Goal: Task Accomplishment & Management: Manage account settings

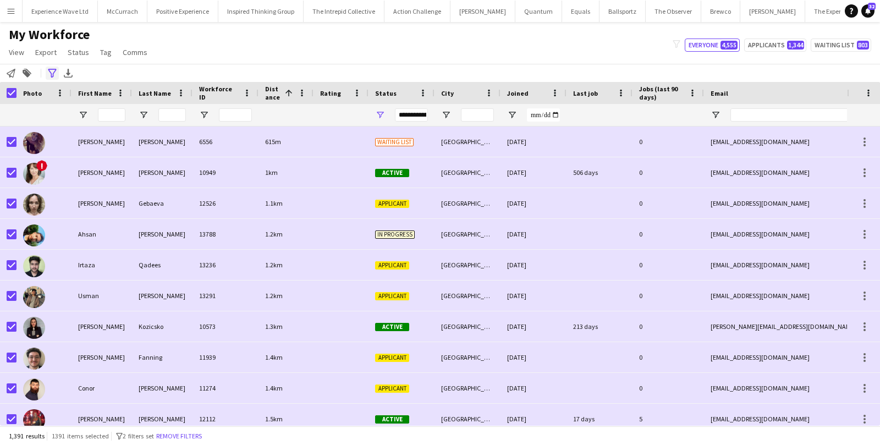
click at [50, 73] on icon at bounding box center [52, 73] width 8 height 9
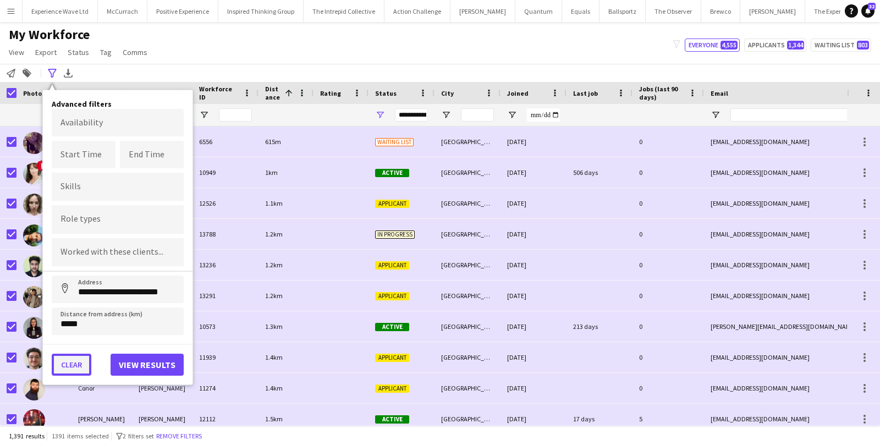
click at [73, 358] on button "Clear" at bounding box center [72, 365] width 40 height 22
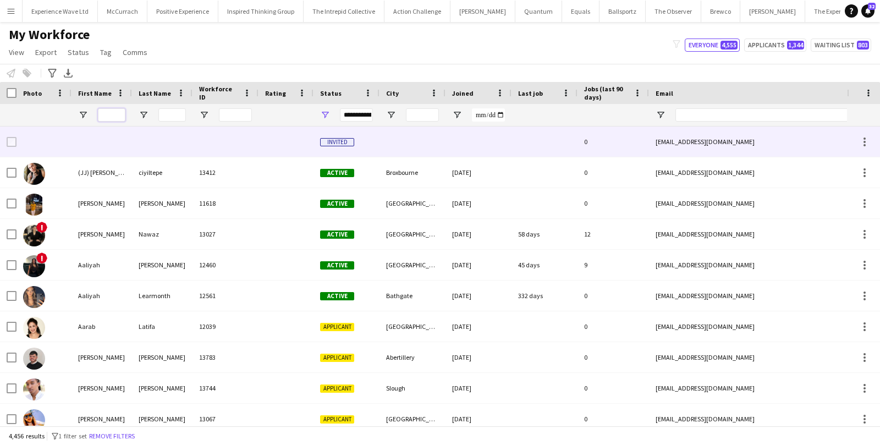
click at [109, 120] on input "First Name Filter Input" at bounding box center [112, 114] width 28 height 13
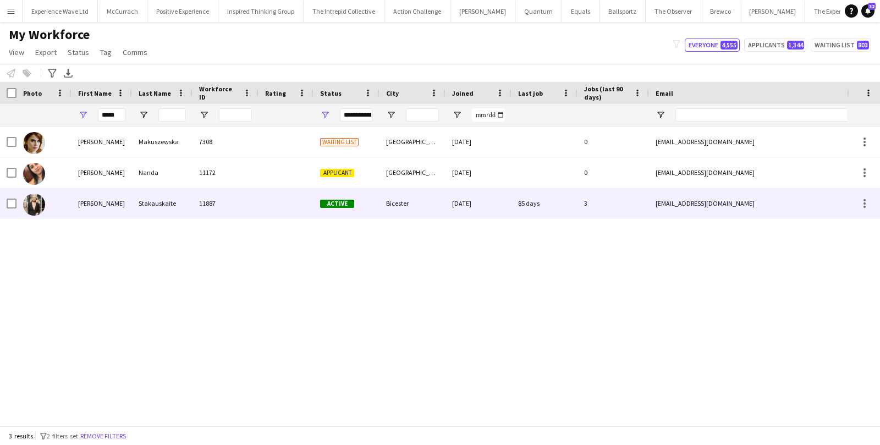
click at [89, 203] on div "Monika" at bounding box center [102, 203] width 61 height 30
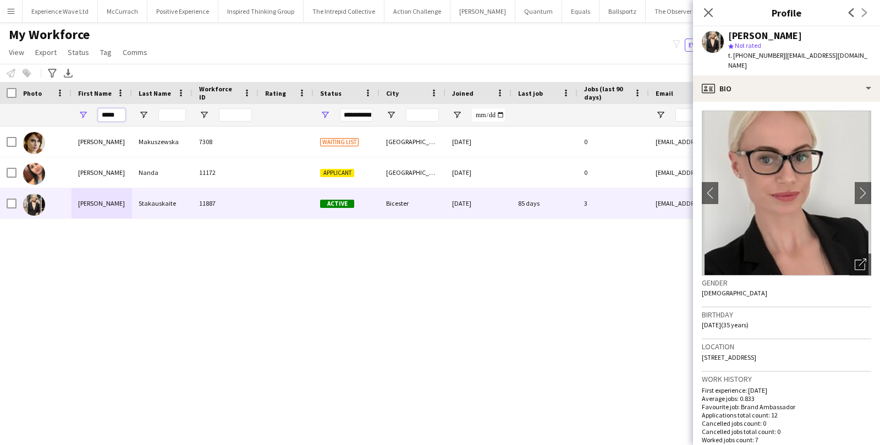
click at [119, 112] on input "*****" at bounding box center [112, 114] width 28 height 13
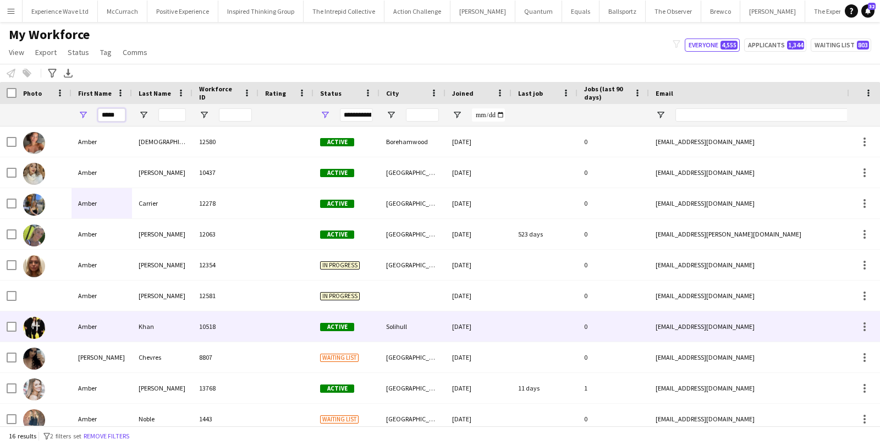
type input "*****"
click at [94, 323] on div "Amber" at bounding box center [102, 326] width 61 height 30
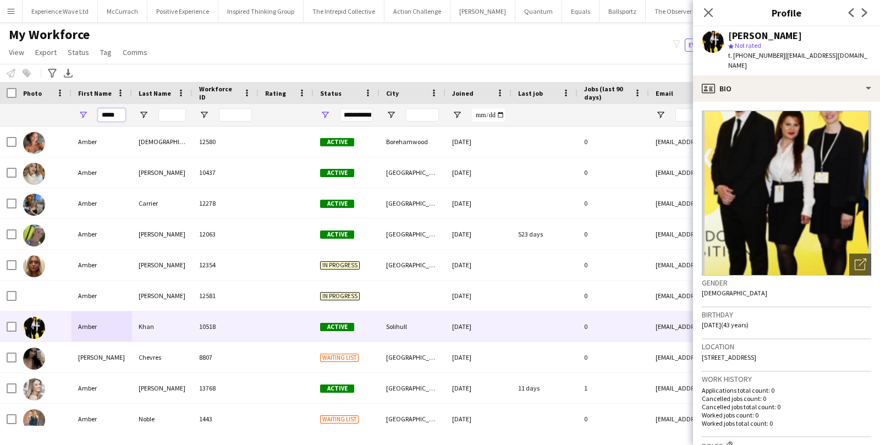
drag, startPoint x: 120, startPoint y: 114, endPoint x: 87, endPoint y: 113, distance: 33.6
click at [87, 113] on div "*****" at bounding box center [102, 115] width 61 height 22
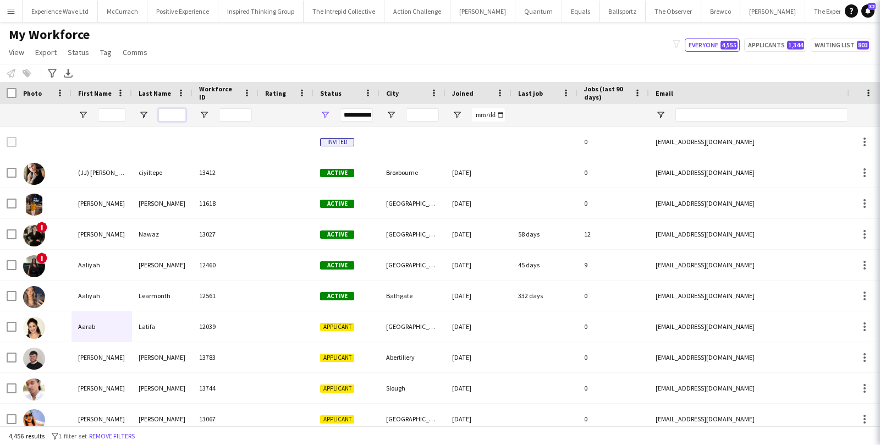
click at [180, 121] on input "Last Name Filter Input" at bounding box center [172, 114] width 28 height 13
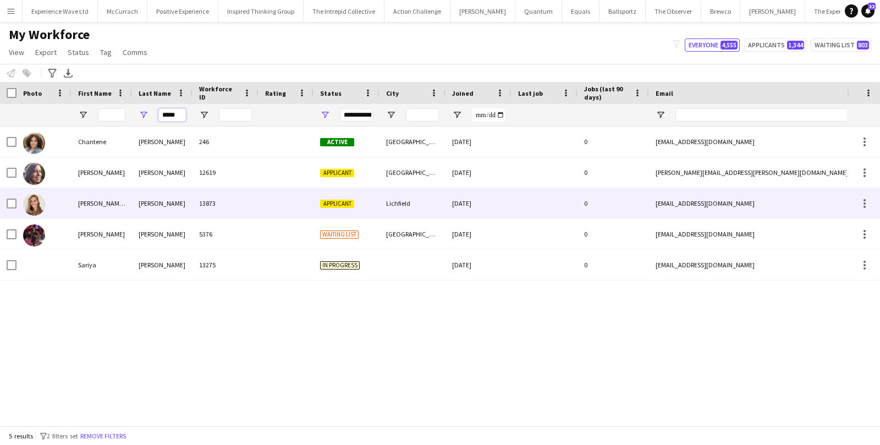
type input "*****"
click at [107, 202] on div "Natalie Victoria Renée" at bounding box center [102, 203] width 61 height 30
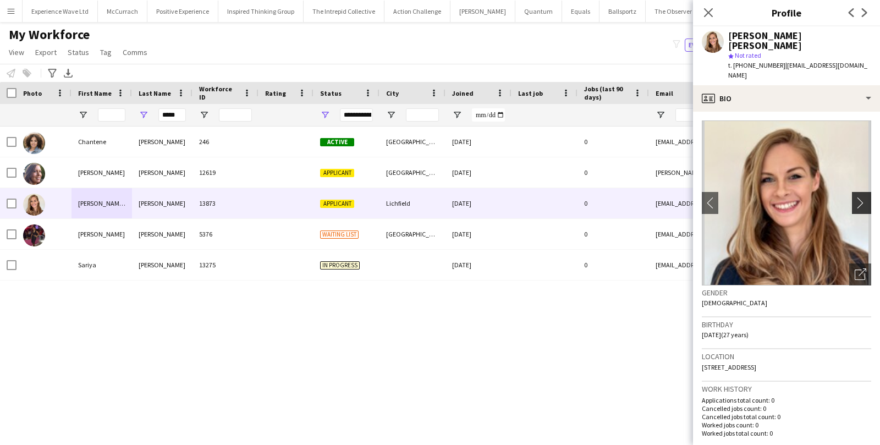
click at [862, 197] on app-icon "chevron-right" at bounding box center [863, 203] width 17 height 12
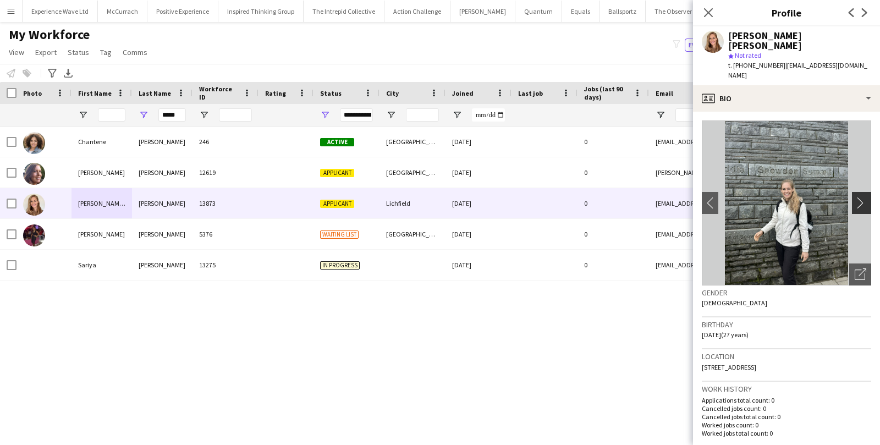
click at [861, 197] on app-icon "chevron-right" at bounding box center [863, 203] width 17 height 12
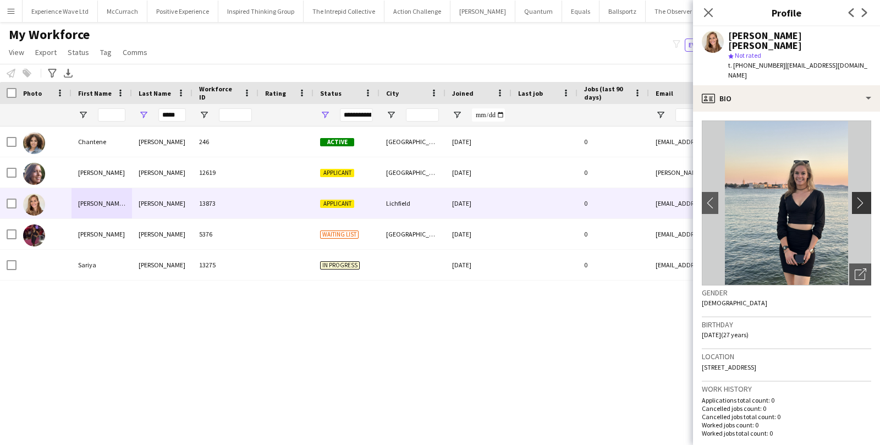
click at [861, 197] on app-icon "chevron-right" at bounding box center [863, 203] width 17 height 12
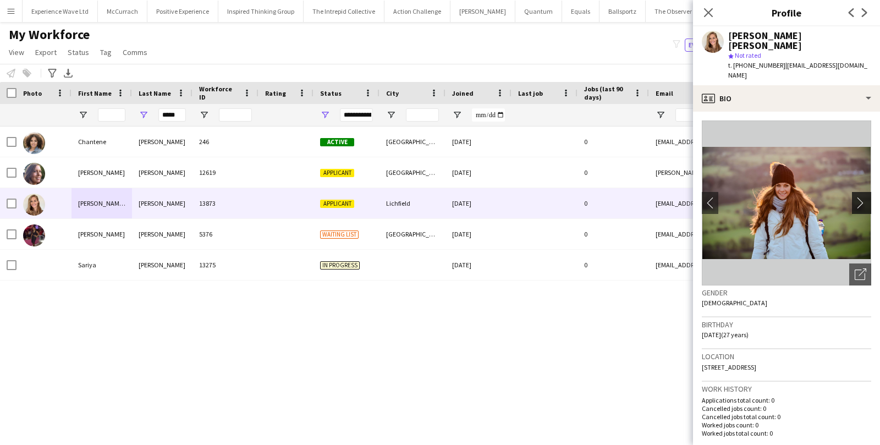
click at [861, 197] on app-icon "chevron-right" at bounding box center [863, 203] width 17 height 12
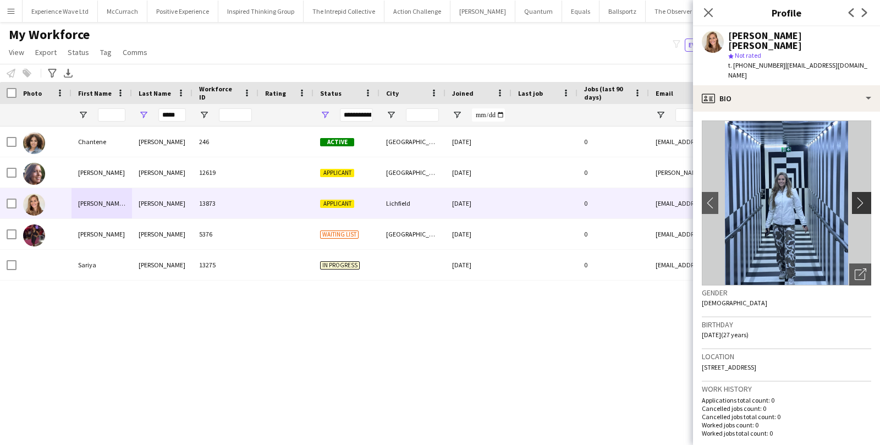
click at [861, 197] on app-icon "chevron-right" at bounding box center [863, 203] width 17 height 12
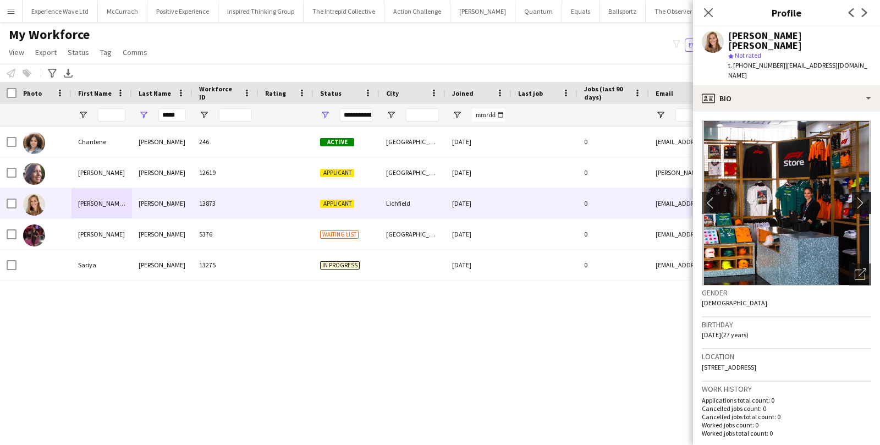
click at [861, 197] on app-icon "chevron-right" at bounding box center [863, 203] width 17 height 12
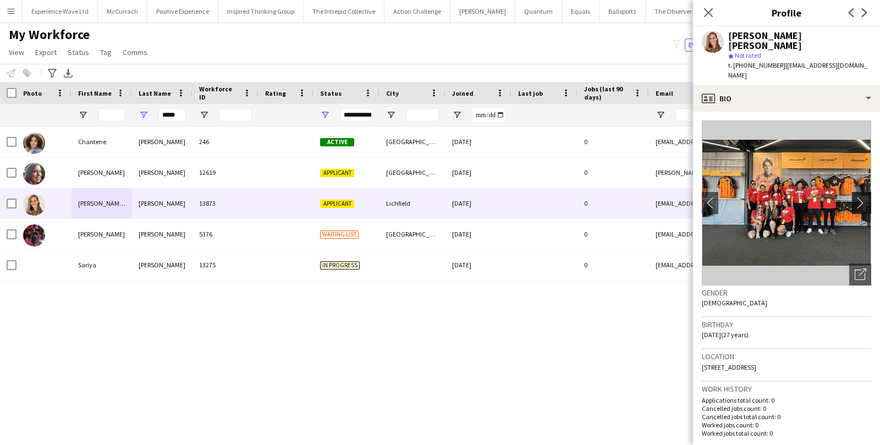
click at [861, 197] on app-icon "chevron-right" at bounding box center [863, 203] width 17 height 12
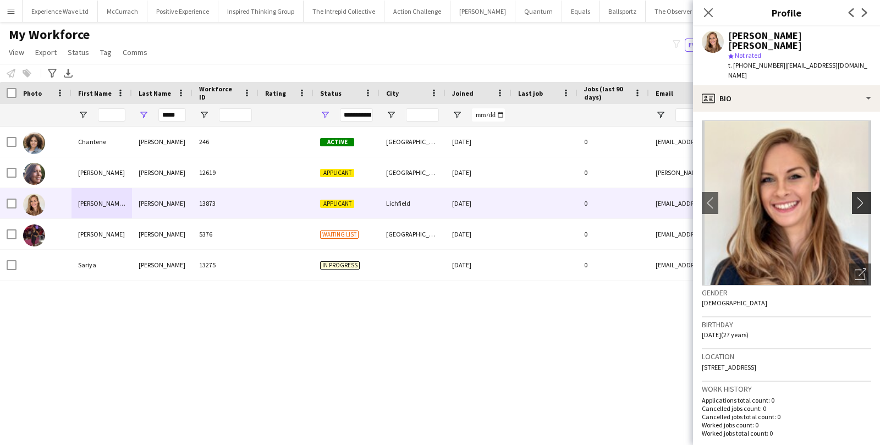
click at [861, 197] on app-icon "chevron-right" at bounding box center [863, 203] width 17 height 12
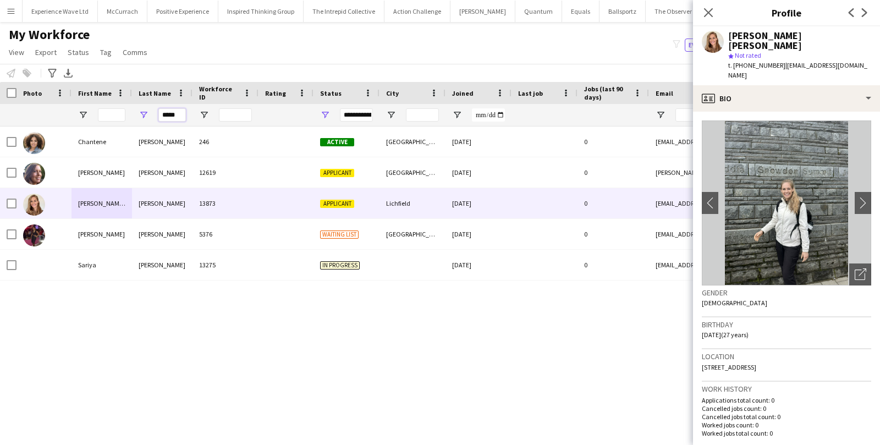
drag, startPoint x: 180, startPoint y: 112, endPoint x: 115, endPoint y: 110, distance: 64.9
click at [115, 110] on div "*****" at bounding box center [596, 115] width 1193 height 22
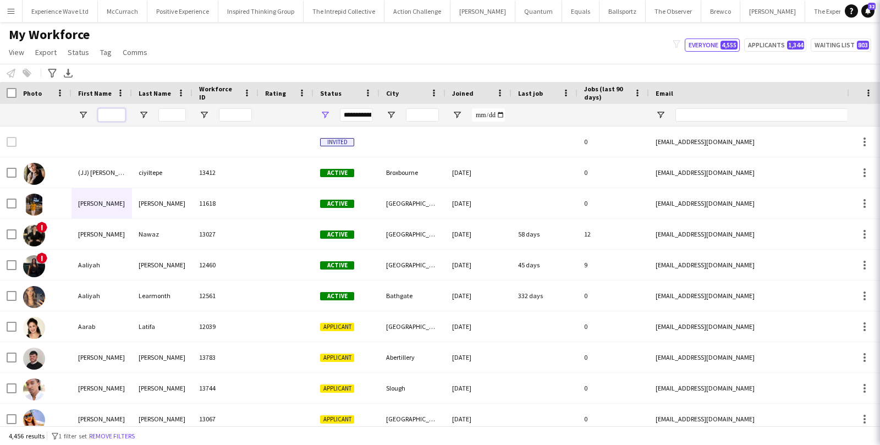
click at [117, 119] on input "First Name Filter Input" at bounding box center [112, 114] width 28 height 13
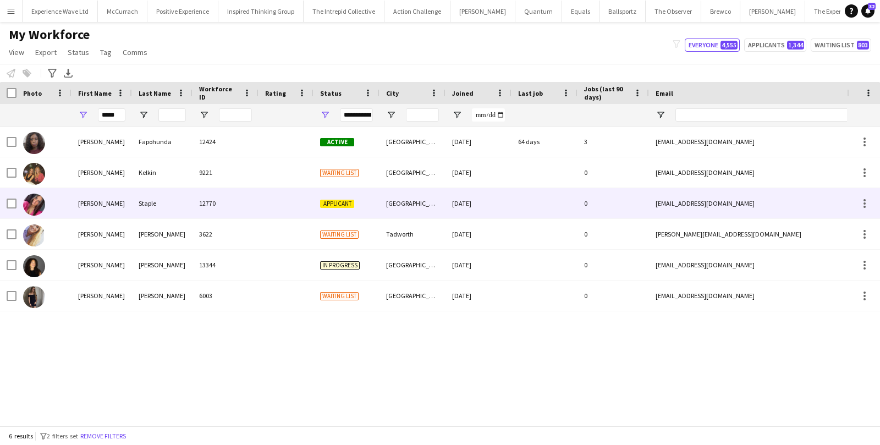
click at [120, 208] on div "Lydia" at bounding box center [102, 203] width 61 height 30
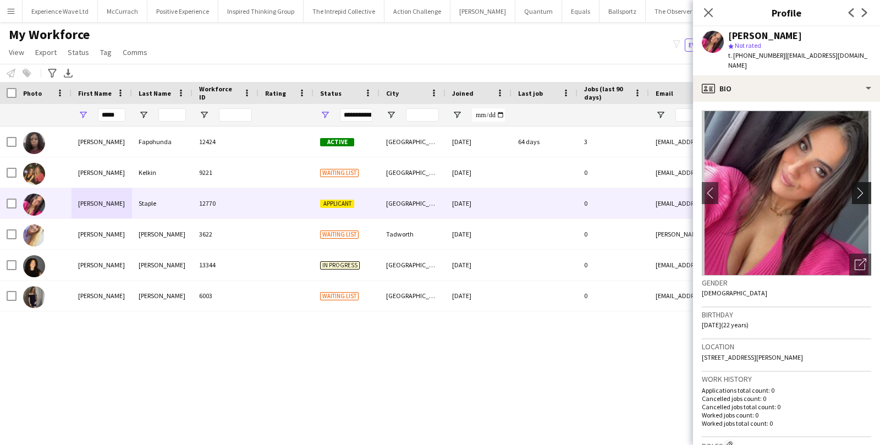
click at [858, 187] on app-icon "chevron-right" at bounding box center [863, 193] width 17 height 12
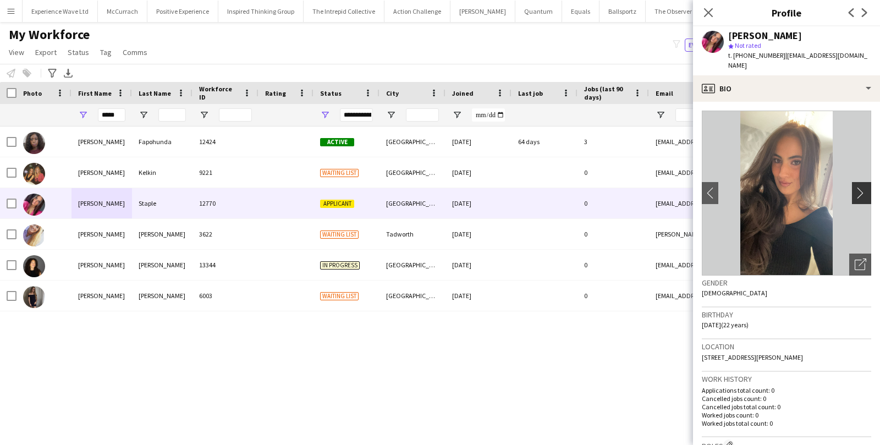
click at [858, 187] on app-icon "chevron-right" at bounding box center [863, 193] width 17 height 12
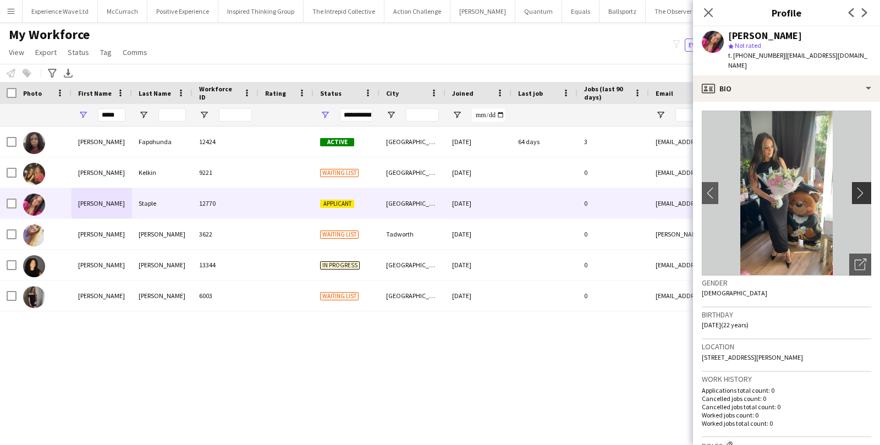
click at [861, 187] on app-icon "chevron-right" at bounding box center [863, 193] width 17 height 12
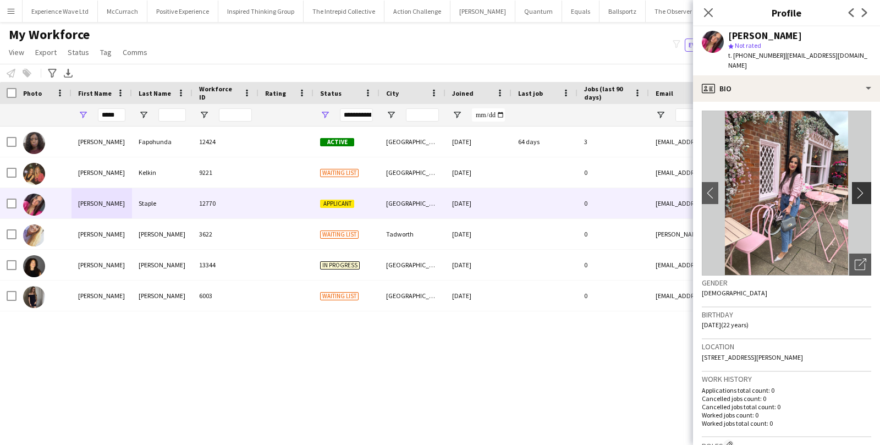
click at [861, 187] on app-icon "chevron-right" at bounding box center [863, 193] width 17 height 12
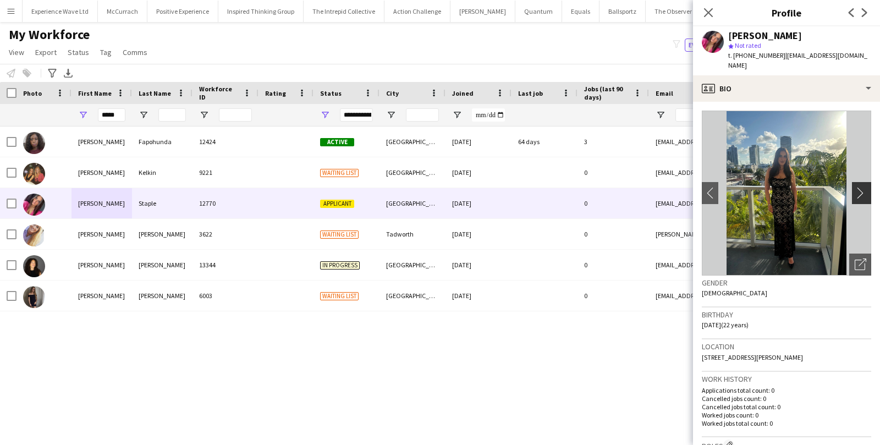
click at [861, 187] on app-icon "chevron-right" at bounding box center [863, 193] width 17 height 12
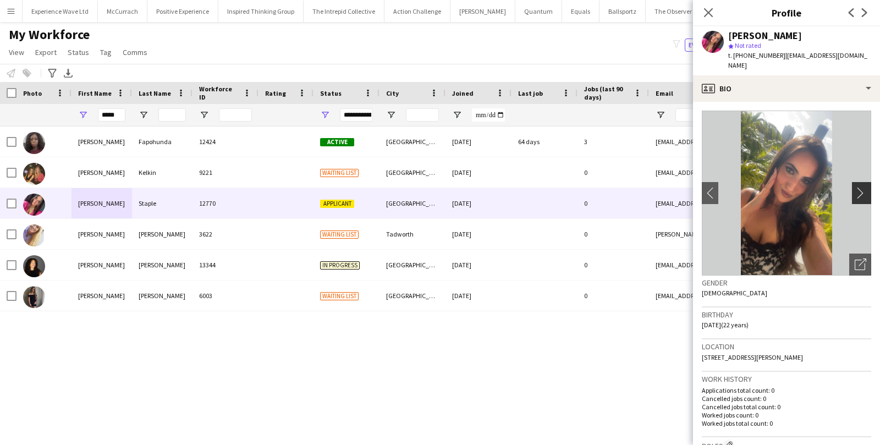
click at [861, 187] on app-icon "chevron-right" at bounding box center [863, 193] width 17 height 12
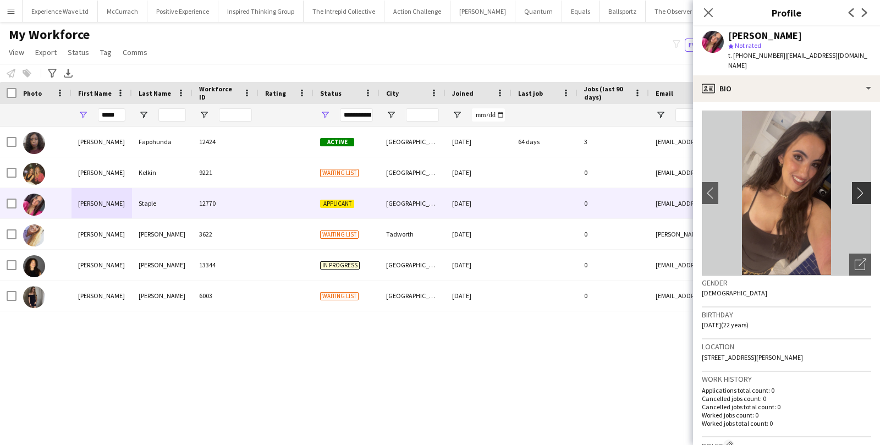
click at [861, 187] on app-icon "chevron-right" at bounding box center [863, 193] width 17 height 12
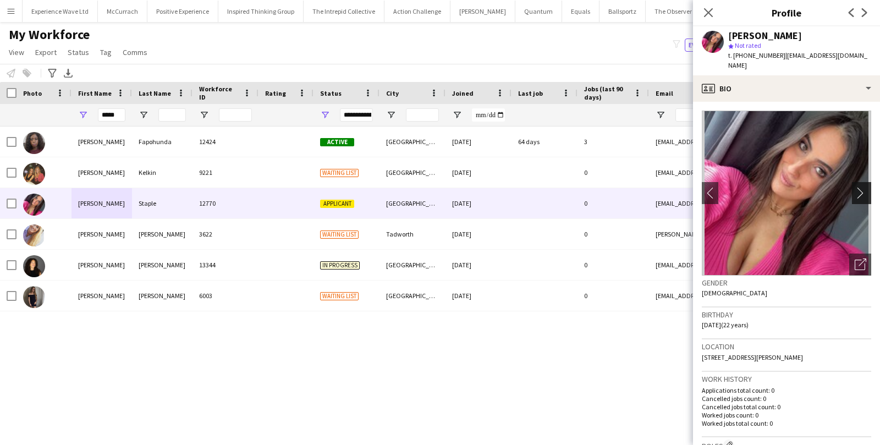
click at [861, 187] on app-icon "chevron-right" at bounding box center [863, 193] width 17 height 12
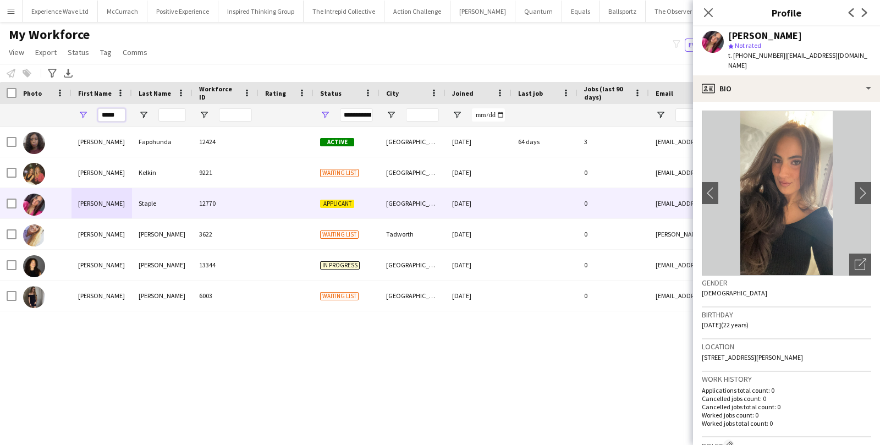
drag, startPoint x: 116, startPoint y: 118, endPoint x: 75, endPoint y: 116, distance: 40.7
click at [75, 116] on div "*****" at bounding box center [102, 115] width 61 height 22
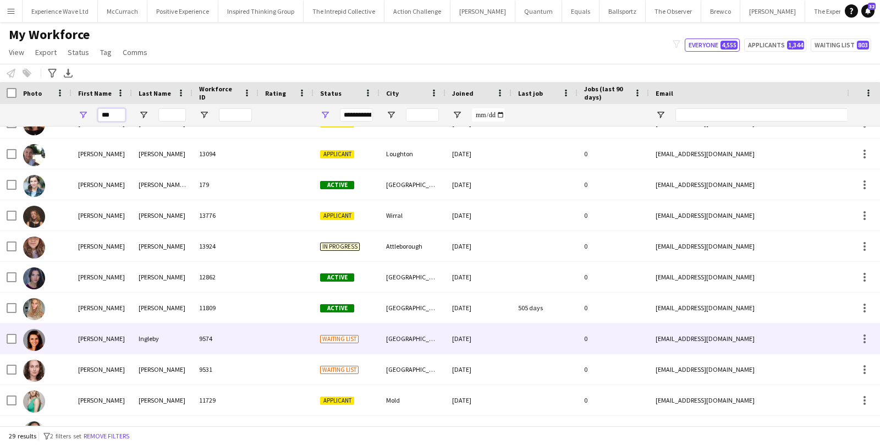
scroll to position [208, 0]
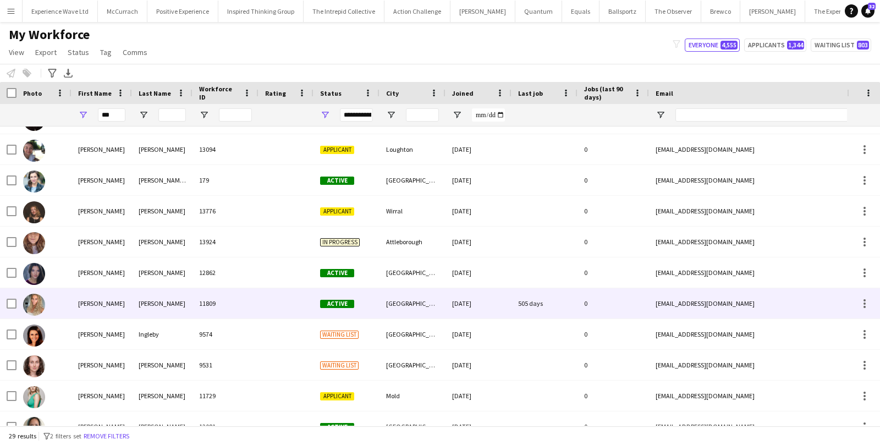
click at [89, 310] on div "Amy" at bounding box center [102, 303] width 61 height 30
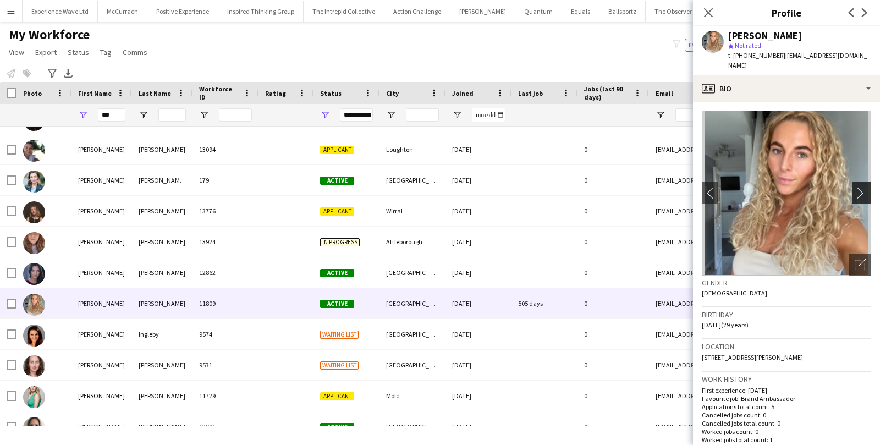
click at [858, 187] on app-icon "chevron-right" at bounding box center [863, 193] width 17 height 12
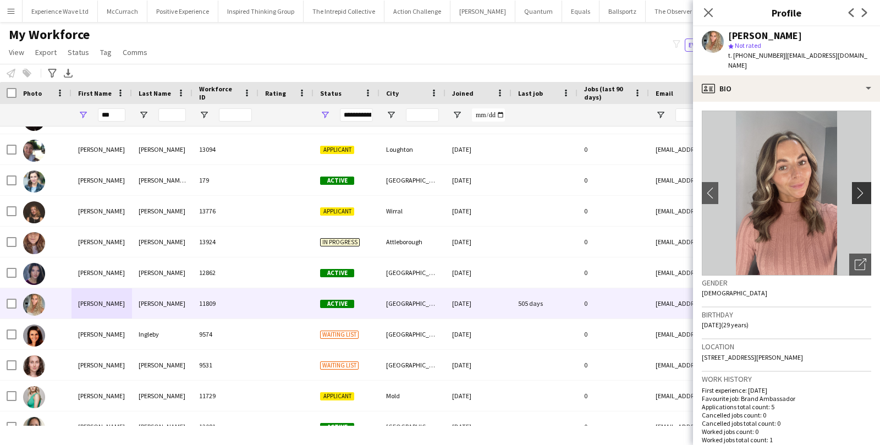
click at [858, 187] on app-icon "chevron-right" at bounding box center [863, 193] width 17 height 12
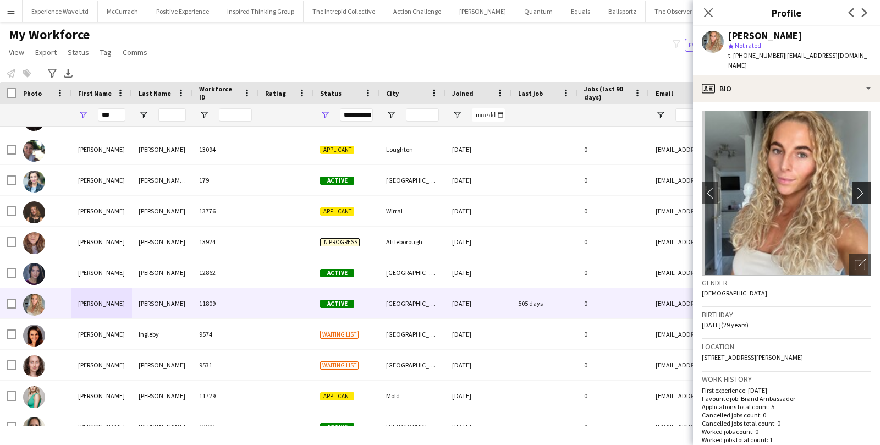
click at [858, 187] on app-icon "chevron-right" at bounding box center [863, 193] width 17 height 12
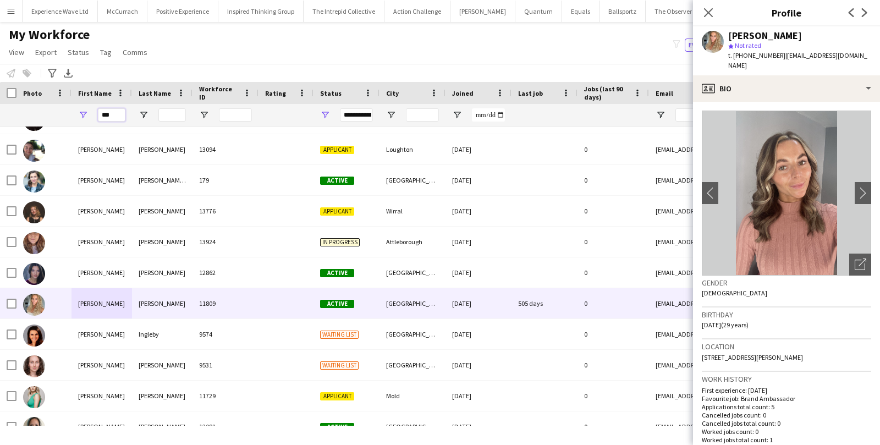
drag, startPoint x: 119, startPoint y: 116, endPoint x: 104, endPoint y: 116, distance: 14.9
click at [104, 116] on input "***" at bounding box center [112, 114] width 28 height 13
type input "*"
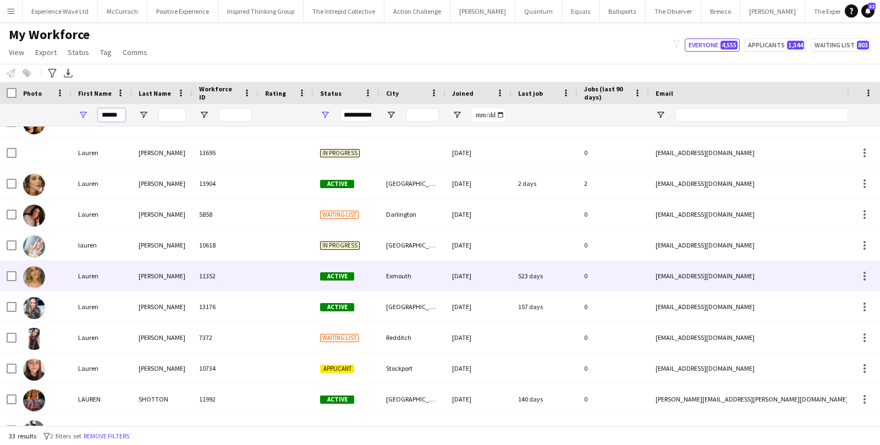
scroll to position [0, 0]
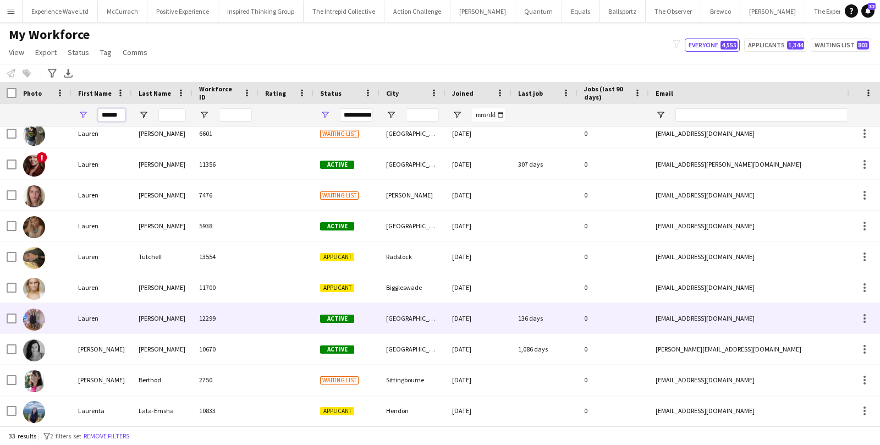
type input "******"
click at [89, 320] on div "Lauren" at bounding box center [102, 318] width 61 height 30
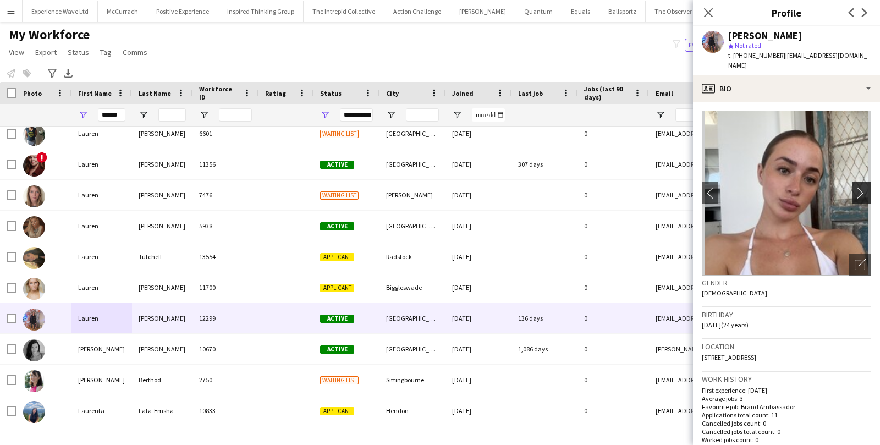
click at [863, 188] on app-icon "chevron-right" at bounding box center [863, 193] width 17 height 12
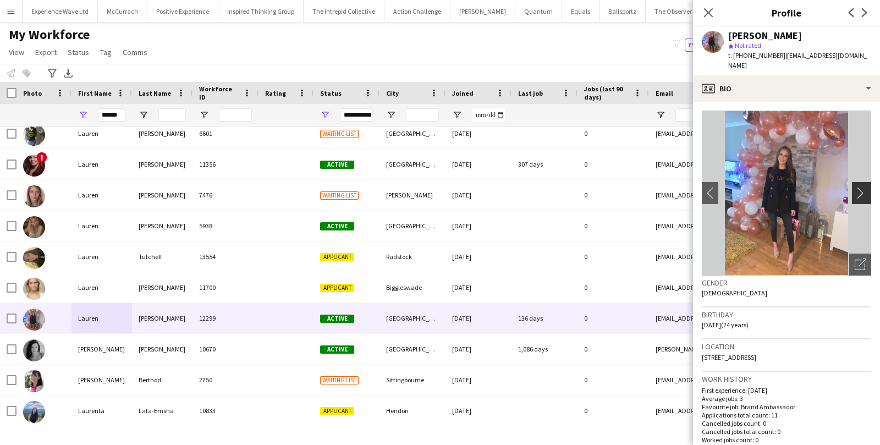
click at [863, 188] on app-icon "chevron-right" at bounding box center [863, 193] width 17 height 12
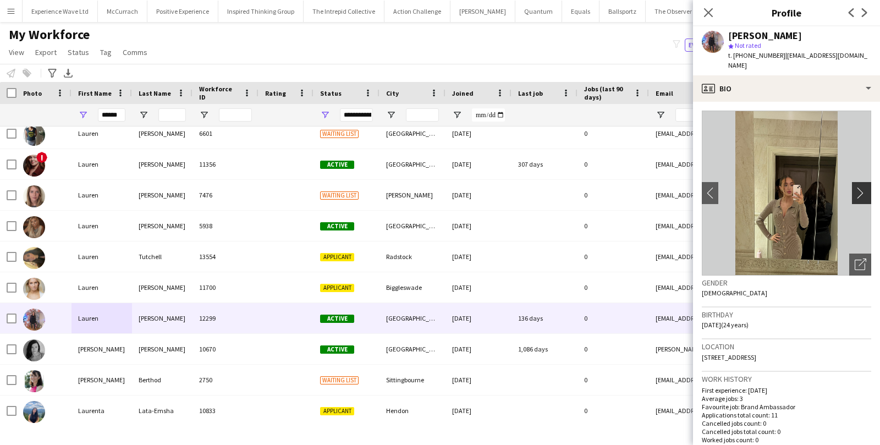
click at [863, 188] on app-icon "chevron-right" at bounding box center [863, 193] width 17 height 12
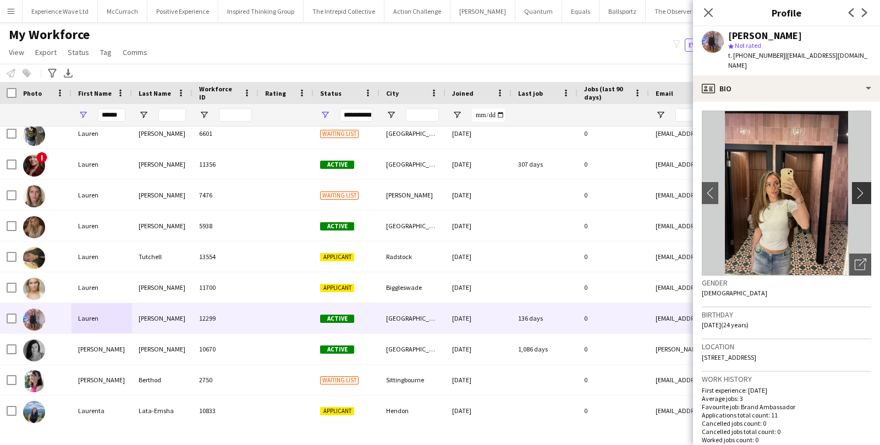
click at [863, 187] on app-icon "chevron-right" at bounding box center [863, 193] width 17 height 12
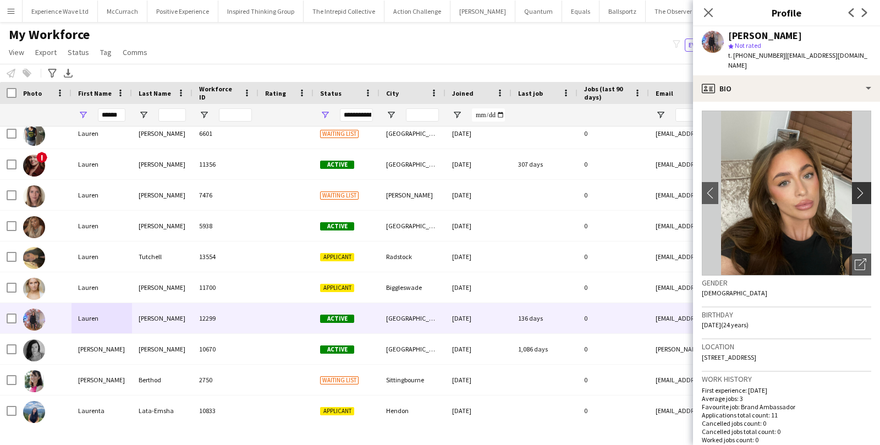
click at [863, 187] on app-icon "chevron-right" at bounding box center [863, 193] width 17 height 12
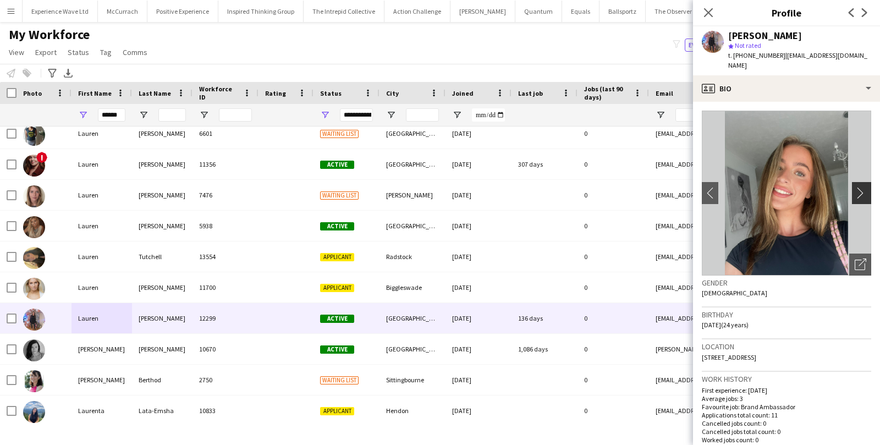
click at [863, 187] on app-icon "chevron-right" at bounding box center [863, 193] width 17 height 12
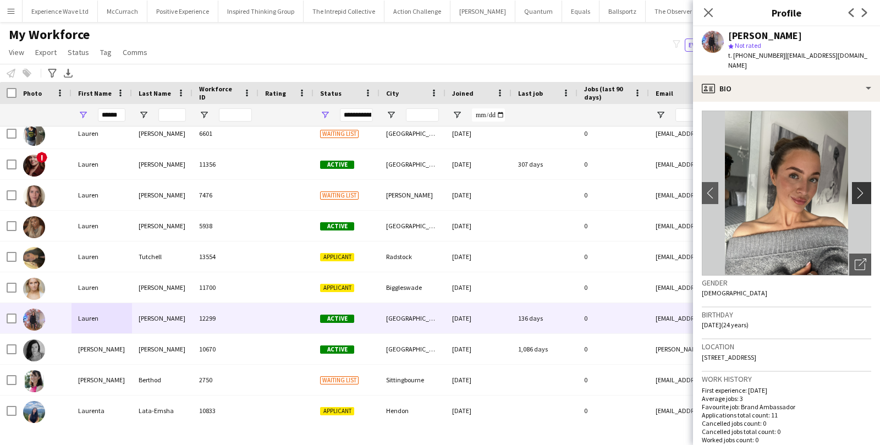
click at [863, 187] on app-icon "chevron-right" at bounding box center [863, 193] width 17 height 12
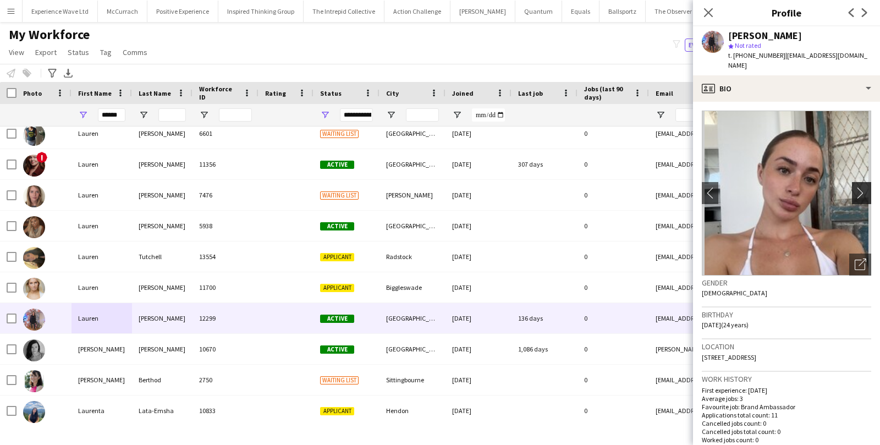
click at [863, 187] on app-icon "chevron-right" at bounding box center [863, 193] width 17 height 12
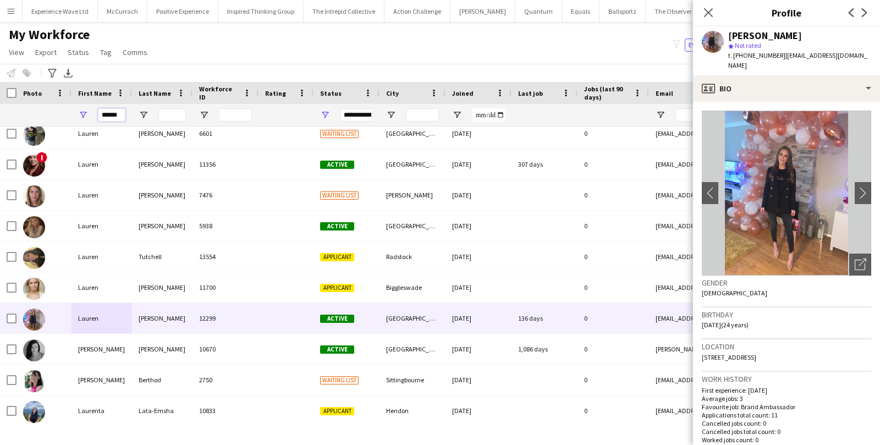
drag, startPoint x: 119, startPoint y: 115, endPoint x: 69, endPoint y: 112, distance: 49.6
click at [69, 112] on div "******" at bounding box center [596, 115] width 1193 height 22
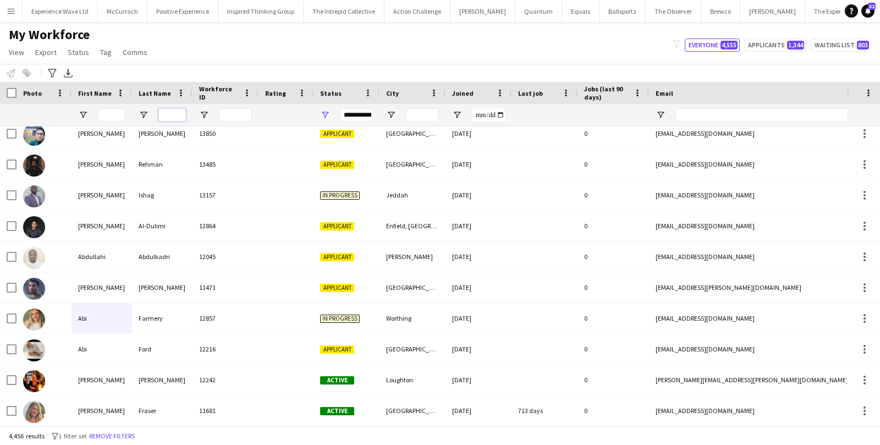
click at [168, 109] on input "Last Name Filter Input" at bounding box center [172, 114] width 28 height 13
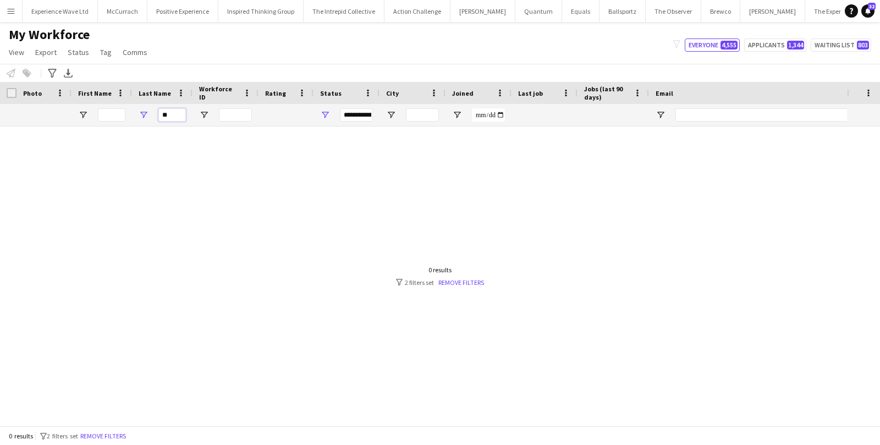
type input "*"
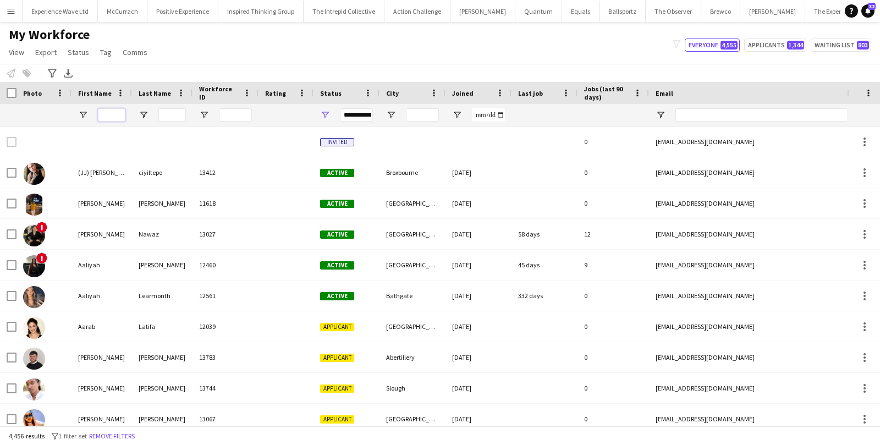
click at [108, 115] on input "First Name Filter Input" at bounding box center [112, 114] width 28 height 13
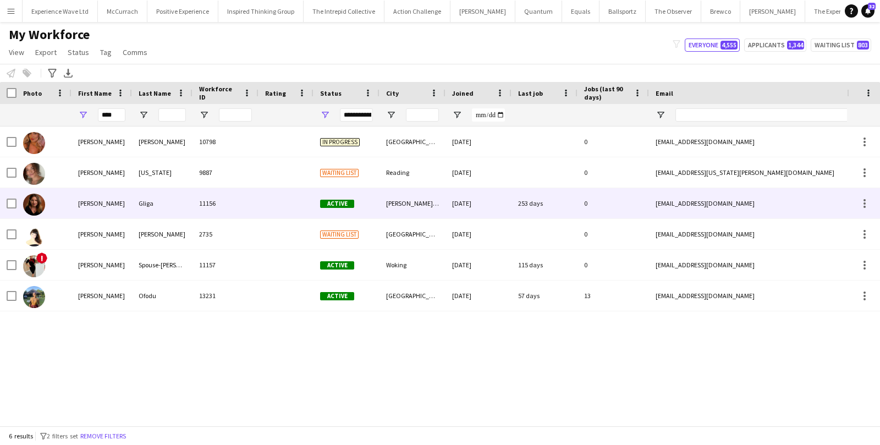
click at [109, 201] on div "Bianca" at bounding box center [102, 203] width 61 height 30
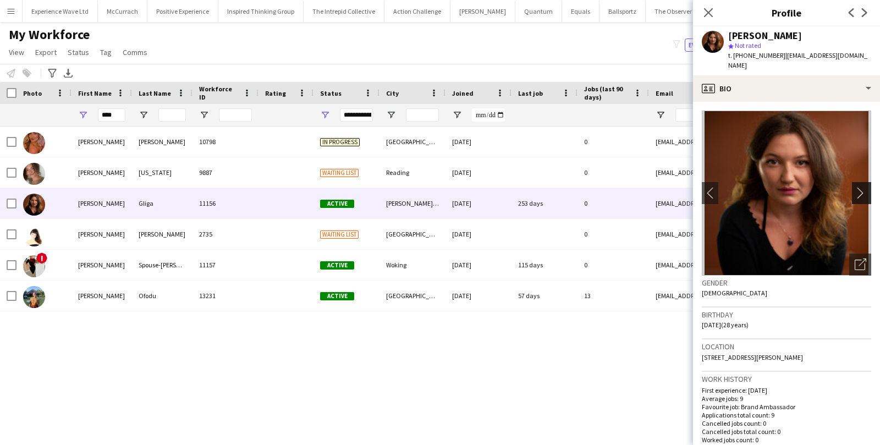
click at [867, 189] on button "chevron-right" at bounding box center [863, 193] width 22 height 22
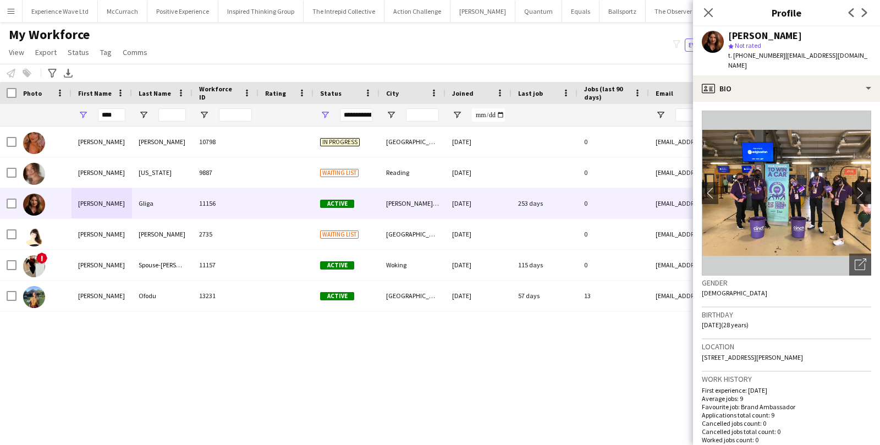
click at [867, 189] on button "chevron-right" at bounding box center [863, 193] width 22 height 22
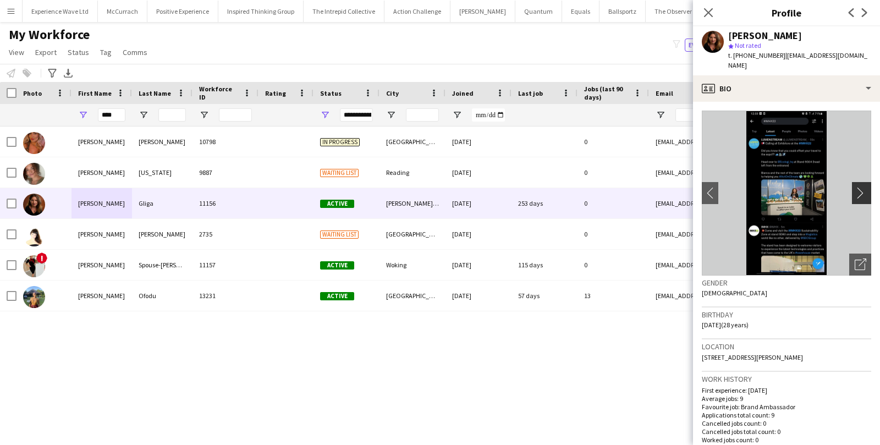
click at [867, 190] on button "chevron-right" at bounding box center [863, 193] width 22 height 22
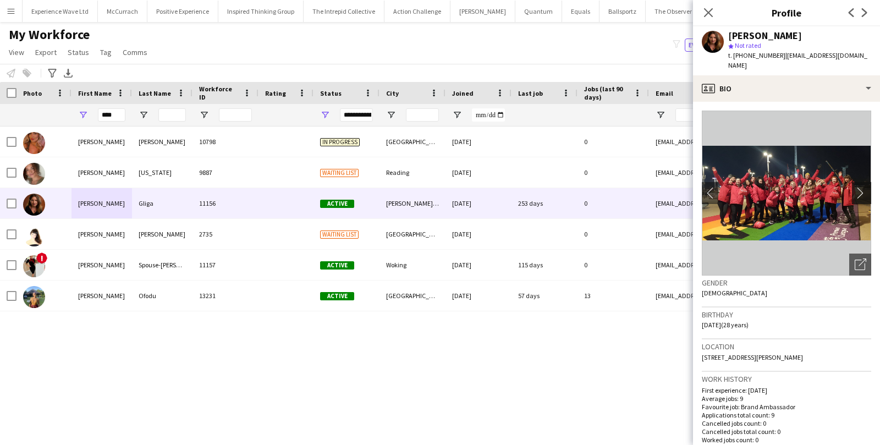
click at [867, 191] on button "chevron-right" at bounding box center [863, 193] width 22 height 22
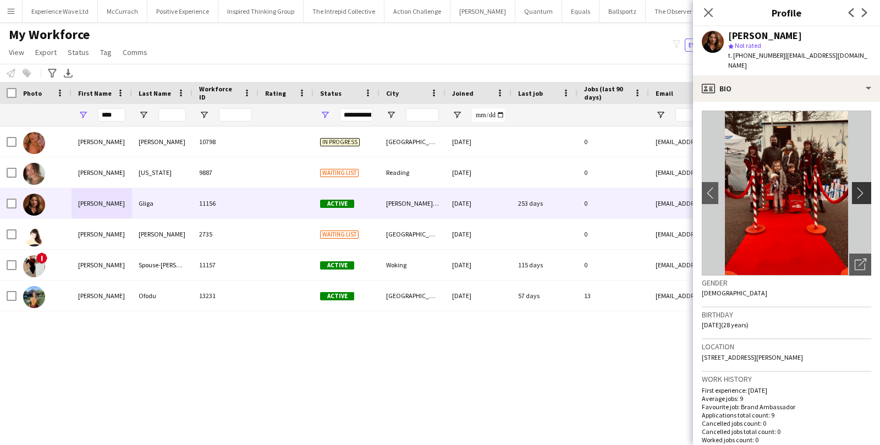
click at [867, 191] on button "chevron-right" at bounding box center [863, 193] width 22 height 22
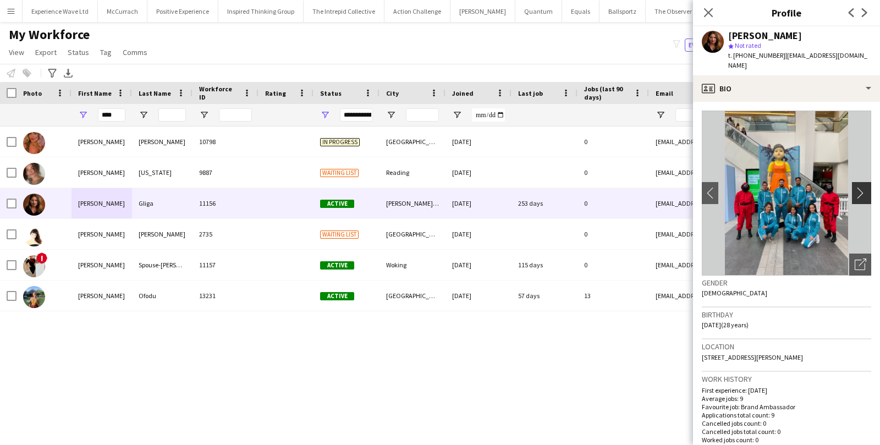
click at [867, 191] on button "chevron-right" at bounding box center [863, 193] width 22 height 22
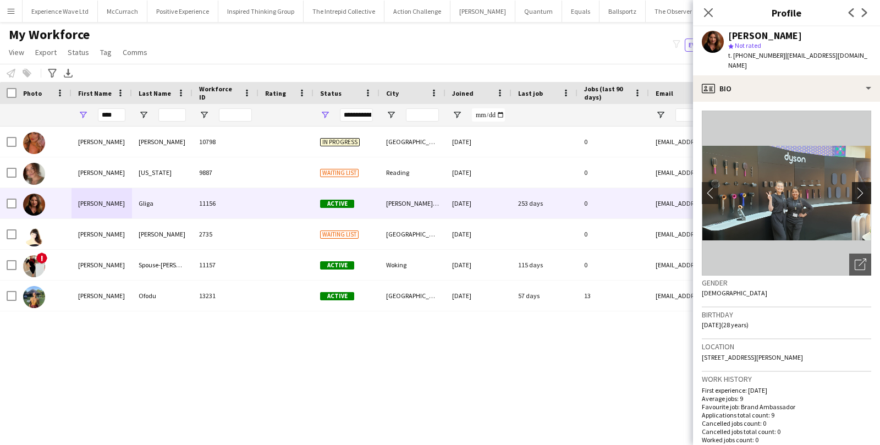
click at [867, 191] on button "chevron-right" at bounding box center [863, 193] width 22 height 22
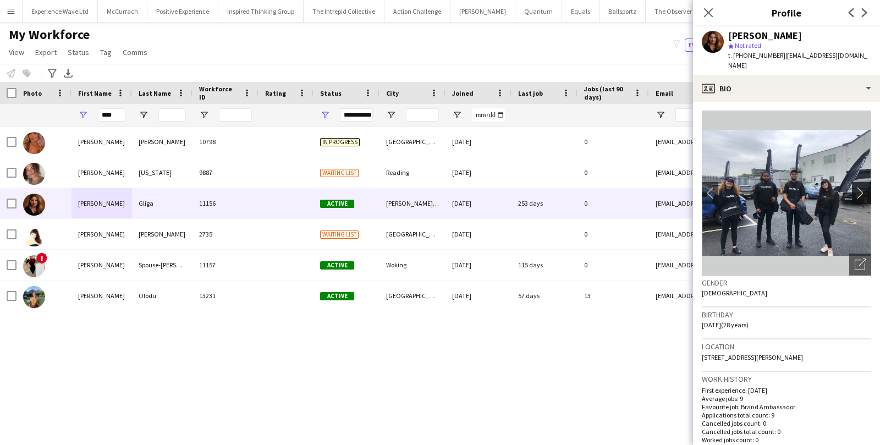
click at [867, 191] on button "chevron-right" at bounding box center [863, 193] width 22 height 22
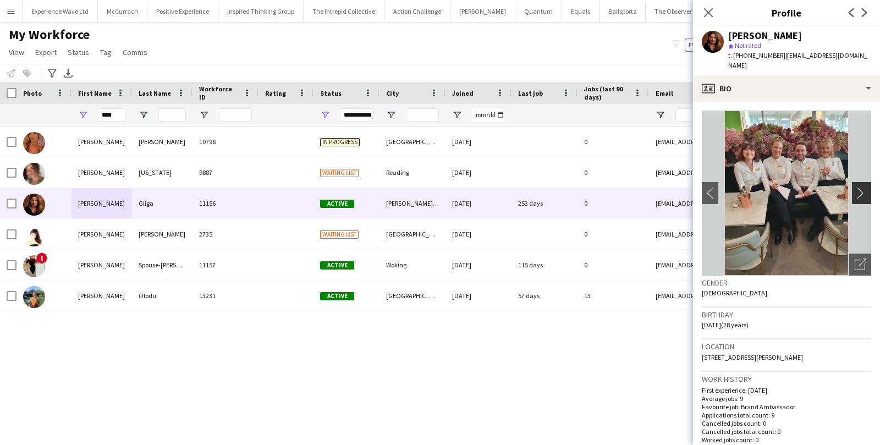
click at [867, 191] on button "chevron-right" at bounding box center [863, 193] width 22 height 22
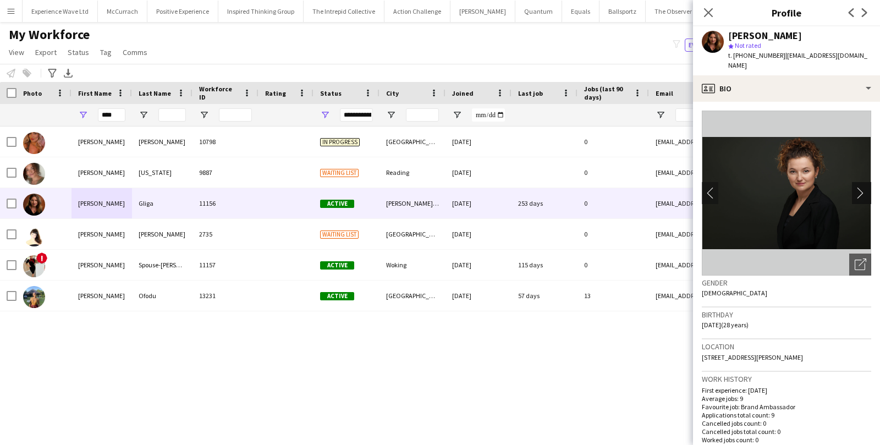
click at [867, 191] on button "chevron-right" at bounding box center [863, 193] width 22 height 22
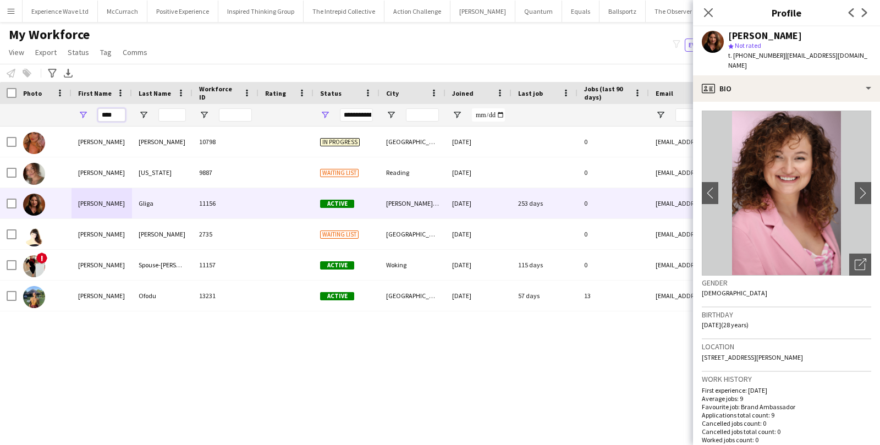
drag, startPoint x: 124, startPoint y: 116, endPoint x: 92, endPoint y: 115, distance: 31.9
click at [92, 115] on div "****" at bounding box center [102, 115] width 61 height 22
paste input "**"
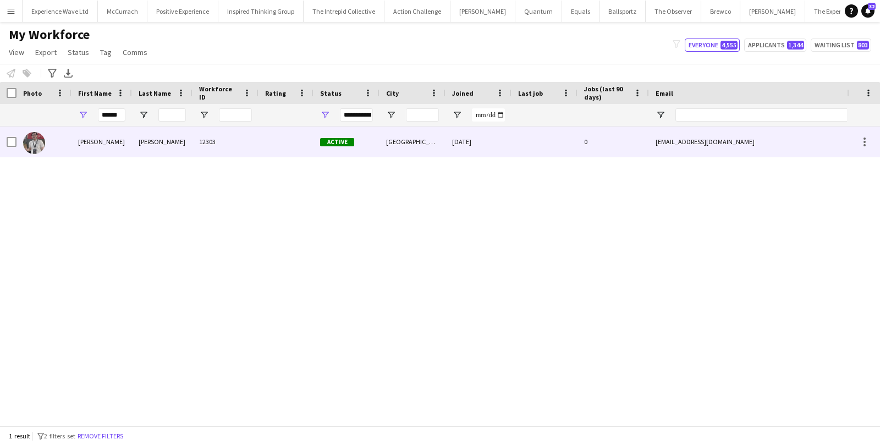
click at [98, 144] on div "Khizar" at bounding box center [102, 142] width 61 height 30
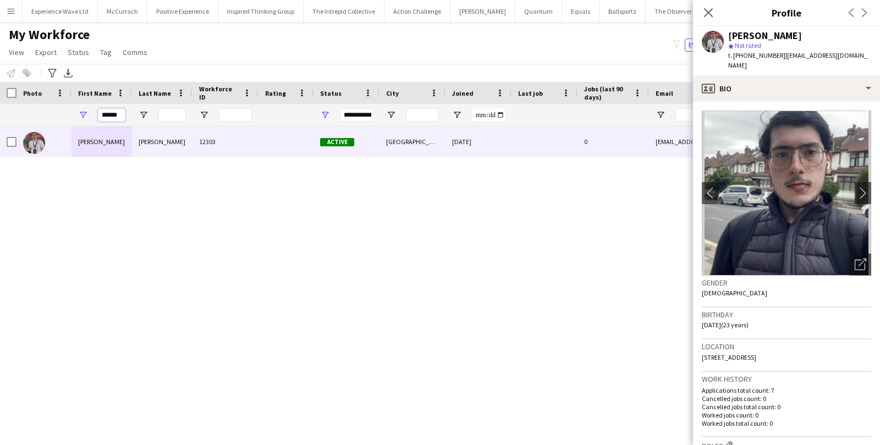
drag, startPoint x: 123, startPoint y: 117, endPoint x: 90, endPoint y: 116, distance: 32.5
click at [90, 116] on div "******" at bounding box center [102, 115] width 61 height 22
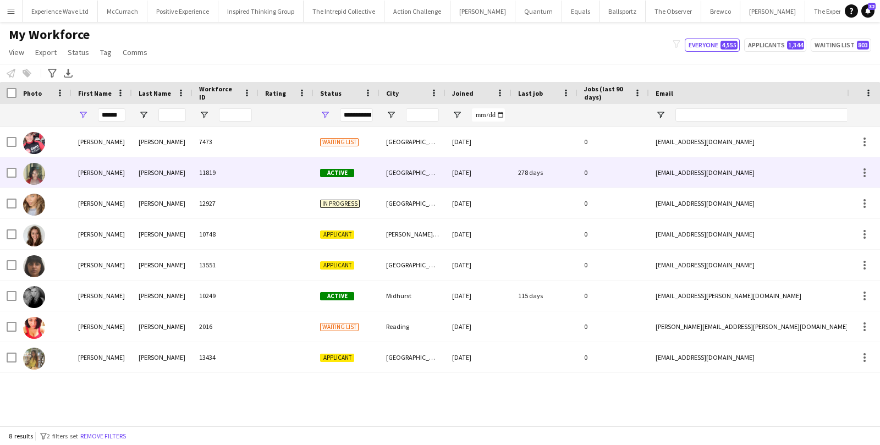
click at [85, 171] on div "Sophia" at bounding box center [102, 172] width 61 height 30
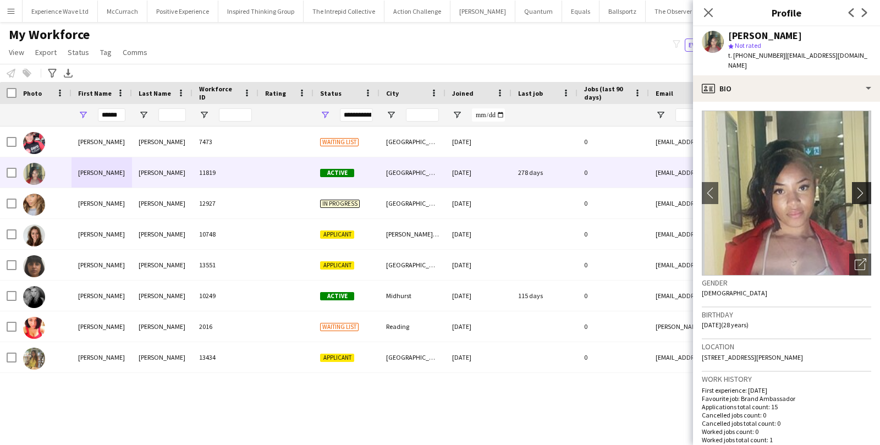
click at [854, 182] on button "chevron-right" at bounding box center [863, 193] width 22 height 22
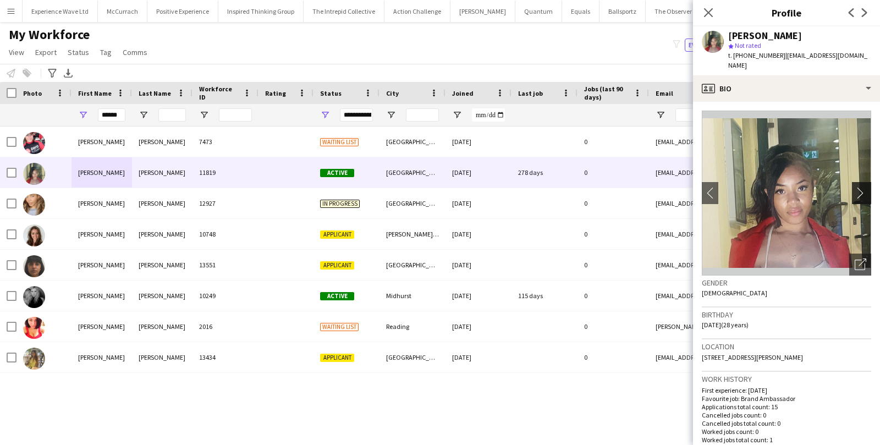
click at [856, 187] on app-icon "chevron-right" at bounding box center [863, 193] width 17 height 12
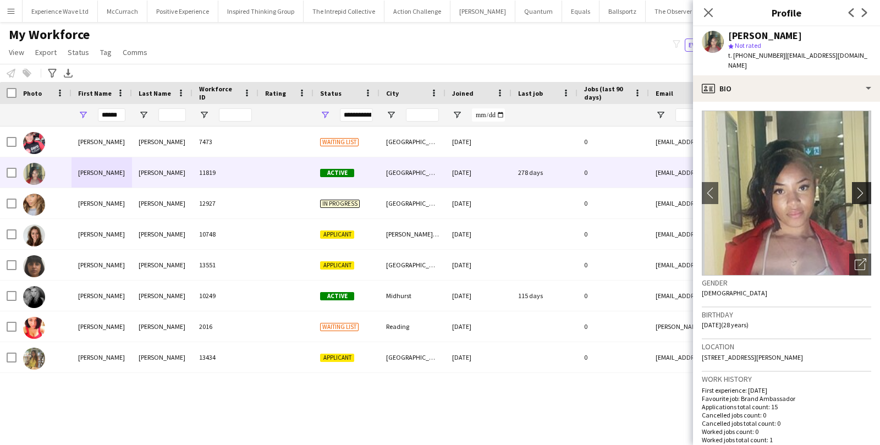
click at [856, 187] on app-icon "chevron-right" at bounding box center [863, 193] width 17 height 12
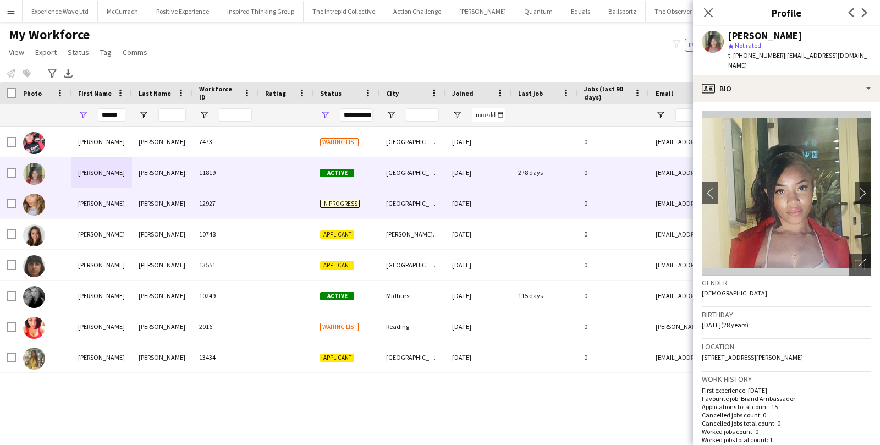
click at [317, 200] on div "In progress" at bounding box center [347, 203] width 66 height 30
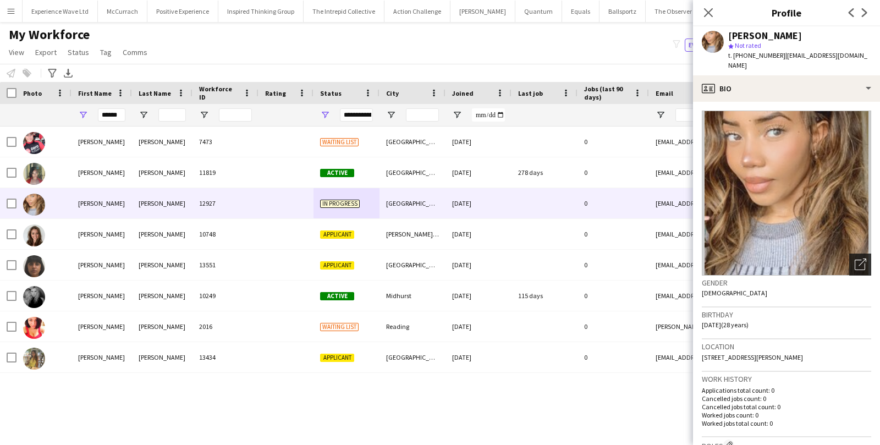
click at [859, 259] on icon "Open photos pop-in" at bounding box center [861, 265] width 12 height 12
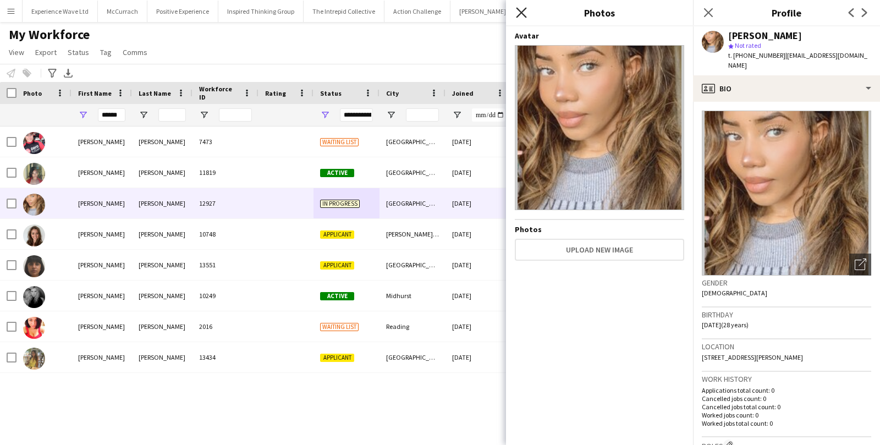
click at [525, 11] on icon "Close pop-in" at bounding box center [521, 12] width 10 height 10
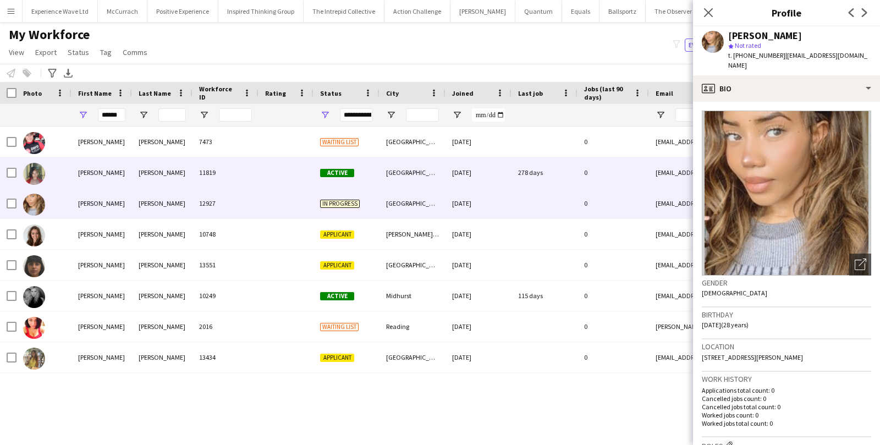
click at [279, 176] on div at bounding box center [286, 172] width 55 height 30
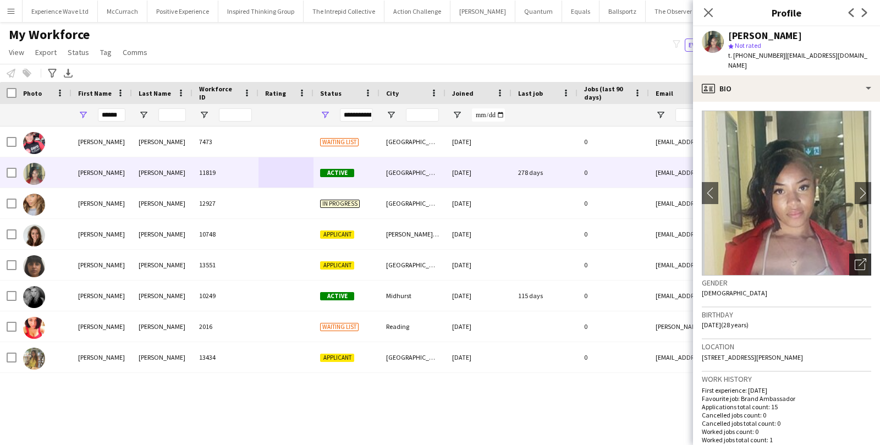
click at [860, 259] on icon "Open photos pop-in" at bounding box center [861, 265] width 12 height 12
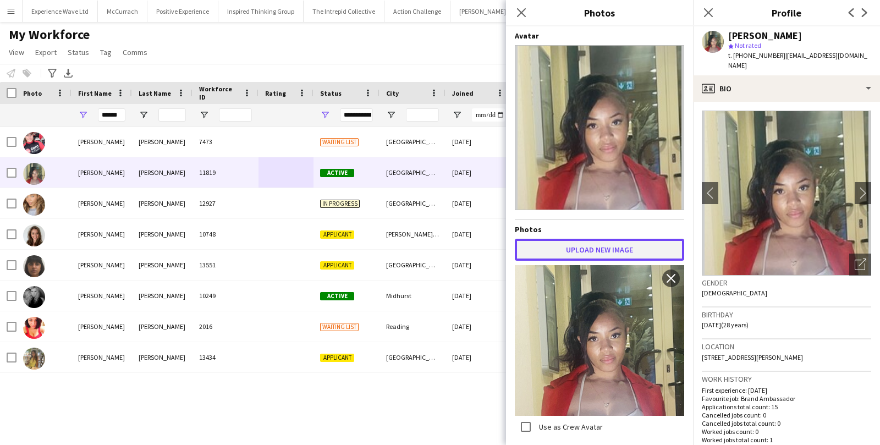
click at [595, 249] on button "Upload new image" at bounding box center [599, 250] width 169 height 22
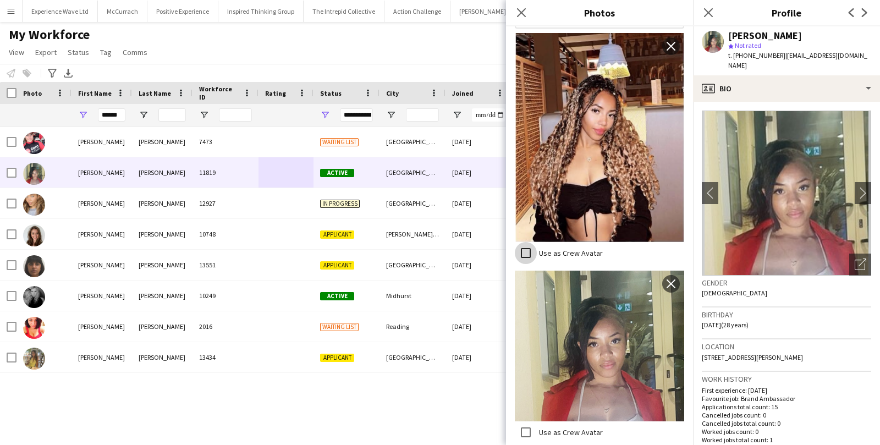
scroll to position [232, 0]
click at [518, 12] on icon "Close pop-in" at bounding box center [521, 12] width 10 height 10
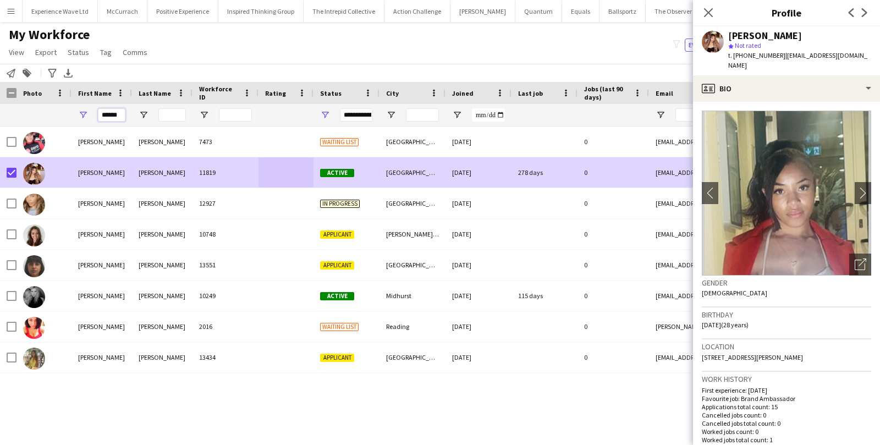
drag, startPoint x: 121, startPoint y: 116, endPoint x: 81, endPoint y: 115, distance: 40.2
click at [81, 115] on div "******" at bounding box center [102, 115] width 61 height 22
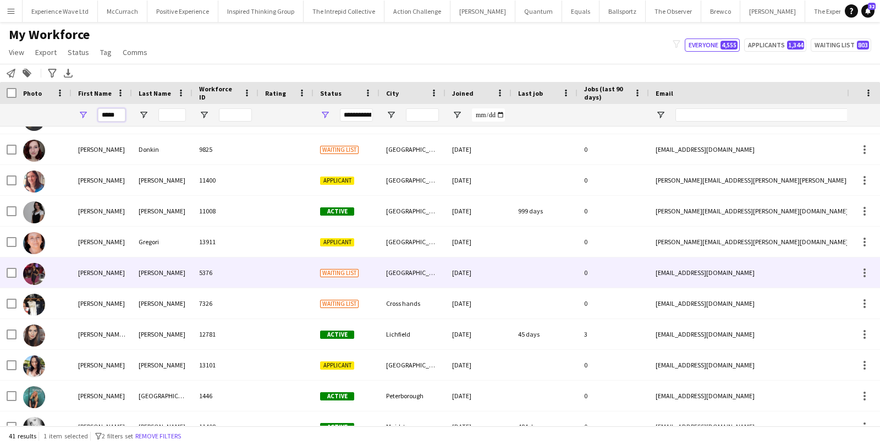
scroll to position [433, 0]
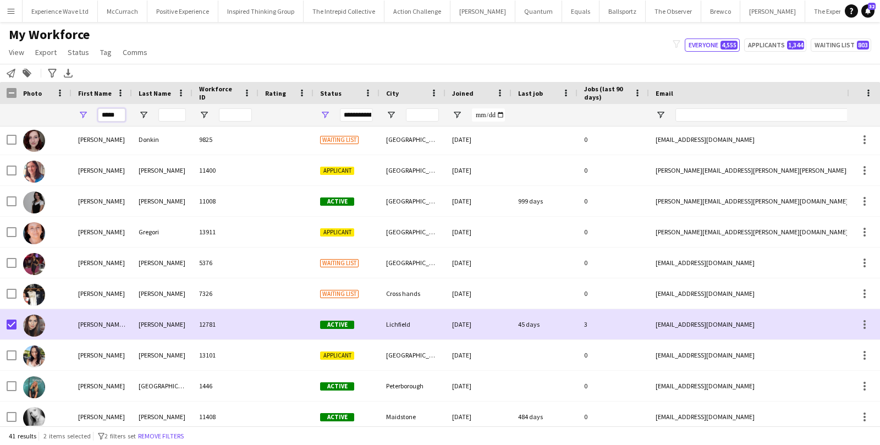
drag, startPoint x: 120, startPoint y: 116, endPoint x: 68, endPoint y: 115, distance: 52.3
click at [68, 115] on div "*****" at bounding box center [596, 115] width 1193 height 22
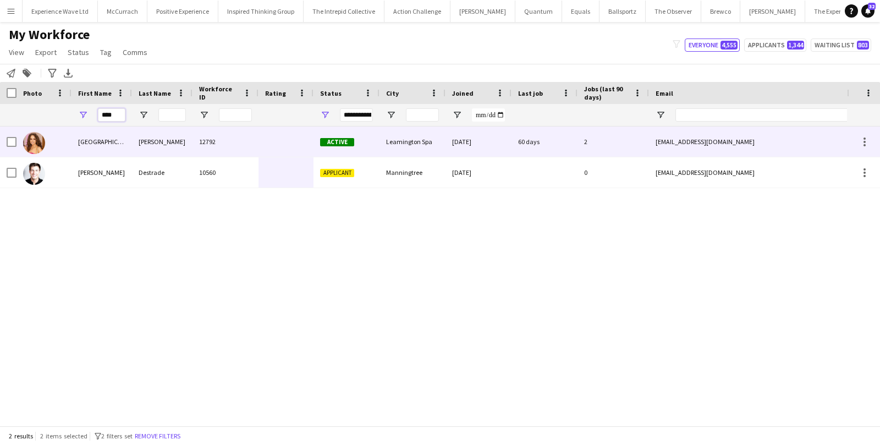
type input "****"
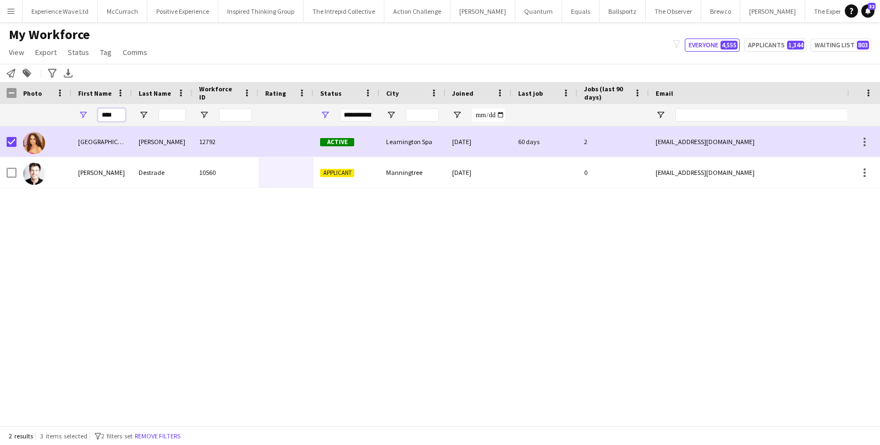
drag, startPoint x: 117, startPoint y: 115, endPoint x: 82, endPoint y: 113, distance: 35.3
click at [82, 113] on div "****" at bounding box center [102, 115] width 61 height 22
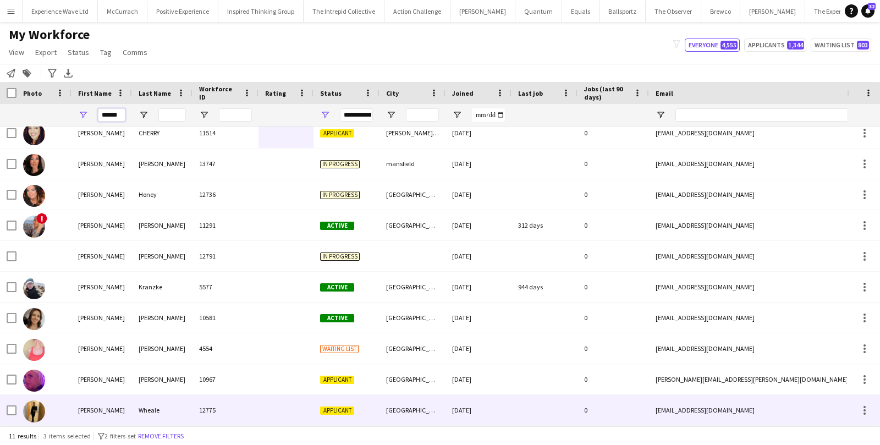
type input "******"
click at [100, 414] on div "Joanne" at bounding box center [102, 410] width 61 height 30
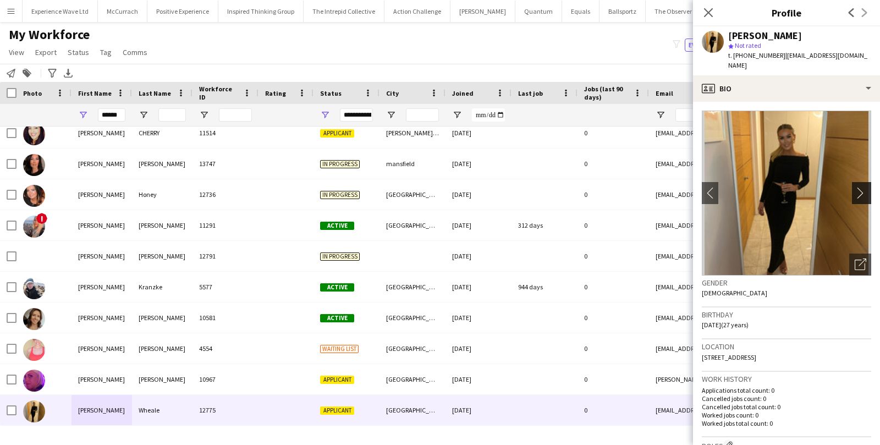
click at [859, 182] on button "chevron-right" at bounding box center [863, 193] width 22 height 22
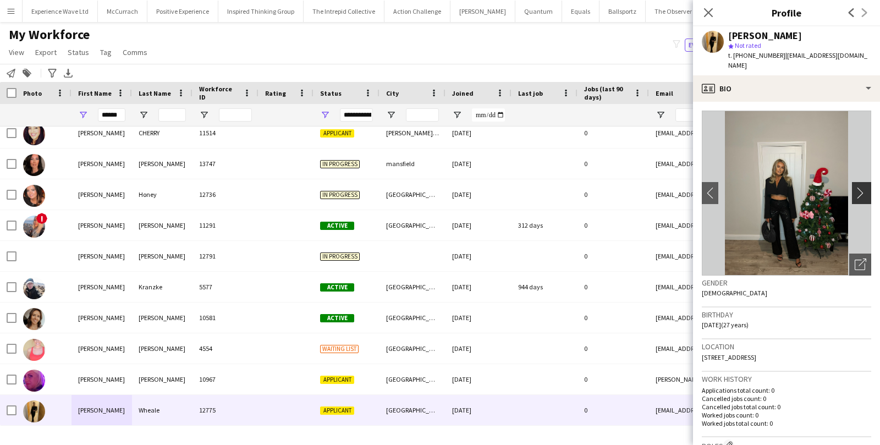
click at [859, 182] on button "chevron-right" at bounding box center [863, 193] width 22 height 22
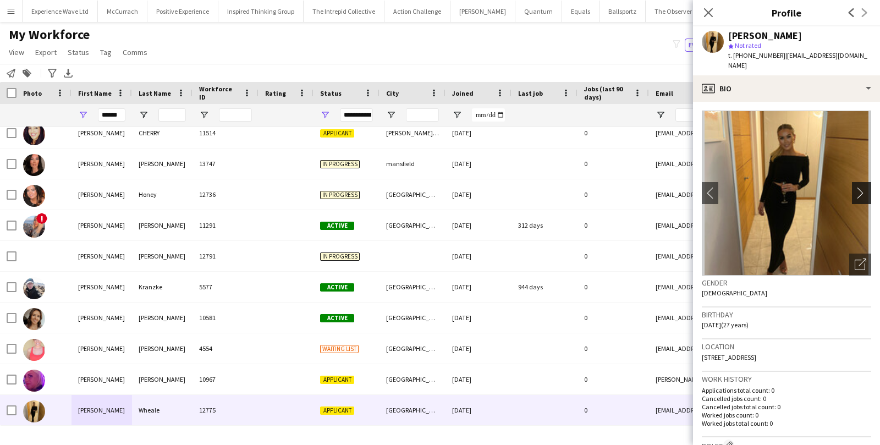
click at [859, 182] on button "chevron-right" at bounding box center [863, 193] width 22 height 22
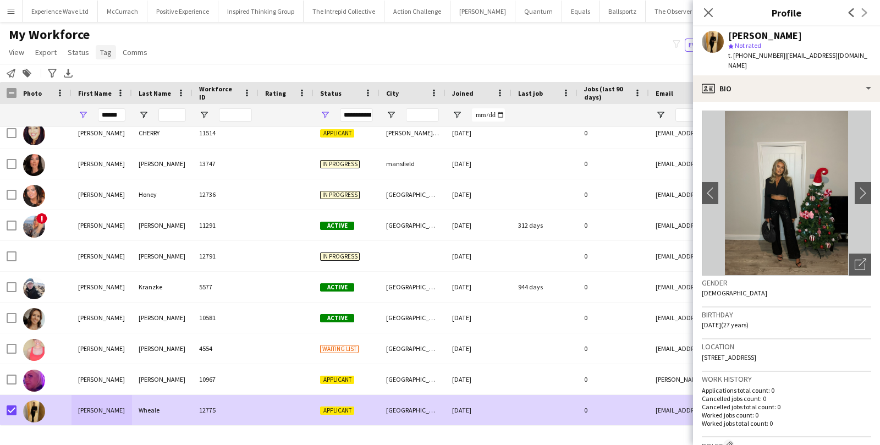
click at [103, 52] on span "Tag" at bounding box center [106, 52] width 12 height 10
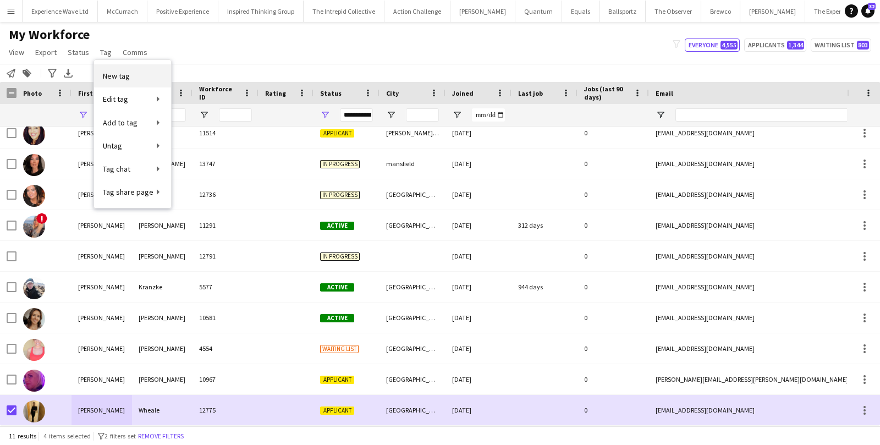
click at [114, 71] on span "New tag" at bounding box center [116, 76] width 27 height 10
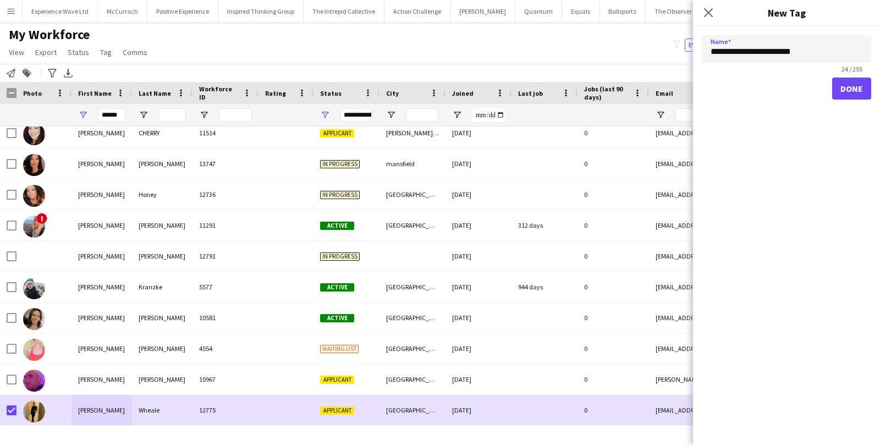
type input "**********"
click at [845, 93] on button "Done" at bounding box center [851, 89] width 39 height 22
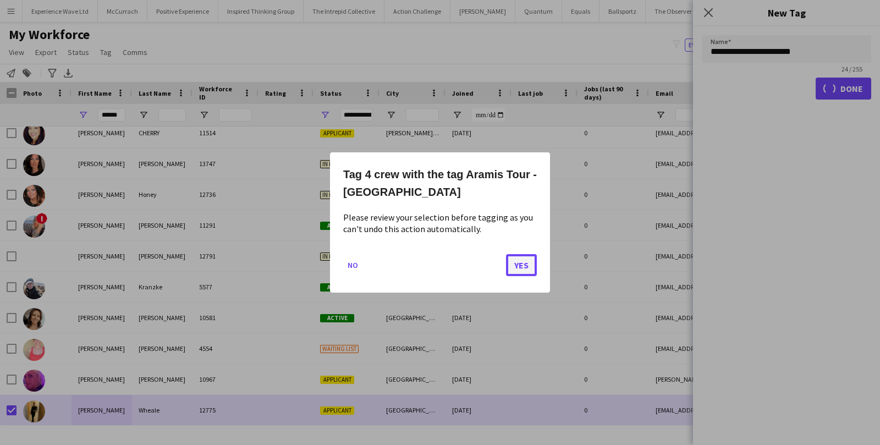
click at [513, 260] on button "Yes" at bounding box center [521, 265] width 31 height 22
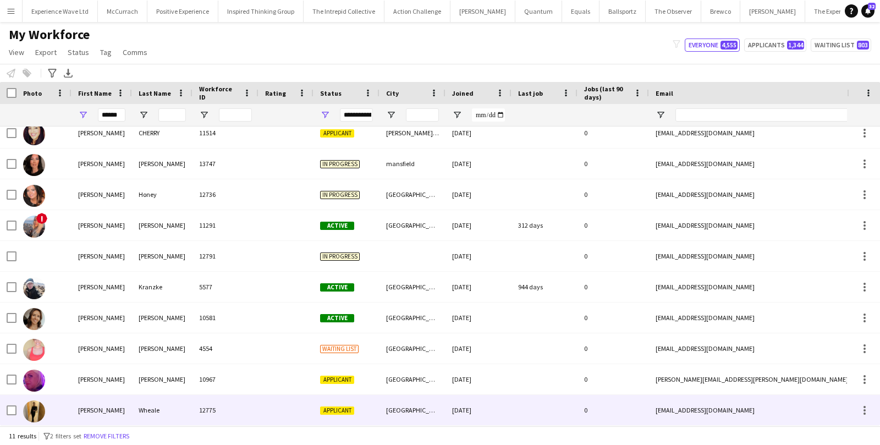
click at [109, 406] on div "Joanne" at bounding box center [102, 410] width 61 height 30
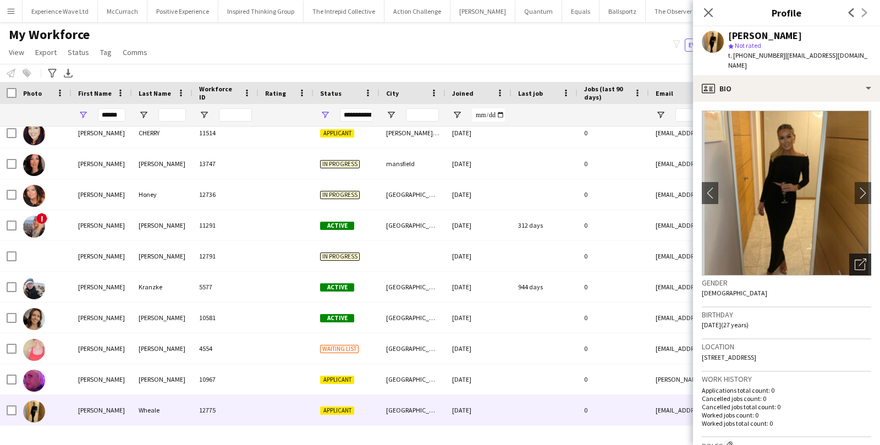
click at [855, 259] on icon "Open photos pop-in" at bounding box center [861, 265] width 12 height 12
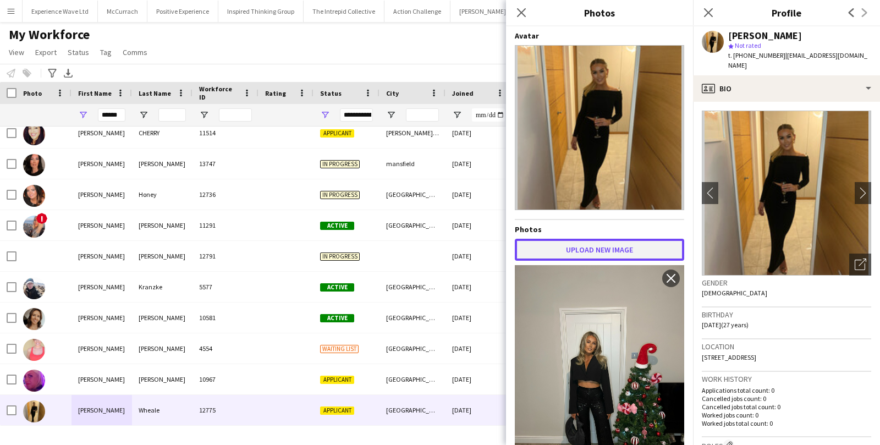
click at [605, 260] on button "Upload new image" at bounding box center [599, 250] width 169 height 22
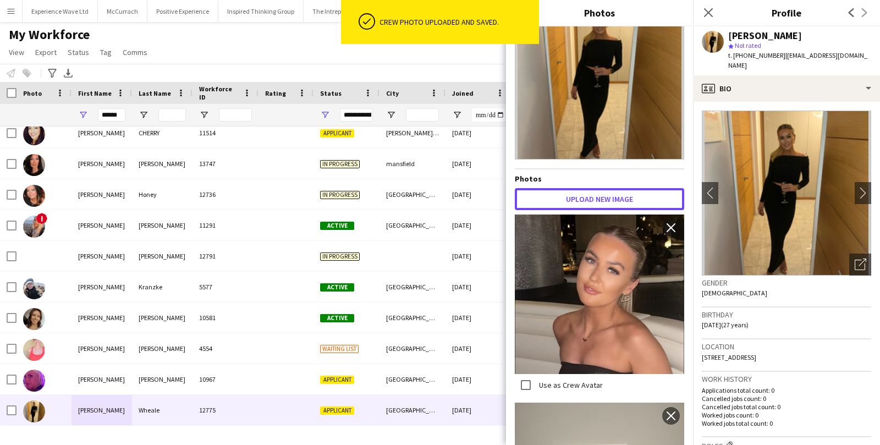
scroll to position [56, 0]
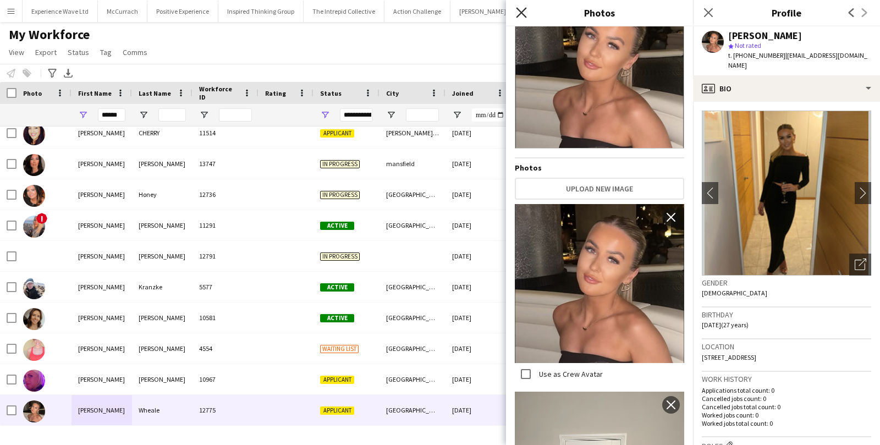
click at [522, 13] on icon at bounding box center [521, 12] width 10 height 10
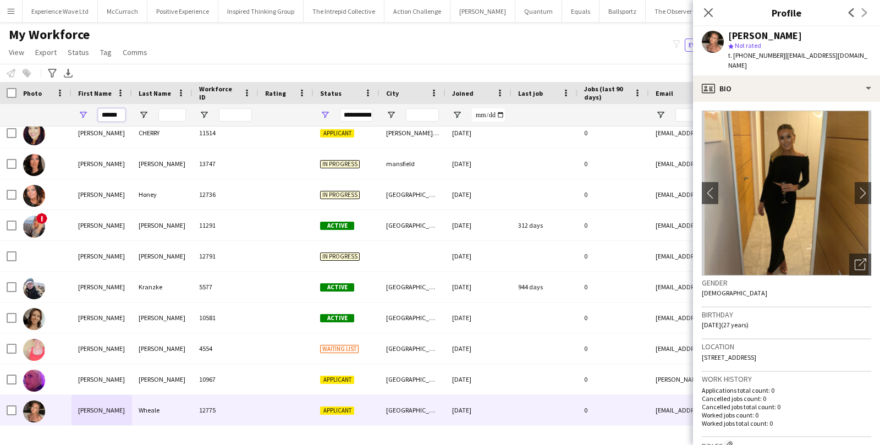
drag, startPoint x: 123, startPoint y: 116, endPoint x: 83, endPoint y: 116, distance: 40.2
click at [83, 116] on div "******" at bounding box center [102, 115] width 61 height 22
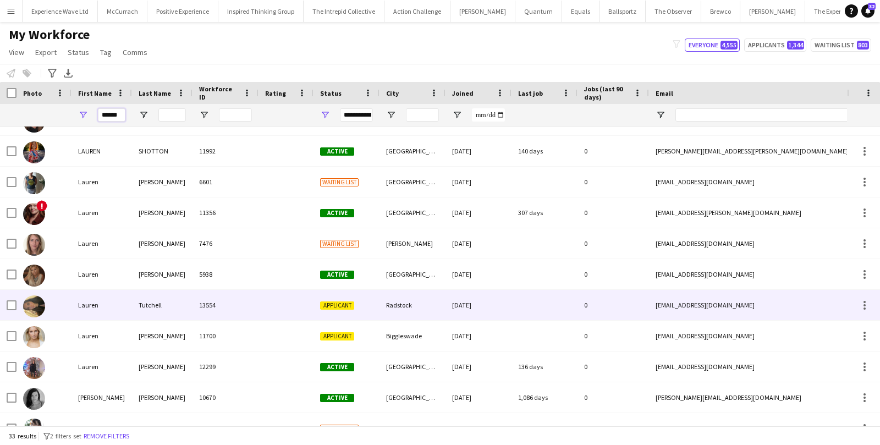
scroll to position [677, 0]
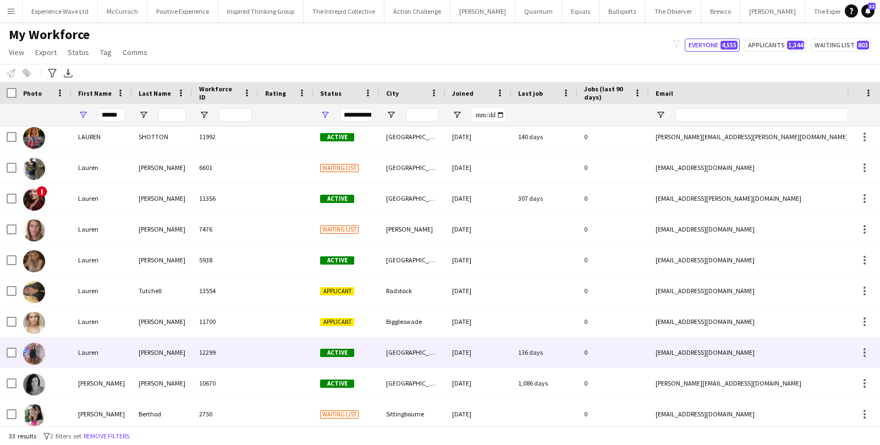
click at [65, 358] on div at bounding box center [44, 352] width 55 height 30
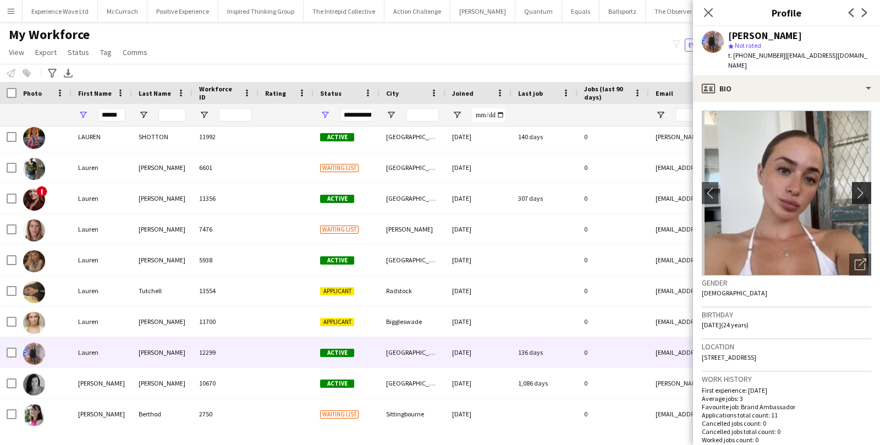
click at [860, 187] on app-icon "chevron-right" at bounding box center [863, 193] width 17 height 12
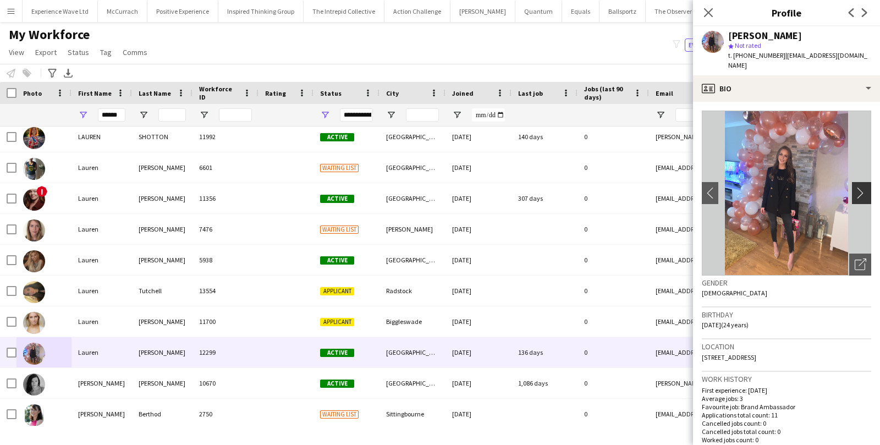
click at [860, 187] on app-icon "chevron-right" at bounding box center [863, 193] width 17 height 12
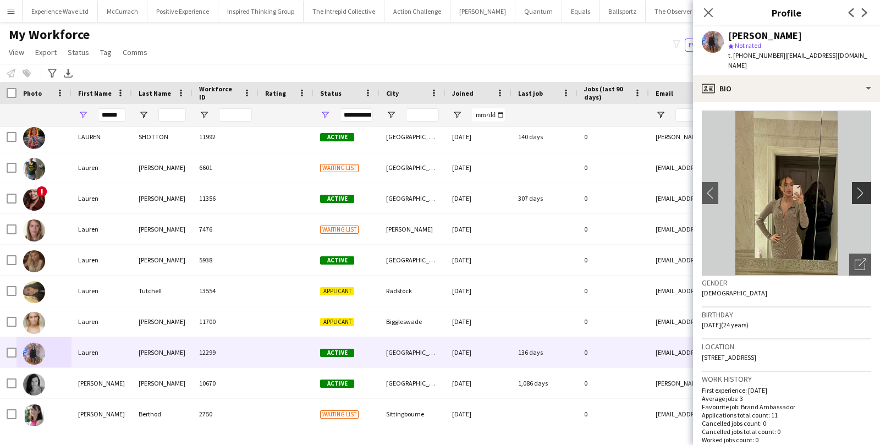
click at [860, 187] on app-icon "chevron-right" at bounding box center [863, 193] width 17 height 12
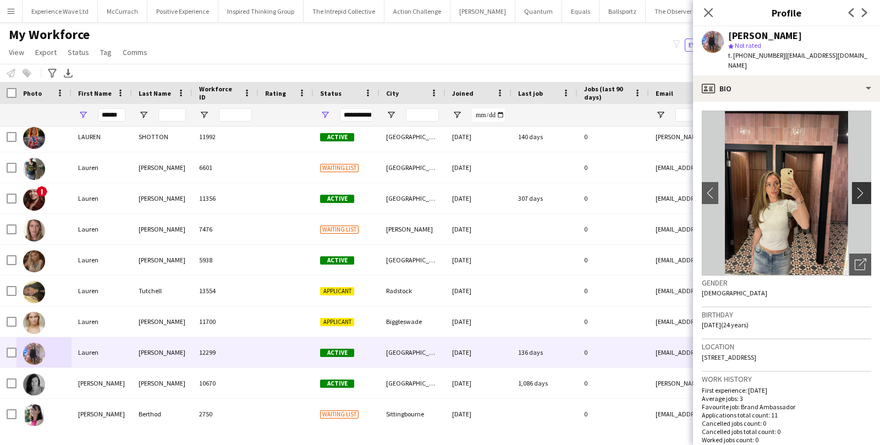
click at [860, 187] on app-icon "chevron-right" at bounding box center [863, 193] width 17 height 12
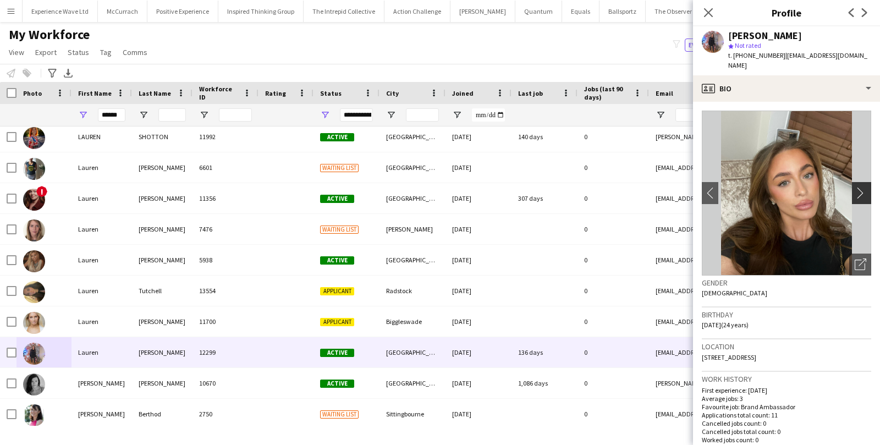
click at [860, 187] on app-icon "chevron-right" at bounding box center [863, 193] width 17 height 12
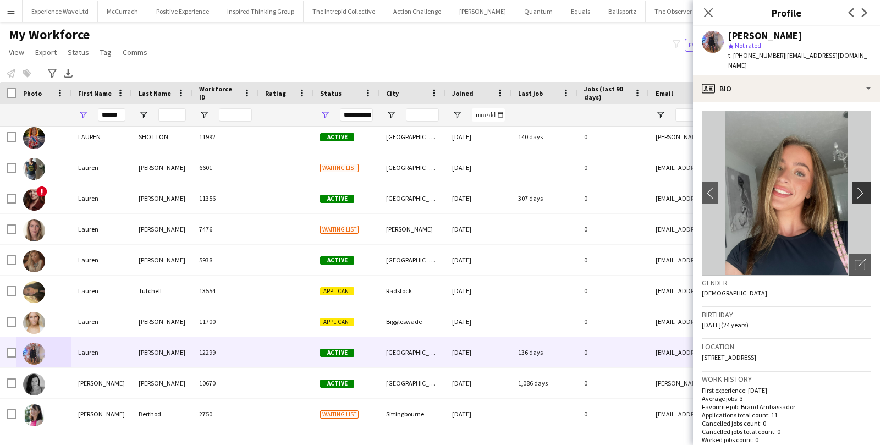
click at [861, 187] on app-icon "chevron-right" at bounding box center [863, 193] width 17 height 12
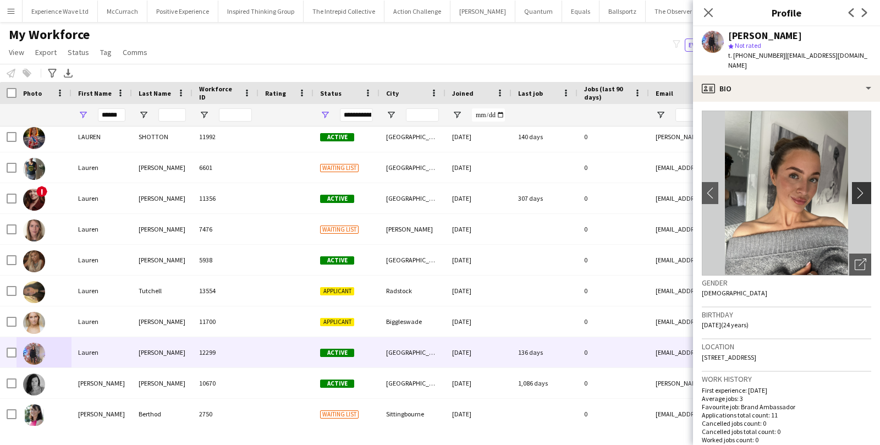
click at [861, 187] on app-icon "chevron-right" at bounding box center [863, 193] width 17 height 12
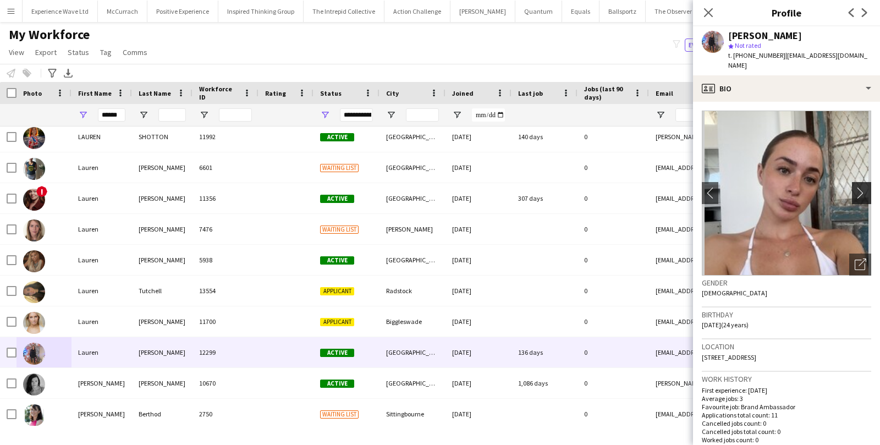
click at [861, 187] on app-icon "chevron-right" at bounding box center [863, 193] width 17 height 12
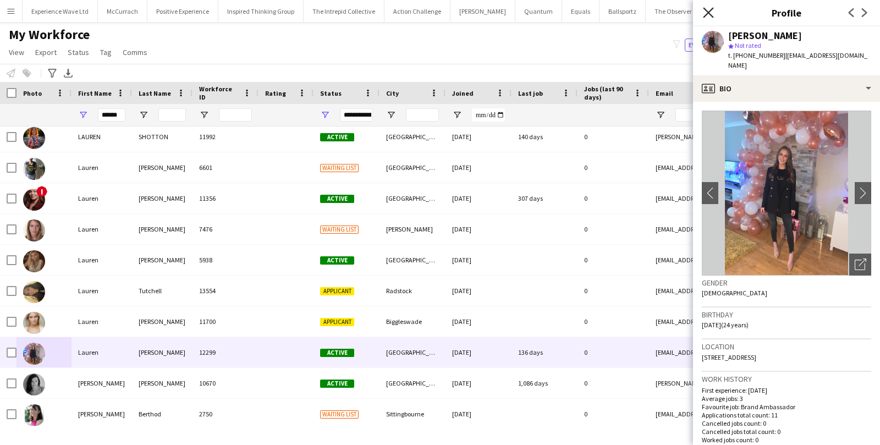
click at [710, 10] on icon at bounding box center [708, 12] width 10 height 10
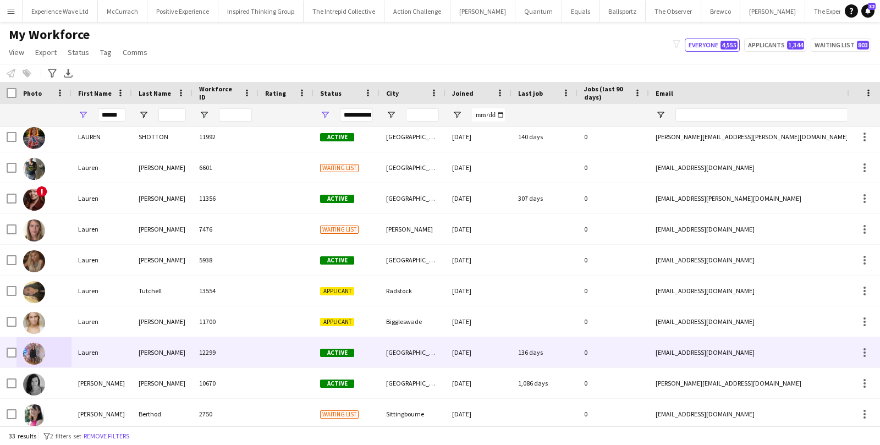
click at [162, 340] on div "Wilson" at bounding box center [162, 352] width 61 height 30
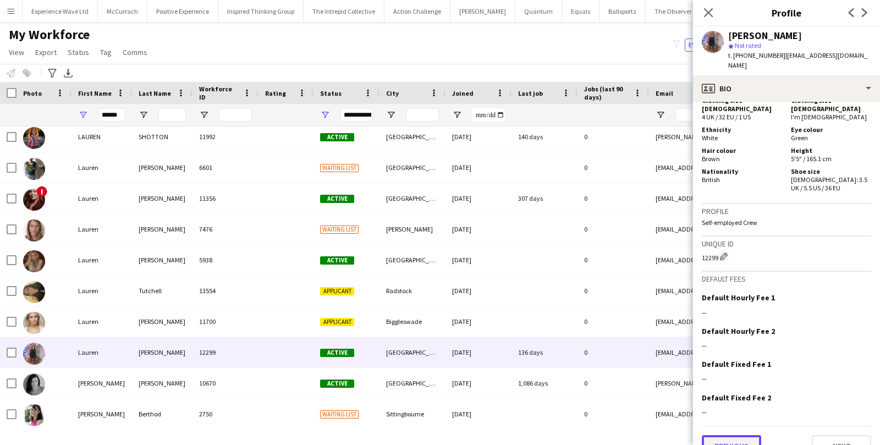
click at [723, 435] on button "Previous" at bounding box center [731, 446] width 59 height 22
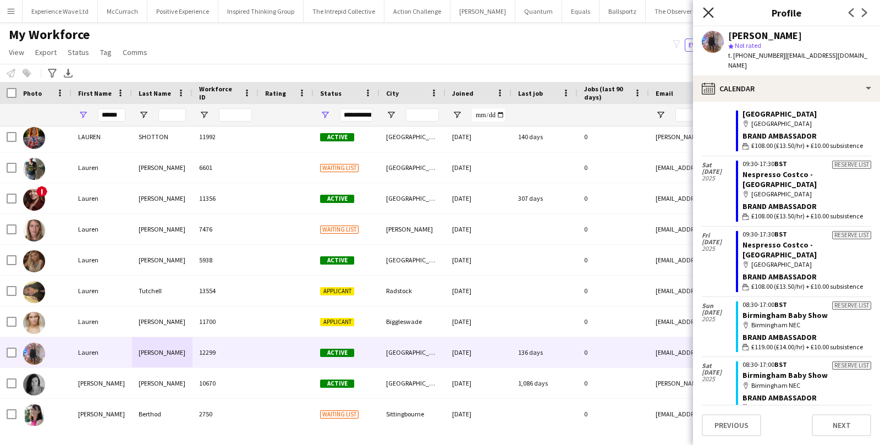
click at [712, 10] on icon "Close pop-in" at bounding box center [708, 12] width 10 height 10
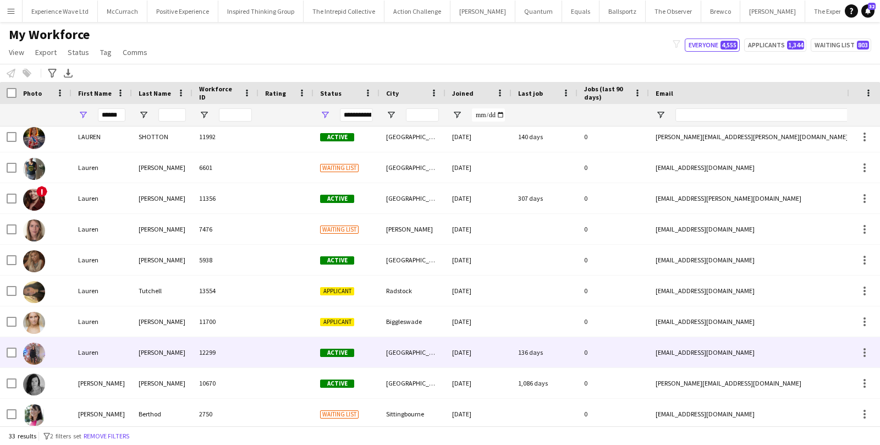
click at [87, 353] on div "Lauren" at bounding box center [102, 352] width 61 height 30
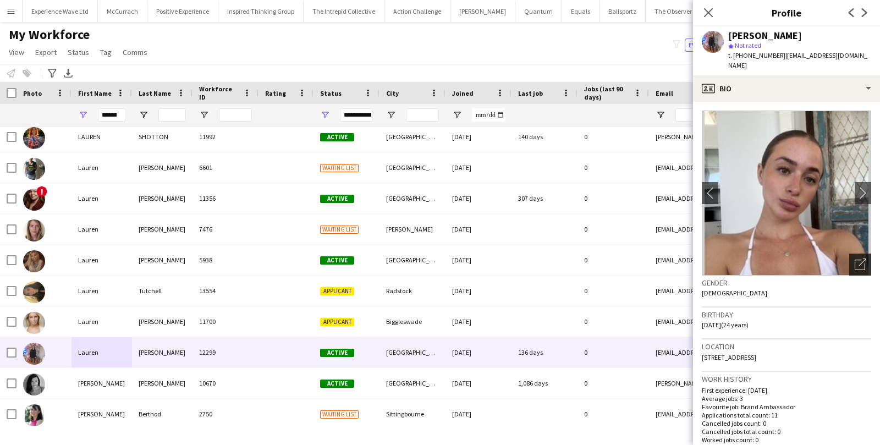
click at [867, 254] on div "Open photos pop-in" at bounding box center [860, 265] width 22 height 22
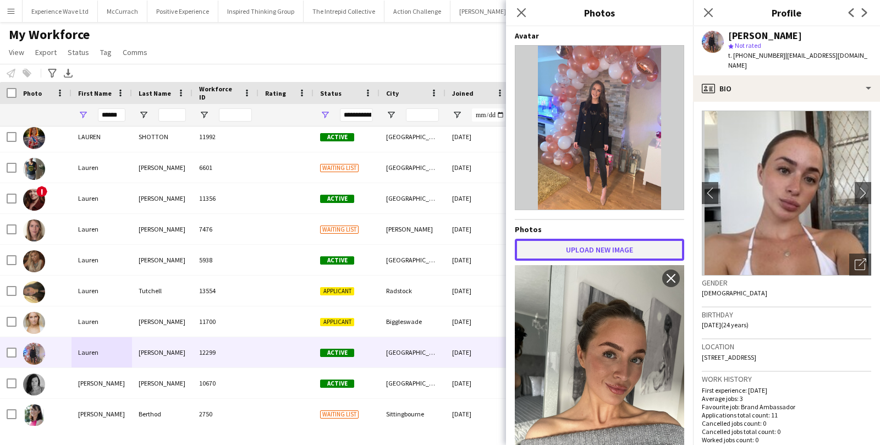
click at [603, 248] on button "Upload new image" at bounding box center [599, 250] width 169 height 22
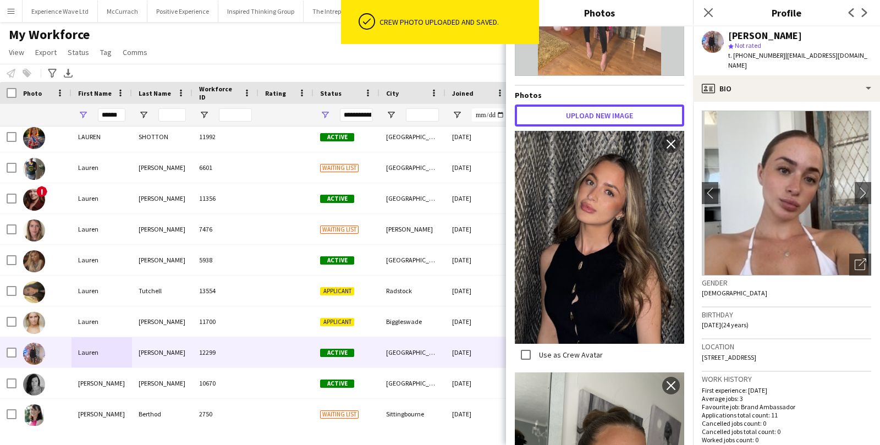
scroll to position [138, 0]
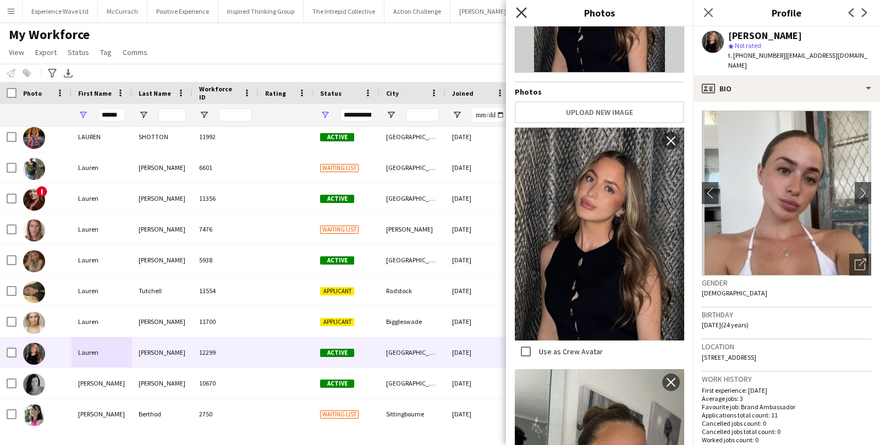
click at [523, 8] on icon "Close pop-in" at bounding box center [521, 12] width 10 height 10
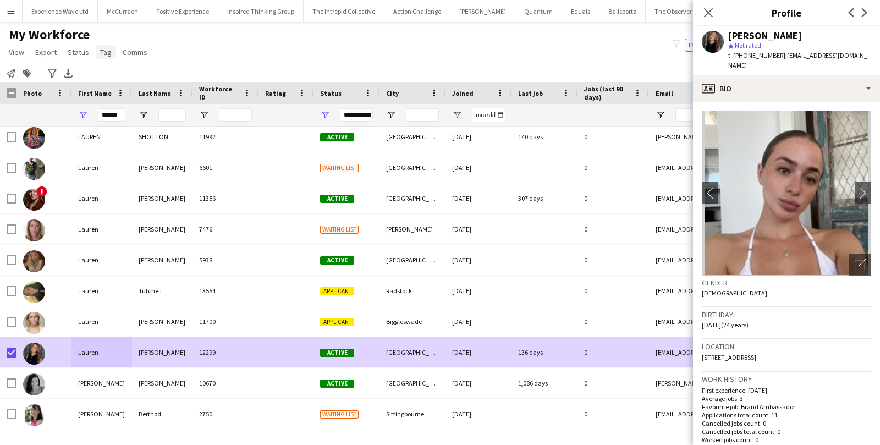
click at [101, 56] on span "Tag" at bounding box center [106, 52] width 12 height 10
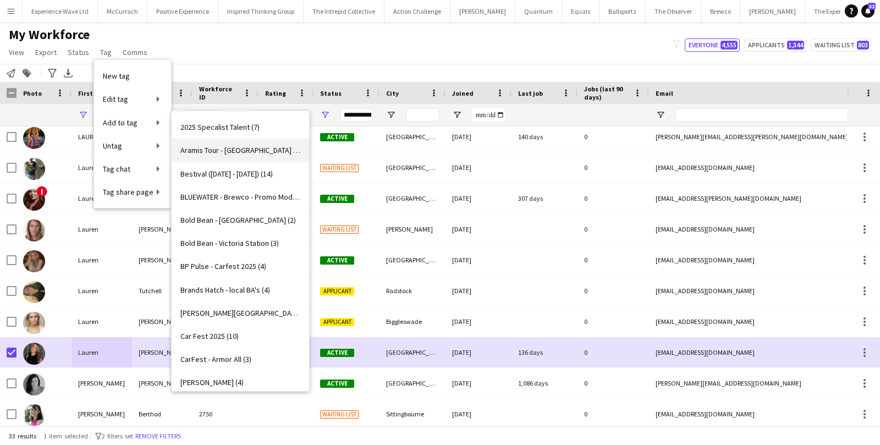
click at [237, 150] on span "Aramis Tour - BIRMINGHAM (4)" at bounding box center [240, 150] width 120 height 10
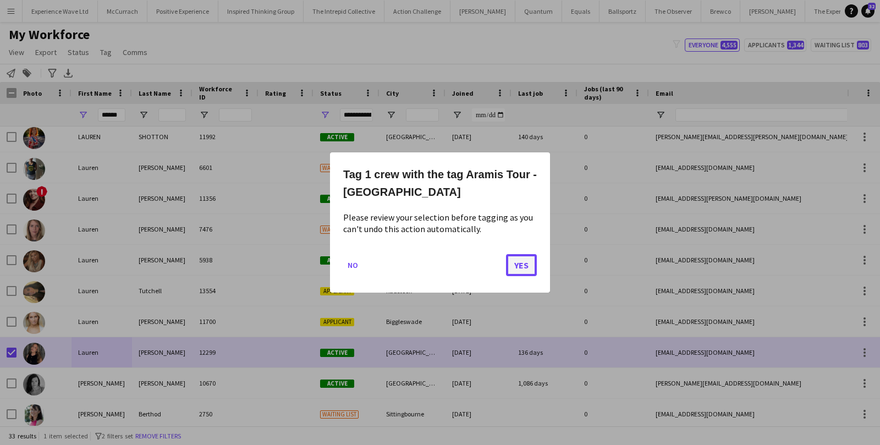
click at [529, 263] on button "Yes" at bounding box center [521, 265] width 31 height 22
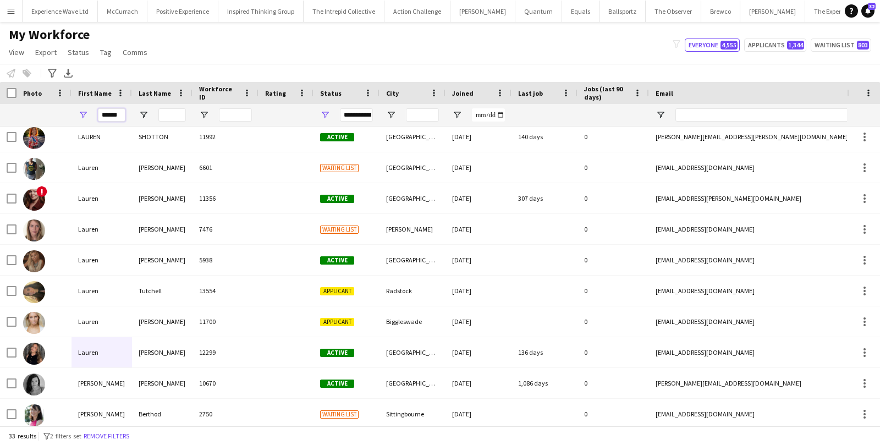
drag, startPoint x: 119, startPoint y: 117, endPoint x: 78, endPoint y: 116, distance: 41.8
click at [78, 117] on div "******" at bounding box center [102, 115] width 61 height 22
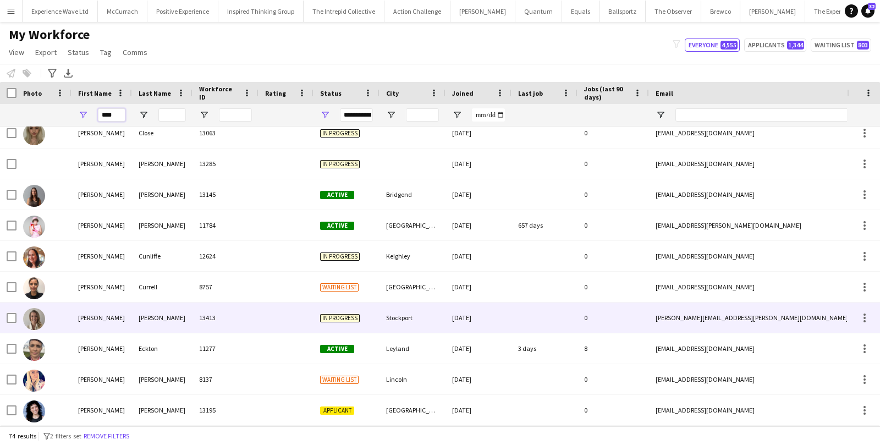
scroll to position [226, 0]
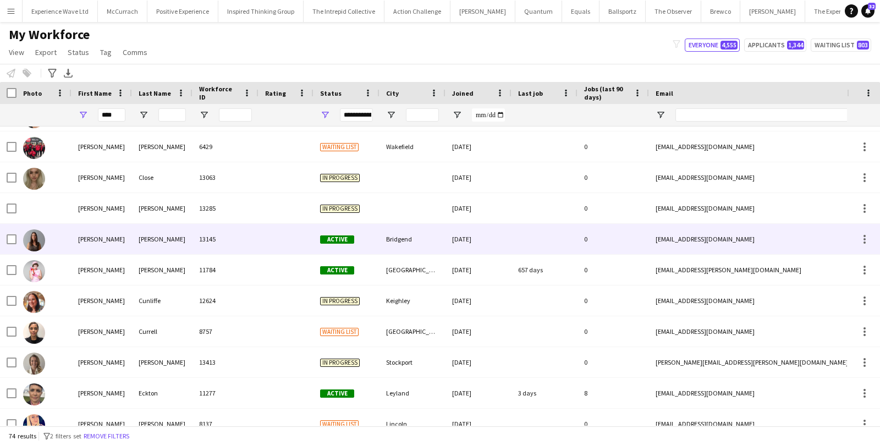
click at [71, 240] on div "Emma cox 13145 Active Bridgend 20-02-2025 0 emmacox210579@googlemail.com +44778…" at bounding box center [596, 239] width 1193 height 31
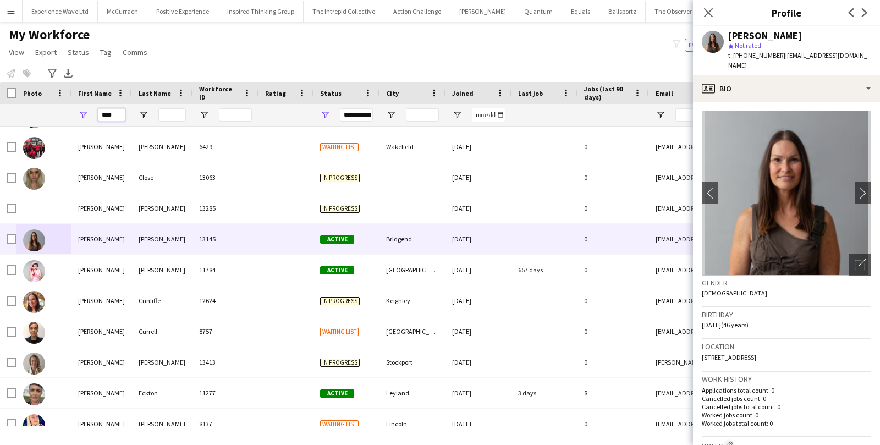
drag, startPoint x: 122, startPoint y: 114, endPoint x: 67, endPoint y: 111, distance: 55.1
click at [67, 111] on div "****" at bounding box center [596, 115] width 1193 height 22
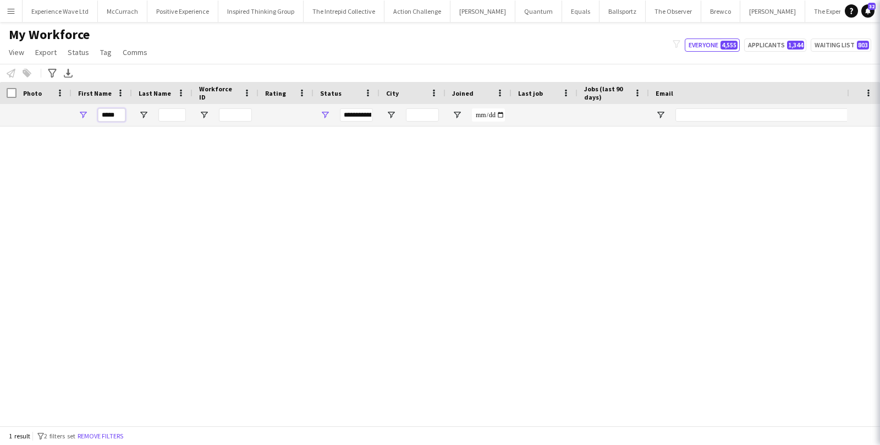
scroll to position [0, 0]
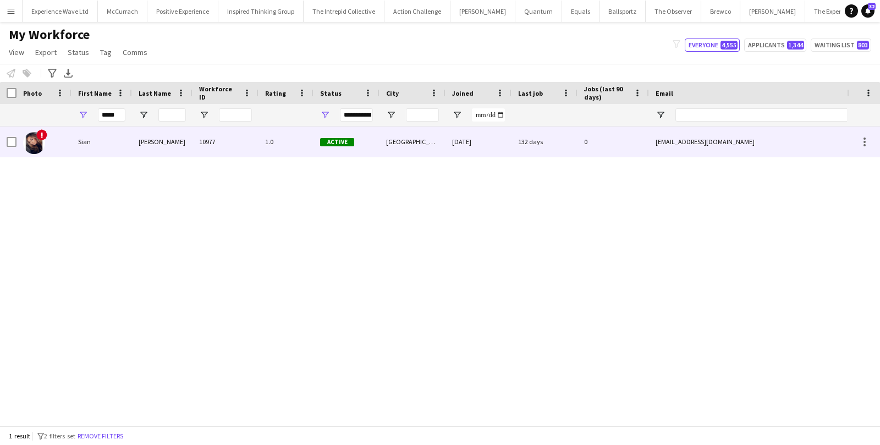
click at [75, 144] on div "Sian" at bounding box center [102, 142] width 61 height 30
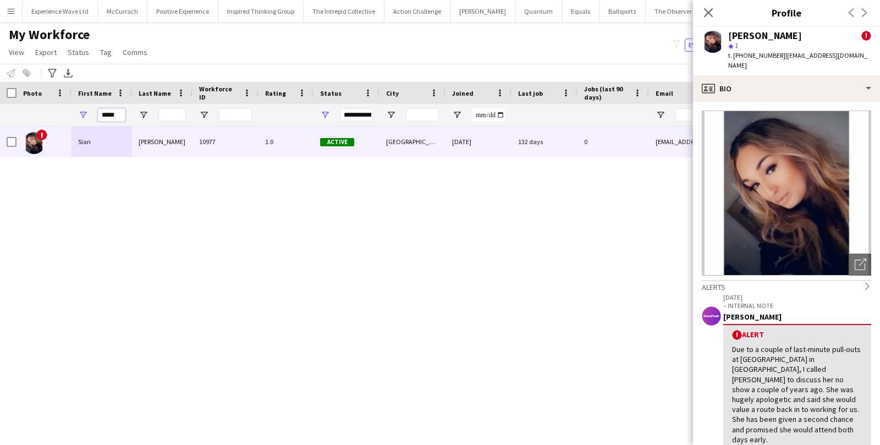
drag, startPoint x: 120, startPoint y: 117, endPoint x: 92, endPoint y: 117, distance: 28.1
click at [92, 117] on div "****" at bounding box center [102, 115] width 61 height 22
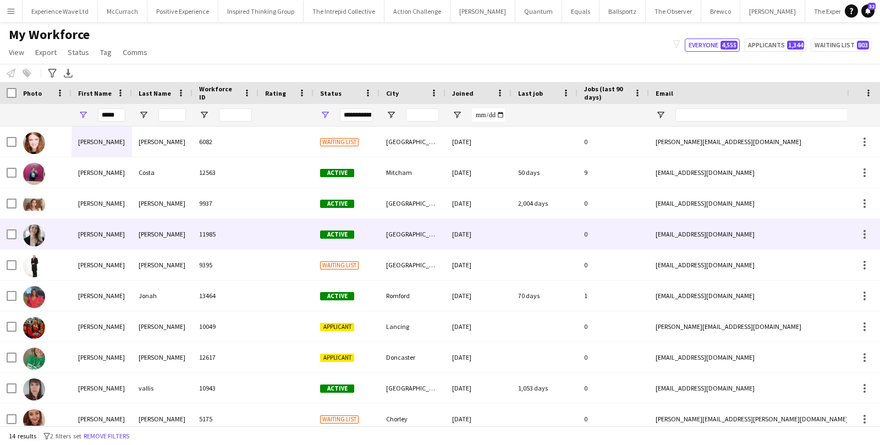
click at [90, 233] on div "Jennifer" at bounding box center [102, 234] width 61 height 30
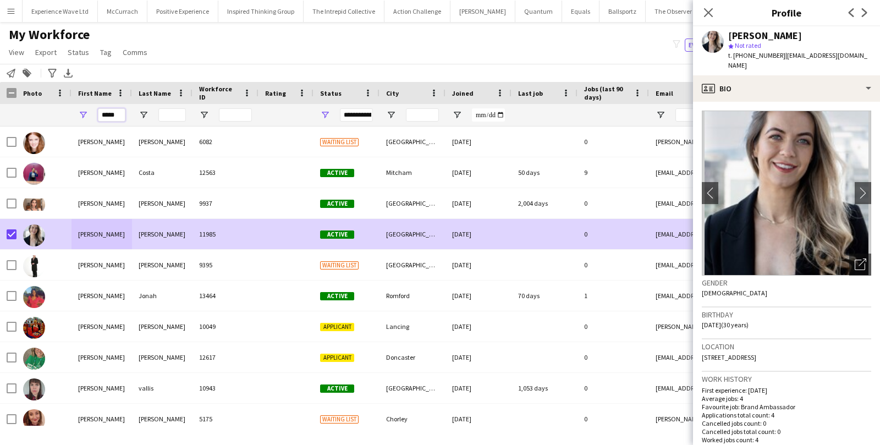
drag, startPoint x: 118, startPoint y: 116, endPoint x: 89, endPoint y: 115, distance: 28.6
click at [89, 115] on div "*****" at bounding box center [102, 115] width 61 height 22
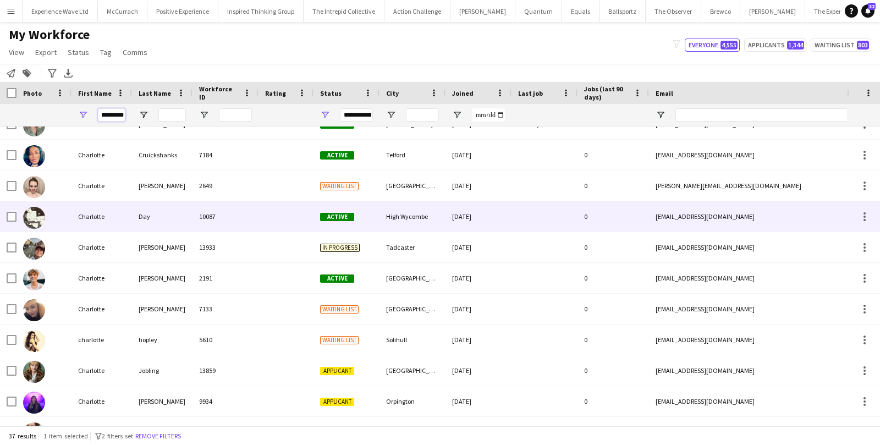
scroll to position [331, 0]
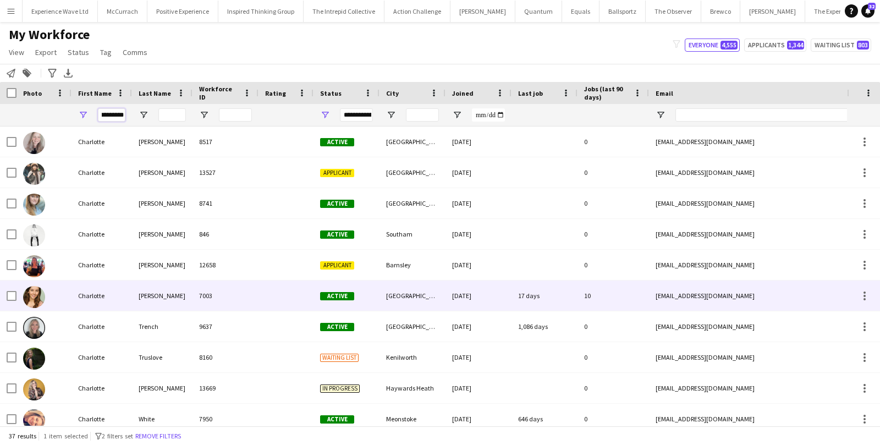
type input "*********"
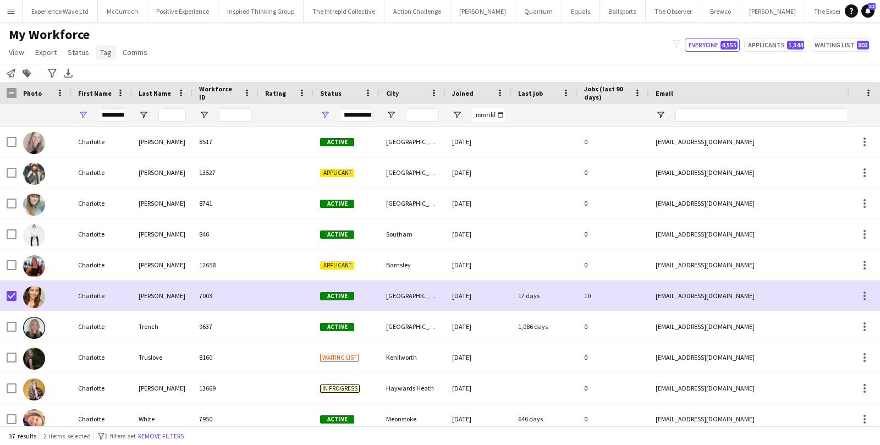
click at [108, 50] on span "Tag" at bounding box center [106, 52] width 12 height 10
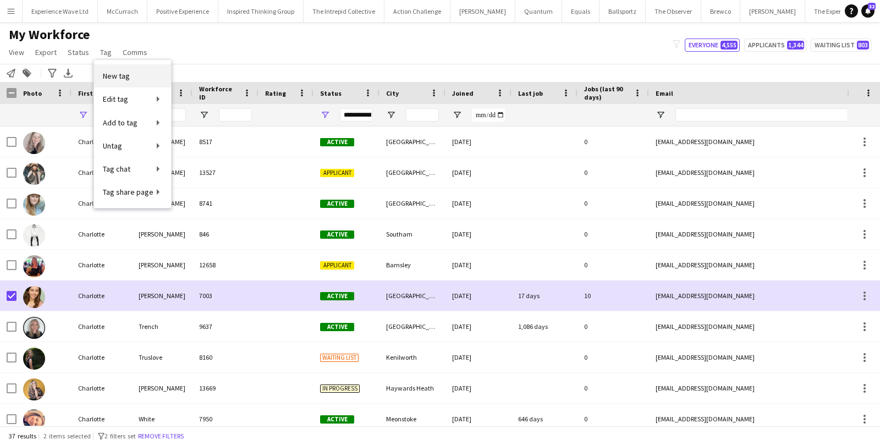
click at [144, 76] on link "New tag" at bounding box center [132, 75] width 77 height 23
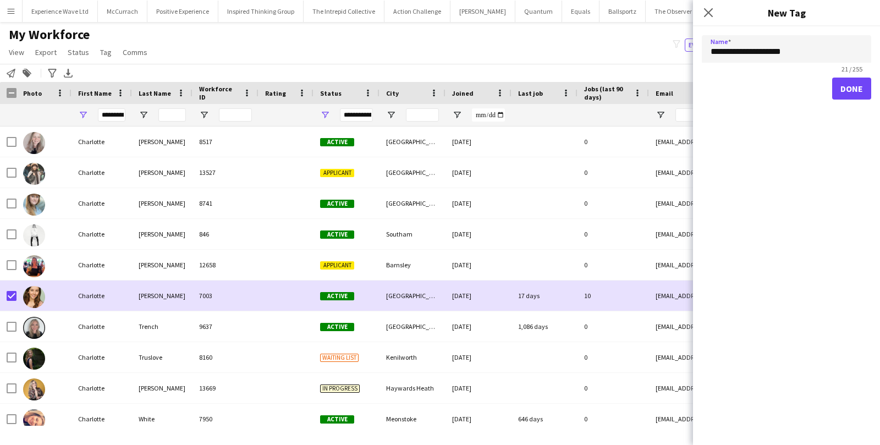
type input "**********"
click at [867, 99] on button "Done" at bounding box center [851, 89] width 39 height 22
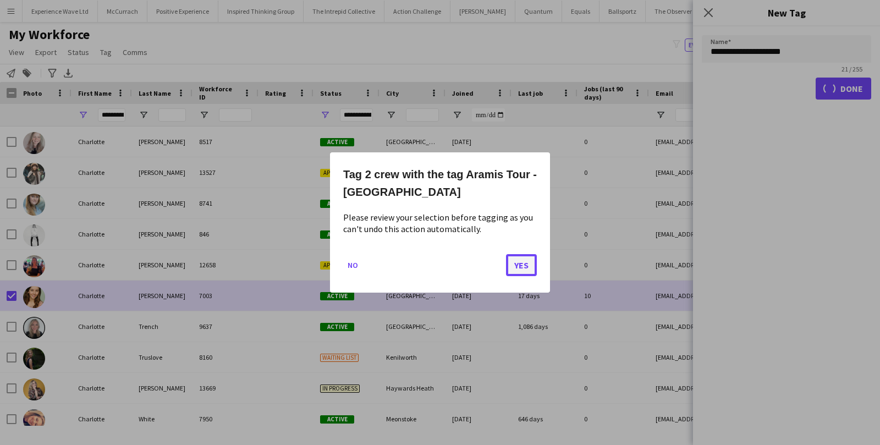
click at [512, 265] on button "Yes" at bounding box center [521, 265] width 31 height 22
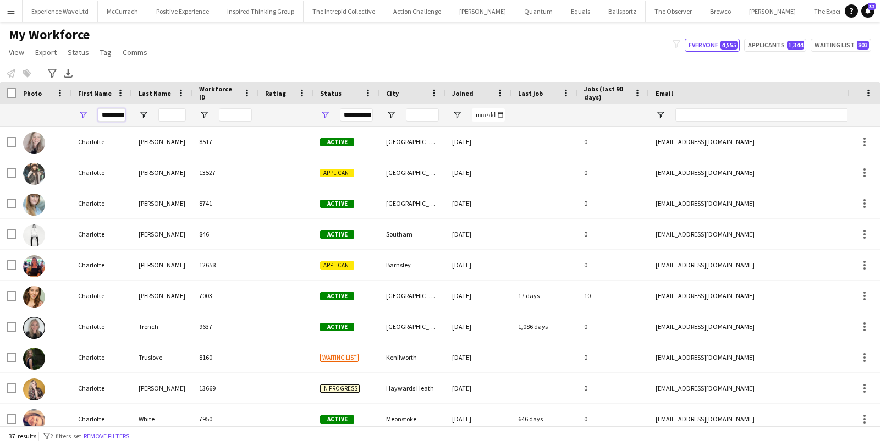
click at [113, 117] on input "*********" at bounding box center [112, 114] width 28 height 13
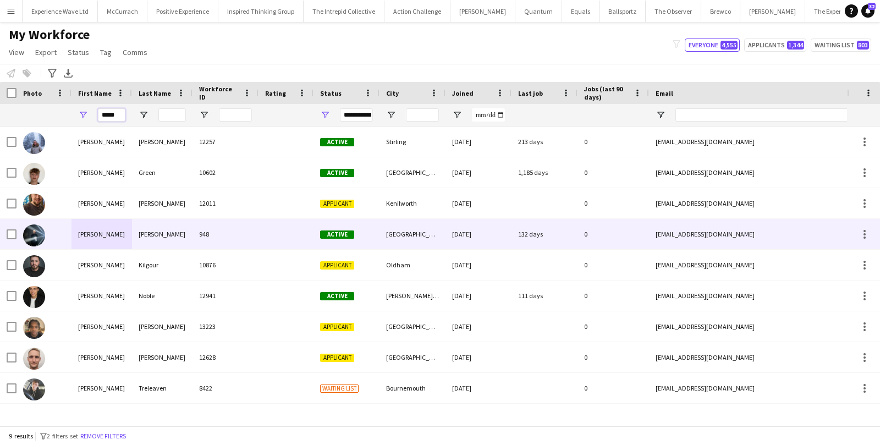
type input "*****"
click at [95, 242] on div "Lewis" at bounding box center [102, 234] width 61 height 30
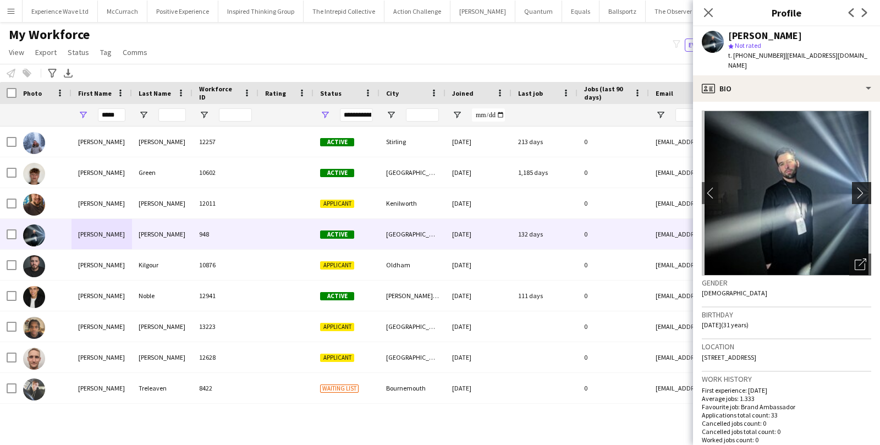
click at [864, 187] on app-icon "chevron-right" at bounding box center [863, 193] width 17 height 12
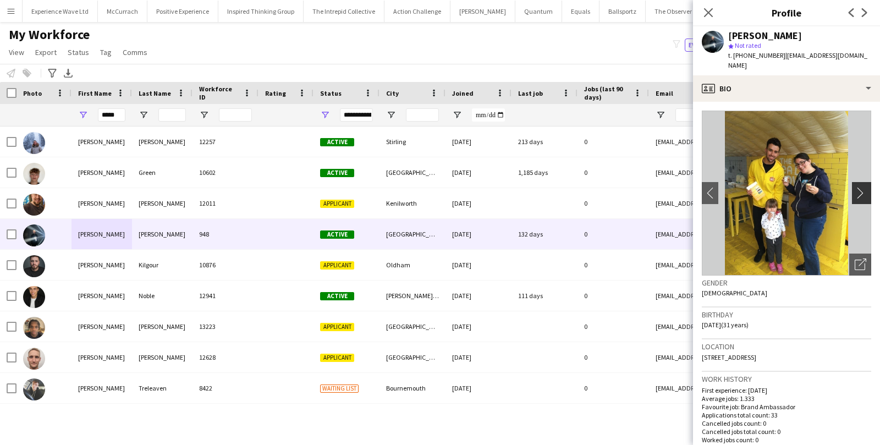
click at [864, 187] on app-icon "chevron-right" at bounding box center [863, 193] width 17 height 12
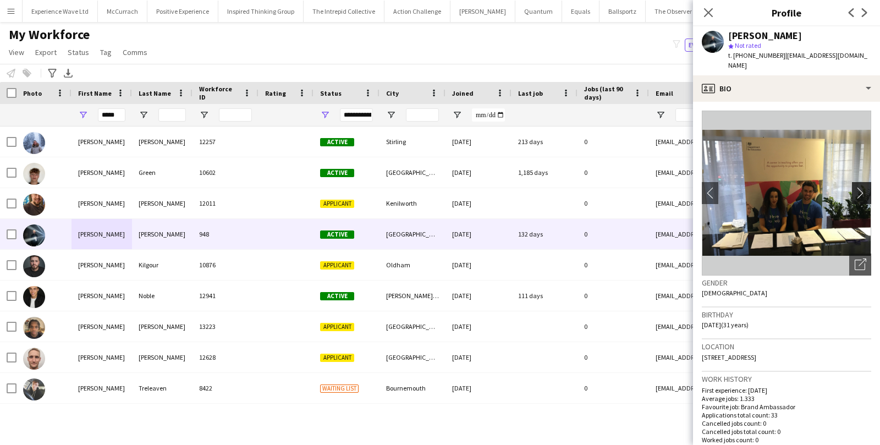
click at [864, 187] on app-icon "chevron-right" at bounding box center [863, 193] width 17 height 12
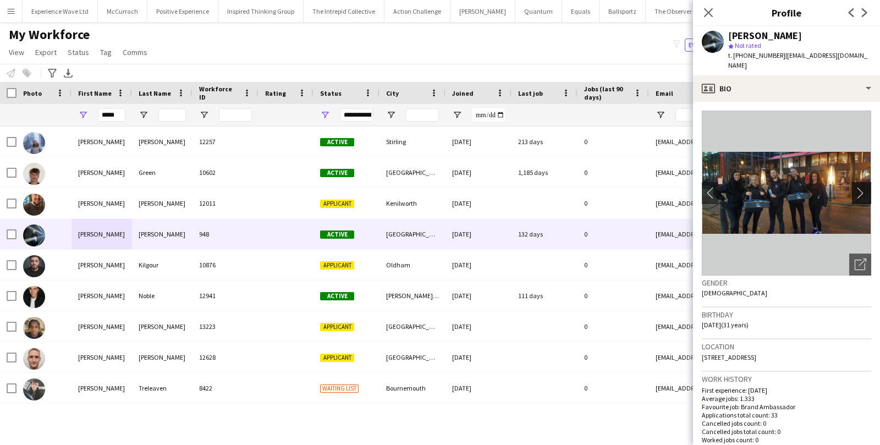
click at [864, 187] on app-icon "chevron-right" at bounding box center [863, 193] width 17 height 12
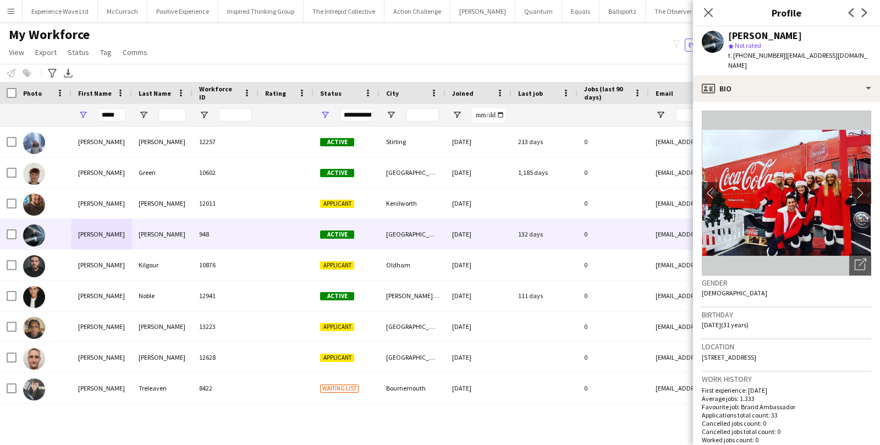
click at [864, 187] on app-icon "chevron-right" at bounding box center [863, 193] width 17 height 12
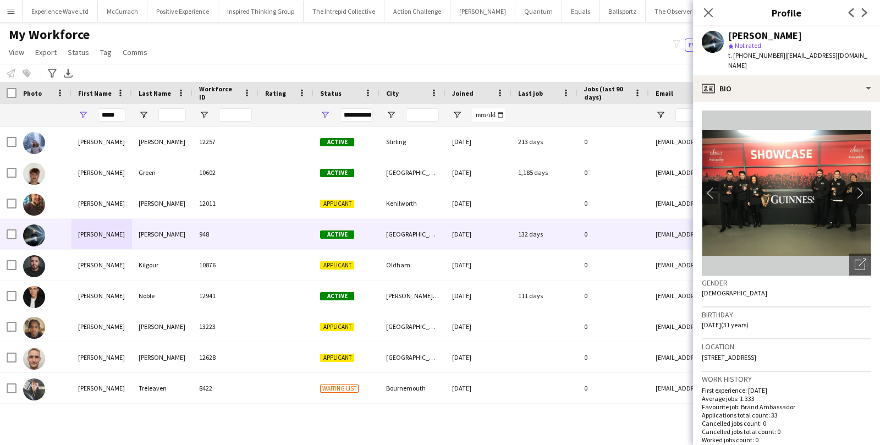
click at [864, 187] on app-icon "chevron-right" at bounding box center [863, 193] width 17 height 12
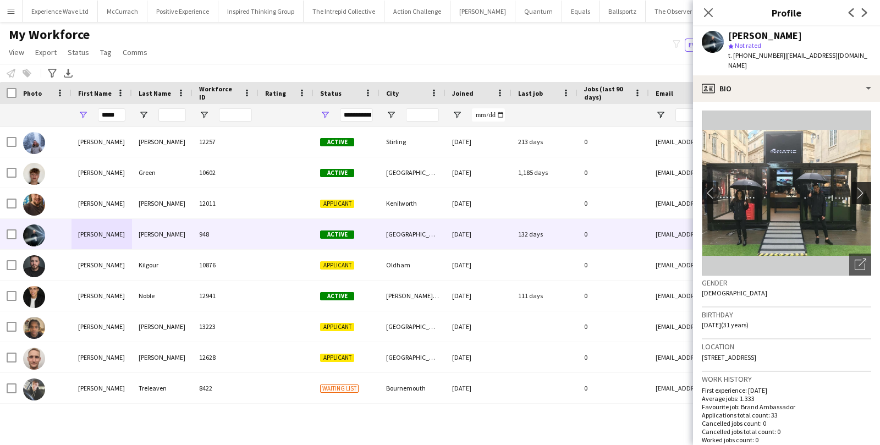
click at [864, 187] on app-icon "chevron-right" at bounding box center [863, 193] width 17 height 12
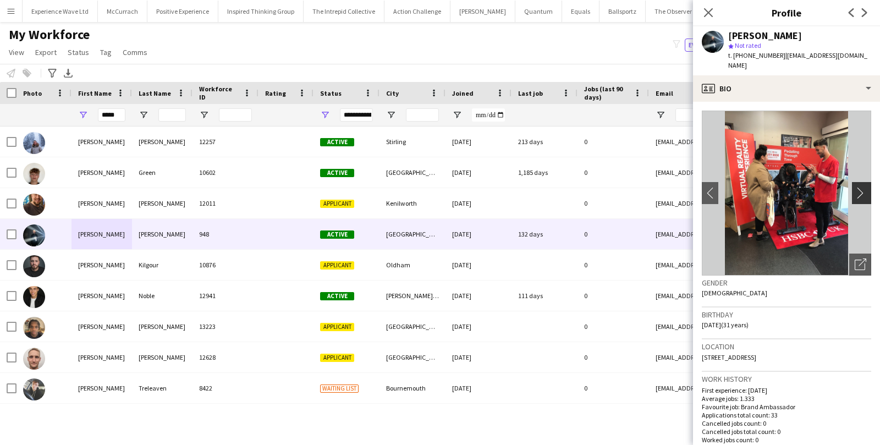
click at [864, 187] on app-icon "chevron-right" at bounding box center [863, 193] width 17 height 12
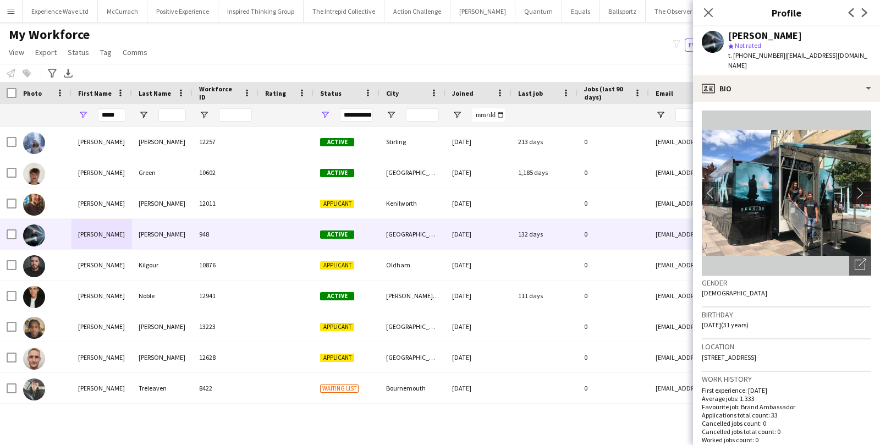
click at [864, 187] on app-icon "chevron-right" at bounding box center [863, 193] width 17 height 12
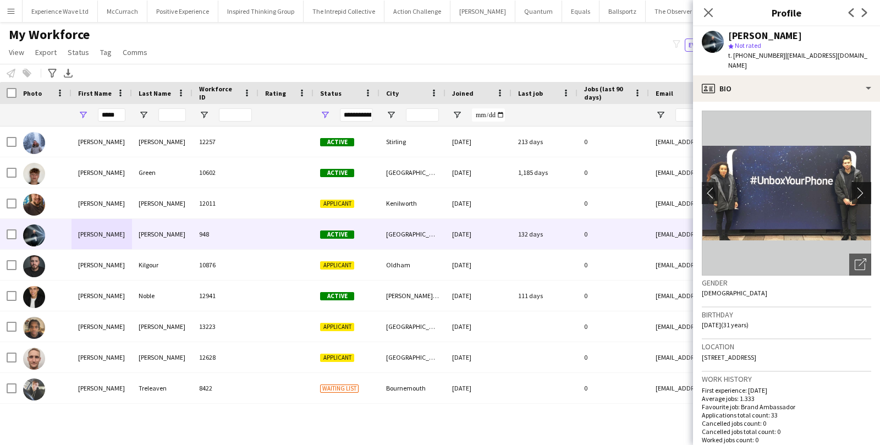
click at [864, 187] on app-icon "chevron-right" at bounding box center [863, 193] width 17 height 12
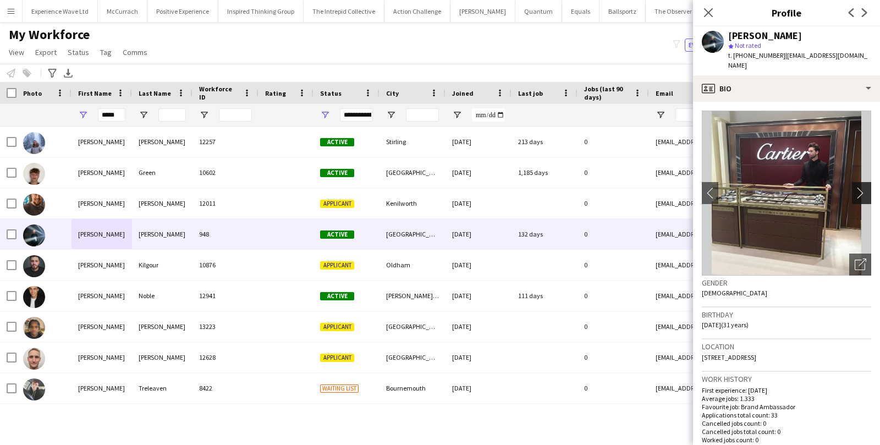
click at [864, 187] on app-icon "chevron-right" at bounding box center [863, 193] width 17 height 12
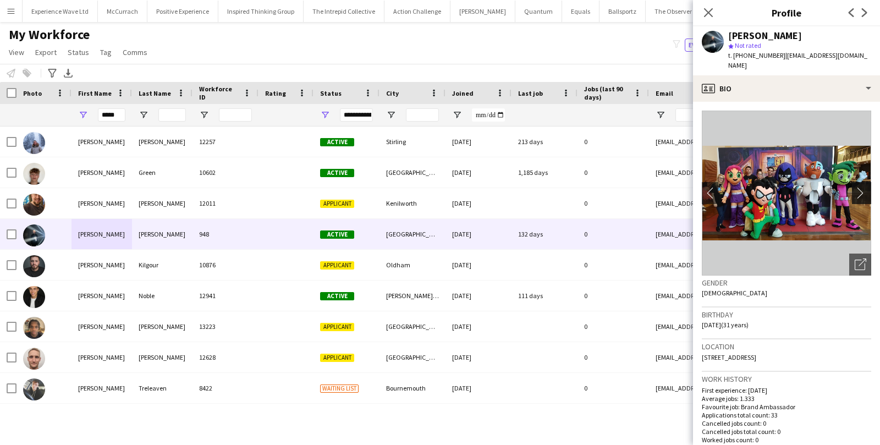
click at [864, 187] on app-icon "chevron-right" at bounding box center [863, 193] width 17 height 12
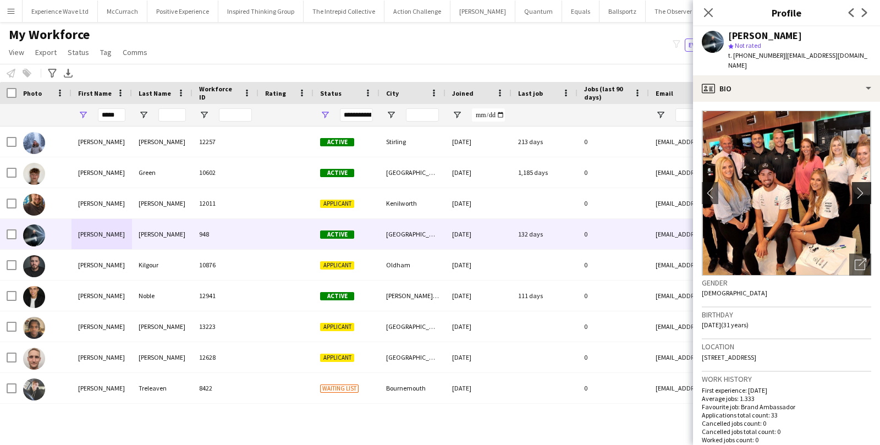
click at [864, 187] on app-icon "chevron-right" at bounding box center [863, 193] width 17 height 12
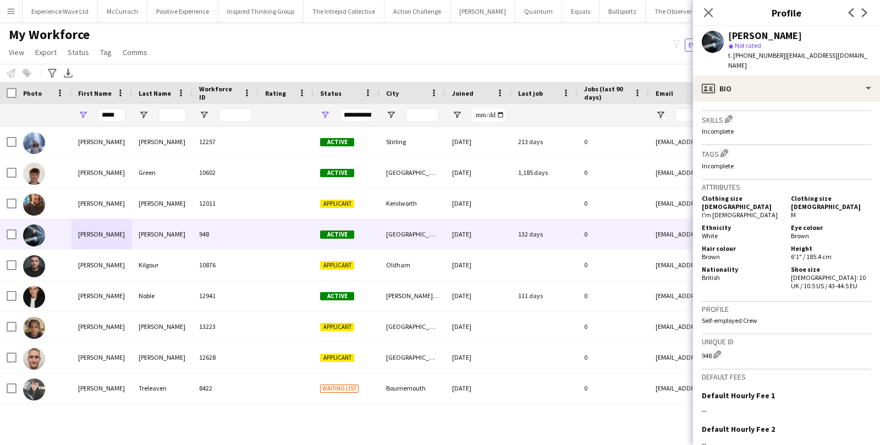
scroll to position [499, 0]
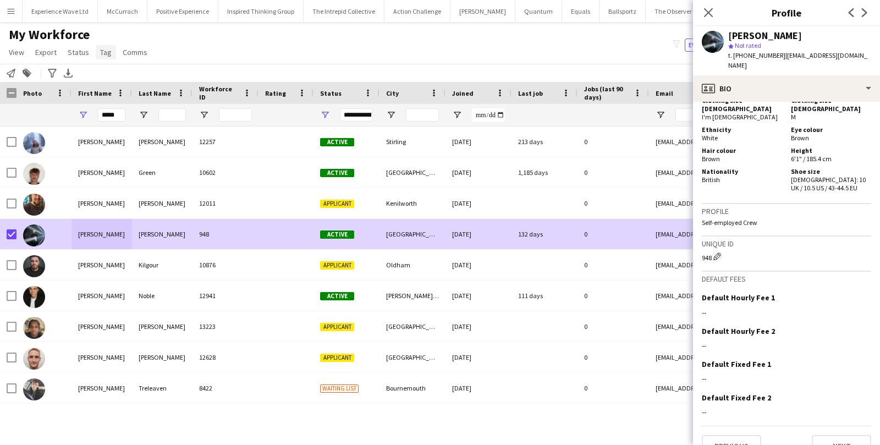
click at [107, 49] on span "Tag" at bounding box center [106, 52] width 12 height 10
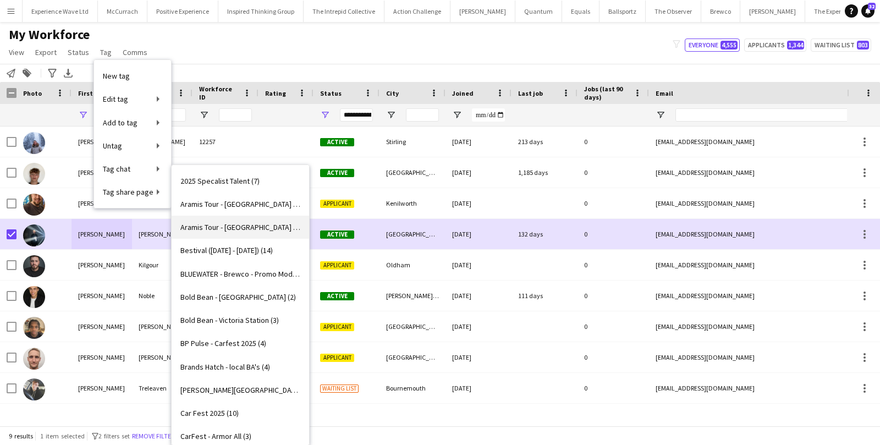
click at [205, 233] on link "Aramis Tour - CARDIFF (2)" at bounding box center [241, 227] width 138 height 23
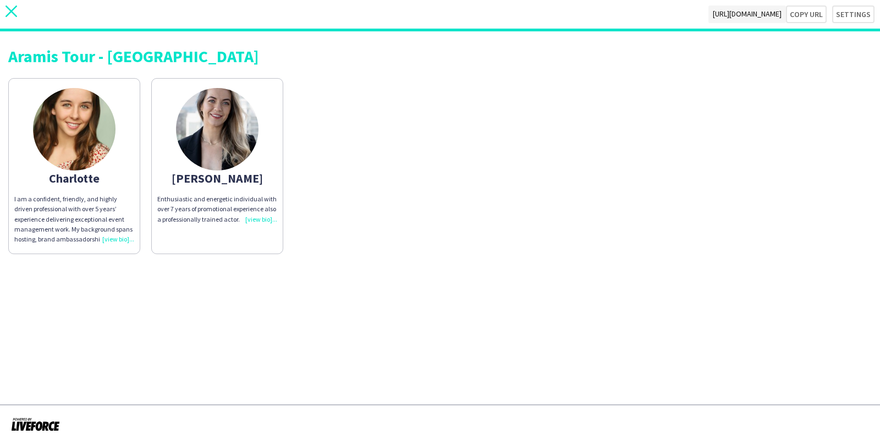
click at [7, 13] on icon "close" at bounding box center [12, 12] width 12 height 12
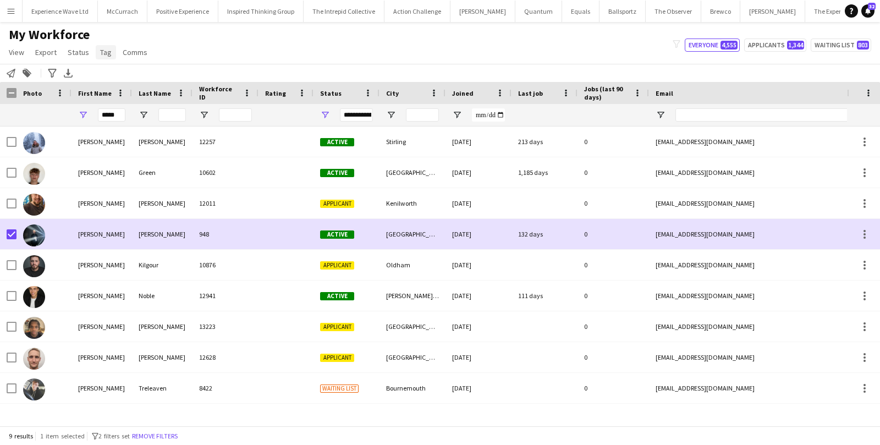
click at [111, 52] on link "Tag" at bounding box center [106, 52] width 20 height 14
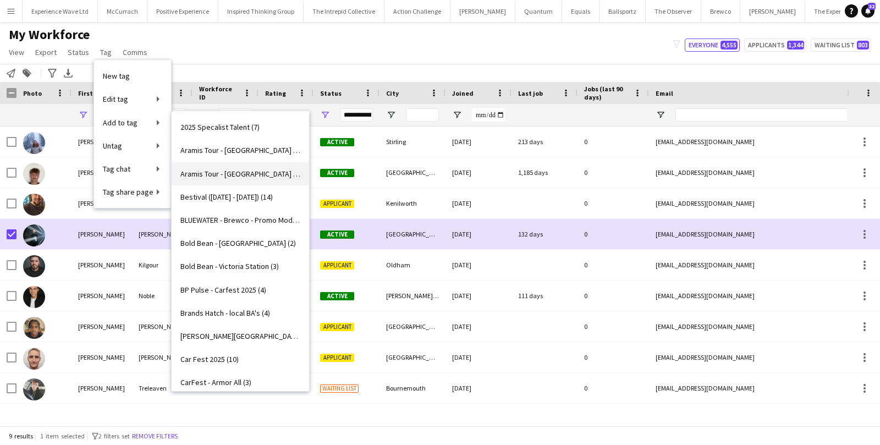
click at [229, 172] on span "Aramis Tour - CARDIFF (2)" at bounding box center [240, 174] width 120 height 10
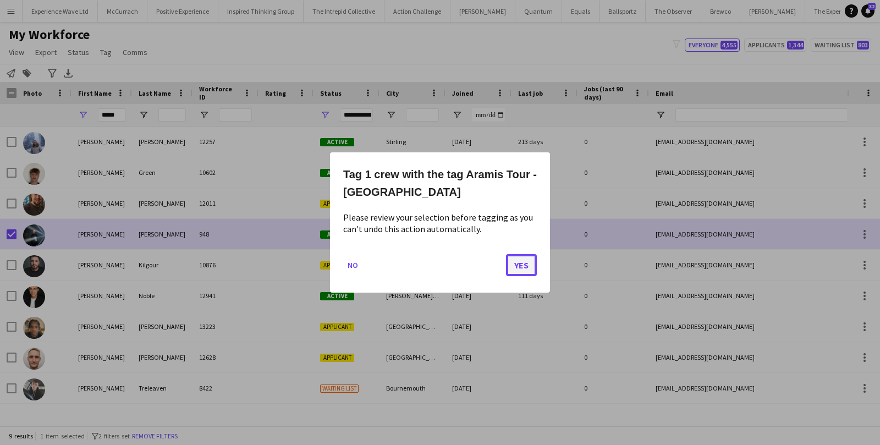
click at [510, 261] on button "Yes" at bounding box center [521, 265] width 31 height 22
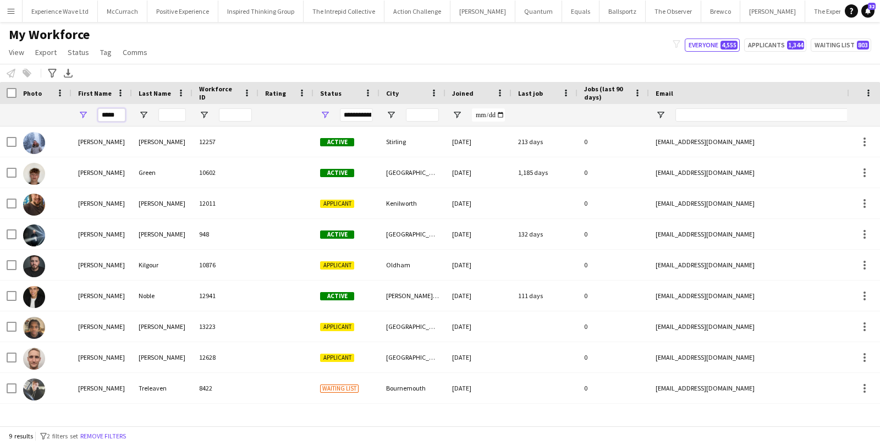
drag, startPoint x: 119, startPoint y: 114, endPoint x: 74, endPoint y: 113, distance: 44.6
click at [74, 113] on div "*****" at bounding box center [102, 115] width 61 height 22
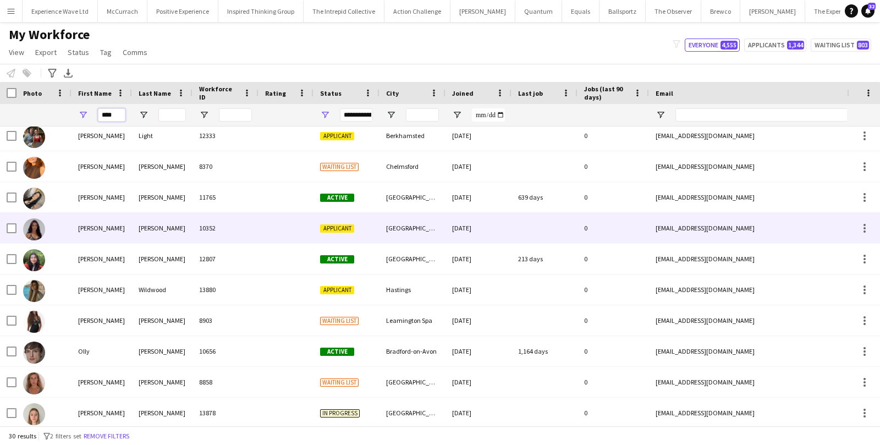
scroll to position [625, 0]
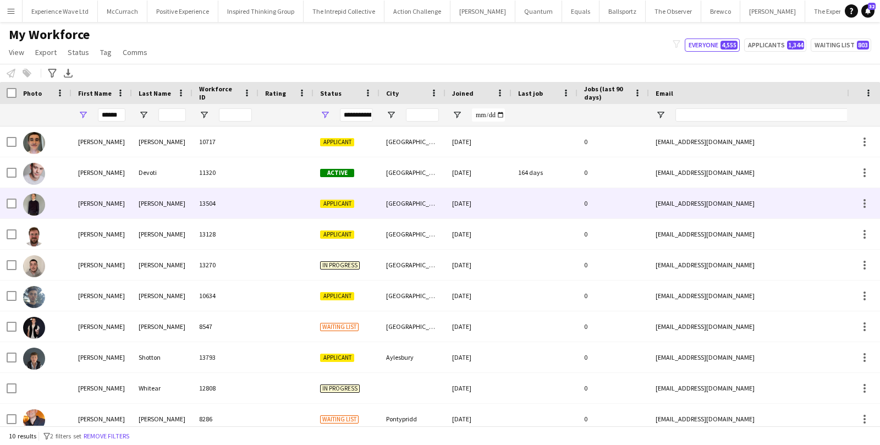
click at [116, 205] on div "Oliver" at bounding box center [102, 203] width 61 height 30
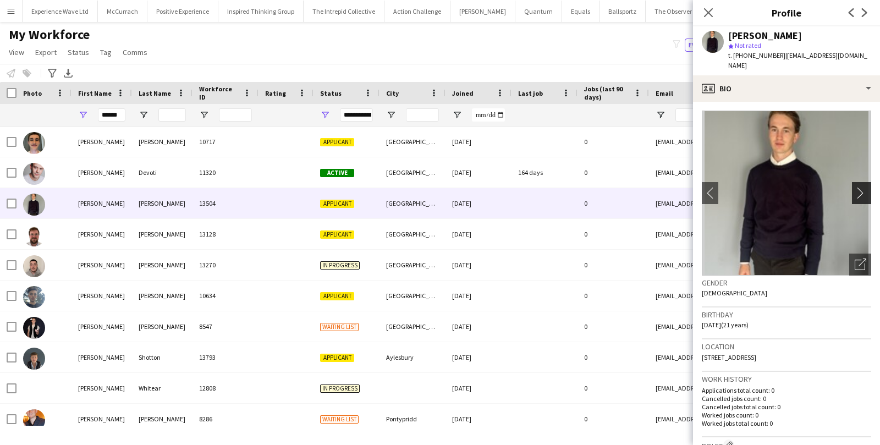
click at [860, 187] on app-icon "chevron-right" at bounding box center [863, 193] width 17 height 12
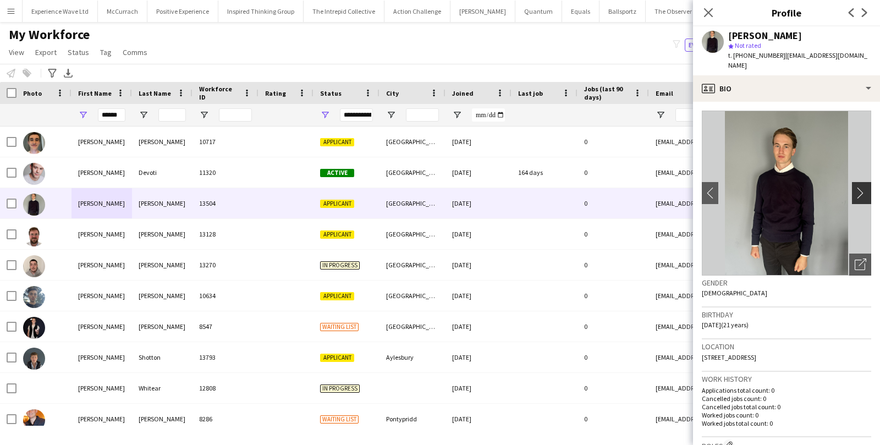
click at [860, 187] on app-icon "chevron-right" at bounding box center [863, 193] width 17 height 12
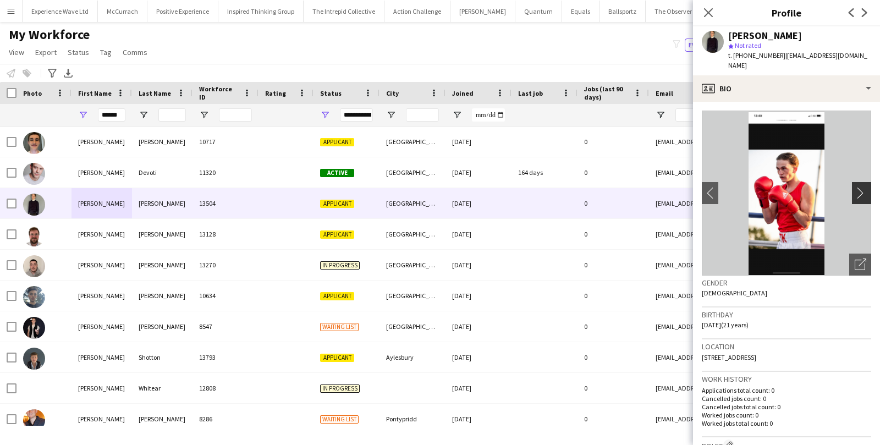
click at [860, 187] on app-icon "chevron-right" at bounding box center [863, 193] width 17 height 12
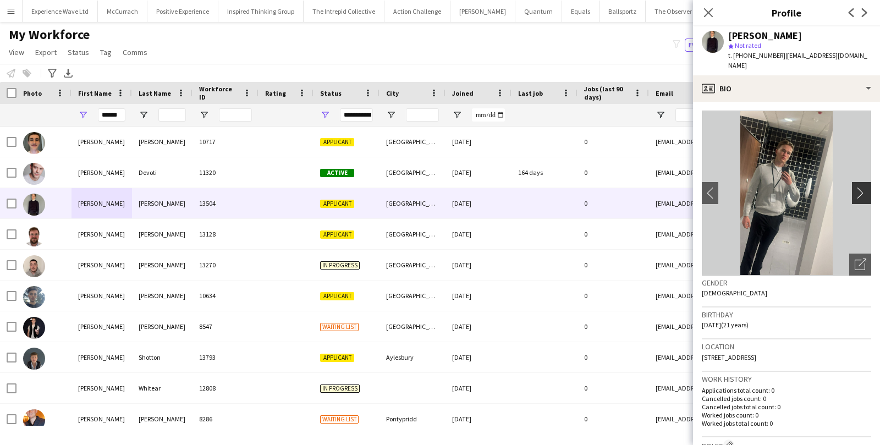
click at [860, 187] on app-icon "chevron-right" at bounding box center [863, 193] width 17 height 12
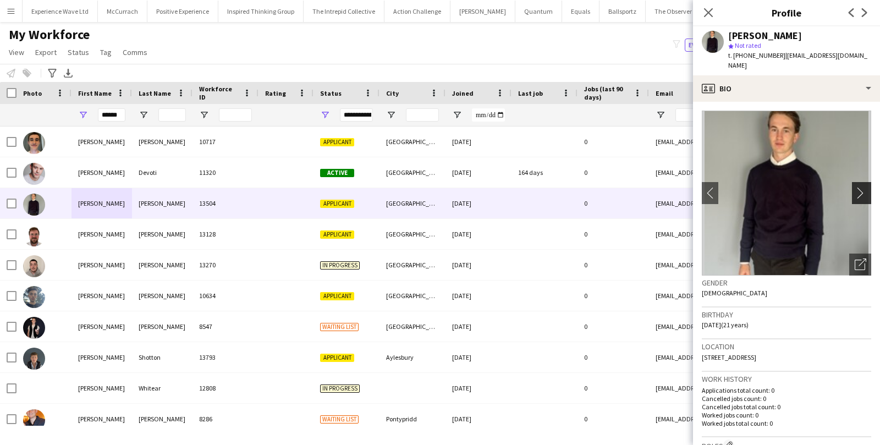
click at [860, 187] on app-icon "chevron-right" at bounding box center [863, 193] width 17 height 12
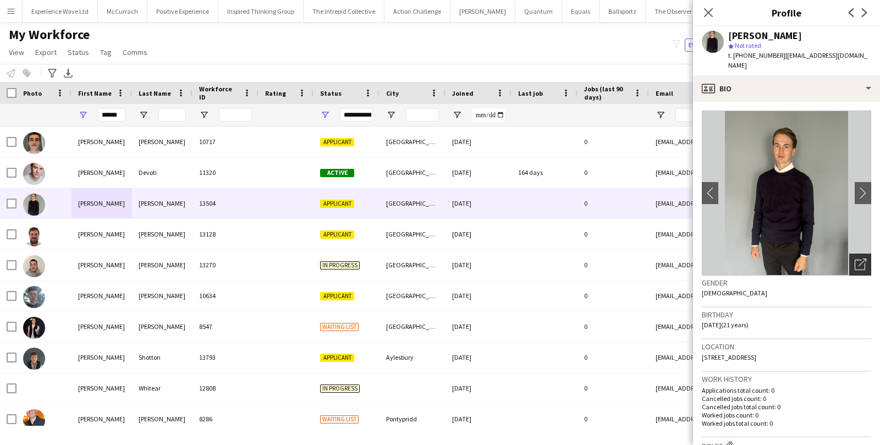
click at [856, 259] on icon "Open photos pop-in" at bounding box center [861, 265] width 12 height 12
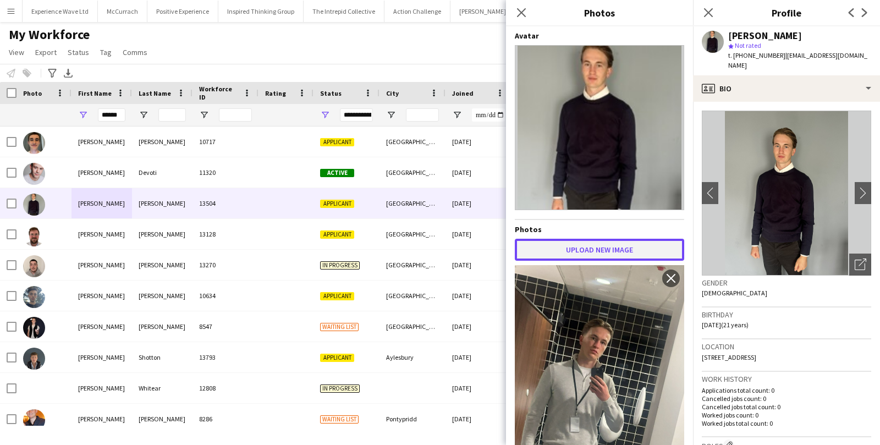
click at [565, 249] on button "Upload new image" at bounding box center [599, 250] width 169 height 22
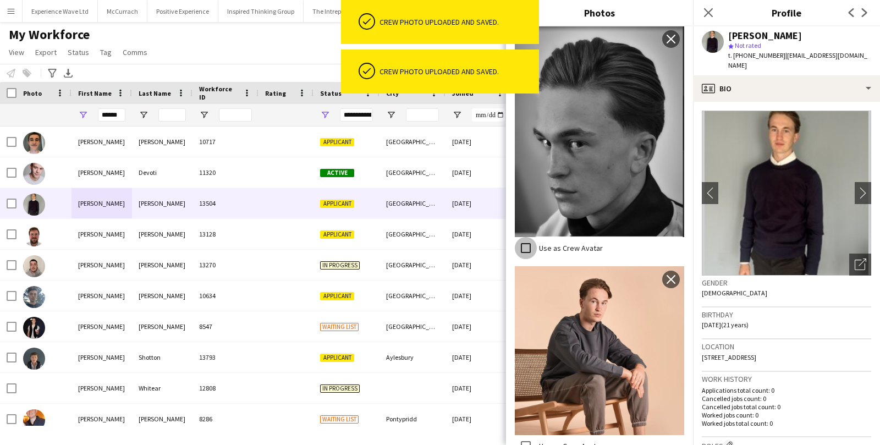
scroll to position [239, 0]
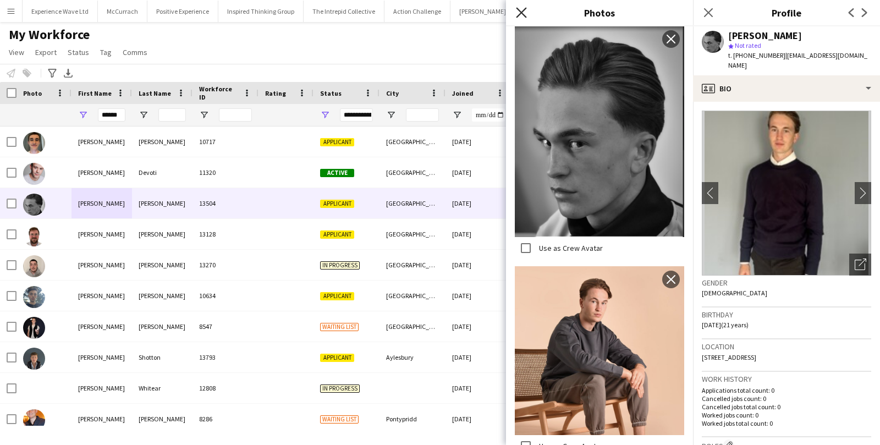
click at [522, 10] on icon "Close pop-in" at bounding box center [521, 12] width 10 height 10
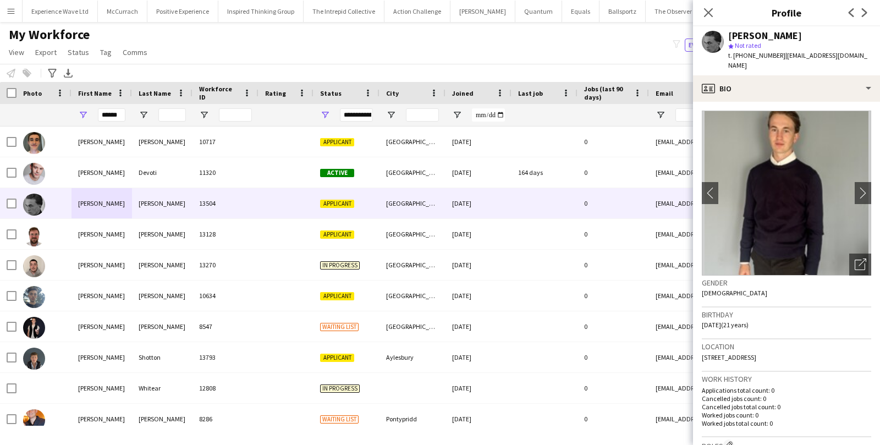
click at [553, 63] on div "My Workforce View Views Default view New view Update view Delete view Edit name…" at bounding box center [440, 44] width 880 height 37
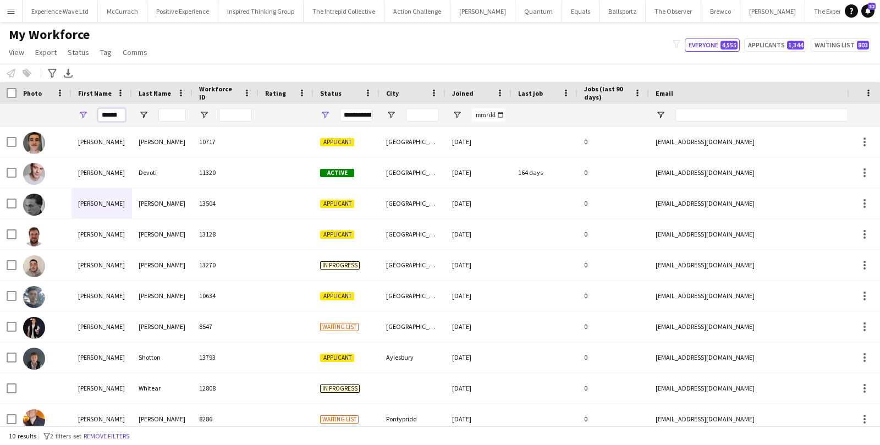
drag, startPoint x: 119, startPoint y: 115, endPoint x: 80, endPoint y: 118, distance: 39.2
click at [80, 117] on div "******" at bounding box center [102, 115] width 61 height 22
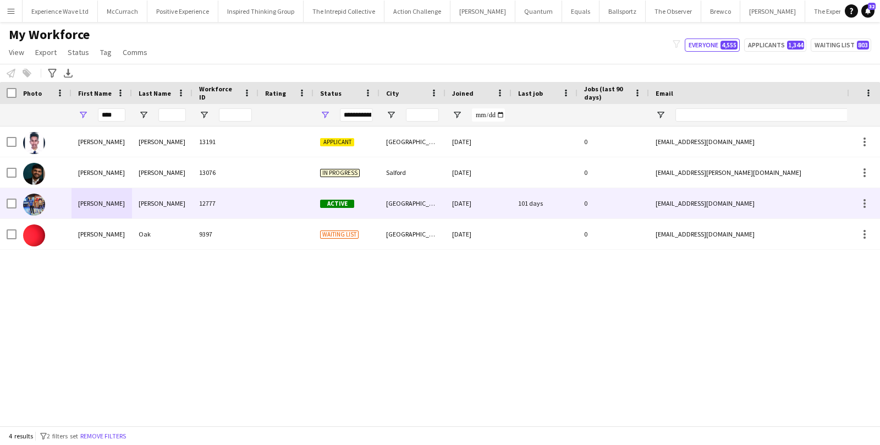
click at [86, 206] on div "Ravi" at bounding box center [102, 203] width 61 height 30
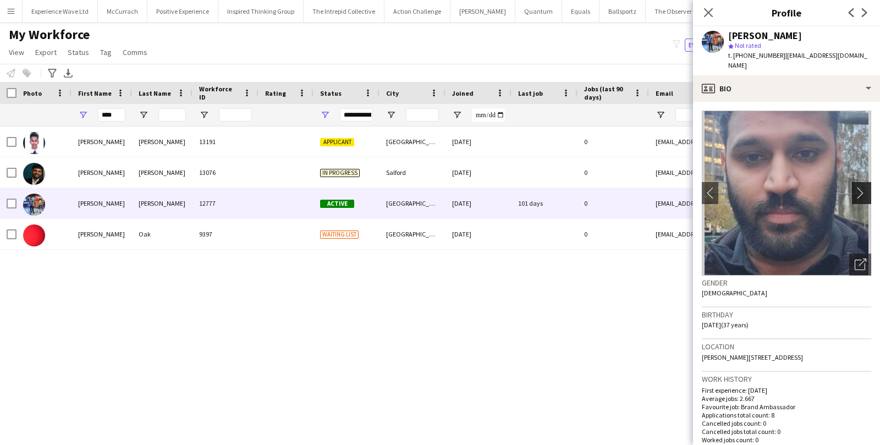
click at [864, 187] on app-icon "chevron-right" at bounding box center [863, 193] width 17 height 12
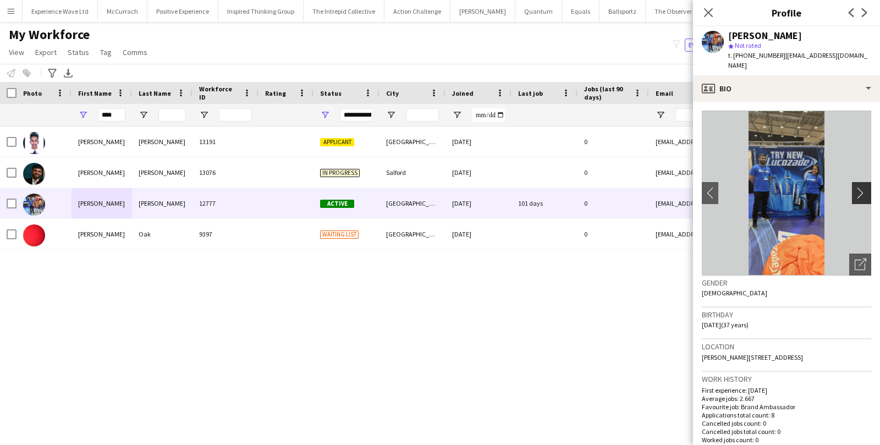
click at [862, 187] on app-icon "chevron-right" at bounding box center [863, 193] width 17 height 12
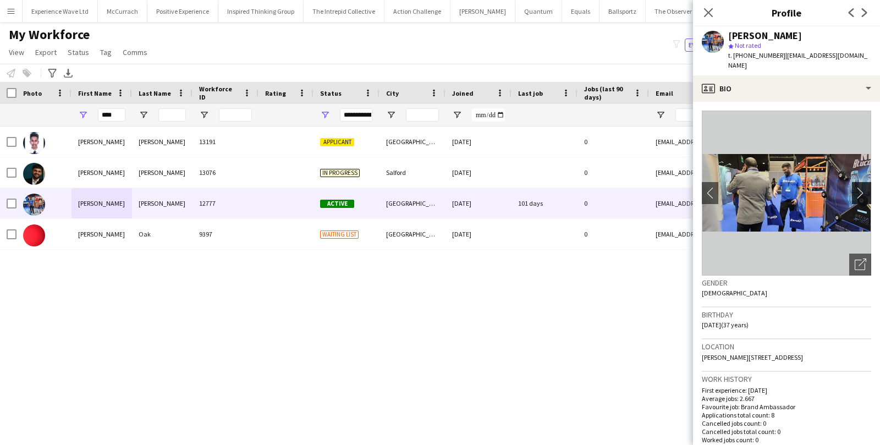
click at [862, 187] on app-icon "chevron-right" at bounding box center [863, 193] width 17 height 12
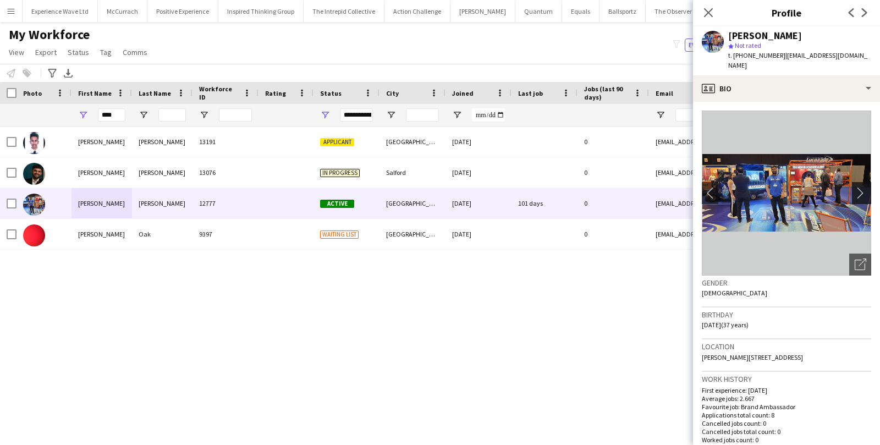
click at [862, 187] on app-icon "chevron-right" at bounding box center [863, 193] width 17 height 12
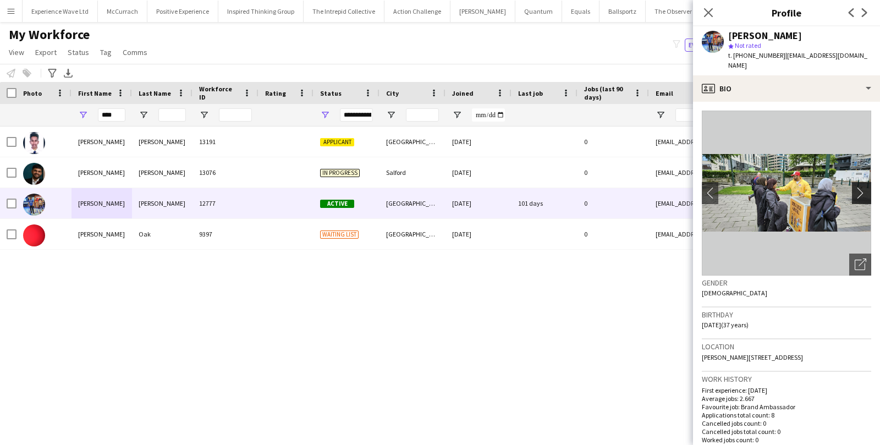
click at [862, 187] on app-icon "chevron-right" at bounding box center [863, 193] width 17 height 12
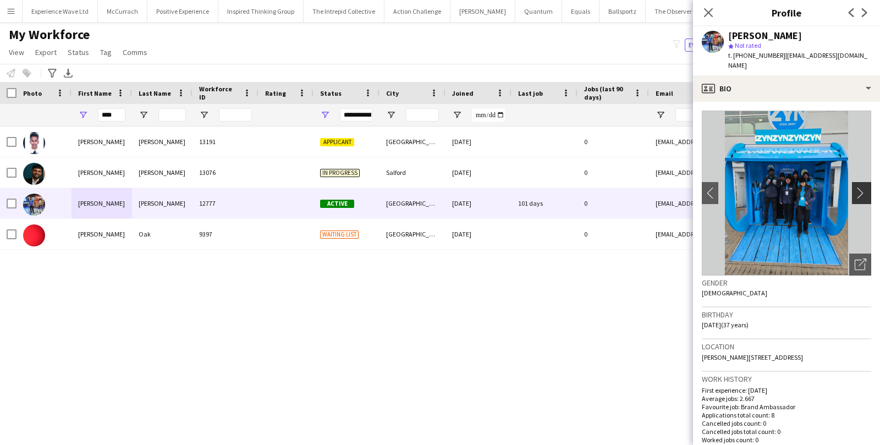
click at [862, 187] on app-icon "chevron-right" at bounding box center [863, 193] width 17 height 12
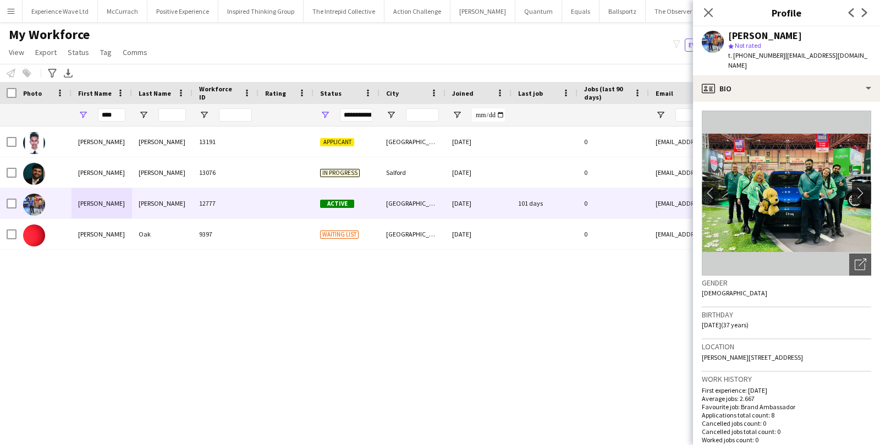
click at [862, 187] on app-icon "chevron-right" at bounding box center [863, 193] width 17 height 12
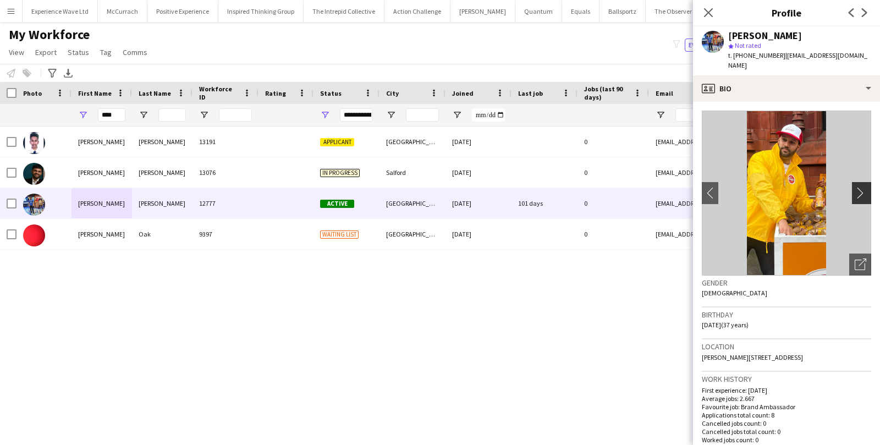
click at [862, 187] on app-icon "chevron-right" at bounding box center [863, 193] width 17 height 12
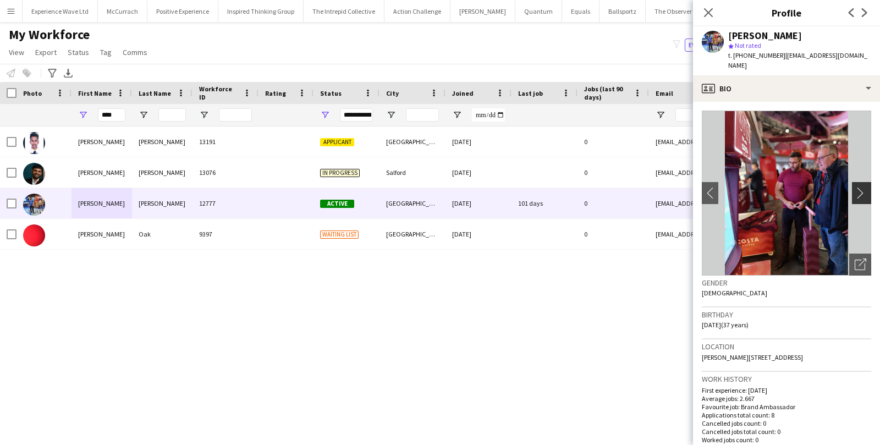
click at [862, 187] on app-icon "chevron-right" at bounding box center [863, 193] width 17 height 12
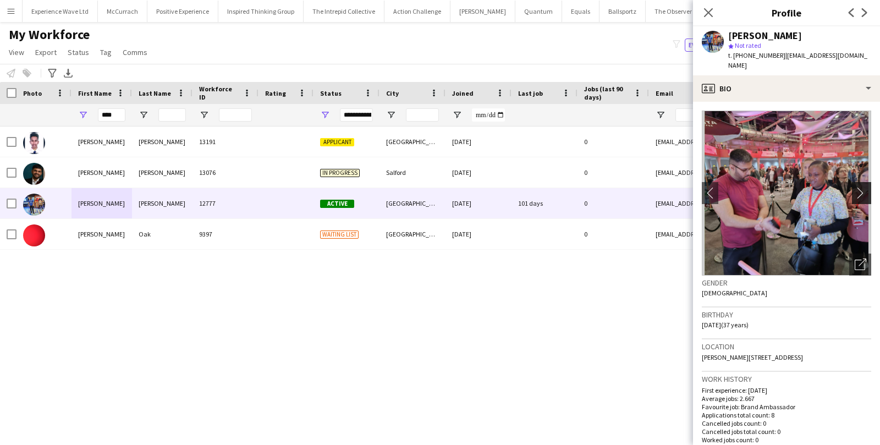
click at [862, 187] on app-icon "chevron-right" at bounding box center [863, 193] width 17 height 12
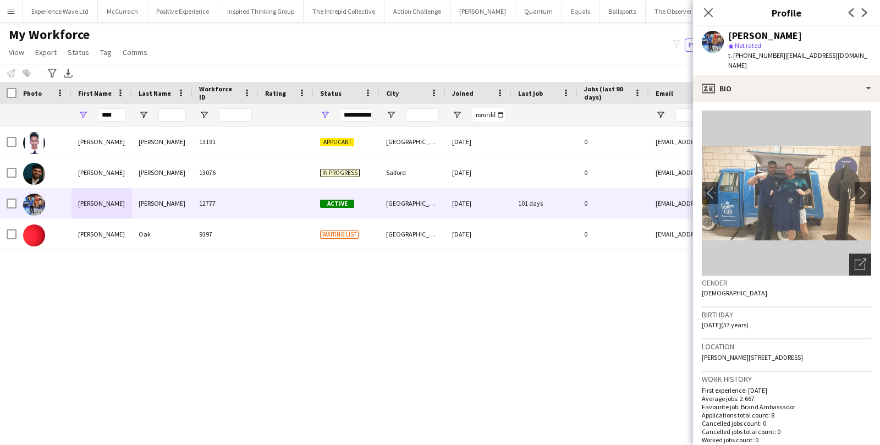
click at [866, 255] on div "Open photos pop-in" at bounding box center [860, 265] width 22 height 22
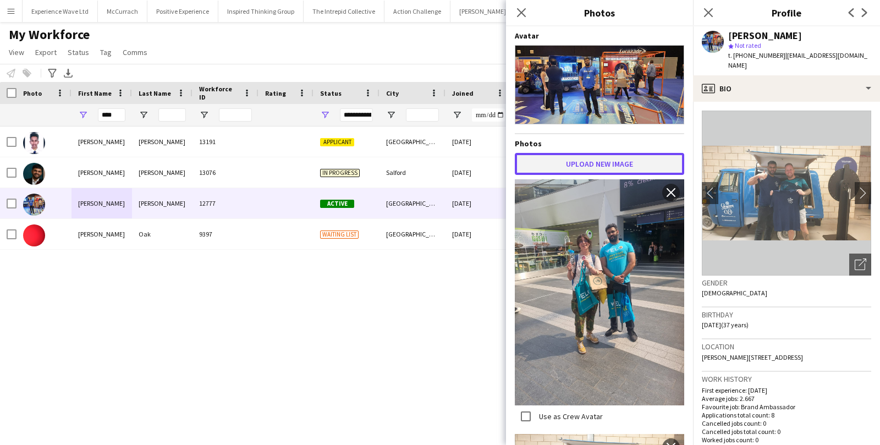
click at [577, 163] on button "Upload new image" at bounding box center [599, 164] width 169 height 22
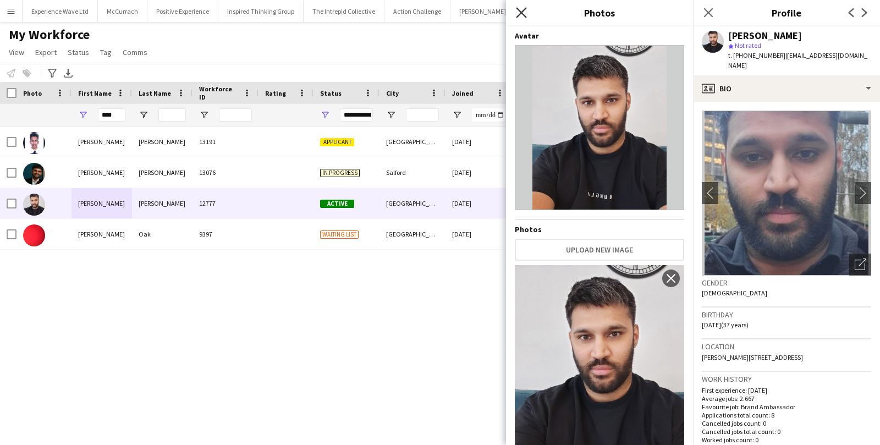
click at [525, 13] on icon "Close pop-in" at bounding box center [521, 12] width 10 height 10
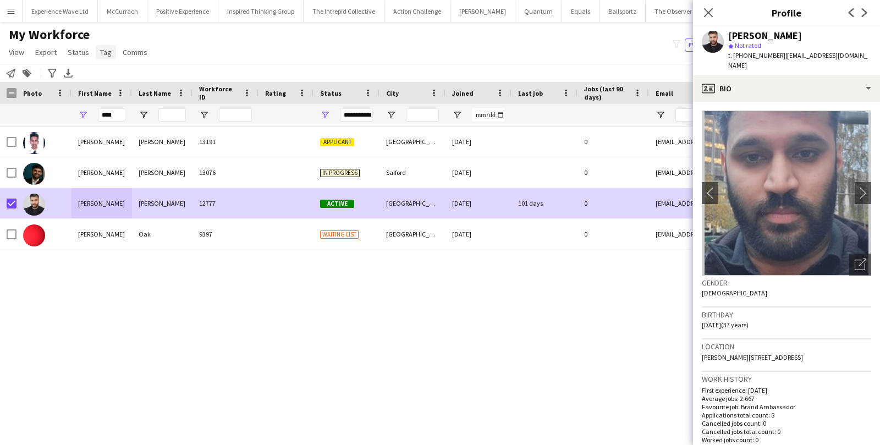
click at [107, 55] on span "Tag" at bounding box center [106, 52] width 12 height 10
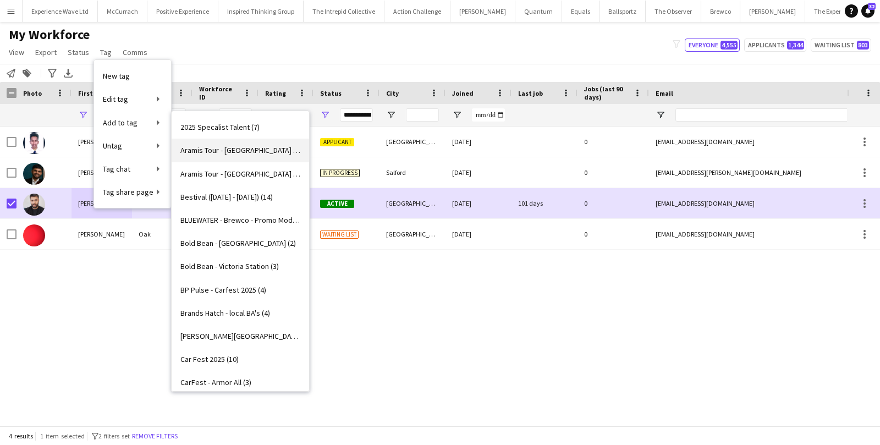
click at [211, 156] on link "Aramis Tour - BIRMINGHAM (5)" at bounding box center [241, 150] width 138 height 23
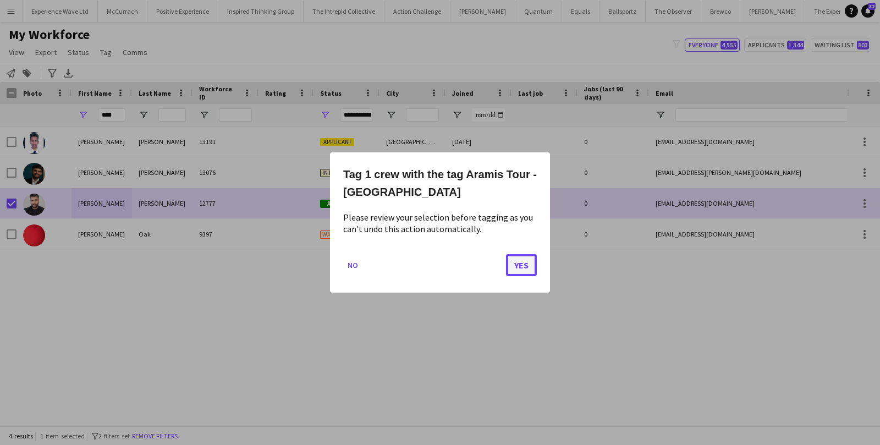
click at [524, 270] on button "Yes" at bounding box center [521, 265] width 31 height 22
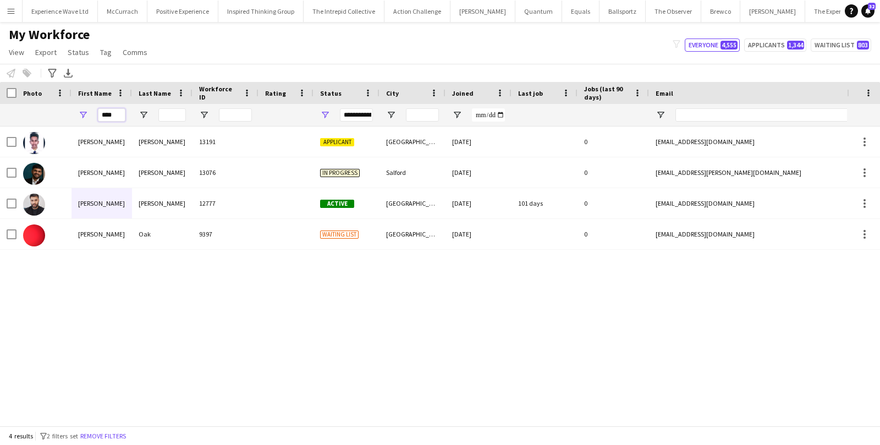
drag, startPoint x: 113, startPoint y: 117, endPoint x: 89, endPoint y: 117, distance: 24.2
click at [89, 117] on div "****" at bounding box center [102, 115] width 61 height 22
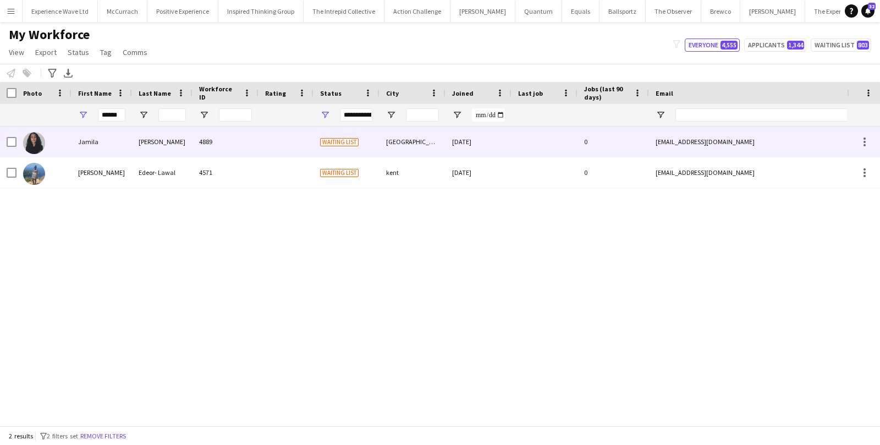
click at [145, 135] on div "Dworkin" at bounding box center [162, 142] width 61 height 30
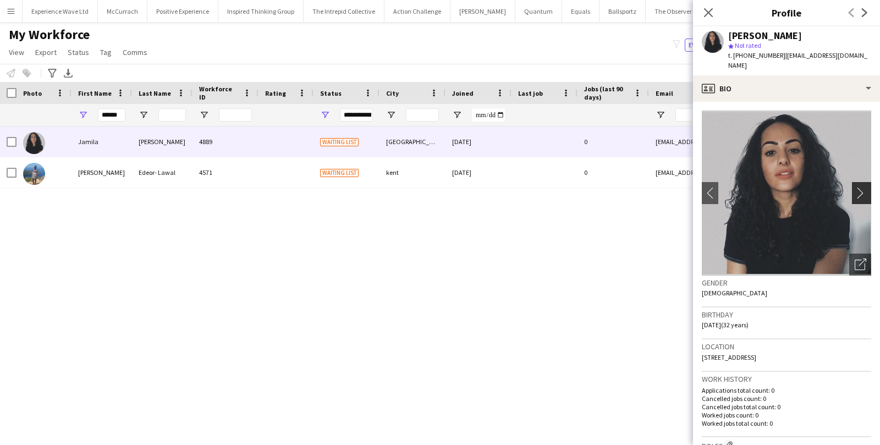
click at [869, 187] on app-icon "chevron-right" at bounding box center [863, 193] width 17 height 12
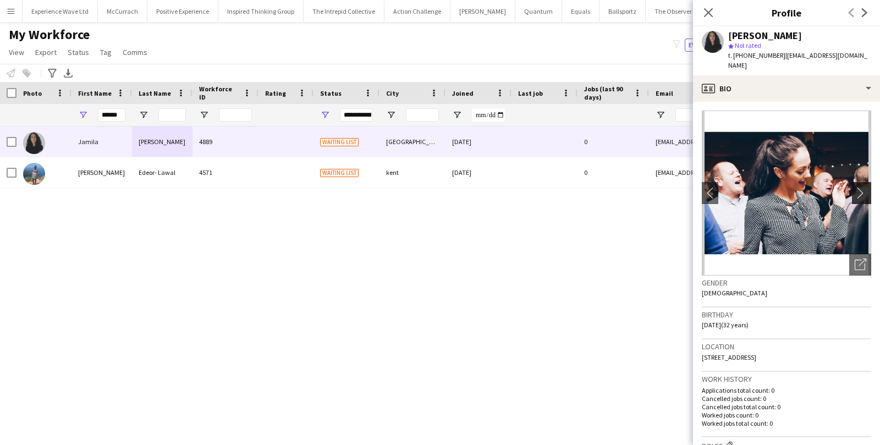
click at [869, 187] on app-icon "chevron-right" at bounding box center [863, 193] width 17 height 12
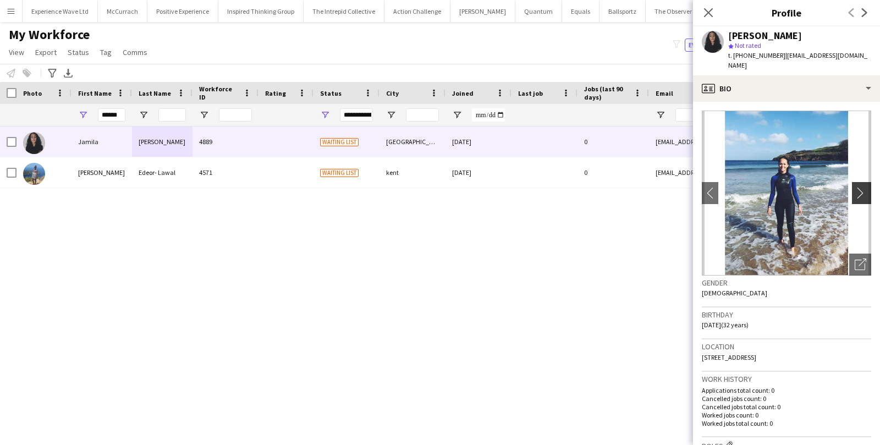
click at [869, 187] on app-icon "chevron-right" at bounding box center [863, 193] width 17 height 12
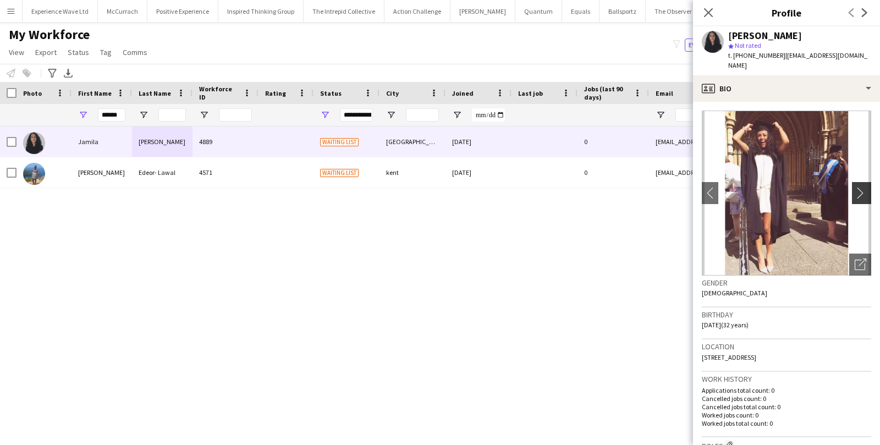
click at [869, 187] on app-icon "chevron-right" at bounding box center [863, 193] width 17 height 12
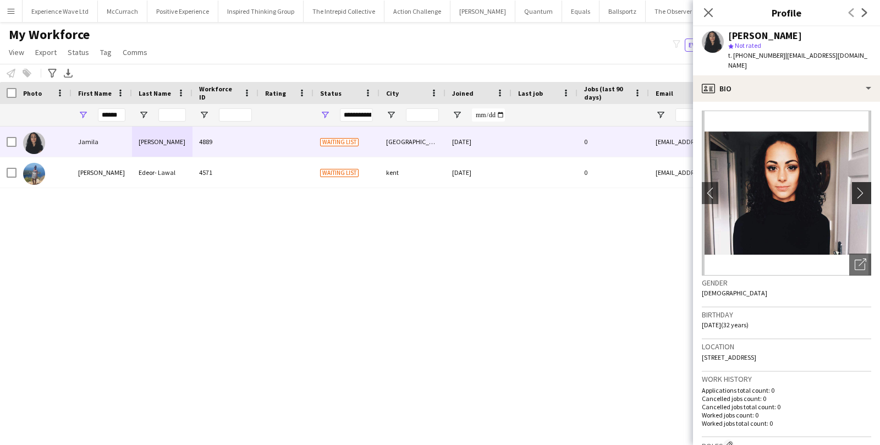
click at [869, 187] on app-icon "chevron-right" at bounding box center [863, 193] width 17 height 12
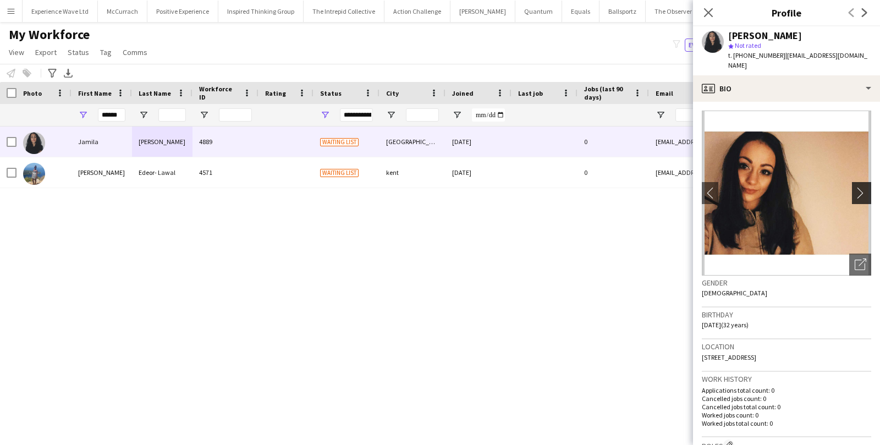
click at [869, 187] on app-icon "chevron-right" at bounding box center [863, 193] width 17 height 12
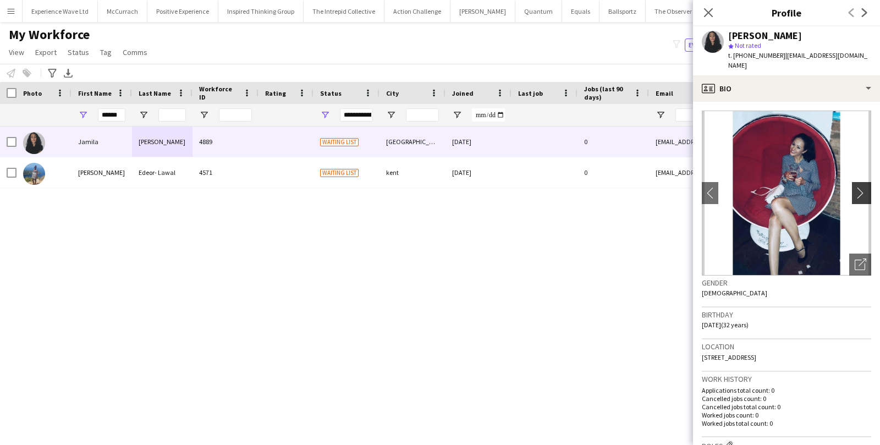
click at [869, 187] on app-icon "chevron-right" at bounding box center [863, 193] width 17 height 12
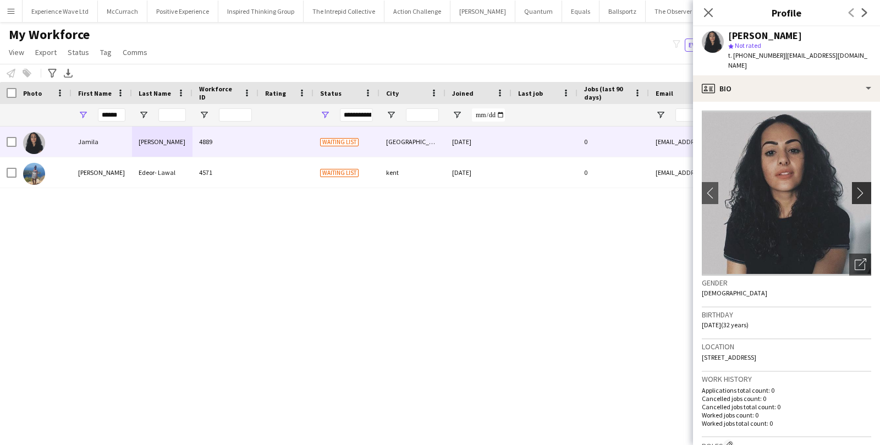
click at [869, 187] on app-icon "chevron-right" at bounding box center [863, 193] width 17 height 12
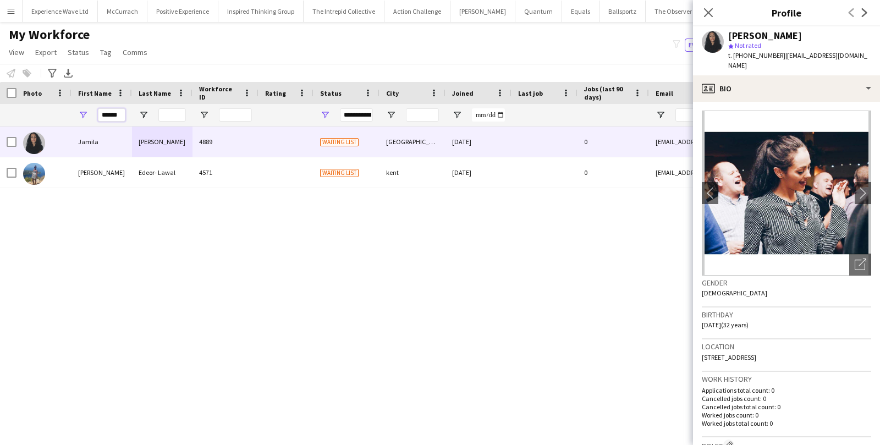
drag, startPoint x: 121, startPoint y: 116, endPoint x: 80, endPoint y: 114, distance: 40.7
click at [80, 114] on div "******" at bounding box center [102, 115] width 61 height 22
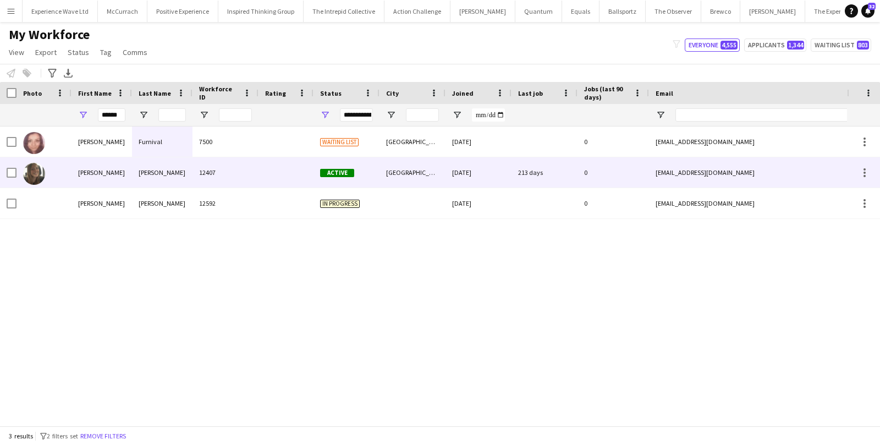
click at [100, 177] on div "Serena" at bounding box center [102, 172] width 61 height 30
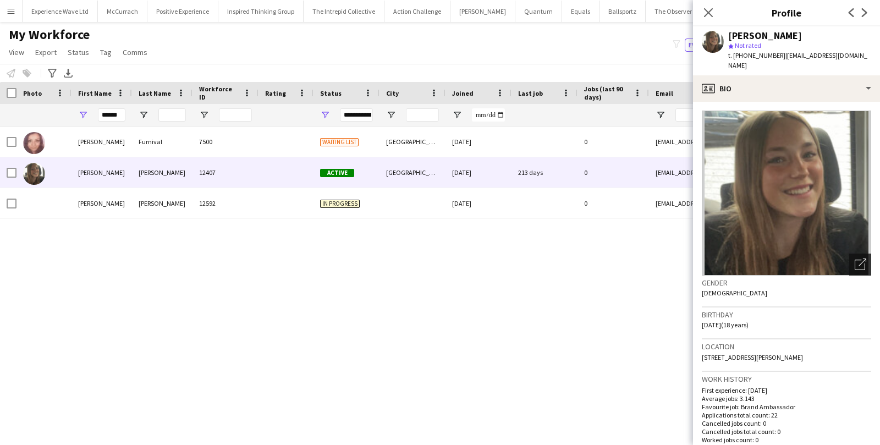
click at [860, 259] on icon "Open photos pop-in" at bounding box center [861, 265] width 12 height 12
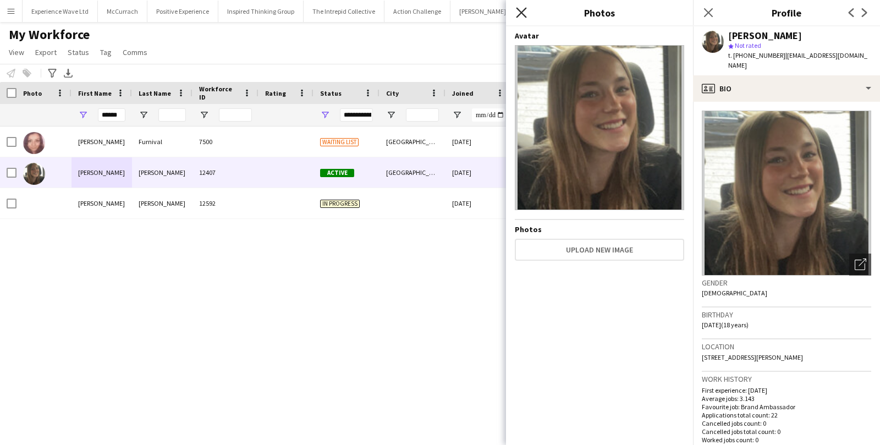
click at [520, 12] on icon at bounding box center [521, 12] width 10 height 10
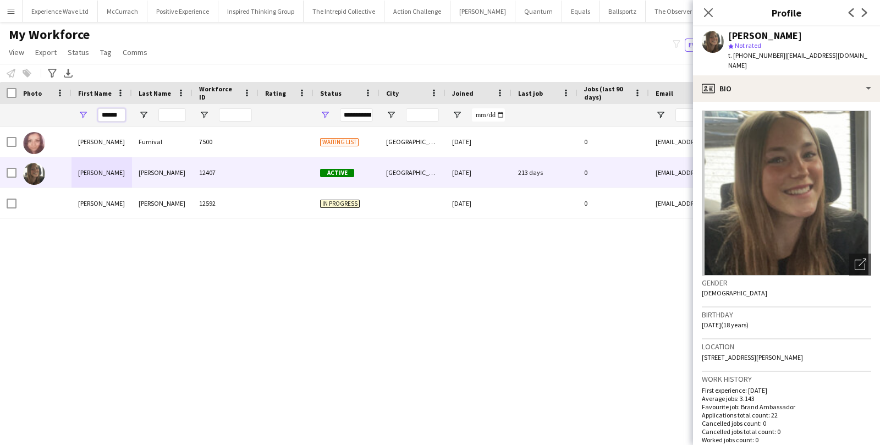
click at [118, 116] on input "******" at bounding box center [112, 114] width 28 height 13
paste input "***"
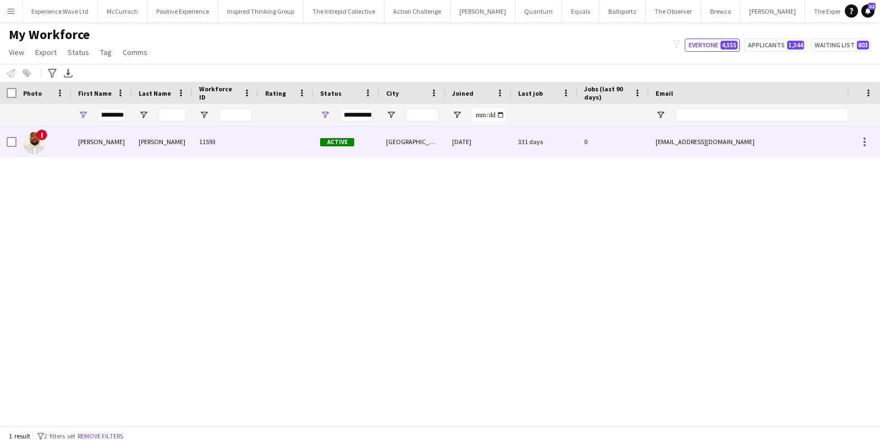
click at [99, 144] on div "Zachariah" at bounding box center [102, 142] width 61 height 30
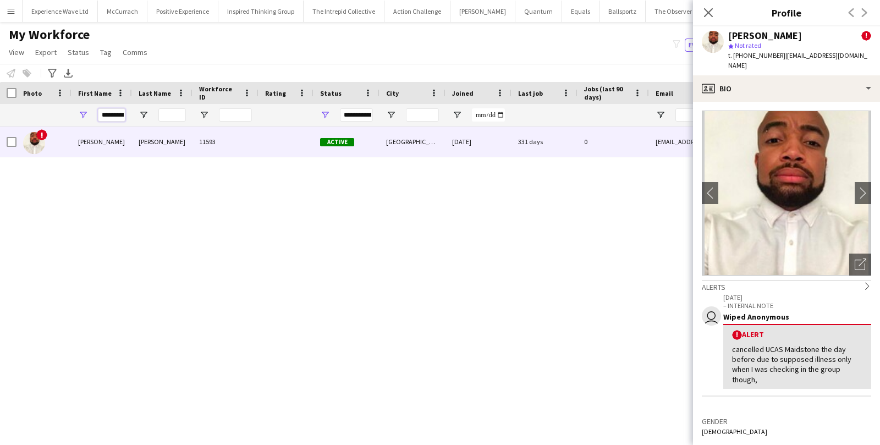
click at [108, 115] on input "*********" at bounding box center [112, 114] width 28 height 13
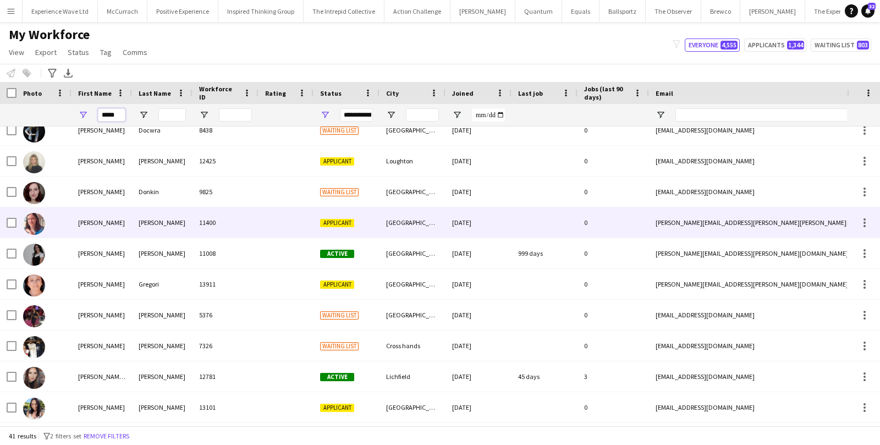
scroll to position [393, 0]
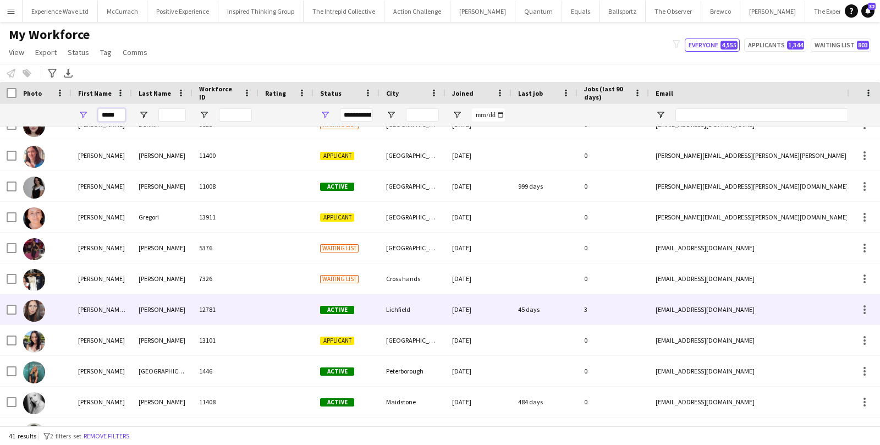
type input "*****"
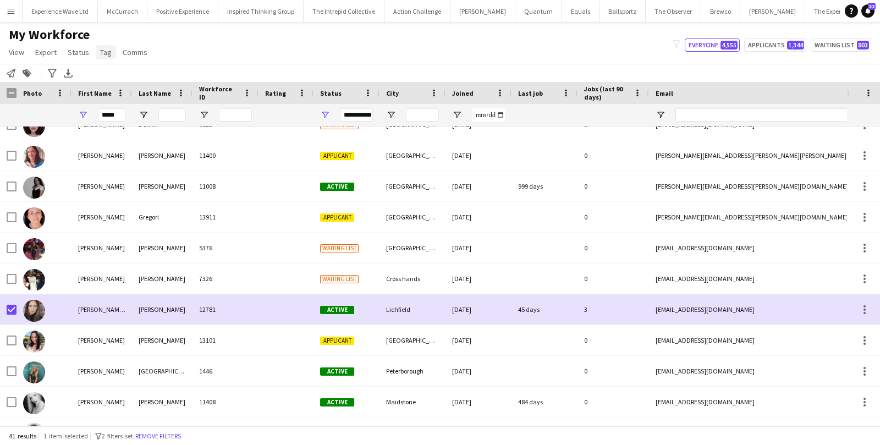
click at [106, 56] on span "Tag" at bounding box center [106, 52] width 12 height 10
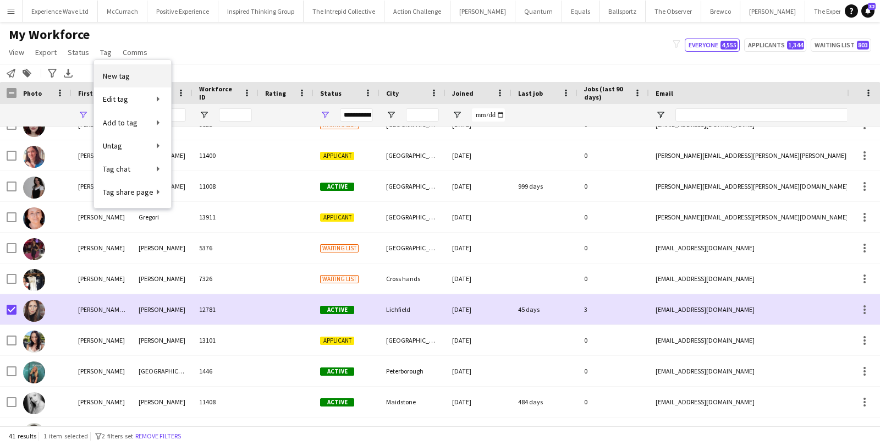
click at [119, 80] on span "New tag" at bounding box center [116, 76] width 27 height 10
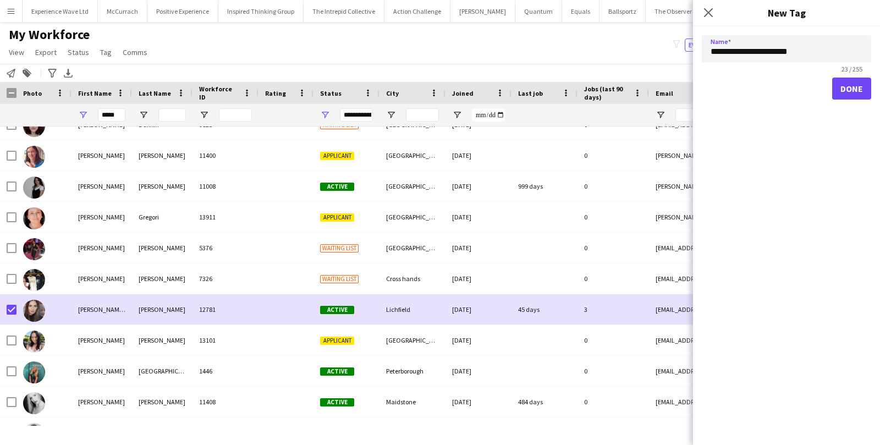
type input "**********"
click at [839, 98] on button "Done" at bounding box center [851, 89] width 39 height 22
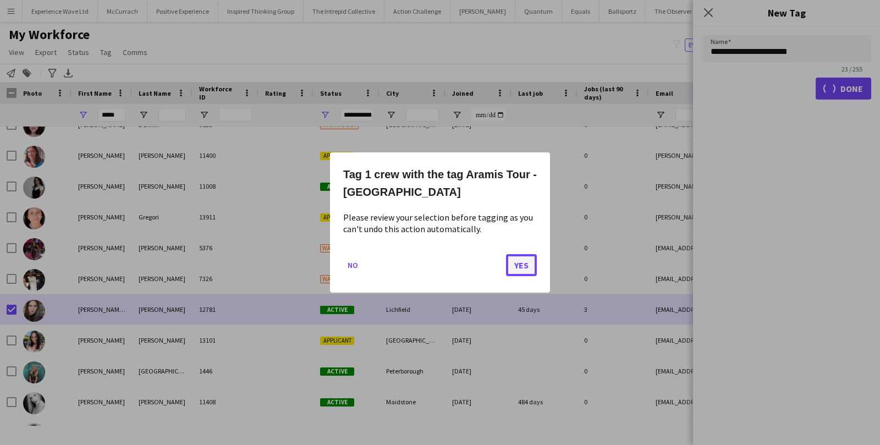
click at [511, 268] on button "Yes" at bounding box center [521, 265] width 31 height 22
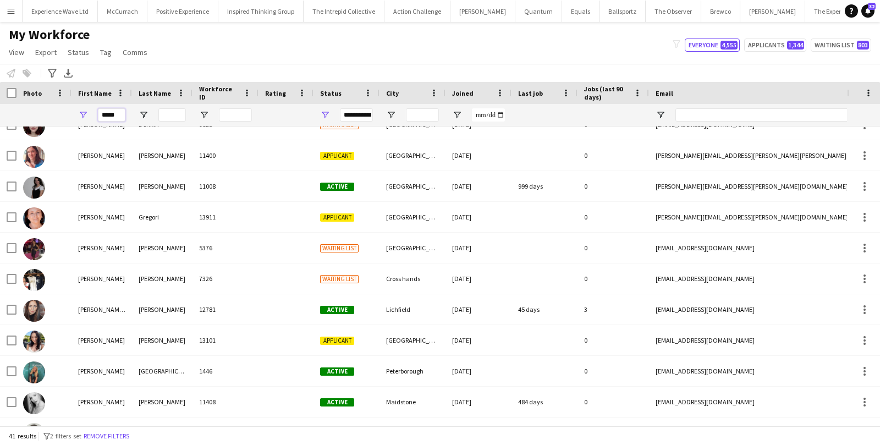
drag, startPoint x: 122, startPoint y: 114, endPoint x: 66, endPoint y: 116, distance: 56.1
click at [66, 116] on div "*****" at bounding box center [596, 115] width 1193 height 22
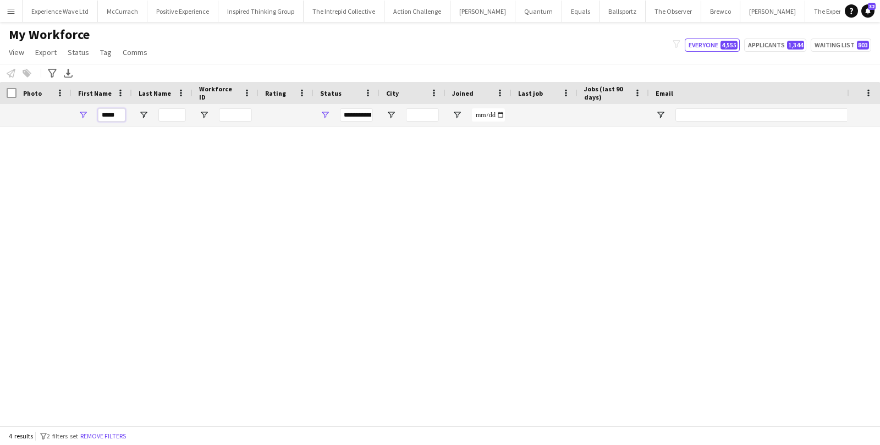
scroll to position [0, 0]
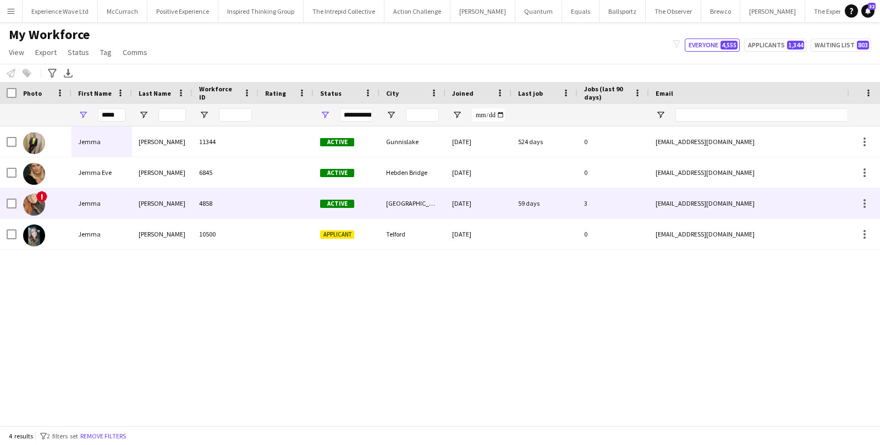
click at [78, 198] on div "Jemma" at bounding box center [102, 203] width 61 height 30
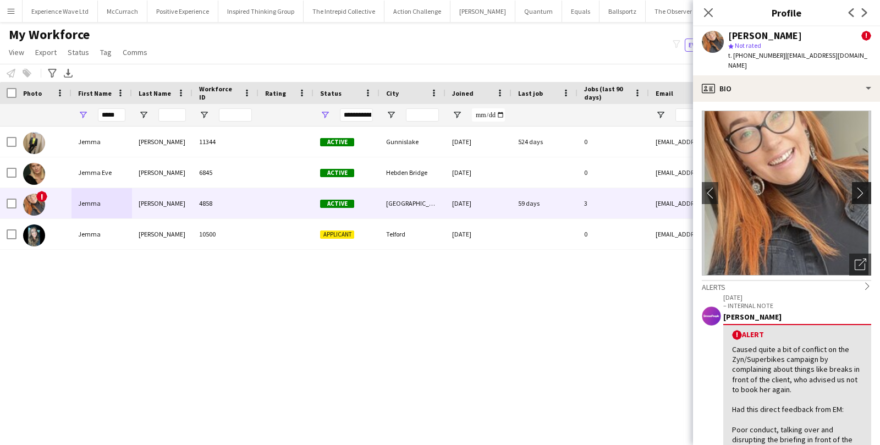
click at [858, 187] on app-icon "chevron-right" at bounding box center [863, 193] width 17 height 12
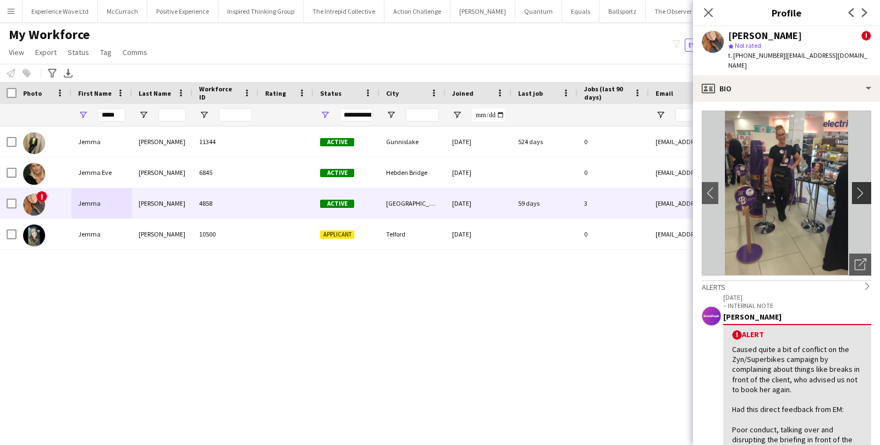
click at [858, 187] on app-icon "chevron-right" at bounding box center [863, 193] width 17 height 12
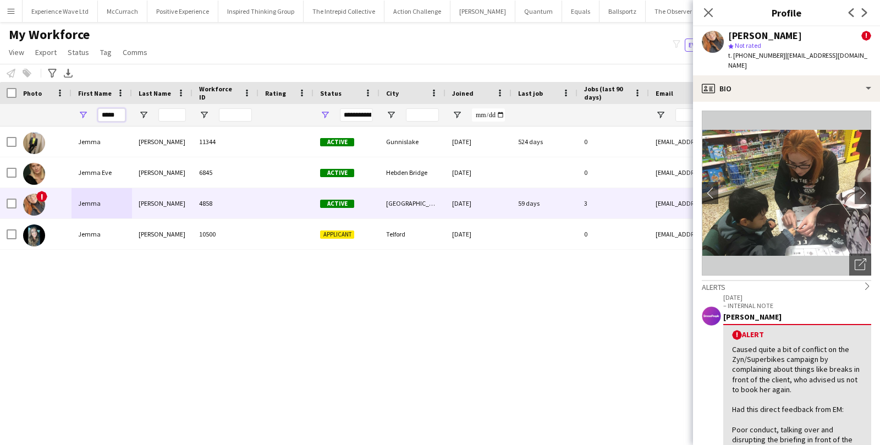
click at [116, 115] on input "*****" at bounding box center [112, 114] width 28 height 13
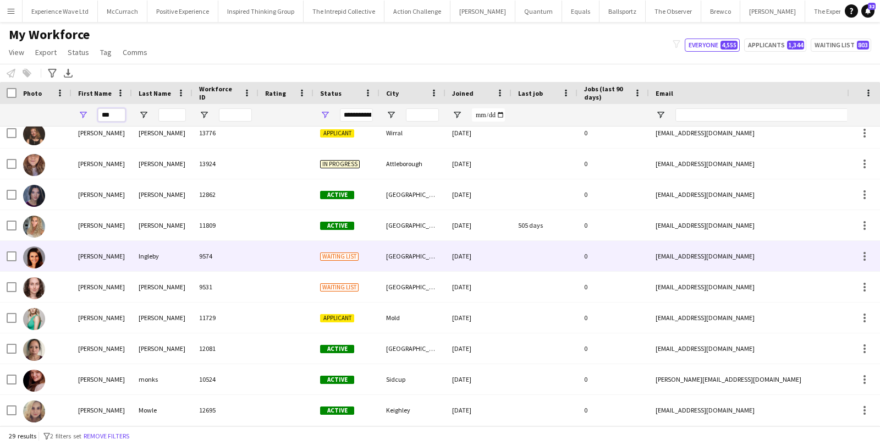
scroll to position [287, 0]
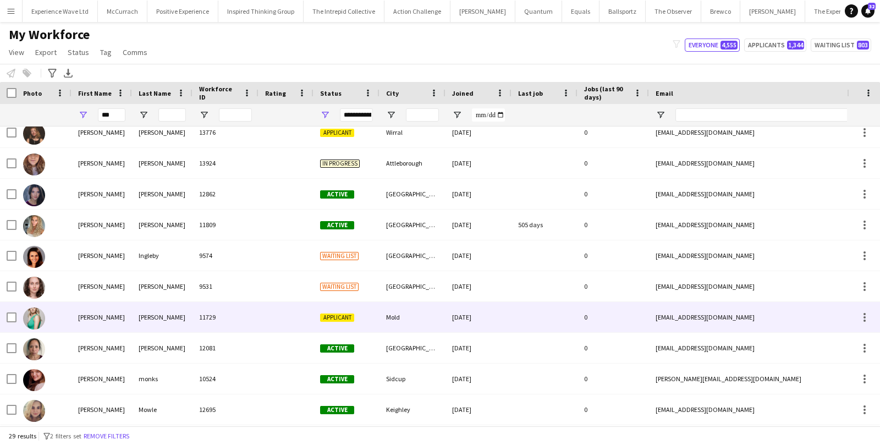
click at [109, 313] on div "Amy" at bounding box center [102, 317] width 61 height 30
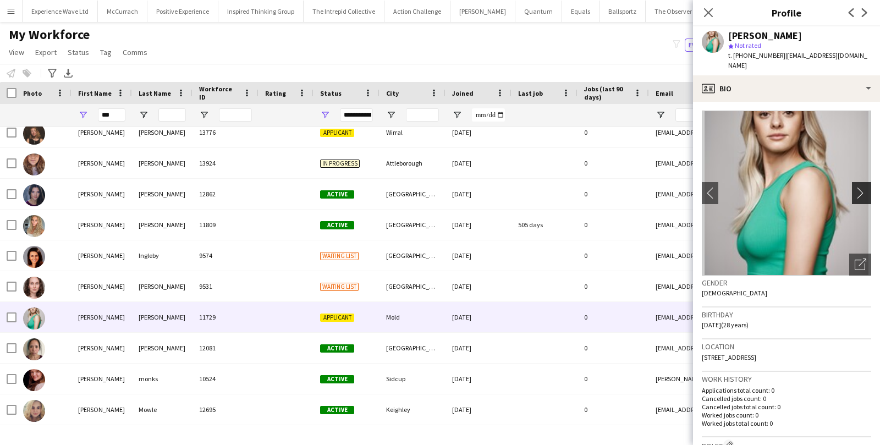
click at [864, 187] on app-icon "chevron-right" at bounding box center [863, 193] width 17 height 12
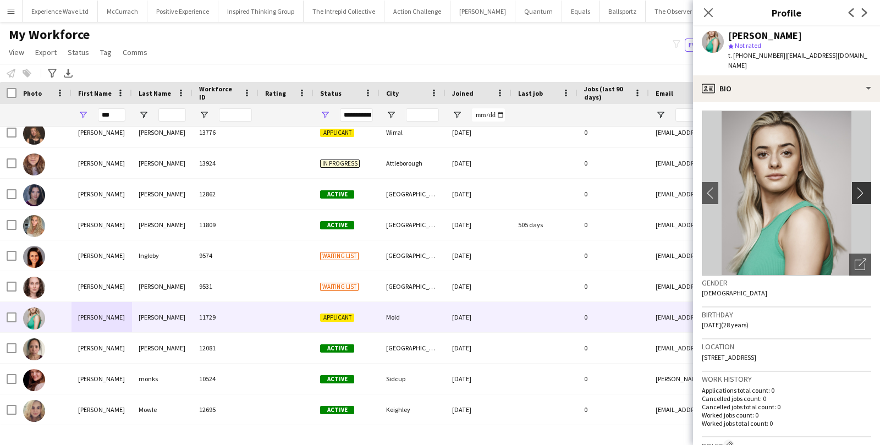
click at [864, 187] on app-icon "chevron-right" at bounding box center [863, 193] width 17 height 12
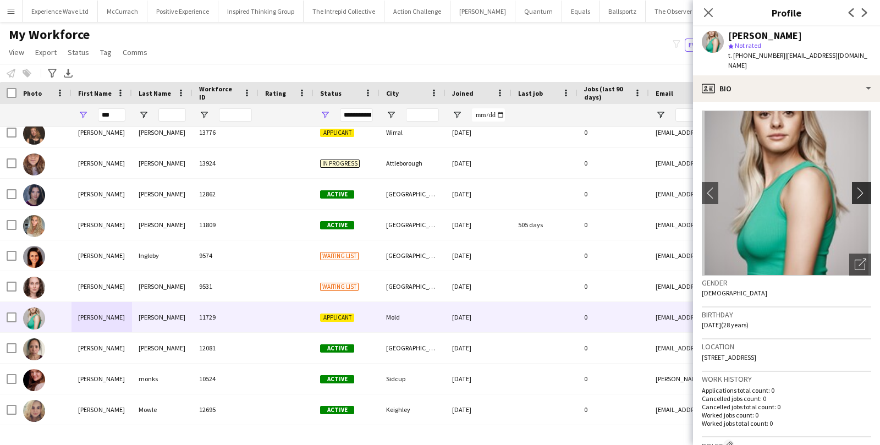
click at [864, 187] on app-icon "chevron-right" at bounding box center [863, 193] width 17 height 12
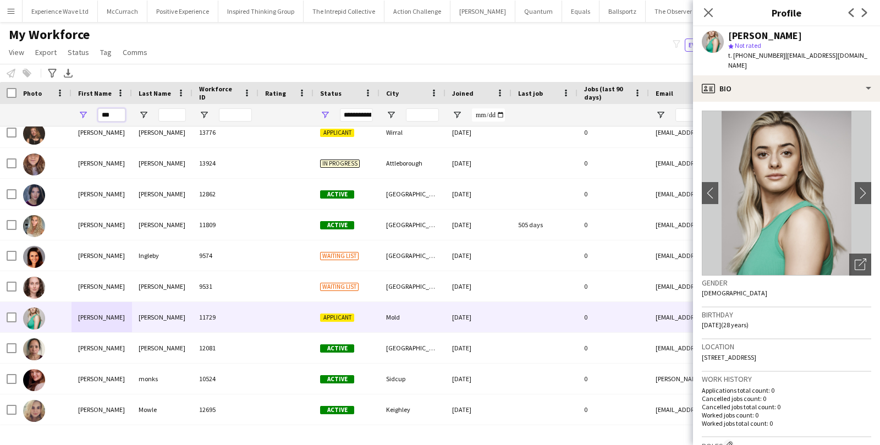
drag, startPoint x: 124, startPoint y: 113, endPoint x: 95, endPoint y: 116, distance: 29.3
click at [95, 116] on div "***" at bounding box center [102, 115] width 61 height 22
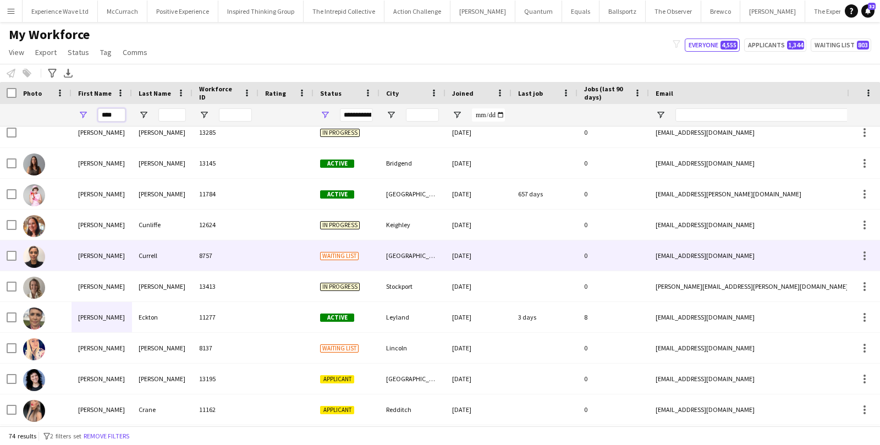
scroll to position [251, 0]
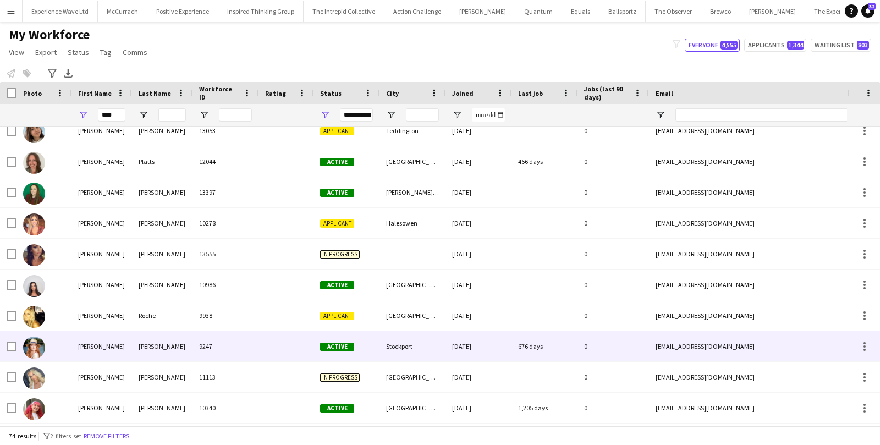
click at [90, 345] on div "Emma" at bounding box center [102, 346] width 61 height 30
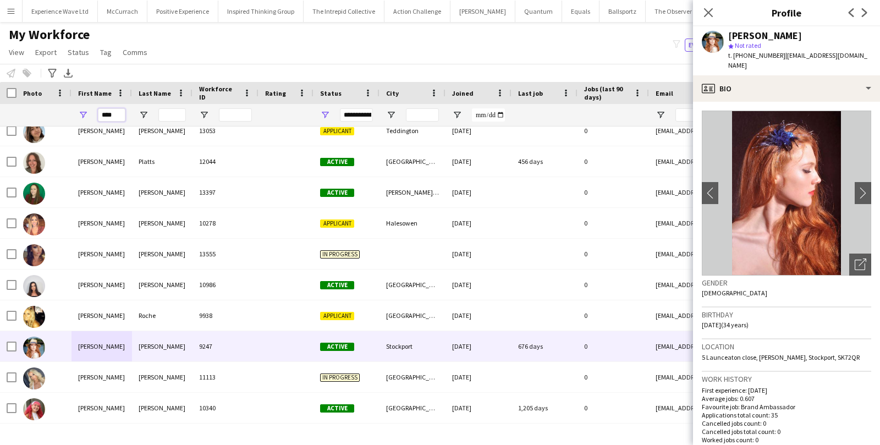
drag, startPoint x: 122, startPoint y: 117, endPoint x: 72, endPoint y: 116, distance: 49.5
click at [73, 117] on div "****" at bounding box center [102, 115] width 61 height 22
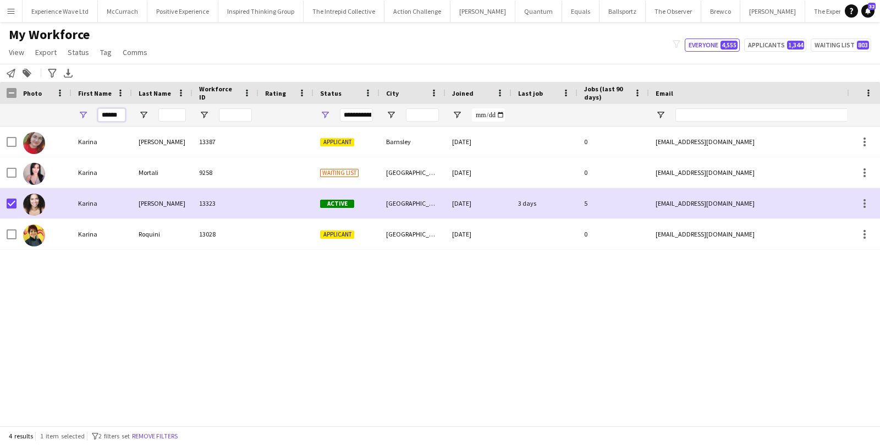
drag, startPoint x: 123, startPoint y: 116, endPoint x: 75, endPoint y: 116, distance: 47.9
click at [76, 116] on div "******" at bounding box center [102, 115] width 61 height 22
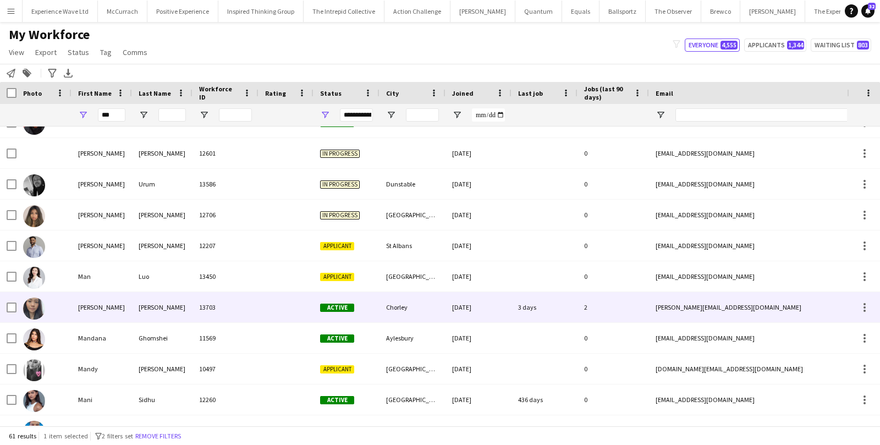
click at [85, 303] on div "Man Ying" at bounding box center [102, 307] width 61 height 30
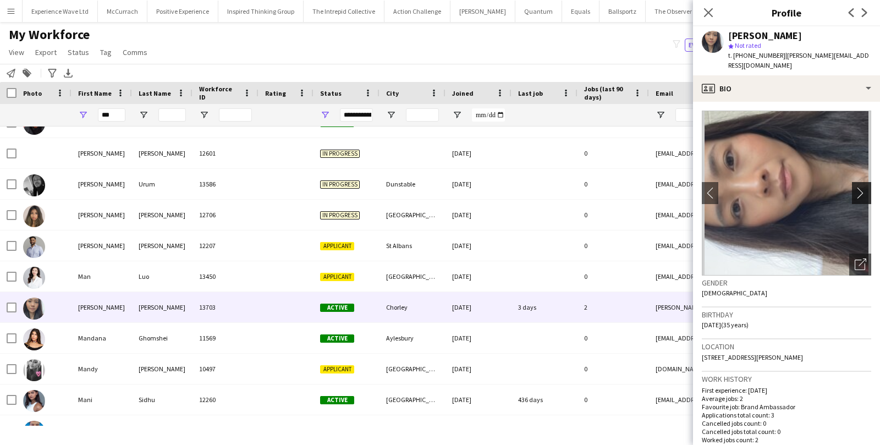
click at [867, 187] on app-icon "chevron-right" at bounding box center [863, 193] width 17 height 12
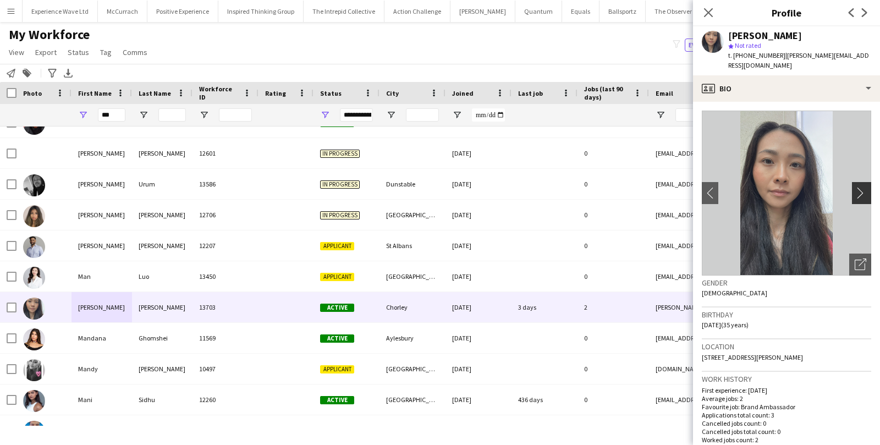
click at [867, 187] on app-icon "chevron-right" at bounding box center [863, 193] width 17 height 12
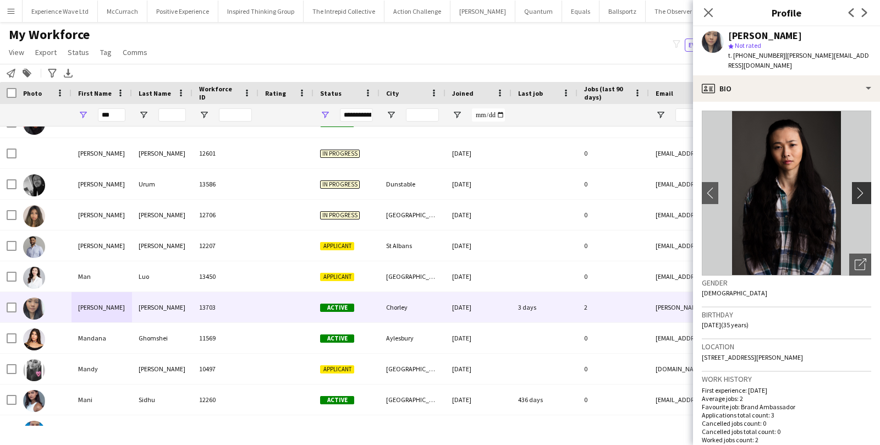
click at [867, 187] on app-icon "chevron-right" at bounding box center [863, 193] width 17 height 12
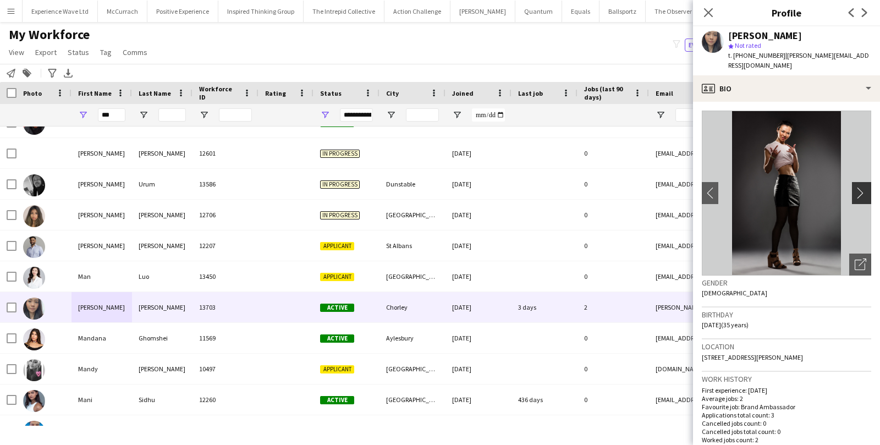
click at [866, 187] on app-icon "chevron-right" at bounding box center [863, 193] width 17 height 12
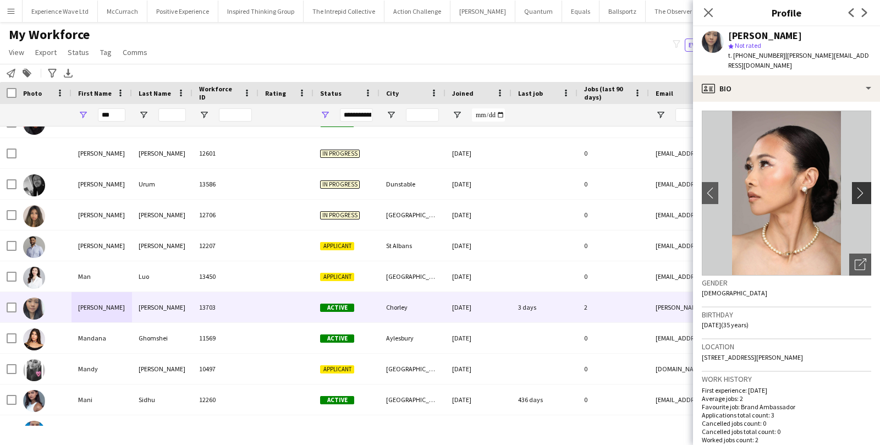
click at [866, 187] on app-icon "chevron-right" at bounding box center [863, 193] width 17 height 12
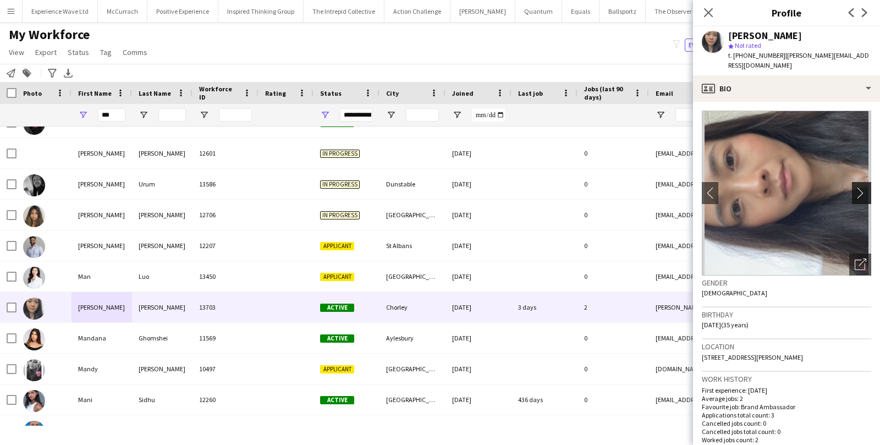
click at [866, 187] on app-icon "chevron-right" at bounding box center [863, 193] width 17 height 12
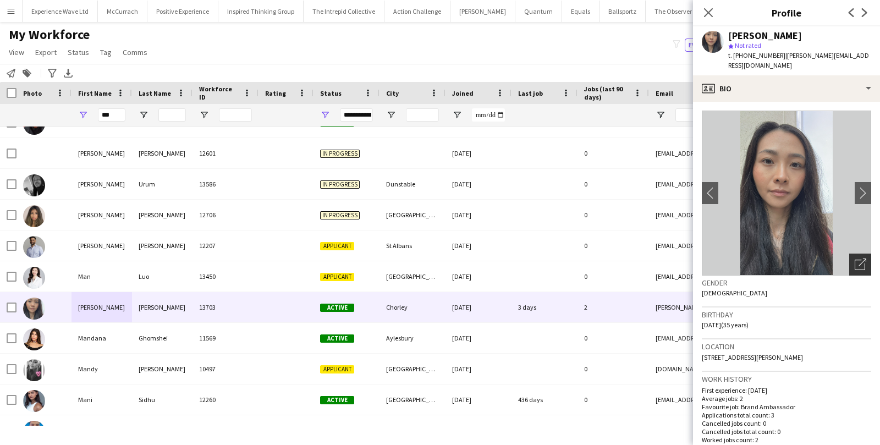
click at [865, 259] on icon "Open photos pop-in" at bounding box center [861, 265] width 12 height 12
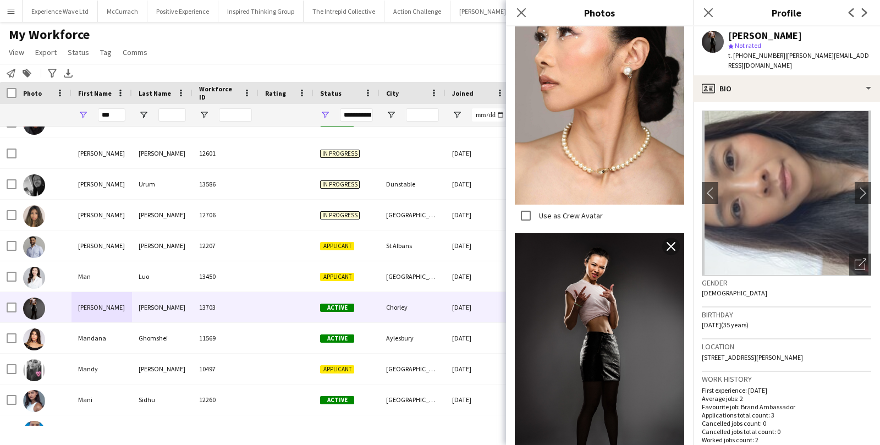
scroll to position [292, 0]
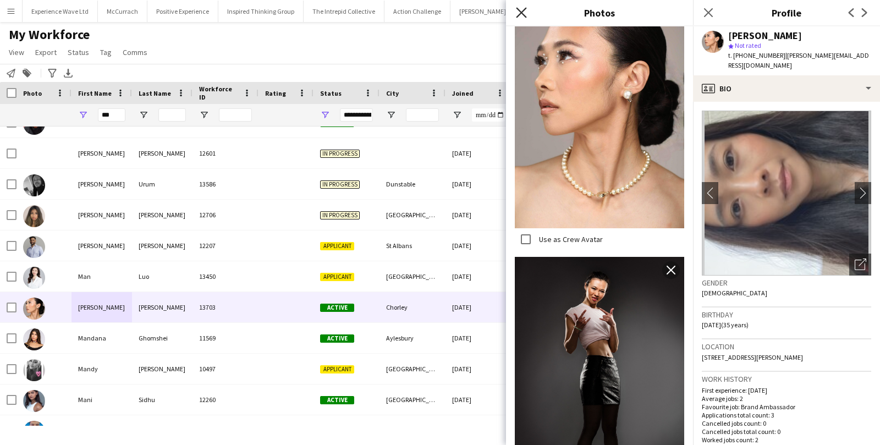
click at [518, 12] on icon "Close pop-in" at bounding box center [521, 12] width 10 height 10
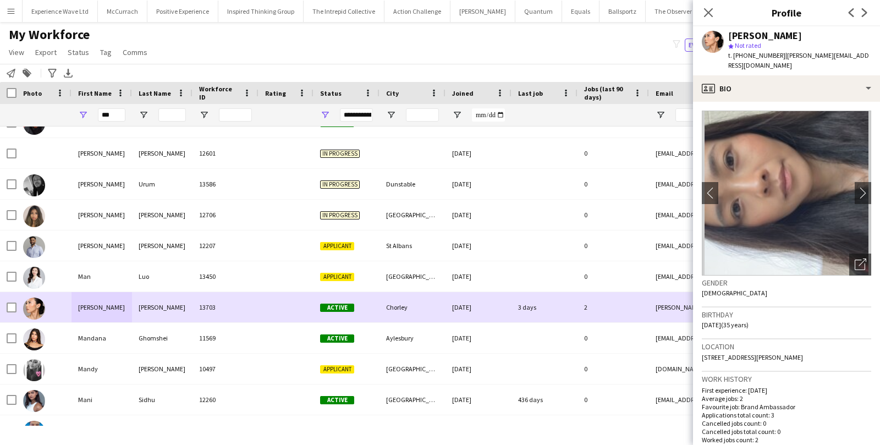
click at [18, 308] on div at bounding box center [44, 307] width 55 height 30
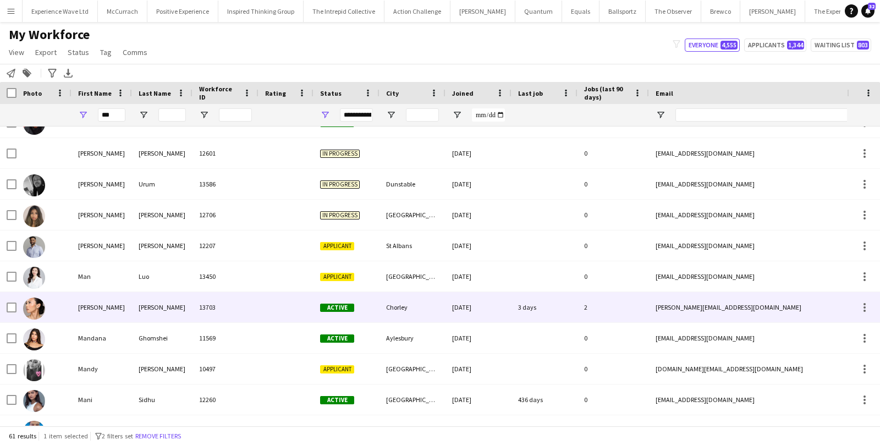
click at [17, 308] on div at bounding box center [44, 307] width 55 height 30
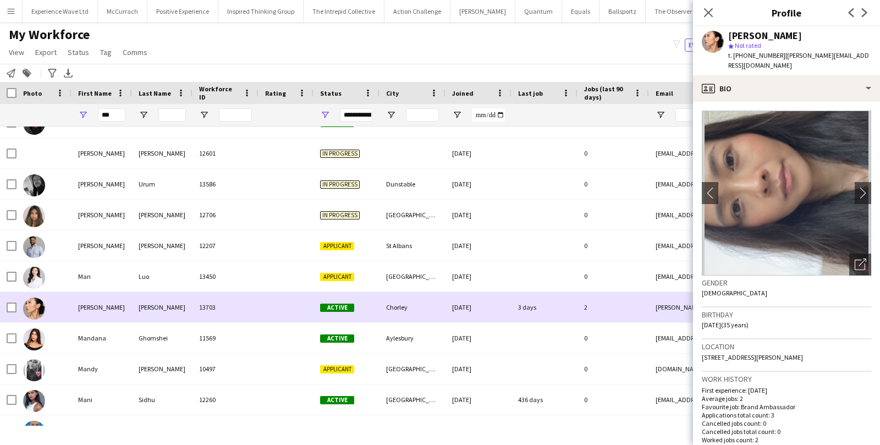
click at [6, 309] on div at bounding box center [8, 307] width 17 height 30
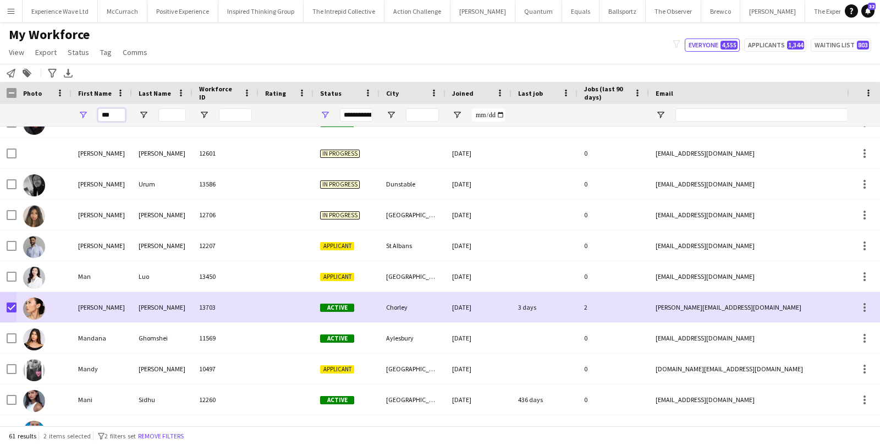
drag, startPoint x: 120, startPoint y: 115, endPoint x: 90, endPoint y: 114, distance: 29.7
click at [90, 114] on div "***" at bounding box center [102, 115] width 61 height 22
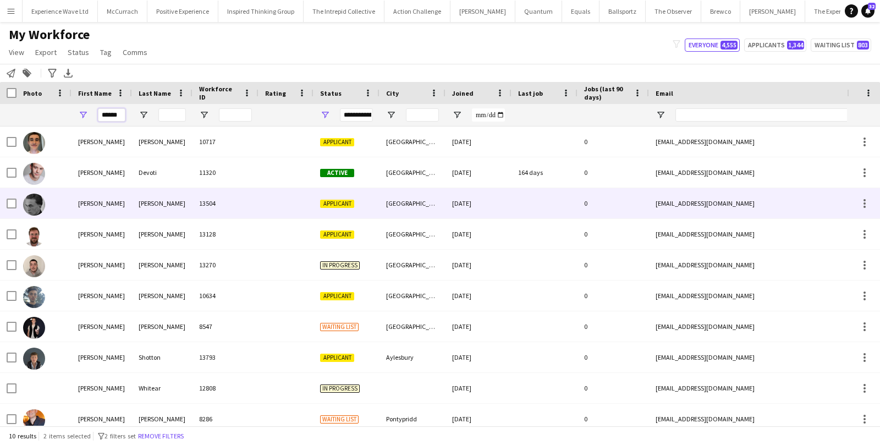
scroll to position [9, 0]
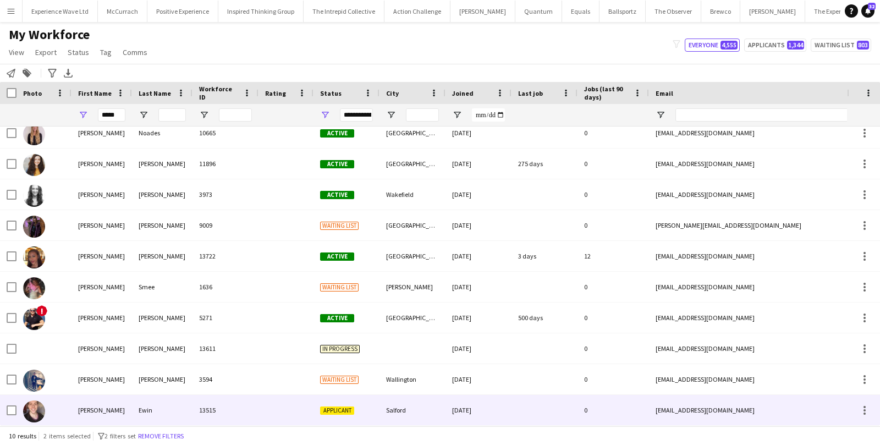
click at [173, 409] on div "Ewin" at bounding box center [162, 410] width 61 height 30
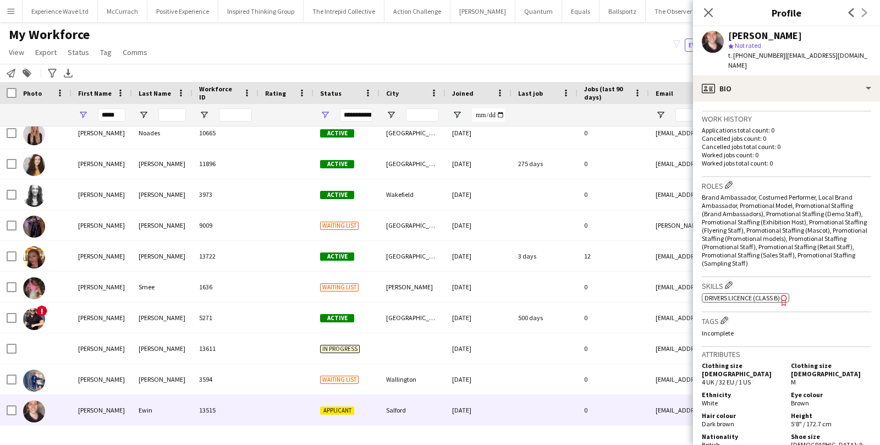
scroll to position [297, 0]
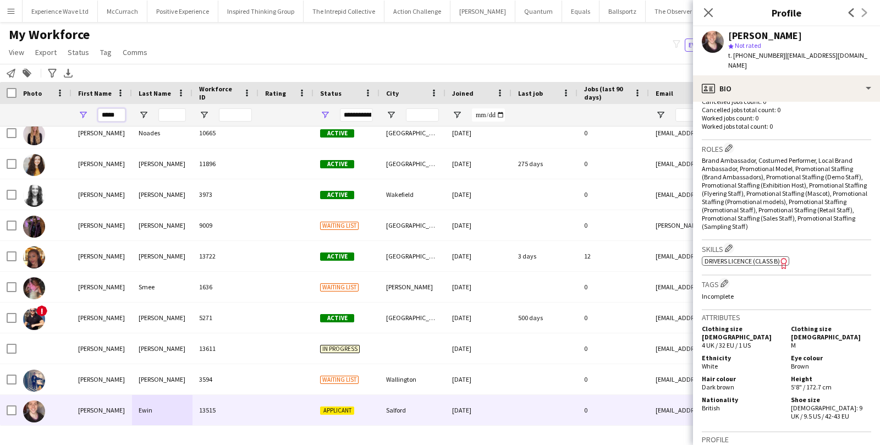
drag, startPoint x: 119, startPoint y: 114, endPoint x: 62, endPoint y: 111, distance: 57.9
click at [62, 111] on div "*****" at bounding box center [596, 115] width 1193 height 22
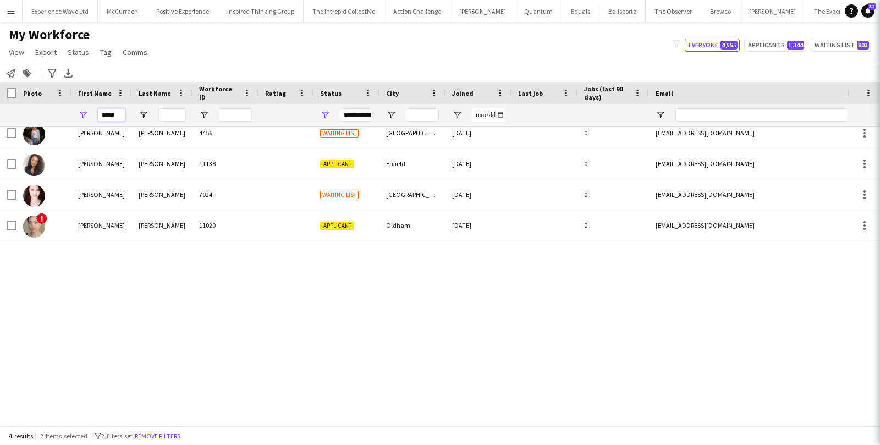
scroll to position [0, 0]
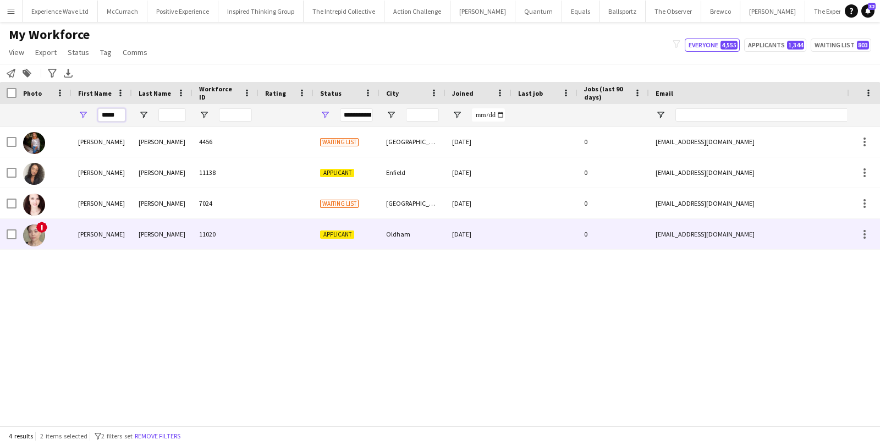
type input "*****"
click at [89, 228] on div "Nadia" at bounding box center [102, 234] width 61 height 30
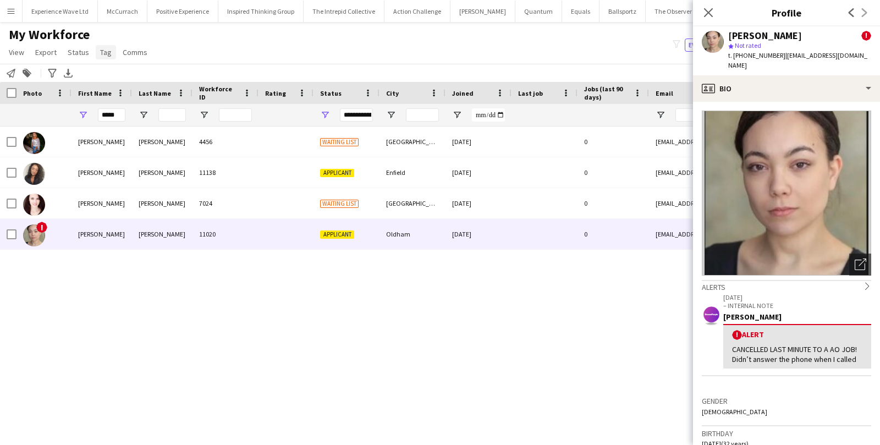
click at [108, 52] on span "Tag" at bounding box center [106, 52] width 12 height 10
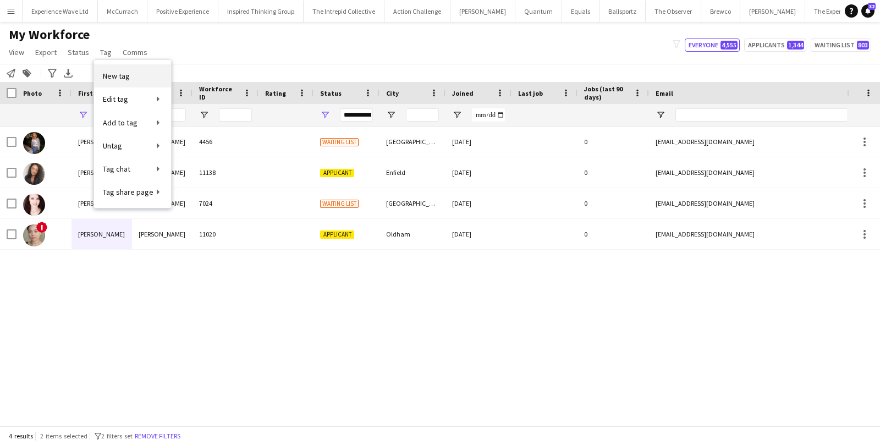
click at [132, 76] on link "New tag" at bounding box center [132, 75] width 77 height 23
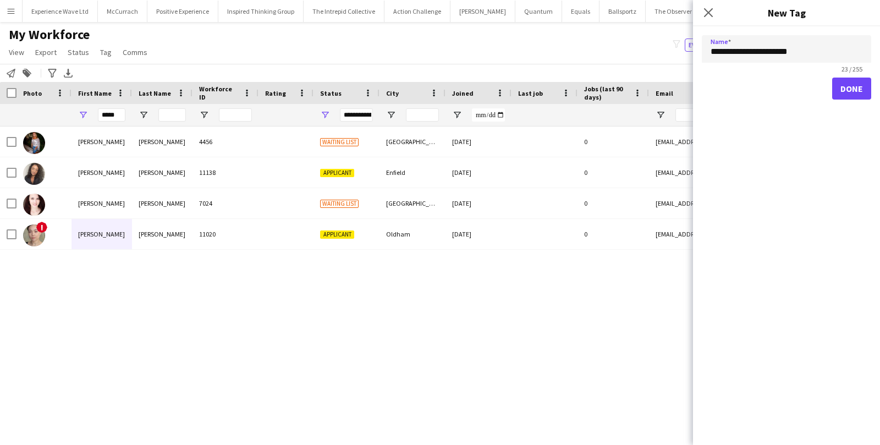
type input "**********"
click at [844, 98] on button "Done" at bounding box center [851, 89] width 39 height 22
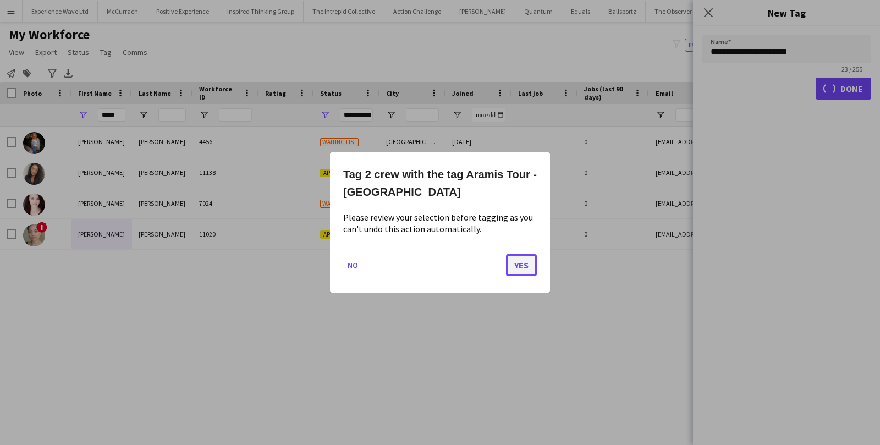
click at [527, 269] on button "Yes" at bounding box center [521, 265] width 31 height 22
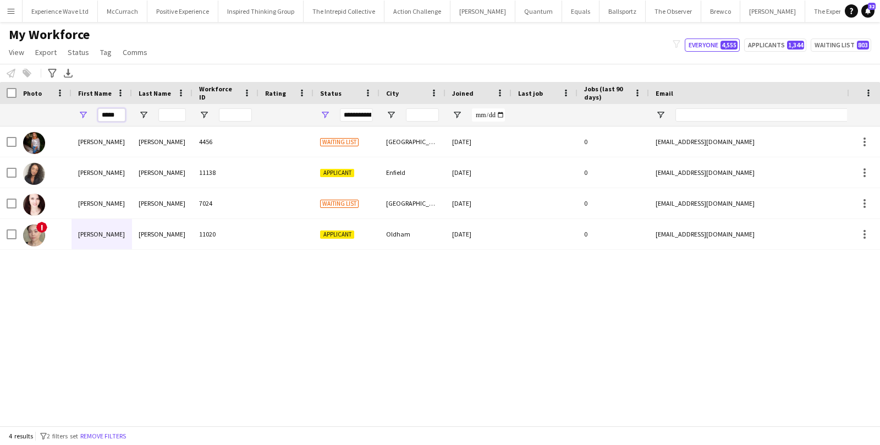
drag, startPoint x: 120, startPoint y: 116, endPoint x: 91, endPoint y: 116, distance: 29.2
click at [92, 116] on div "*****" at bounding box center [102, 115] width 61 height 22
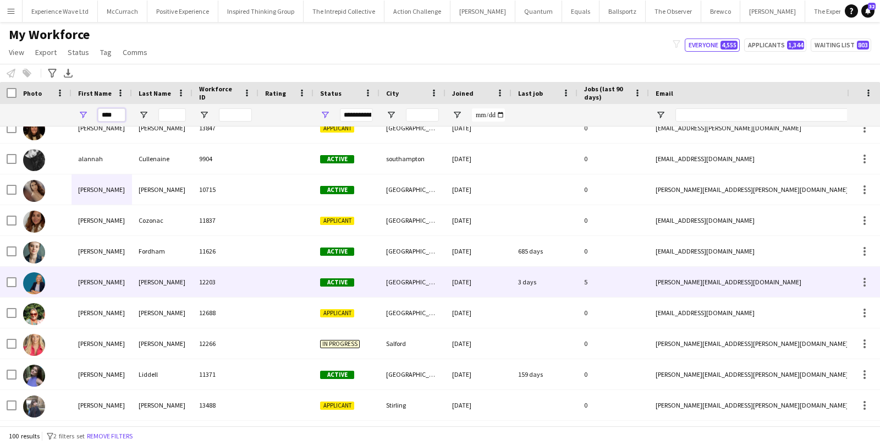
scroll to position [46, 0]
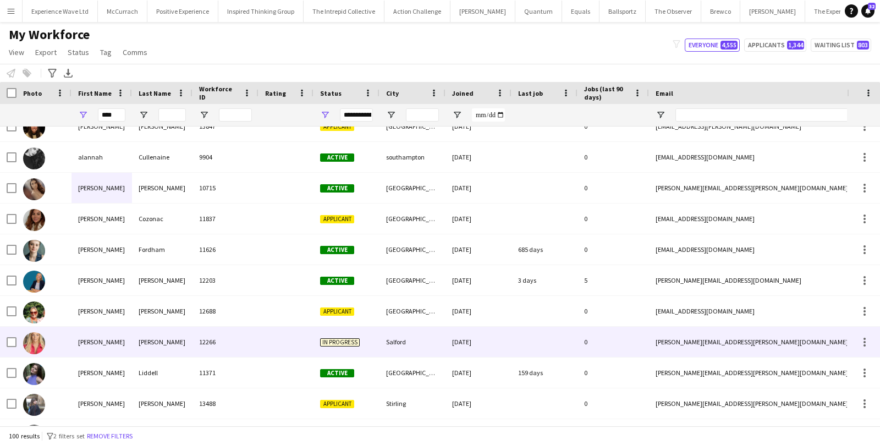
click at [107, 339] on div "anna" at bounding box center [102, 342] width 61 height 30
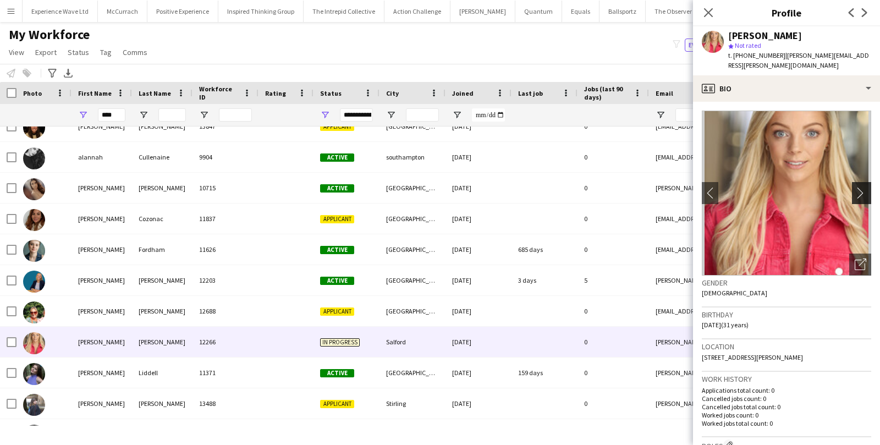
click at [863, 187] on app-icon "chevron-right" at bounding box center [863, 193] width 17 height 12
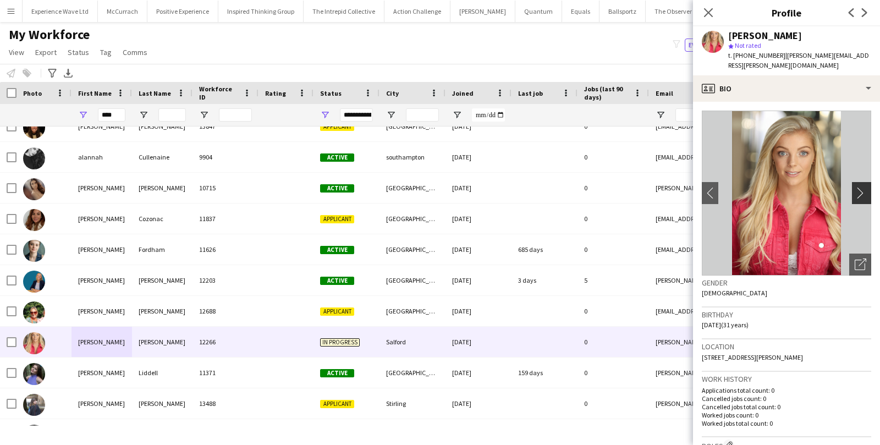
click at [863, 187] on app-icon "chevron-right" at bounding box center [863, 193] width 17 height 12
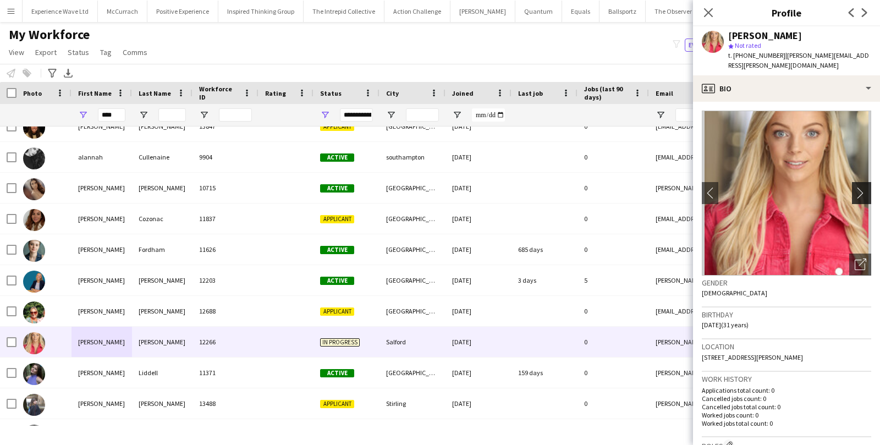
click at [864, 187] on app-icon "chevron-right" at bounding box center [863, 193] width 17 height 12
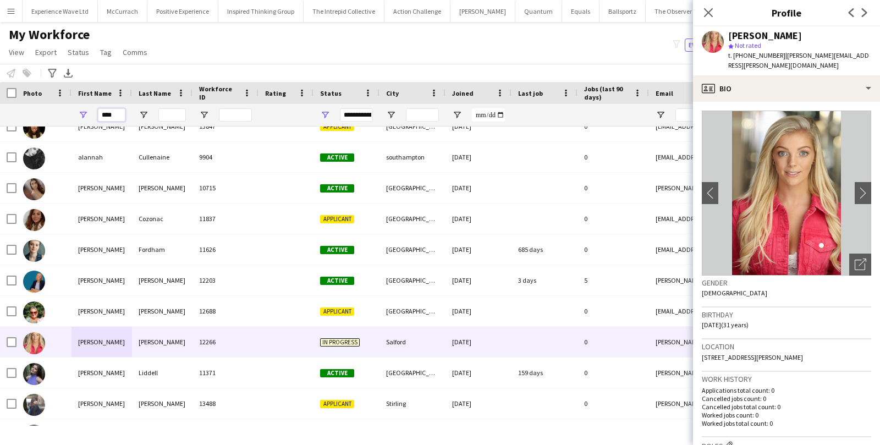
drag, startPoint x: 119, startPoint y: 117, endPoint x: 84, endPoint y: 116, distance: 35.2
click at [86, 116] on div "****" at bounding box center [102, 115] width 61 height 22
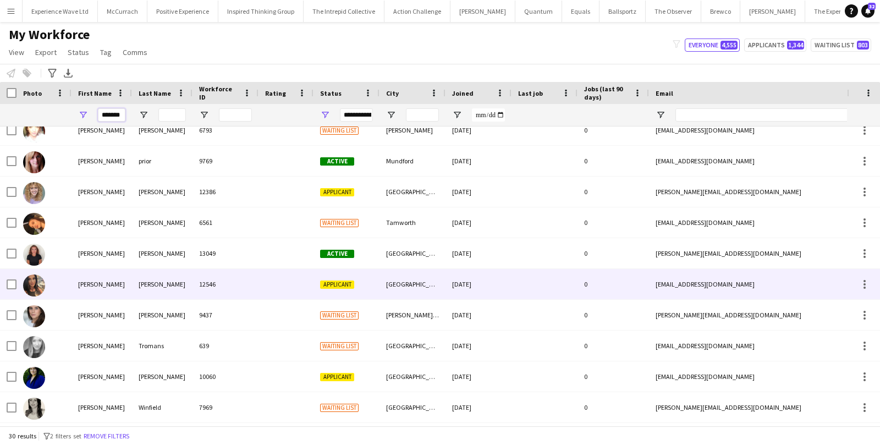
scroll to position [608, 0]
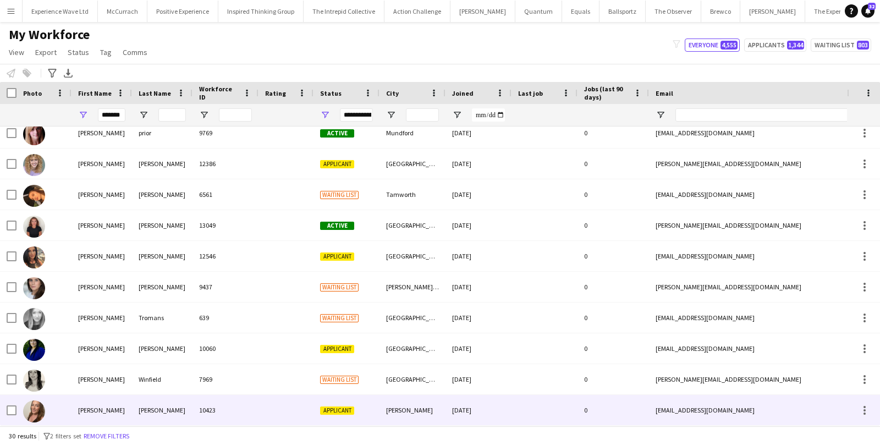
click at [97, 401] on div "Rebecca" at bounding box center [102, 410] width 61 height 30
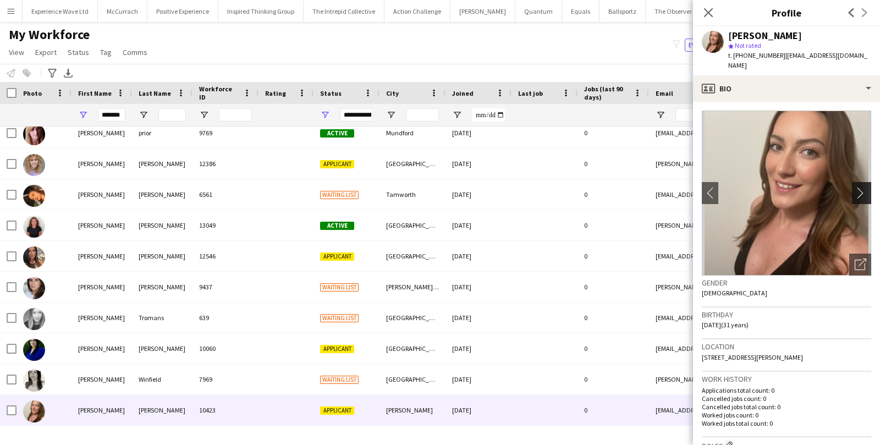
click at [864, 187] on app-icon "chevron-right" at bounding box center [863, 193] width 17 height 12
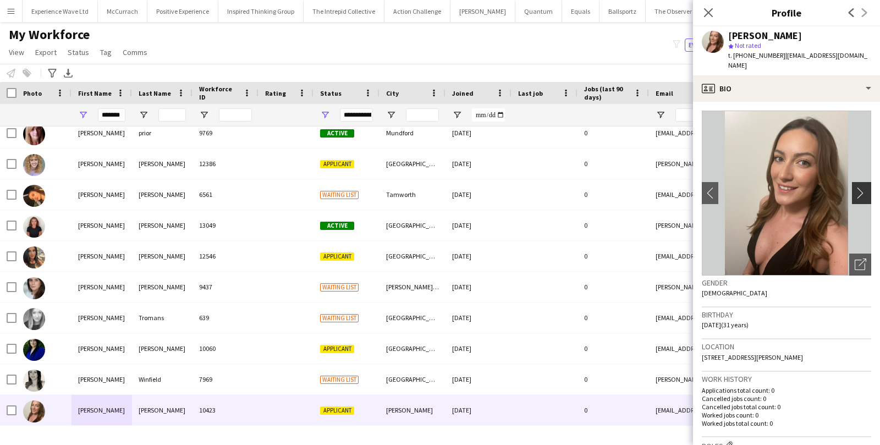
click at [864, 187] on app-icon "chevron-right" at bounding box center [863, 193] width 17 height 12
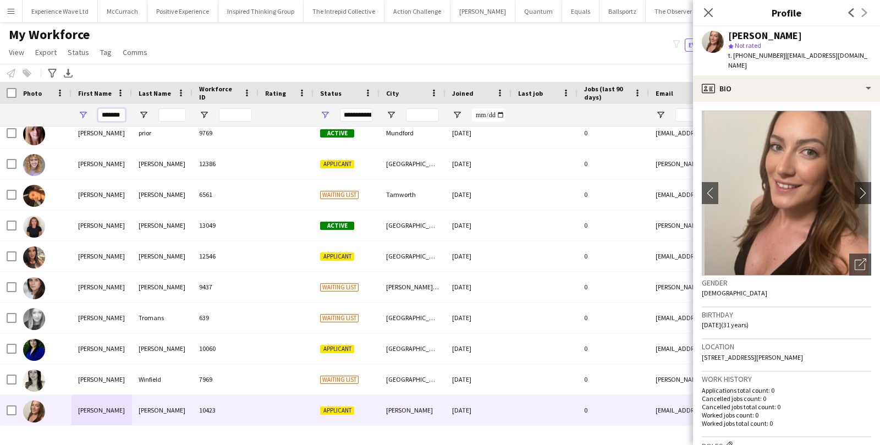
drag, startPoint x: 123, startPoint y: 114, endPoint x: 81, endPoint y: 112, distance: 41.9
click at [81, 112] on div "*******" at bounding box center [102, 115] width 61 height 22
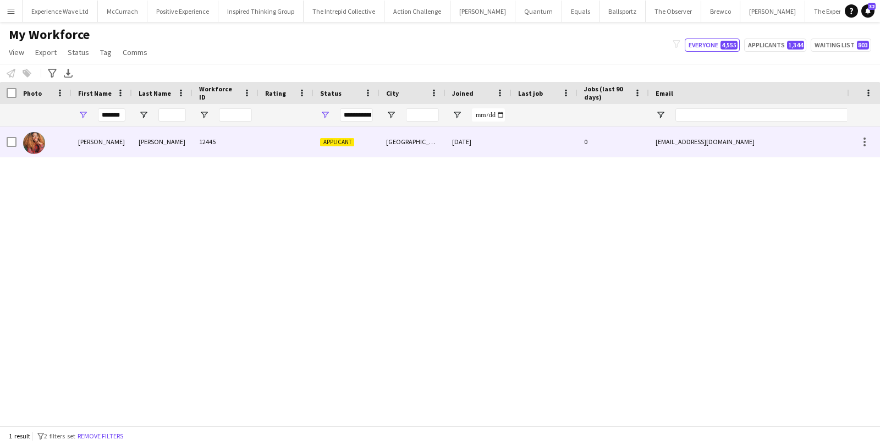
click at [83, 140] on div "Pauline" at bounding box center [102, 142] width 61 height 30
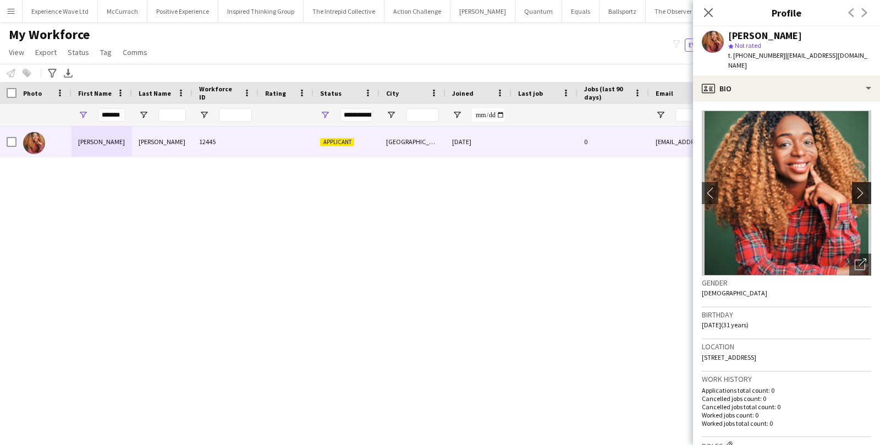
click at [855, 187] on app-icon "chevron-right" at bounding box center [863, 193] width 17 height 12
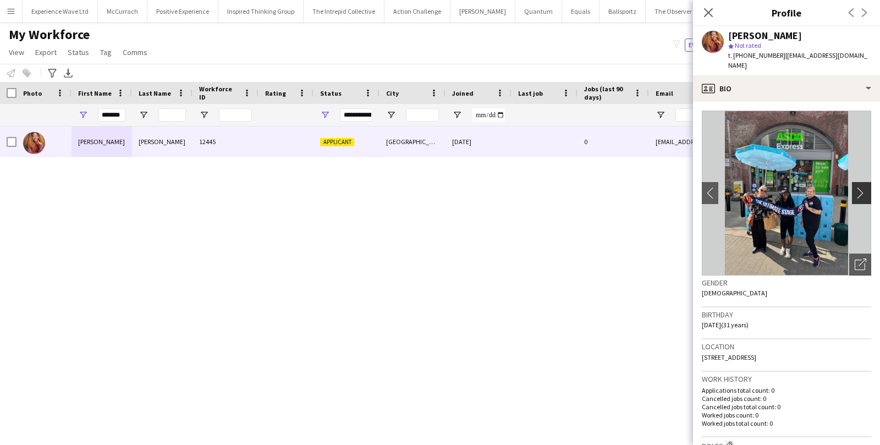
click at [855, 187] on app-icon "chevron-right" at bounding box center [863, 193] width 17 height 12
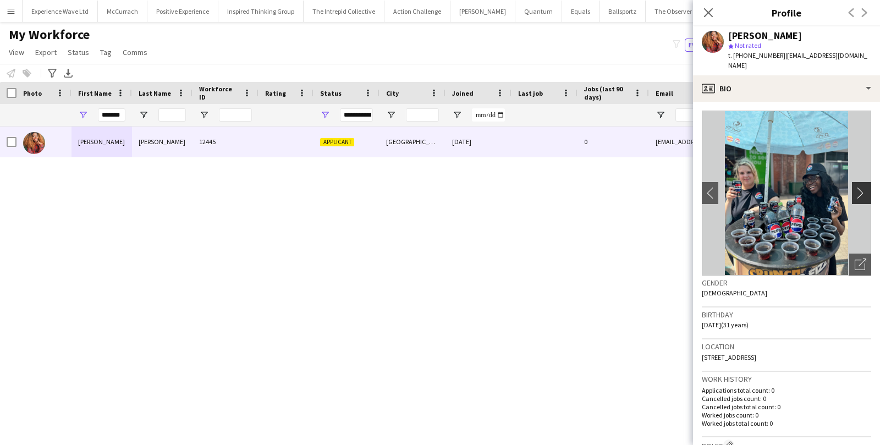
click at [855, 187] on app-icon "chevron-right" at bounding box center [863, 193] width 17 height 12
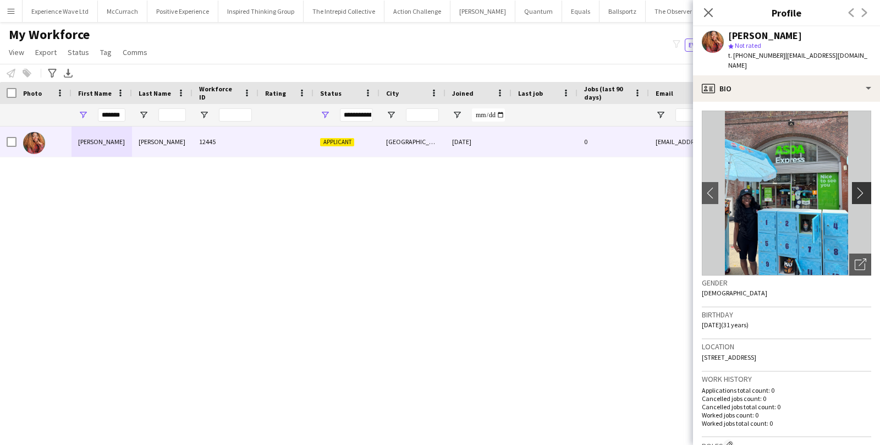
click at [855, 187] on app-icon "chevron-right" at bounding box center [863, 193] width 17 height 12
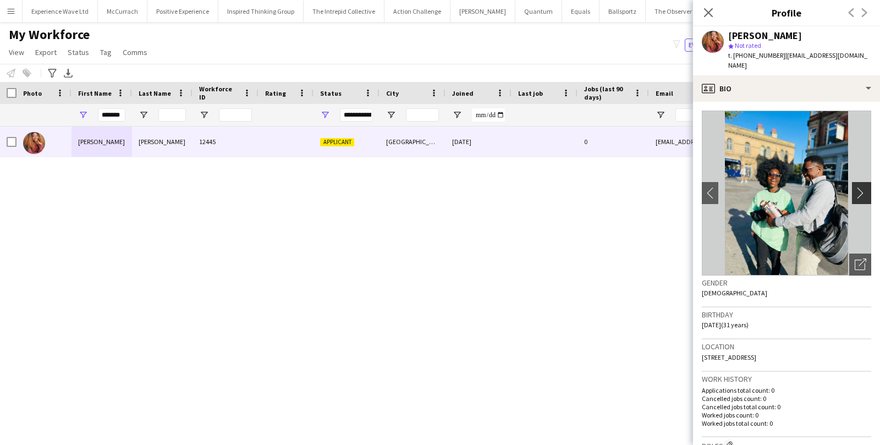
click at [855, 187] on app-icon "chevron-right" at bounding box center [863, 193] width 17 height 12
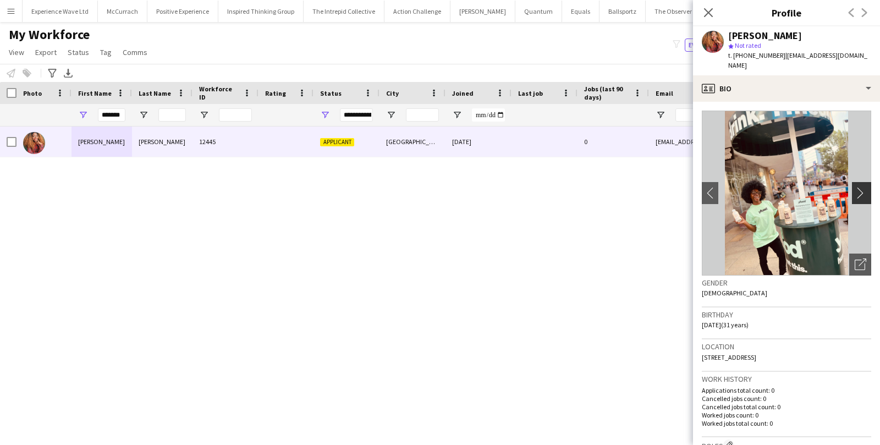
click at [855, 187] on app-icon "chevron-right" at bounding box center [863, 193] width 17 height 12
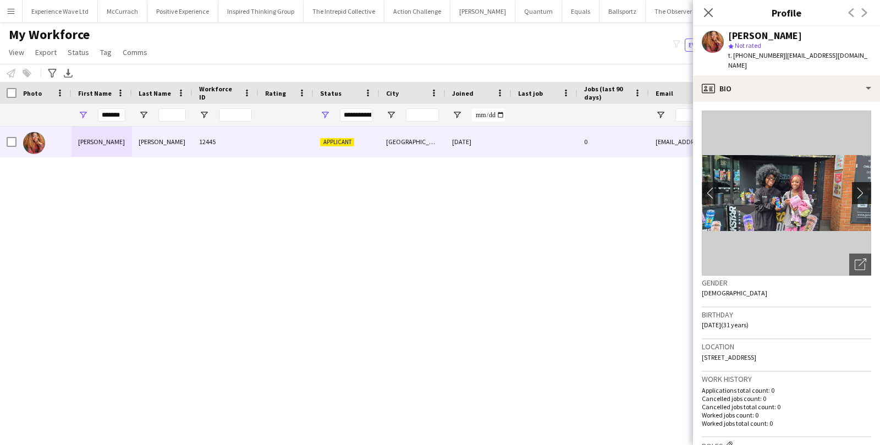
click at [855, 187] on app-icon "chevron-right" at bounding box center [863, 193] width 17 height 12
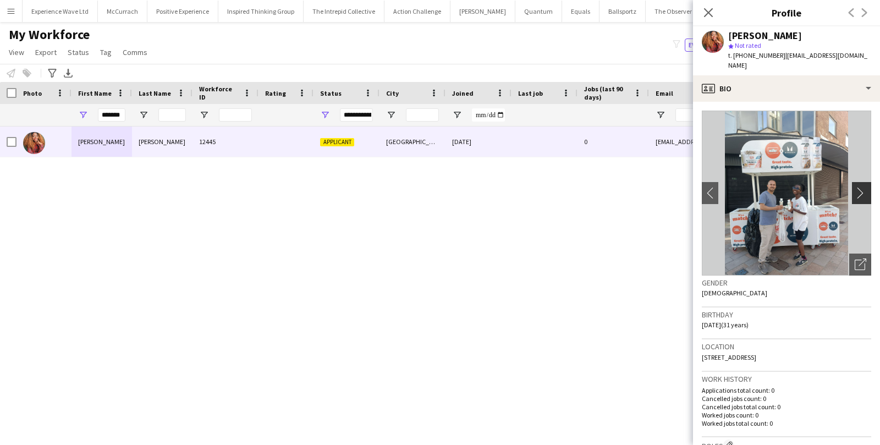
click at [855, 187] on app-icon "chevron-right" at bounding box center [863, 193] width 17 height 12
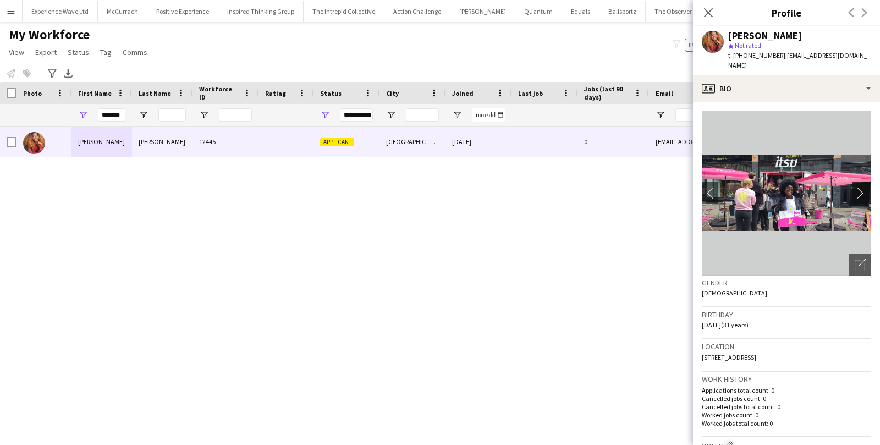
click at [855, 188] on app-icon "chevron-right" at bounding box center [863, 193] width 17 height 12
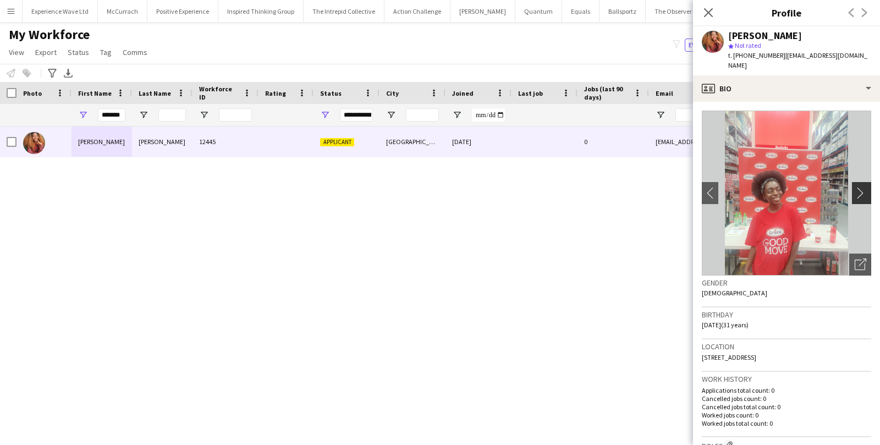
click at [855, 188] on app-icon "chevron-right" at bounding box center [863, 193] width 17 height 12
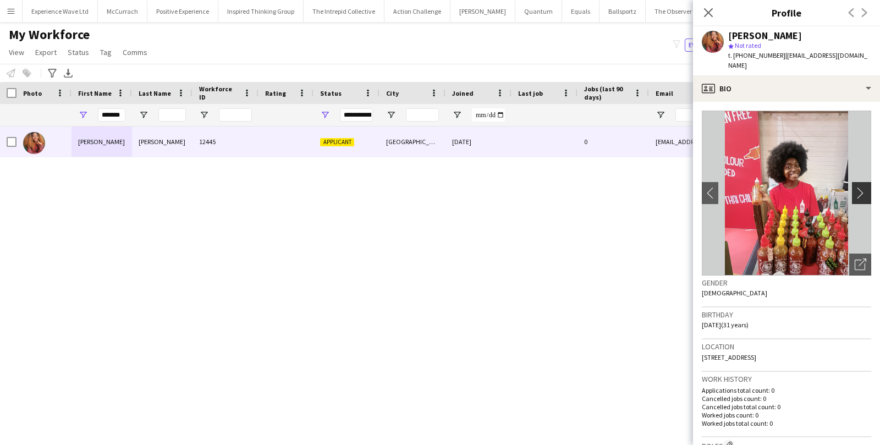
click at [855, 188] on app-icon "chevron-right" at bounding box center [863, 193] width 17 height 12
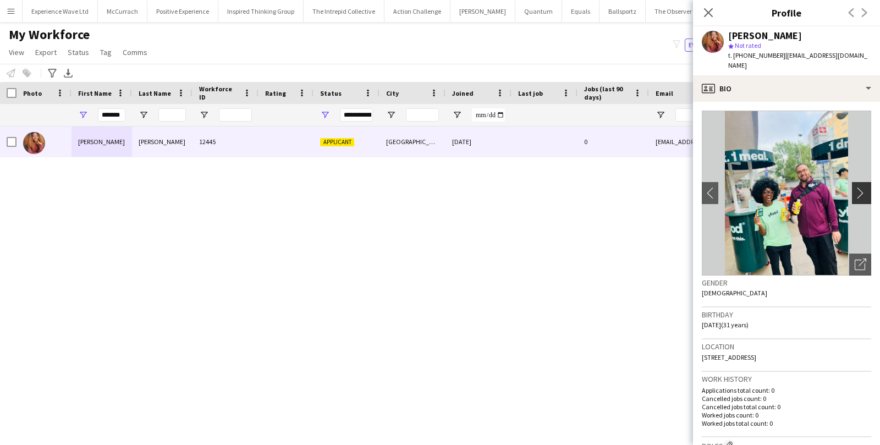
click at [855, 188] on app-icon "chevron-right" at bounding box center [863, 193] width 17 height 12
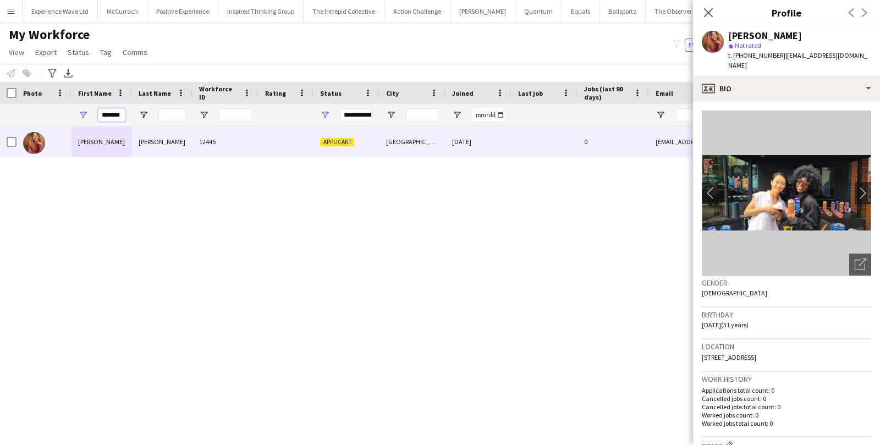
drag, startPoint x: 122, startPoint y: 116, endPoint x: 92, endPoint y: 114, distance: 30.3
click at [92, 114] on div "*******" at bounding box center [102, 115] width 61 height 22
paste input "*"
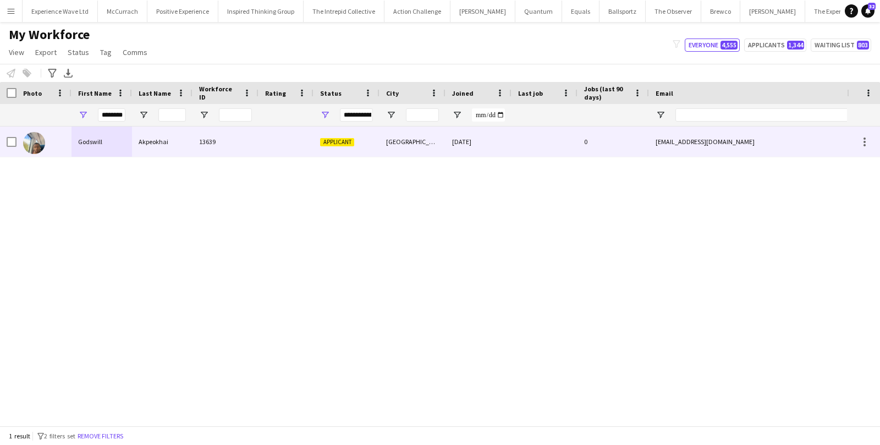
scroll to position [0, 0]
click at [99, 139] on div "Godswill" at bounding box center [102, 142] width 61 height 30
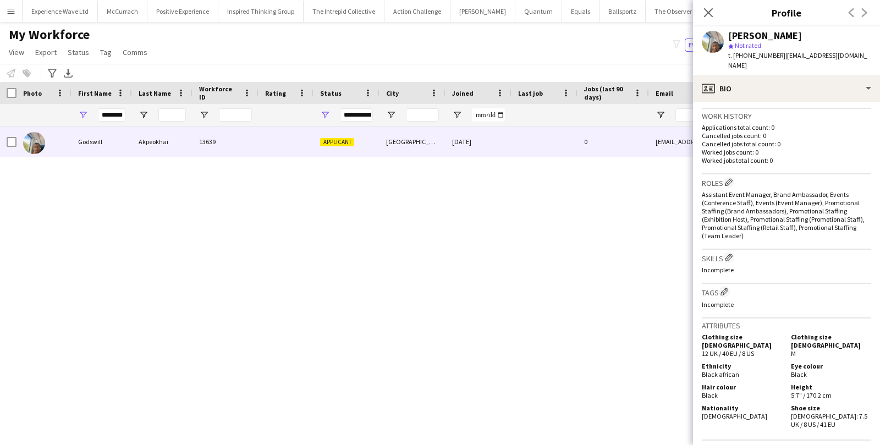
scroll to position [273, 0]
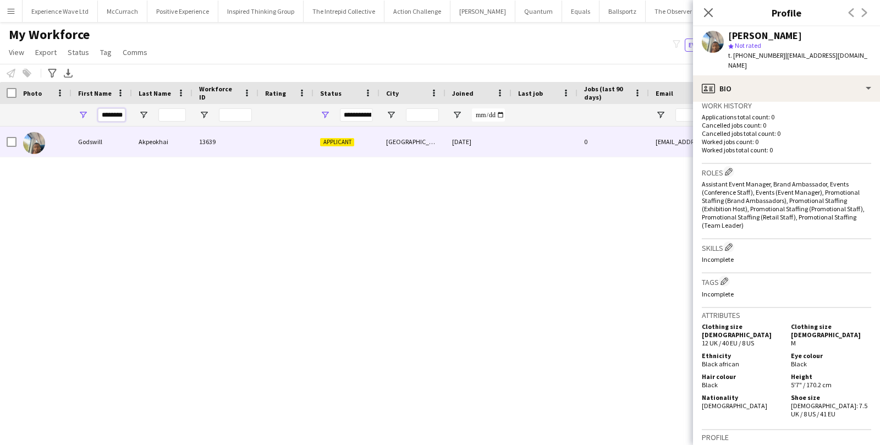
click at [121, 113] on input "********" at bounding box center [112, 114] width 28 height 13
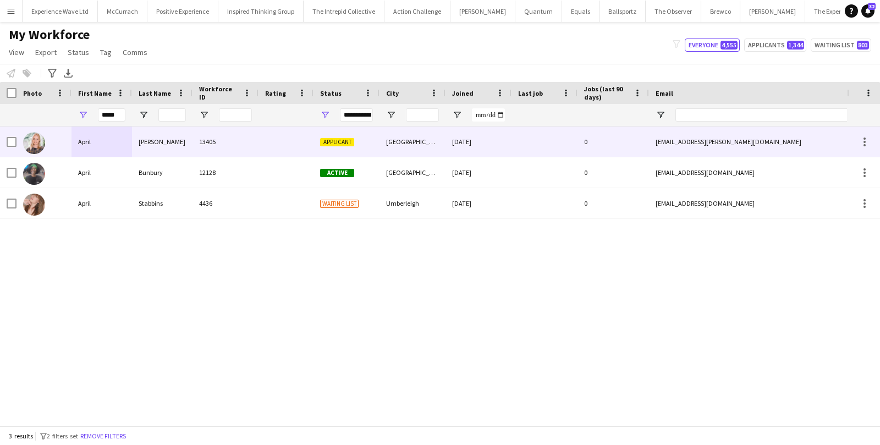
click at [122, 147] on div "April" at bounding box center [102, 142] width 61 height 30
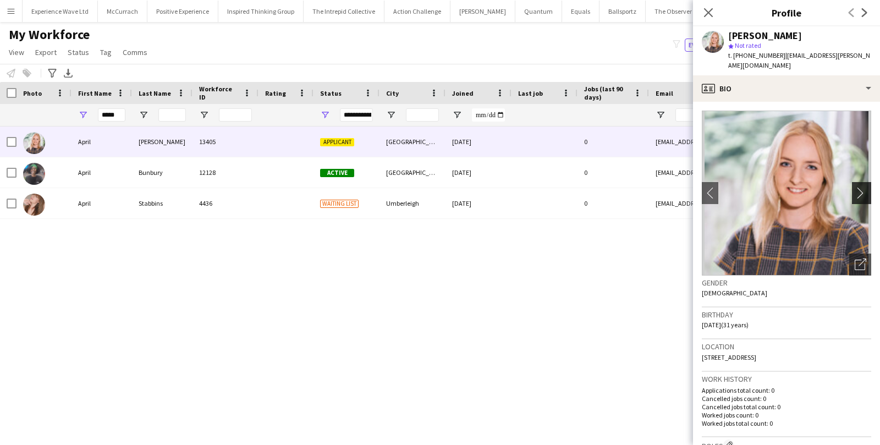
click at [861, 187] on app-icon "chevron-right" at bounding box center [863, 193] width 17 height 12
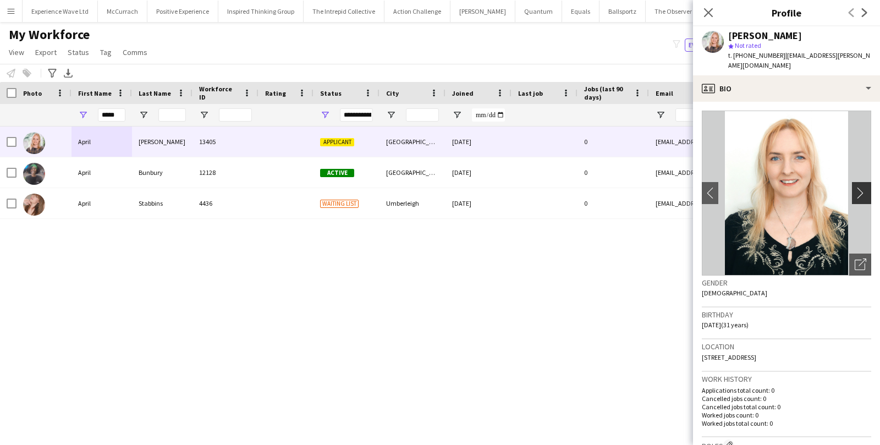
click at [861, 187] on app-icon "chevron-right" at bounding box center [863, 193] width 17 height 12
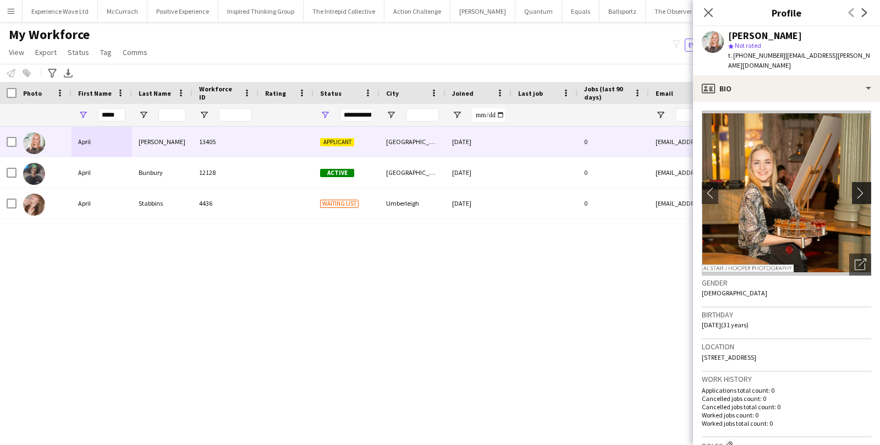
click at [861, 187] on app-icon "chevron-right" at bounding box center [863, 193] width 17 height 12
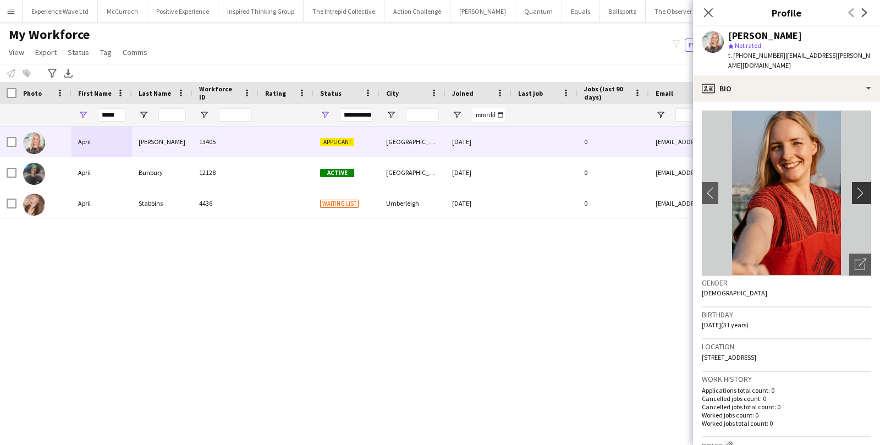
click at [861, 188] on app-icon "chevron-right" at bounding box center [863, 193] width 17 height 12
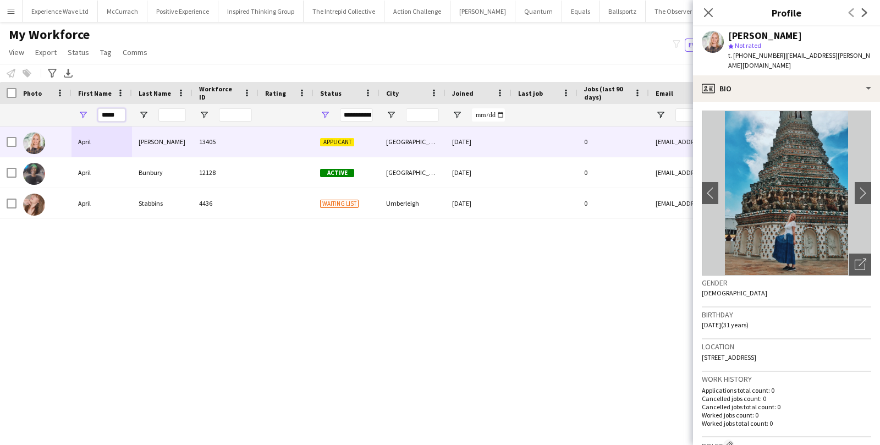
drag, startPoint x: 117, startPoint y: 114, endPoint x: 84, endPoint y: 114, distance: 33.6
click at [84, 114] on div "*****" at bounding box center [102, 115] width 61 height 22
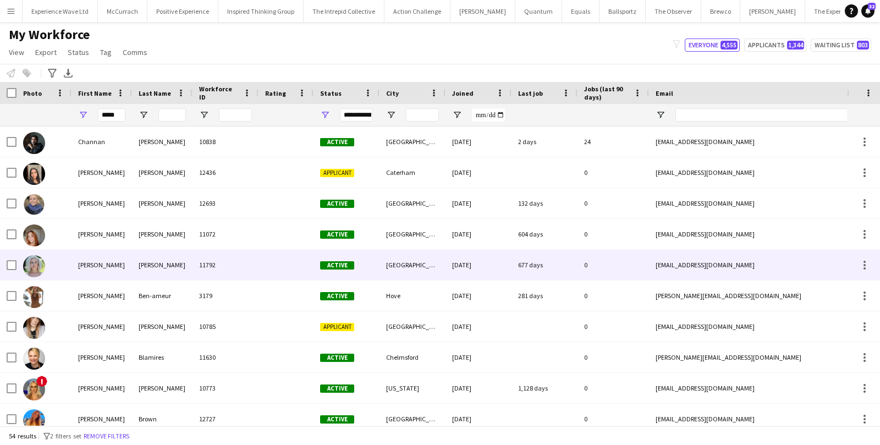
click at [73, 268] on div "Hannah" at bounding box center [102, 265] width 61 height 30
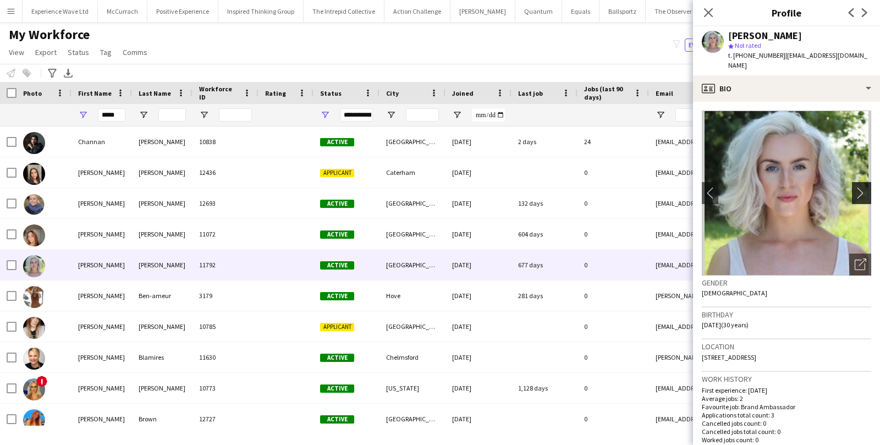
click at [865, 187] on app-icon "chevron-right" at bounding box center [863, 193] width 17 height 12
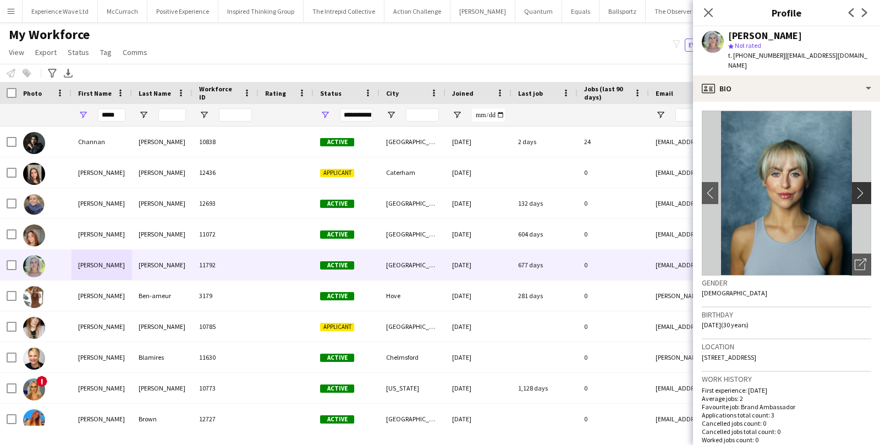
click at [864, 187] on app-icon "chevron-right" at bounding box center [863, 193] width 17 height 12
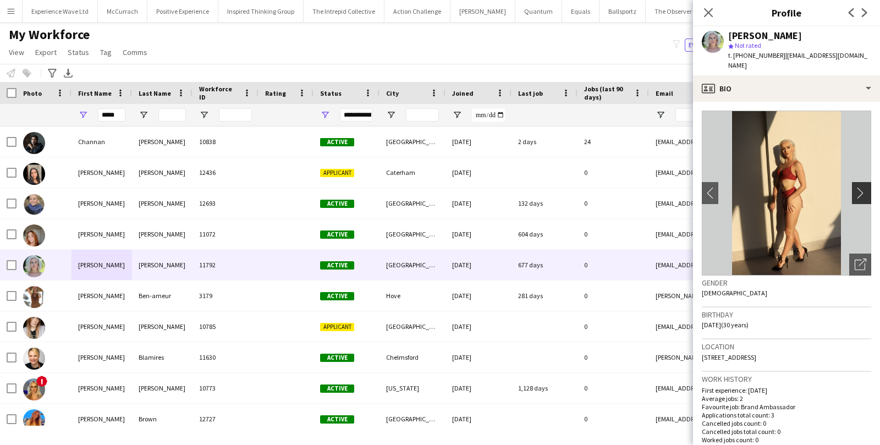
click at [864, 187] on app-icon "chevron-right" at bounding box center [863, 193] width 17 height 12
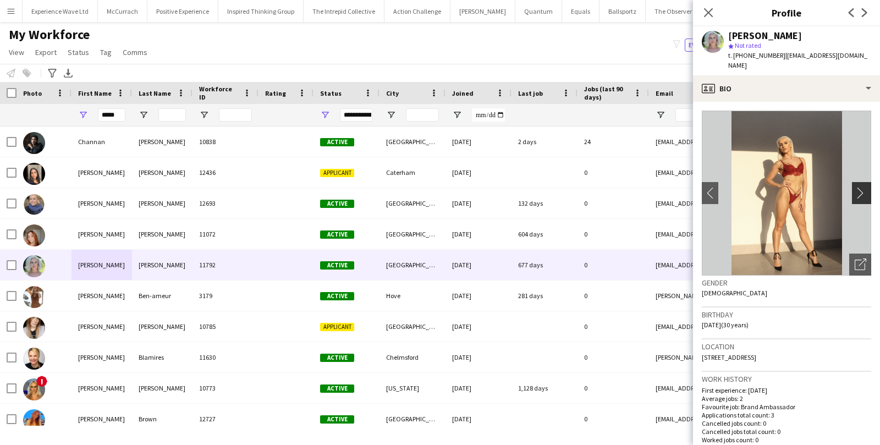
click at [864, 187] on app-icon "chevron-right" at bounding box center [863, 193] width 17 height 12
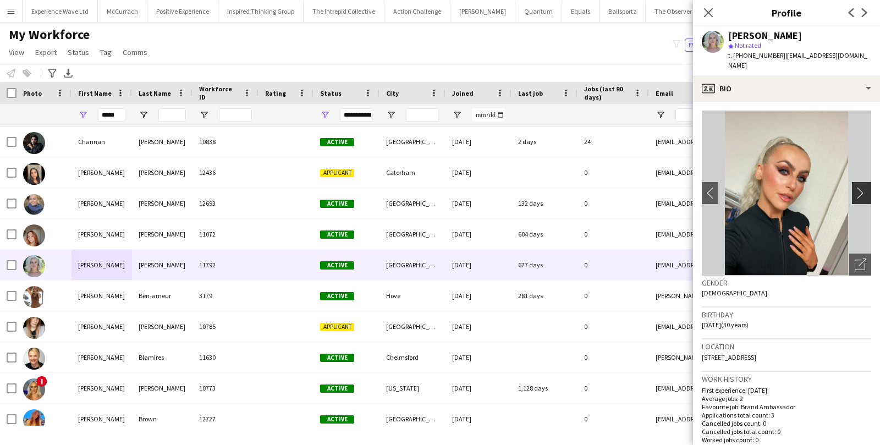
click at [864, 187] on app-icon "chevron-right" at bounding box center [863, 193] width 17 height 12
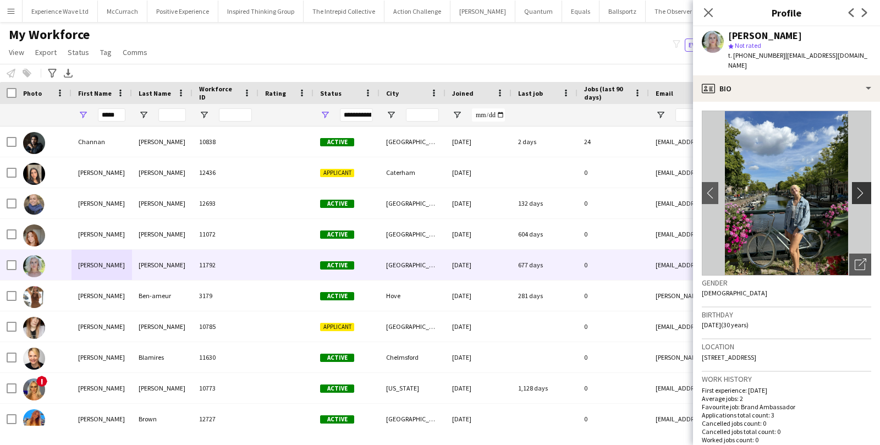
click at [864, 187] on app-icon "chevron-right" at bounding box center [863, 193] width 17 height 12
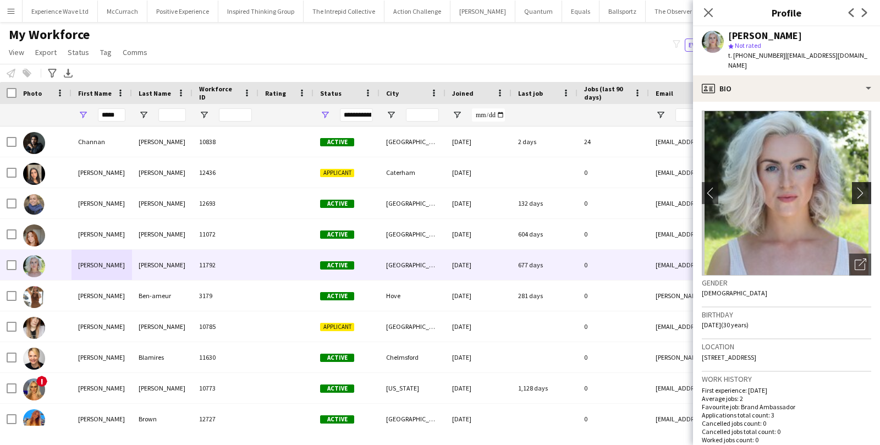
click at [864, 187] on app-icon "chevron-right" at bounding box center [863, 193] width 17 height 12
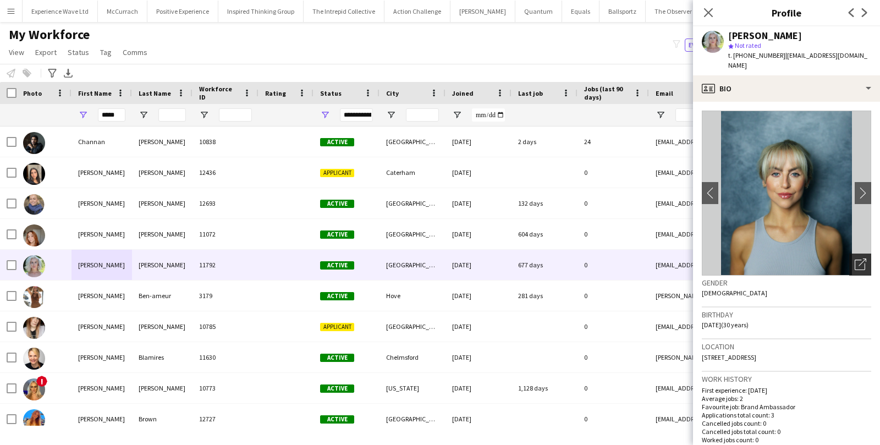
click at [861, 259] on icon "Open photos pop-in" at bounding box center [861, 265] width 12 height 12
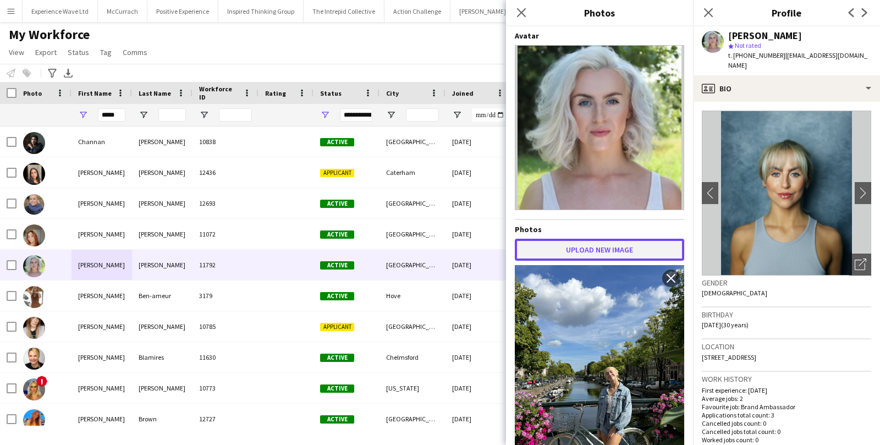
click at [568, 251] on button "Upload new image" at bounding box center [599, 250] width 169 height 22
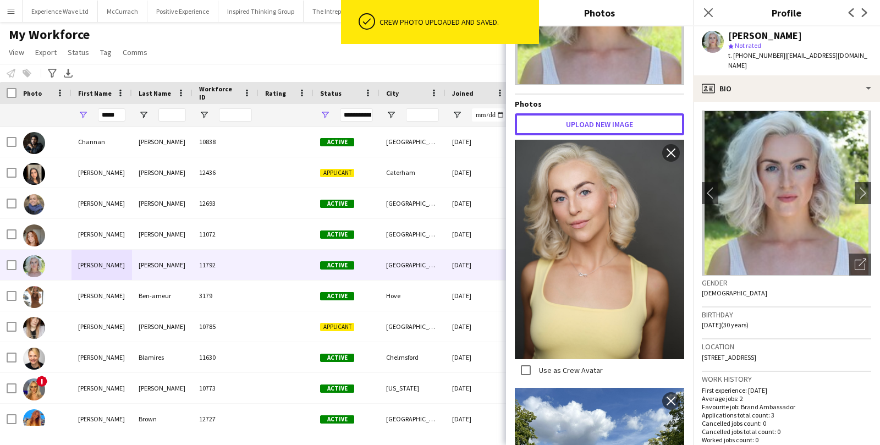
scroll to position [231, 0]
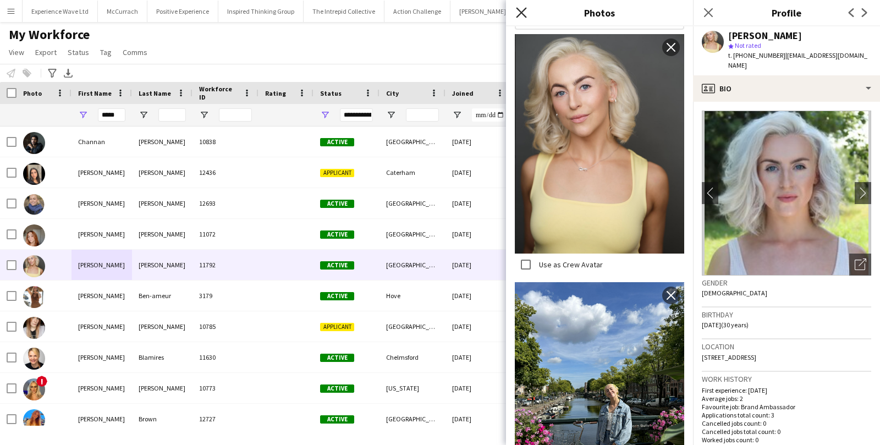
click at [522, 9] on icon "Close pop-in" at bounding box center [521, 12] width 10 height 10
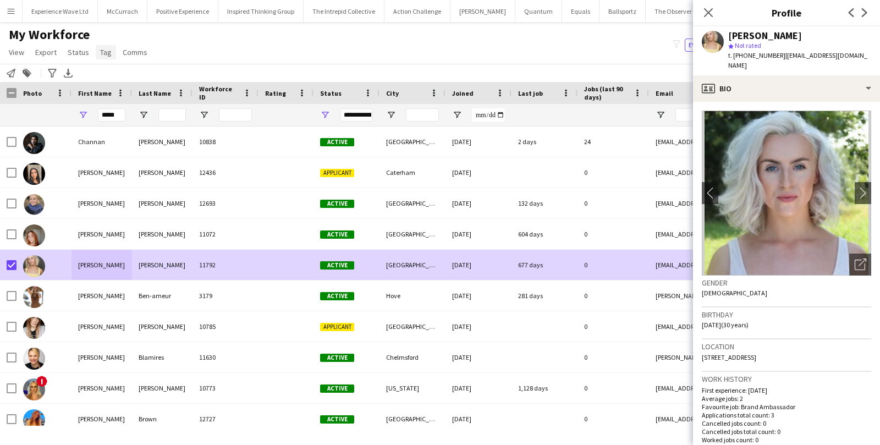
click at [103, 54] on span "Tag" at bounding box center [106, 52] width 12 height 10
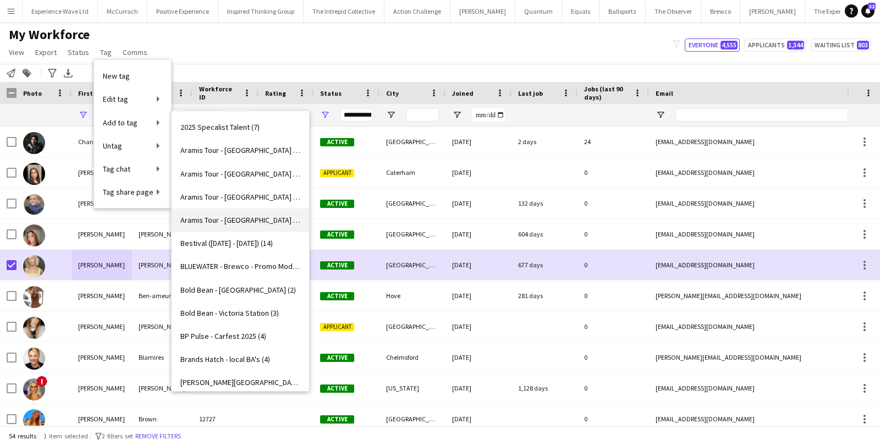
click at [217, 217] on span "Aramis Tour - LIVERPOOL (2)" at bounding box center [240, 220] width 120 height 10
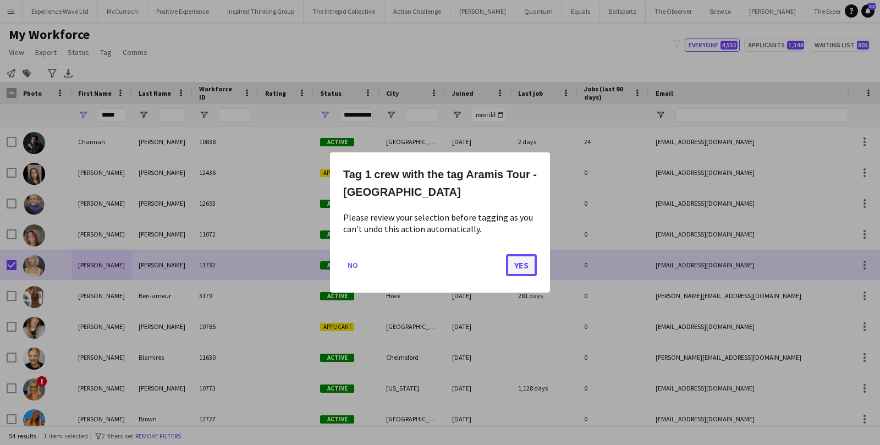
click at [515, 270] on button "Yes" at bounding box center [521, 265] width 31 height 22
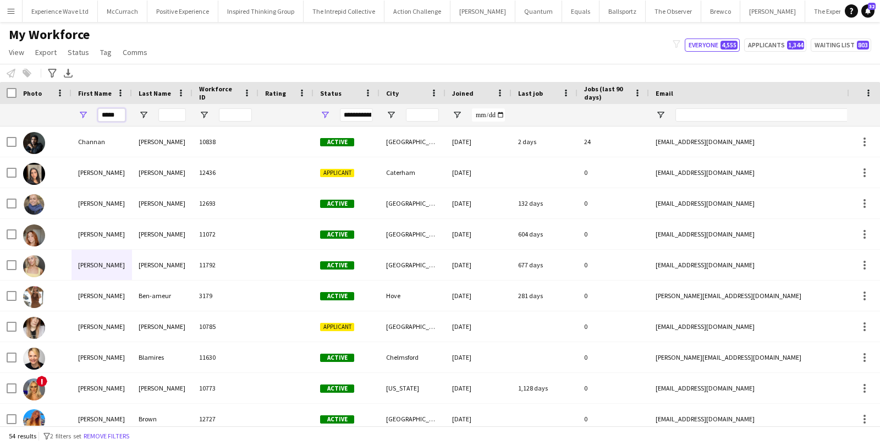
drag, startPoint x: 122, startPoint y: 117, endPoint x: 82, endPoint y: 116, distance: 39.6
click at [83, 116] on div "*****" at bounding box center [102, 115] width 61 height 22
paste input "*"
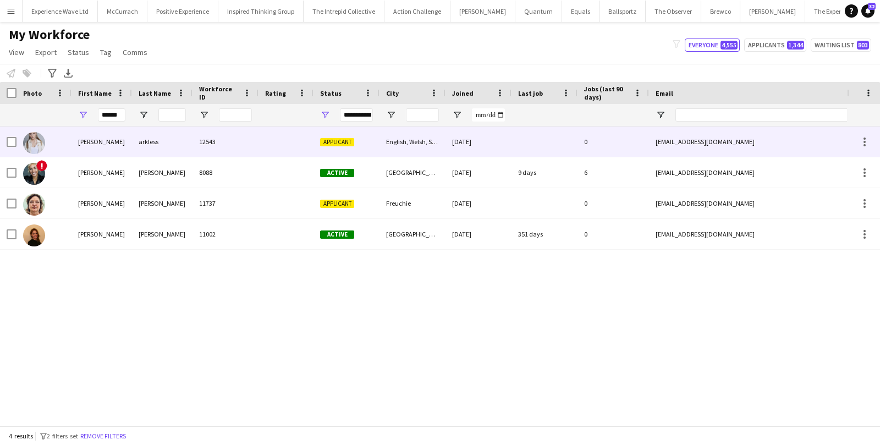
click at [95, 140] on div "alicia" at bounding box center [102, 142] width 61 height 30
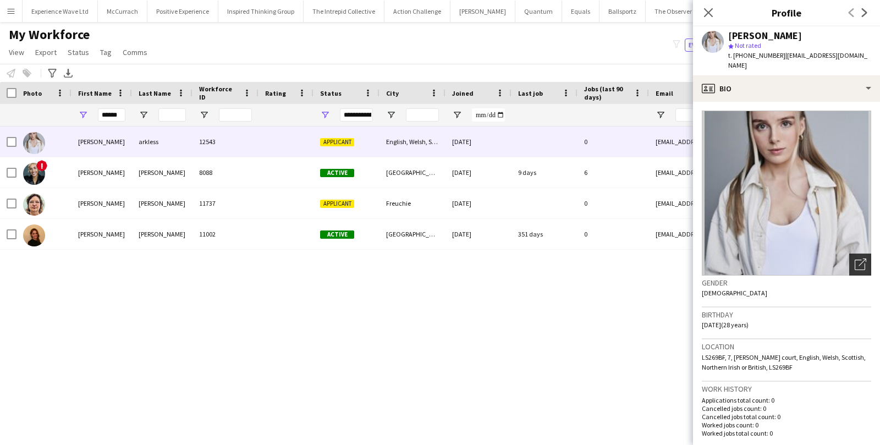
click at [859, 259] on icon "Open photos pop-in" at bounding box center [861, 265] width 12 height 12
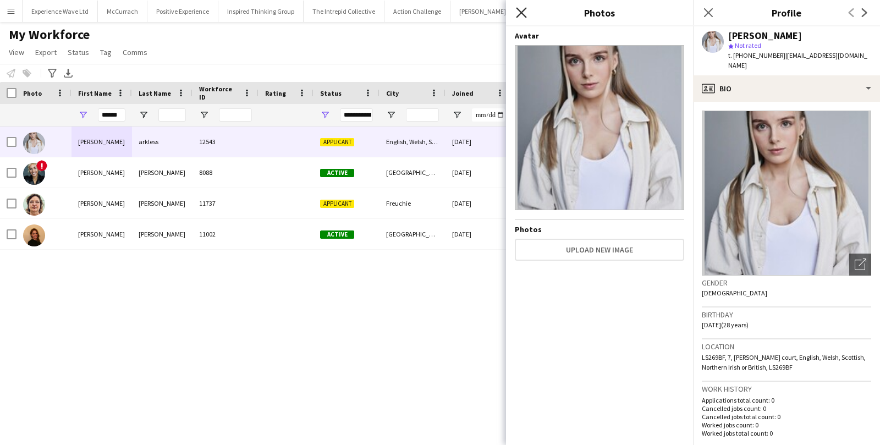
click at [521, 15] on icon "Close pop-in" at bounding box center [521, 12] width 10 height 10
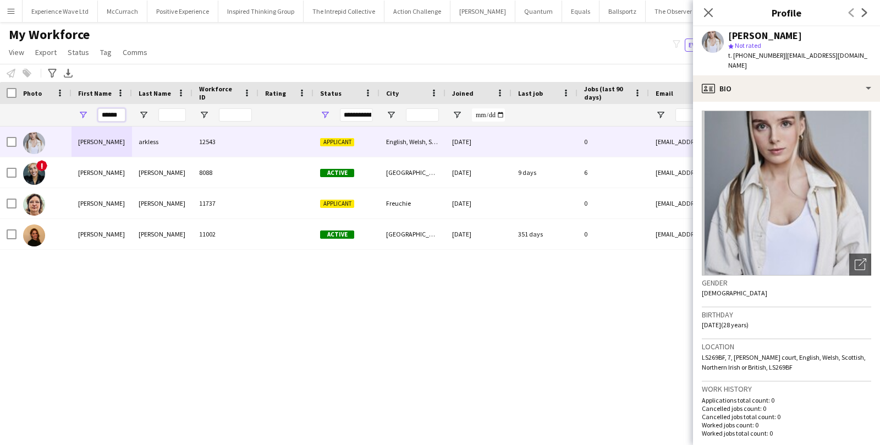
drag, startPoint x: 122, startPoint y: 114, endPoint x: 94, endPoint y: 113, distance: 28.1
click at [94, 113] on div "******" at bounding box center [102, 115] width 61 height 22
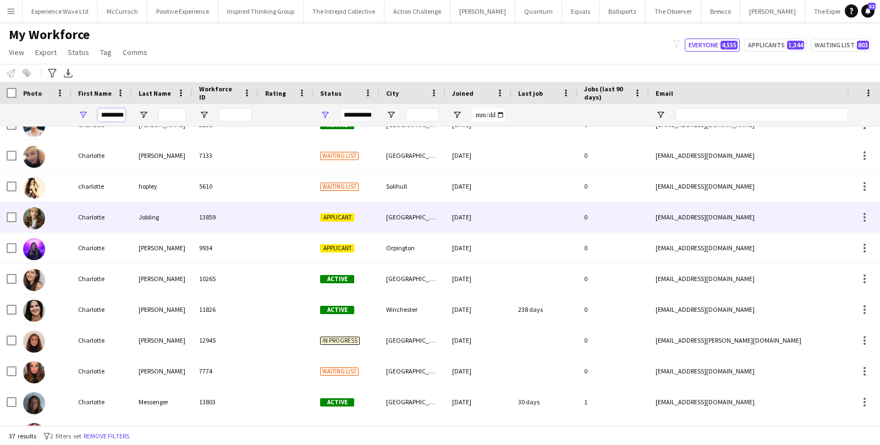
scroll to position [526, 0]
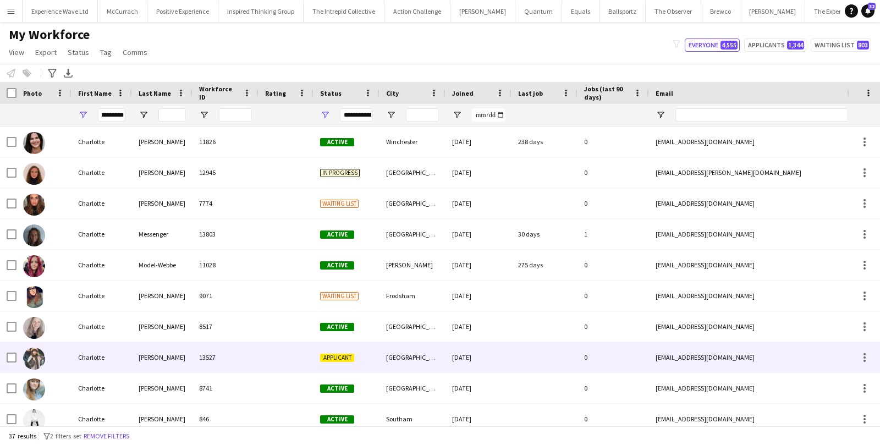
click at [64, 361] on div at bounding box center [44, 357] width 55 height 30
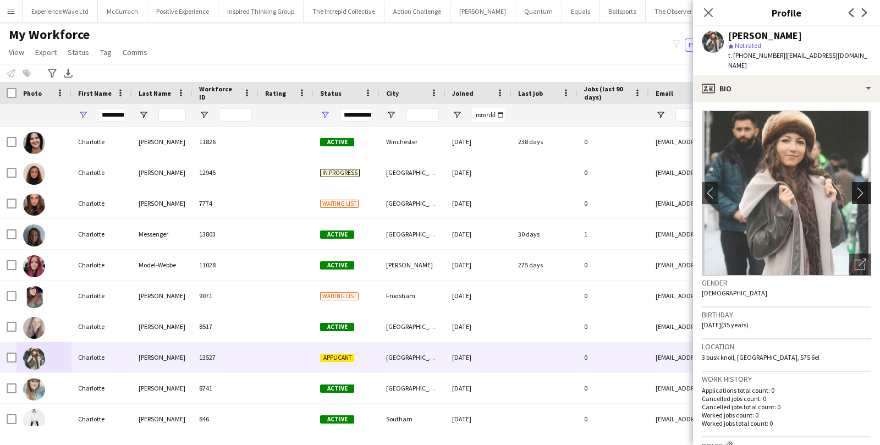
click at [865, 187] on app-icon "chevron-right" at bounding box center [863, 193] width 17 height 12
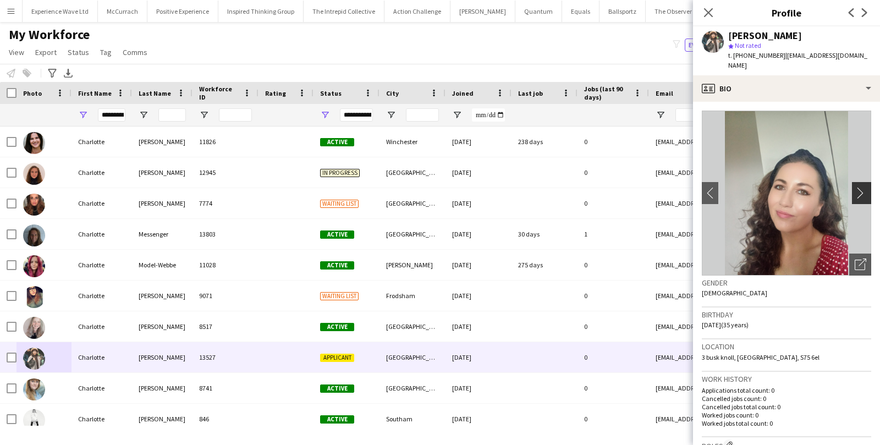
click at [865, 187] on app-icon "chevron-right" at bounding box center [863, 193] width 17 height 12
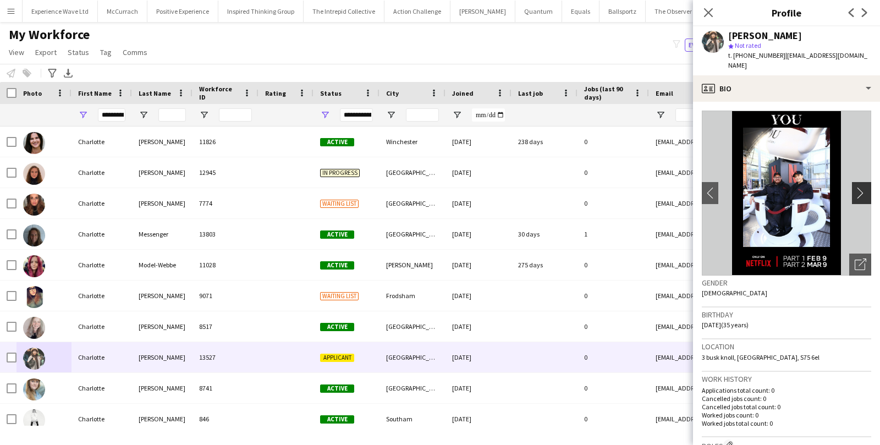
click at [865, 187] on app-icon "chevron-right" at bounding box center [863, 193] width 17 height 12
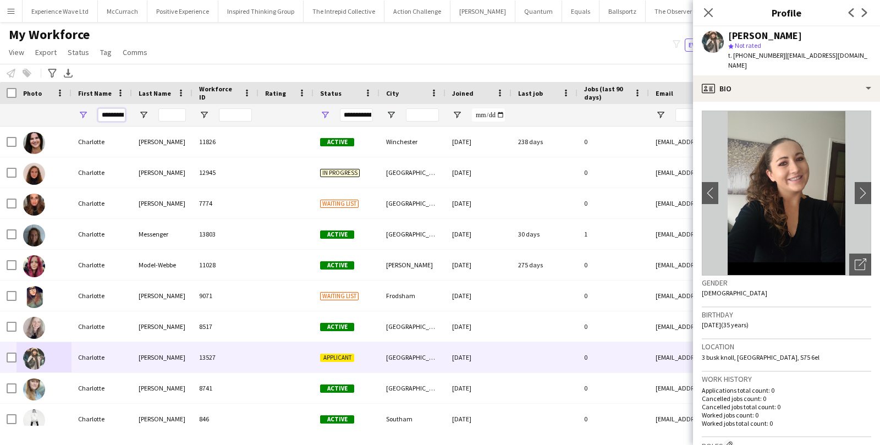
click at [120, 114] on input "*********" at bounding box center [112, 114] width 28 height 13
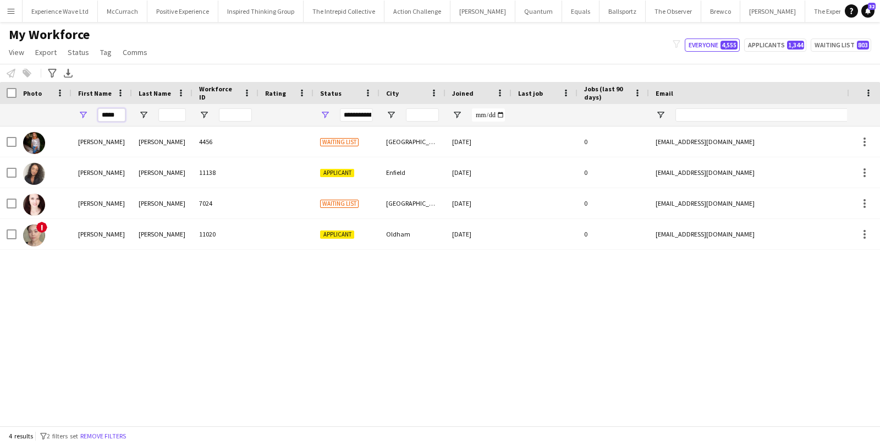
drag, startPoint x: 119, startPoint y: 112, endPoint x: 101, endPoint y: 114, distance: 17.7
click at [101, 114] on input "*****" at bounding box center [112, 114] width 28 height 13
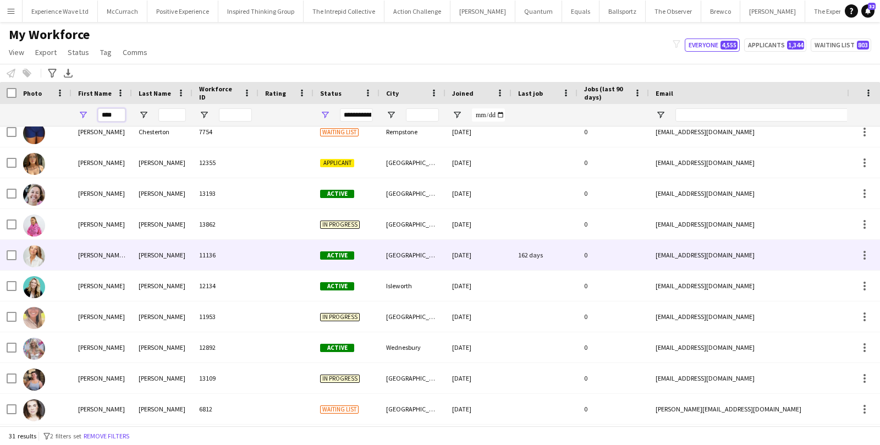
scroll to position [143, 0]
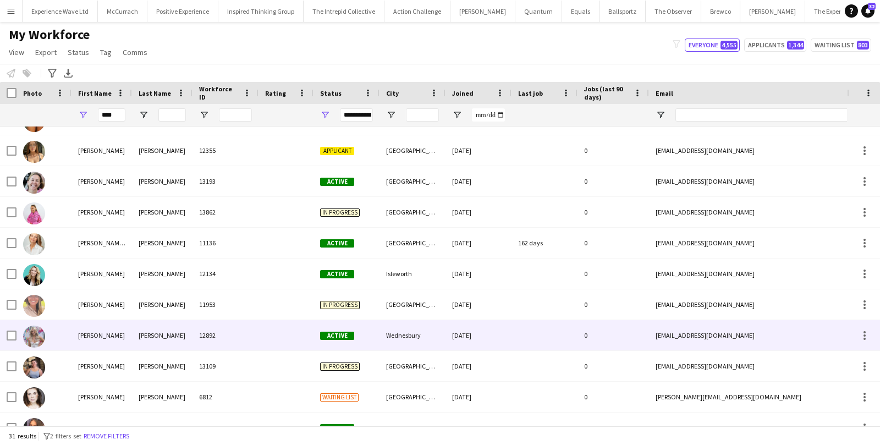
click at [98, 331] on div "Lucy" at bounding box center [102, 335] width 61 height 30
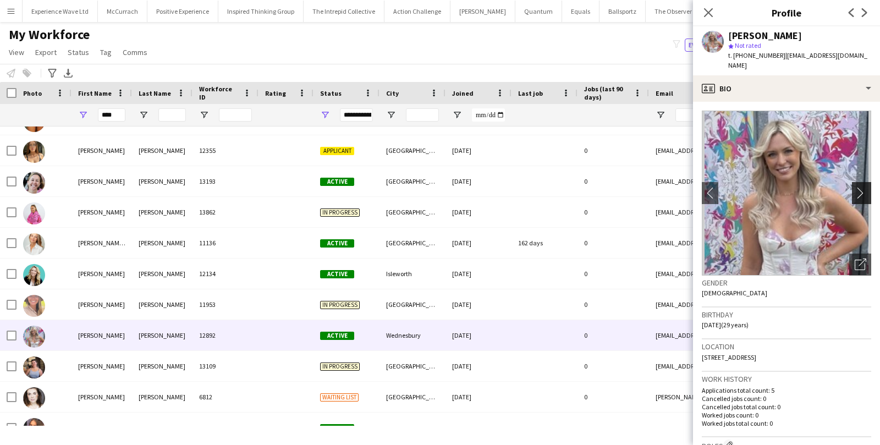
click at [865, 187] on app-icon "chevron-right" at bounding box center [863, 193] width 17 height 12
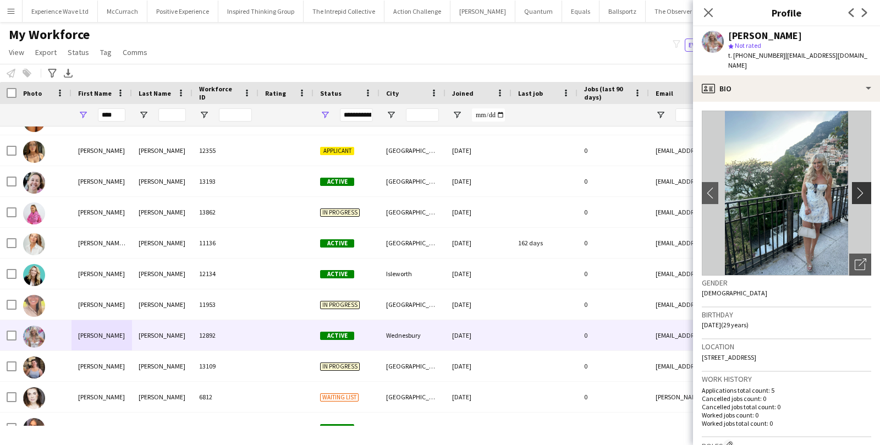
click at [865, 187] on app-icon "chevron-right" at bounding box center [863, 193] width 17 height 12
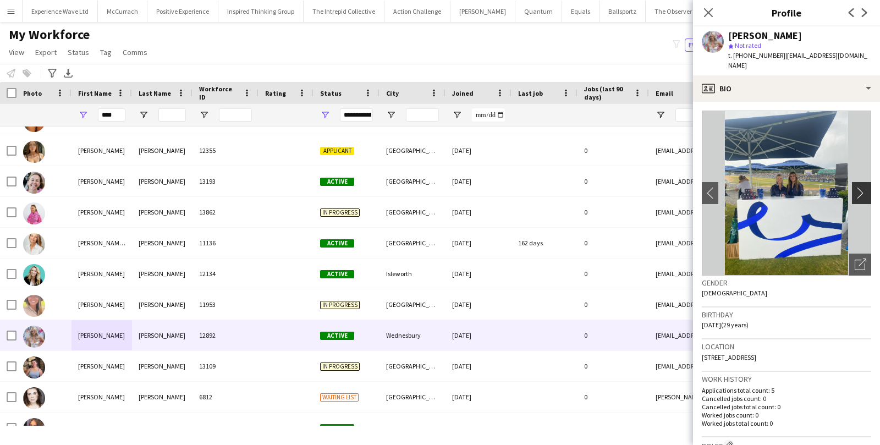
click at [865, 187] on app-icon "chevron-right" at bounding box center [863, 193] width 17 height 12
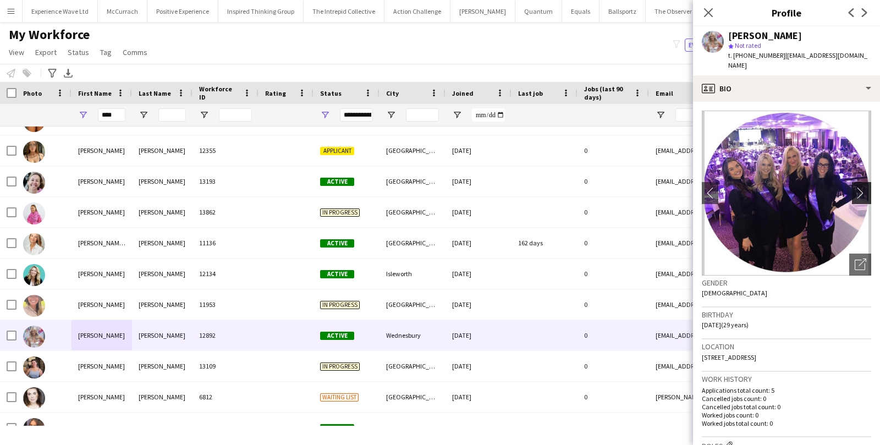
click at [865, 187] on app-icon "chevron-right" at bounding box center [863, 193] width 17 height 12
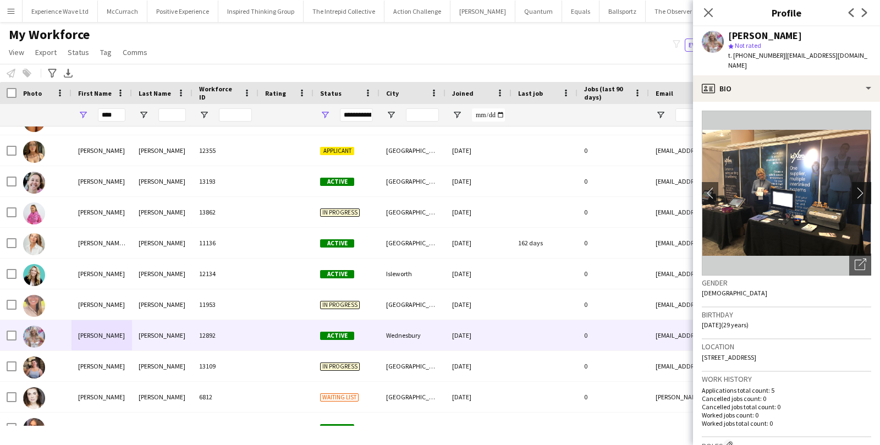
click at [865, 187] on app-icon "chevron-right" at bounding box center [863, 193] width 17 height 12
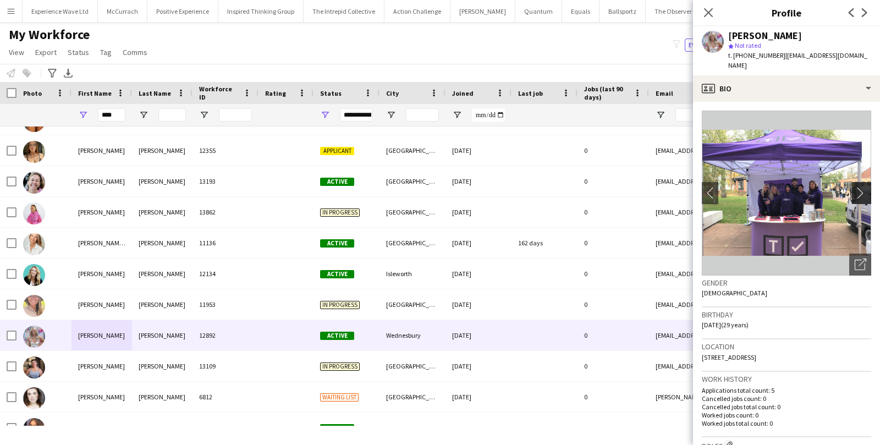
click at [865, 187] on app-icon "chevron-right" at bounding box center [863, 193] width 17 height 12
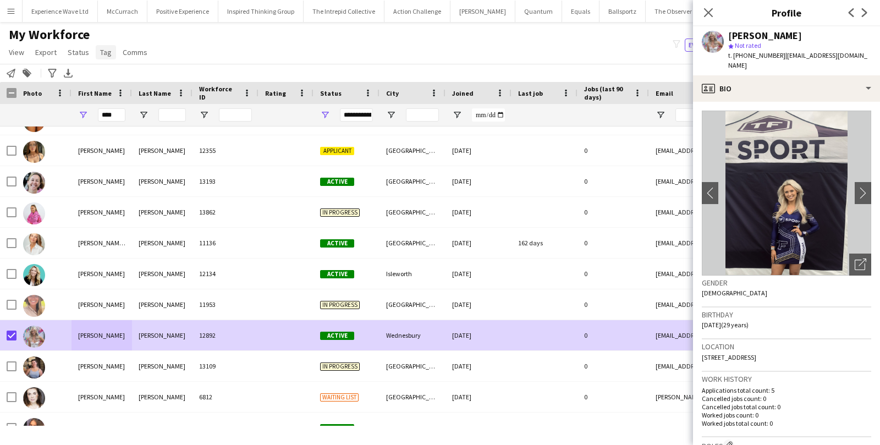
click at [107, 56] on span "Tag" at bounding box center [106, 52] width 12 height 10
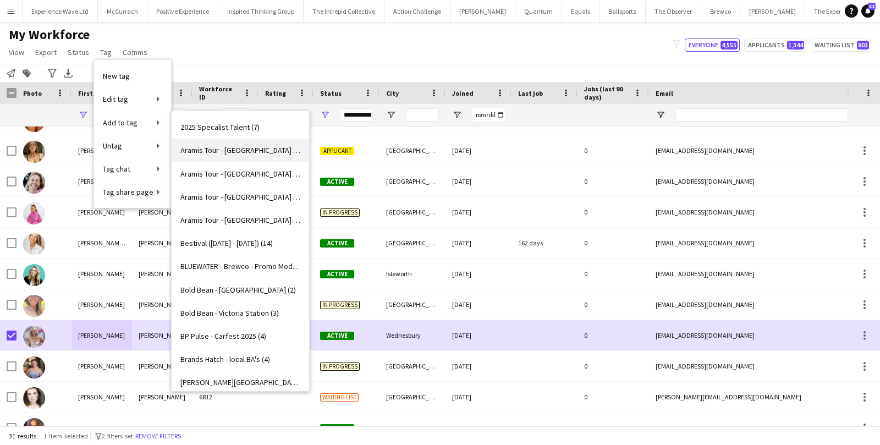
click at [248, 149] on span "Aramis Tour - BIRMINGHAM (6)" at bounding box center [240, 150] width 120 height 10
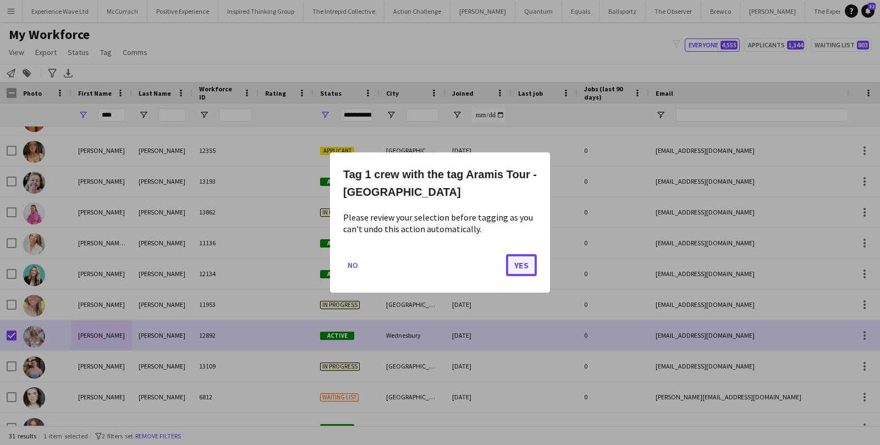
click at [519, 266] on button "Yes" at bounding box center [521, 265] width 31 height 22
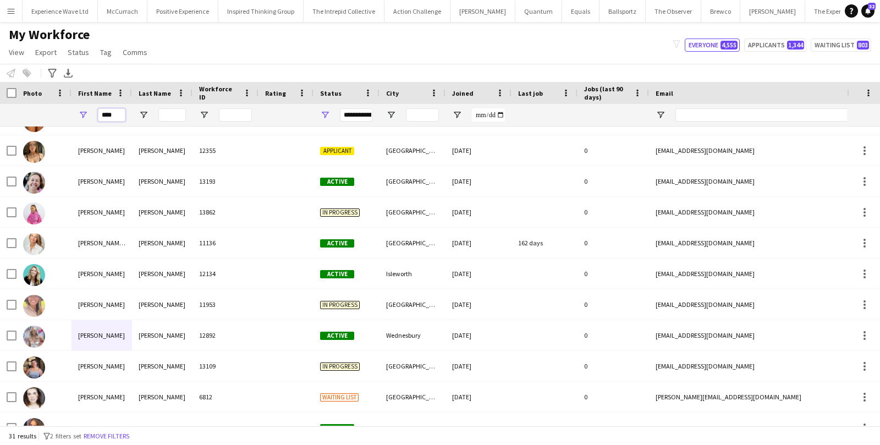
drag, startPoint x: 117, startPoint y: 119, endPoint x: 91, endPoint y: 118, distance: 25.9
click at [91, 118] on div "****" at bounding box center [102, 115] width 61 height 22
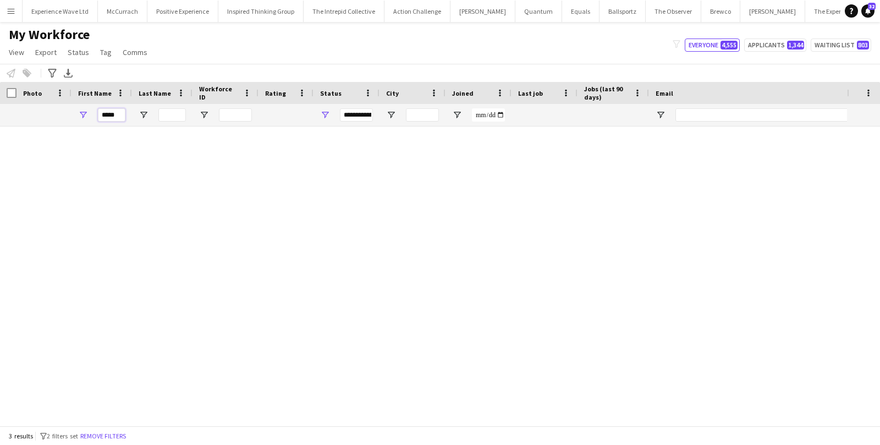
scroll to position [0, 0]
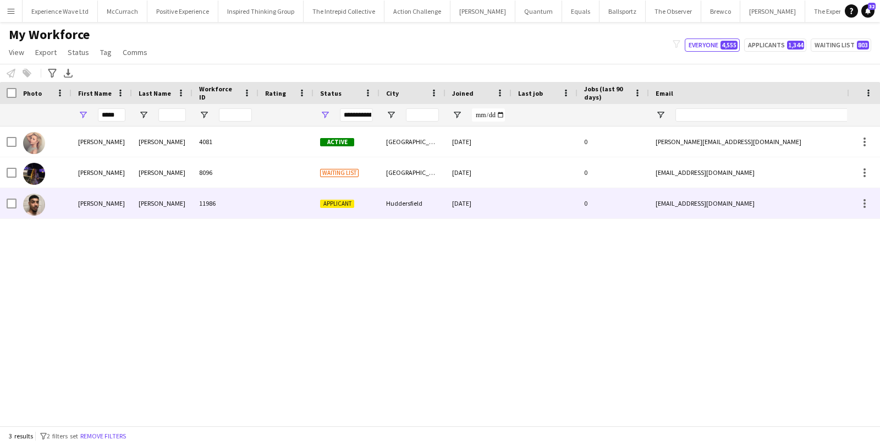
click at [106, 203] on div "Tyler" at bounding box center [102, 203] width 61 height 30
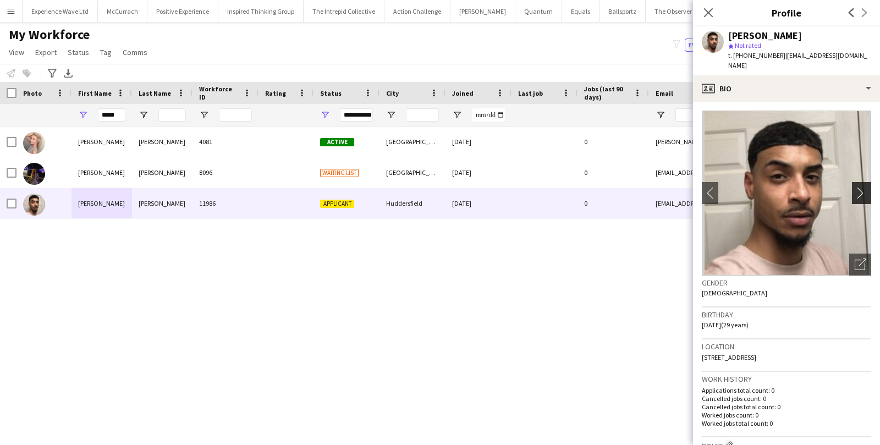
click at [862, 187] on app-icon "chevron-right" at bounding box center [863, 193] width 17 height 12
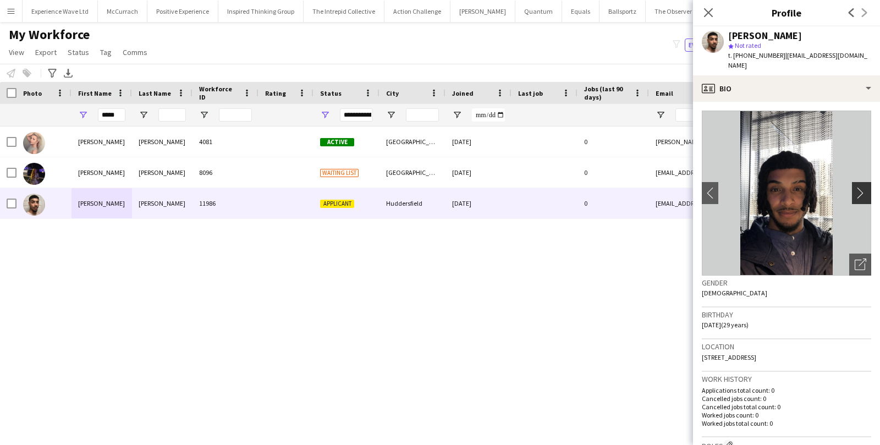
click at [862, 187] on app-icon "chevron-right" at bounding box center [863, 193] width 17 height 12
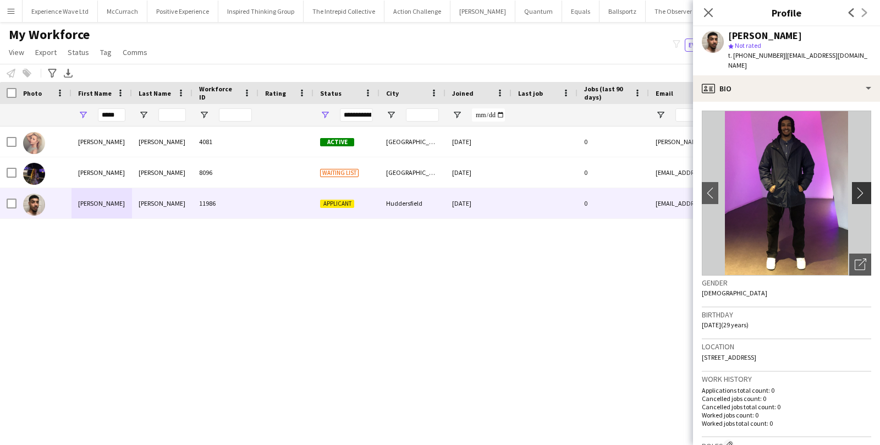
click at [862, 187] on app-icon "chevron-right" at bounding box center [863, 193] width 17 height 12
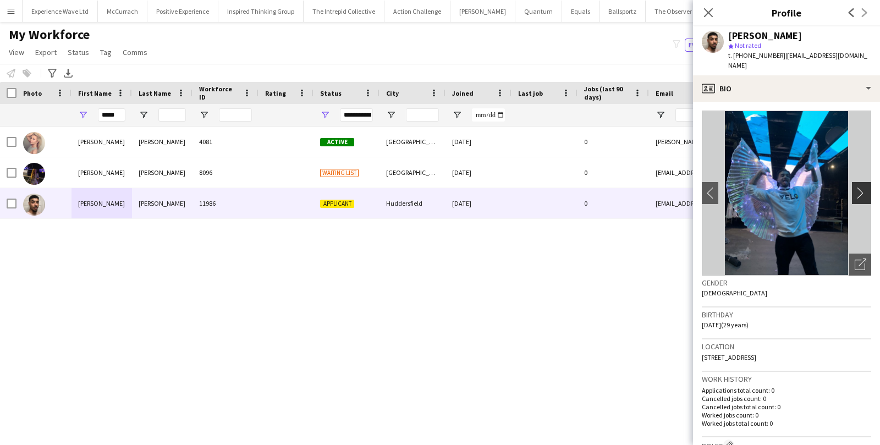
click at [862, 187] on app-icon "chevron-right" at bounding box center [863, 193] width 17 height 12
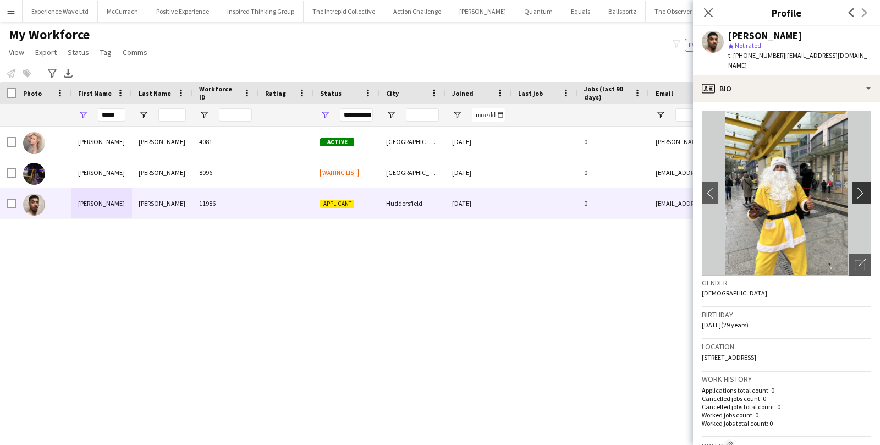
click at [862, 187] on app-icon "chevron-right" at bounding box center [863, 193] width 17 height 12
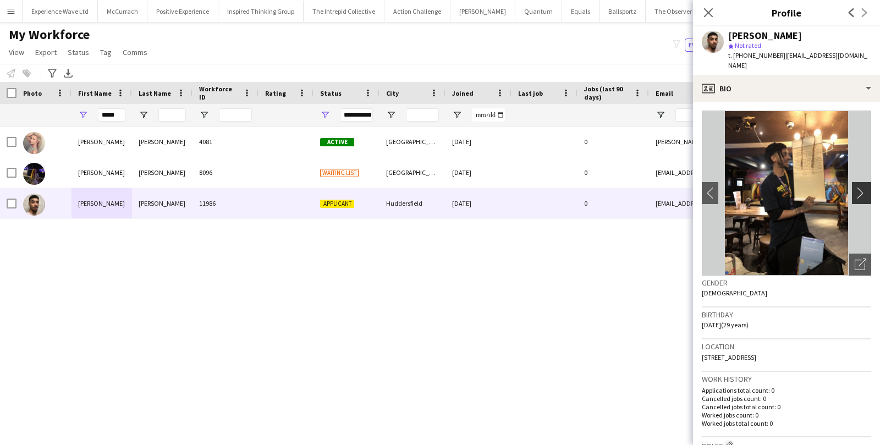
click at [862, 187] on app-icon "chevron-right" at bounding box center [863, 193] width 17 height 12
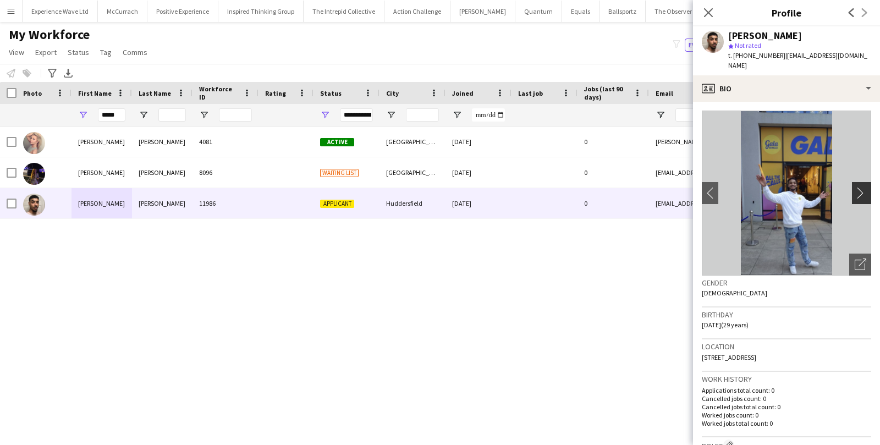
click at [862, 187] on app-icon "chevron-right" at bounding box center [863, 193] width 17 height 12
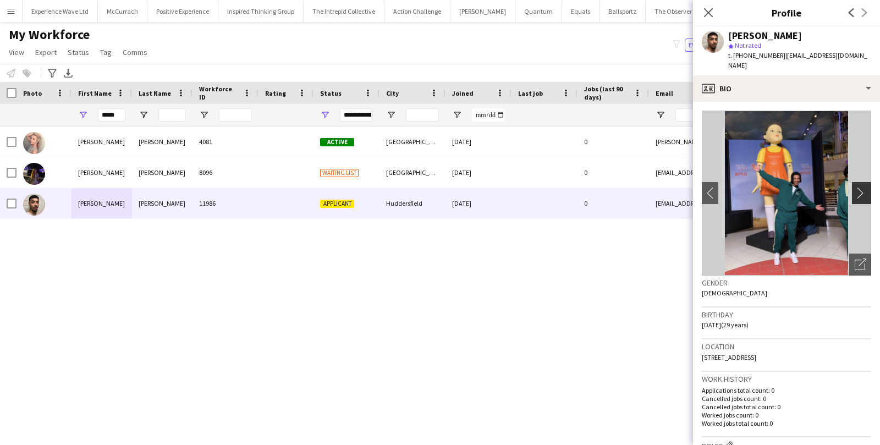
click at [862, 187] on app-icon "chevron-right" at bounding box center [863, 193] width 17 height 12
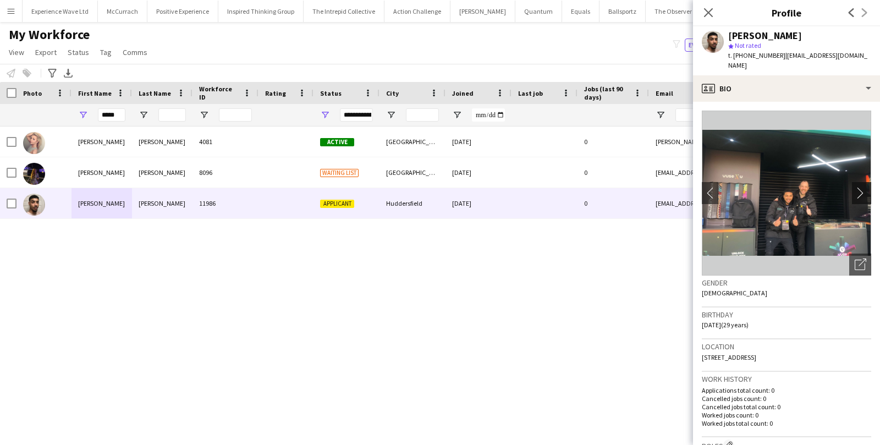
click at [862, 187] on app-icon "chevron-right" at bounding box center [863, 193] width 17 height 12
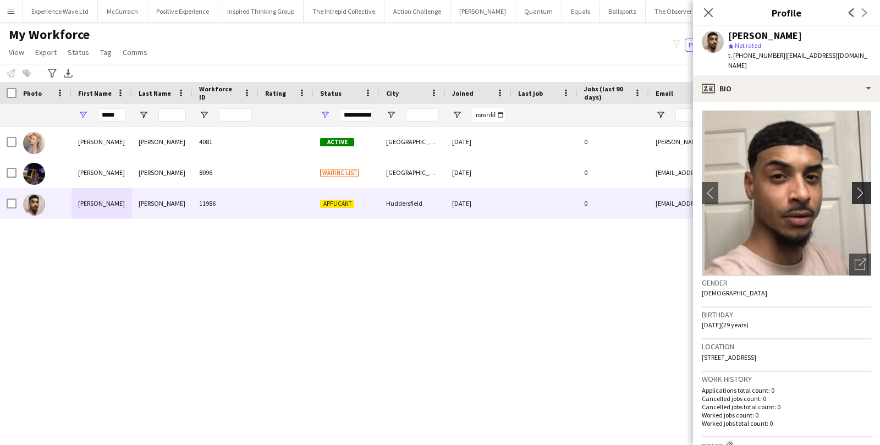
click at [862, 187] on app-icon "chevron-right" at bounding box center [863, 193] width 17 height 12
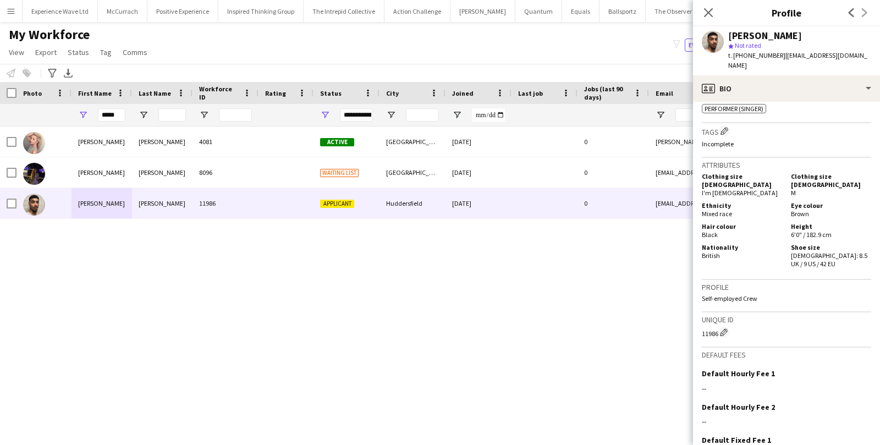
scroll to position [517, 0]
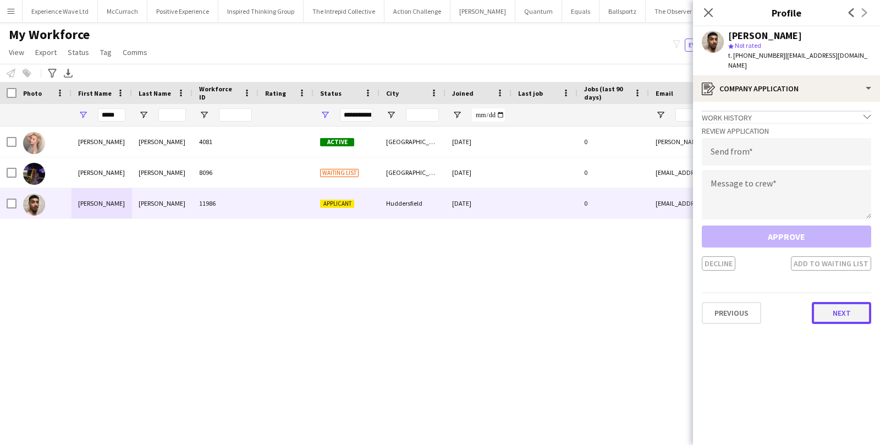
click at [842, 306] on button "Next" at bounding box center [841, 313] width 59 height 22
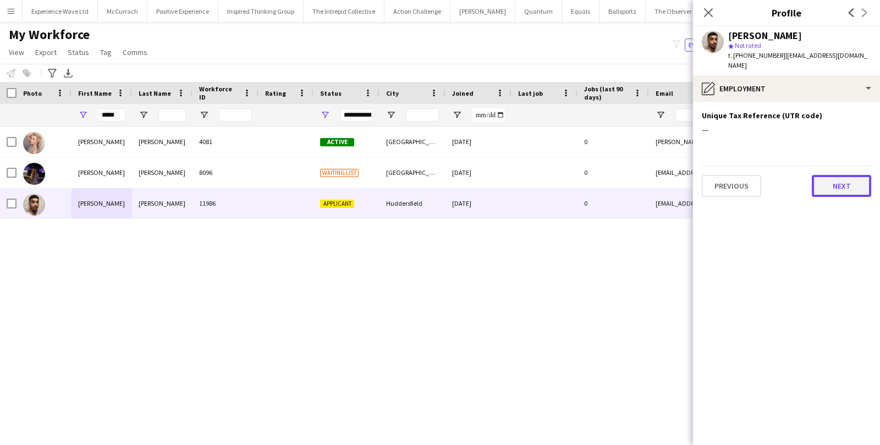
click at [850, 175] on button "Next" at bounding box center [841, 186] width 59 height 22
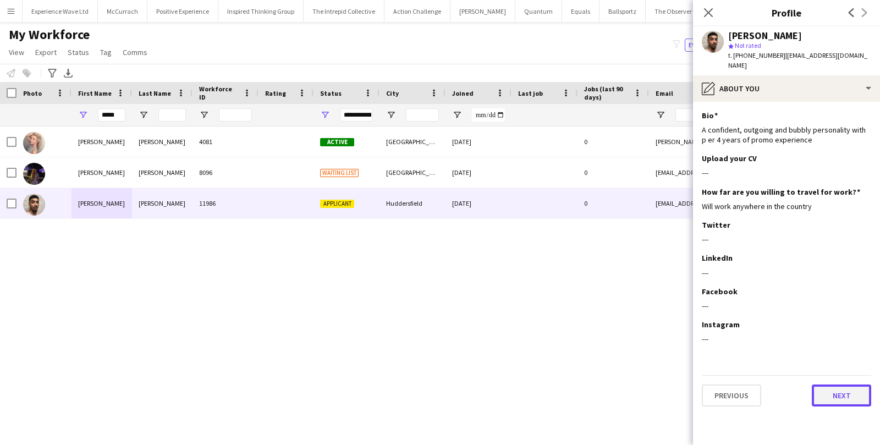
click at [820, 394] on button "Next" at bounding box center [841, 395] width 59 height 22
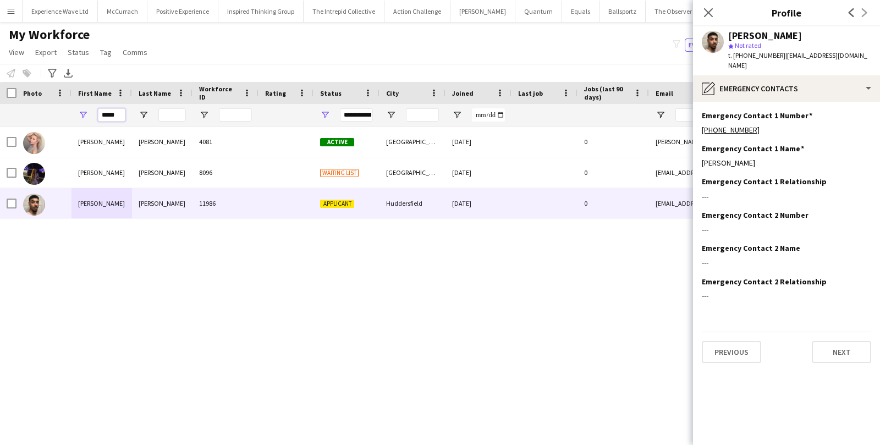
drag, startPoint x: 119, startPoint y: 117, endPoint x: 73, endPoint y: 114, distance: 46.8
click at [73, 114] on div "*****" at bounding box center [102, 115] width 61 height 22
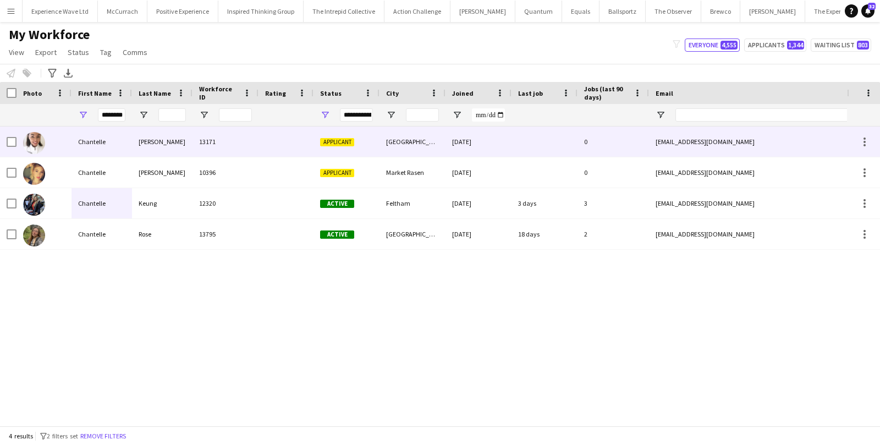
click at [65, 144] on div at bounding box center [44, 142] width 55 height 30
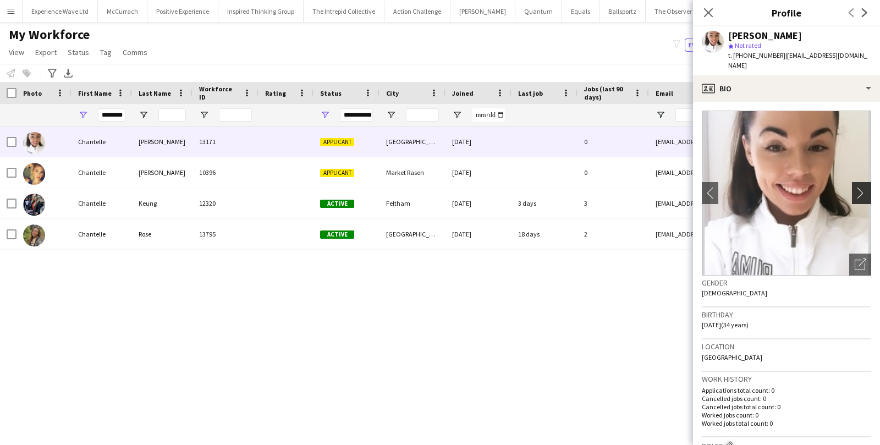
click at [865, 187] on app-icon "chevron-right" at bounding box center [863, 193] width 17 height 12
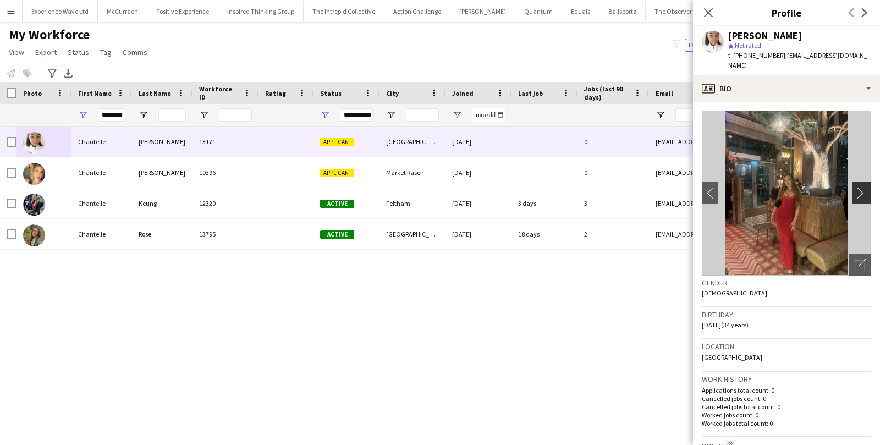
click at [863, 187] on app-icon "chevron-right" at bounding box center [863, 193] width 17 height 12
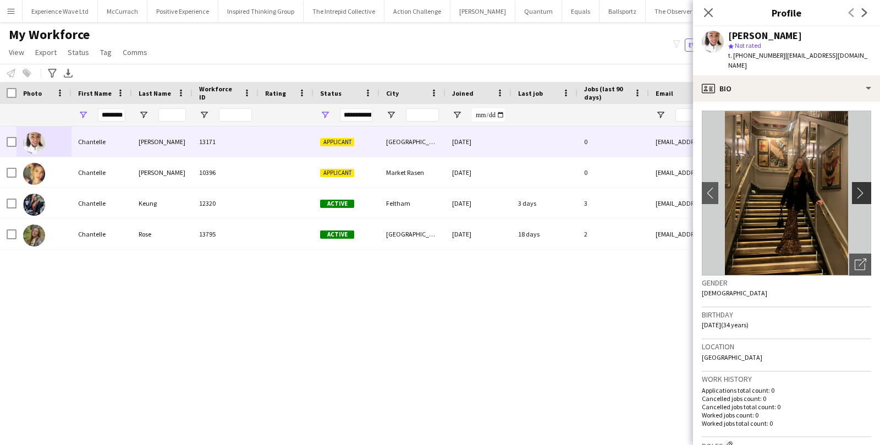
click at [863, 187] on app-icon "chevron-right" at bounding box center [863, 193] width 17 height 12
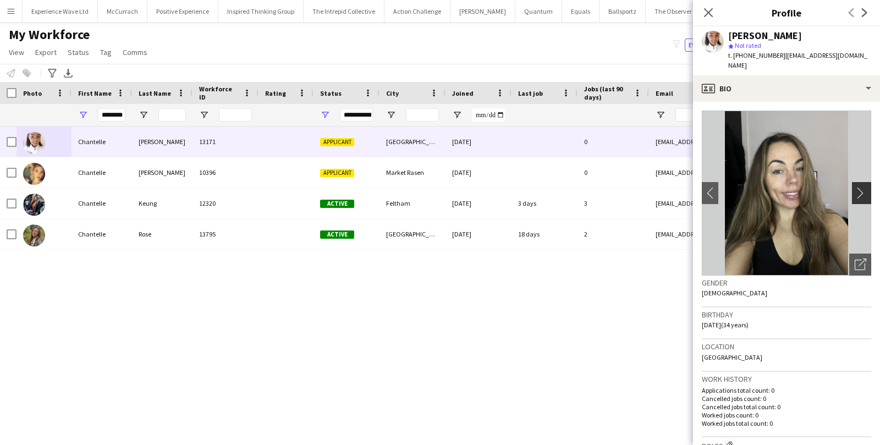
click at [863, 187] on app-icon "chevron-right" at bounding box center [863, 193] width 17 height 12
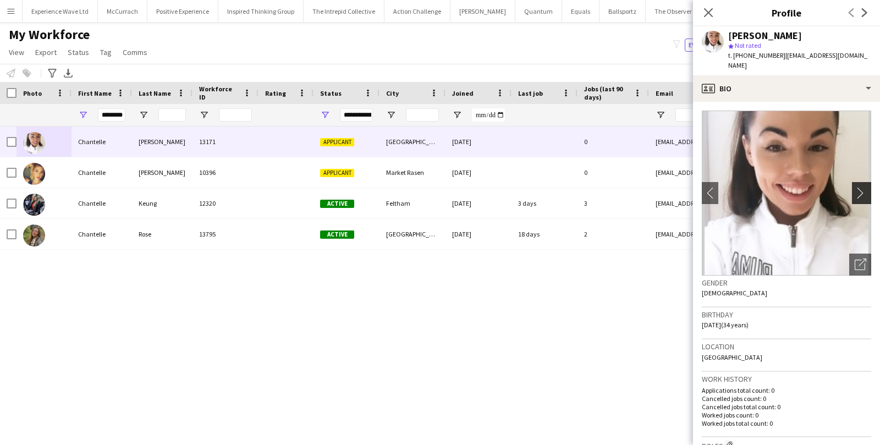
click at [863, 187] on app-icon "chevron-right" at bounding box center [863, 193] width 17 height 12
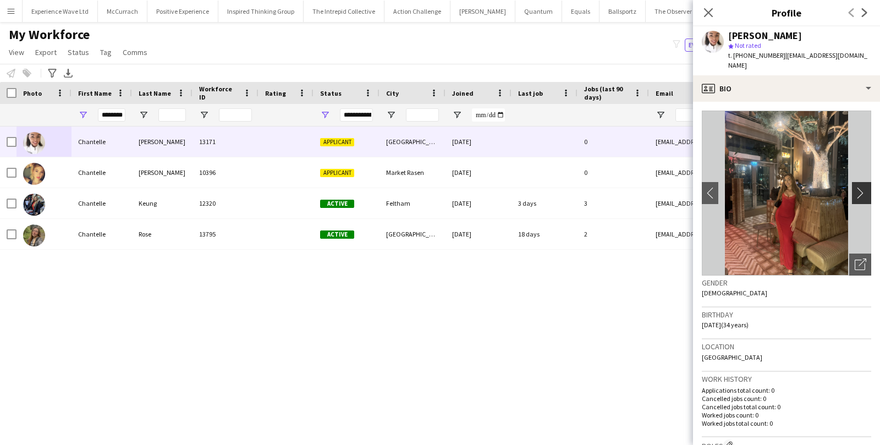
click at [863, 187] on app-icon "chevron-right" at bounding box center [863, 193] width 17 height 12
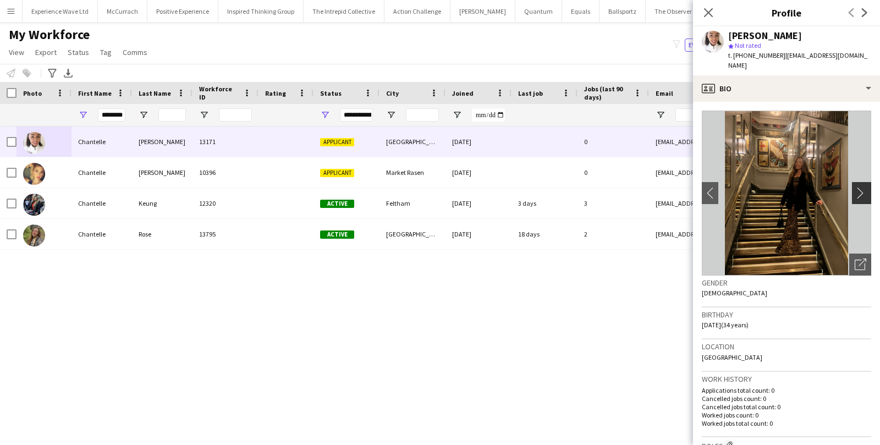
click at [863, 187] on app-icon "chevron-right" at bounding box center [863, 193] width 17 height 12
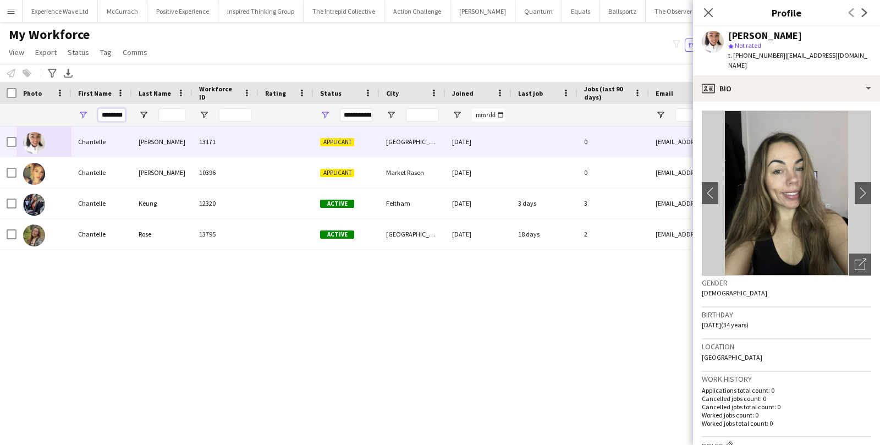
click at [118, 116] on input "********" at bounding box center [112, 114] width 28 height 13
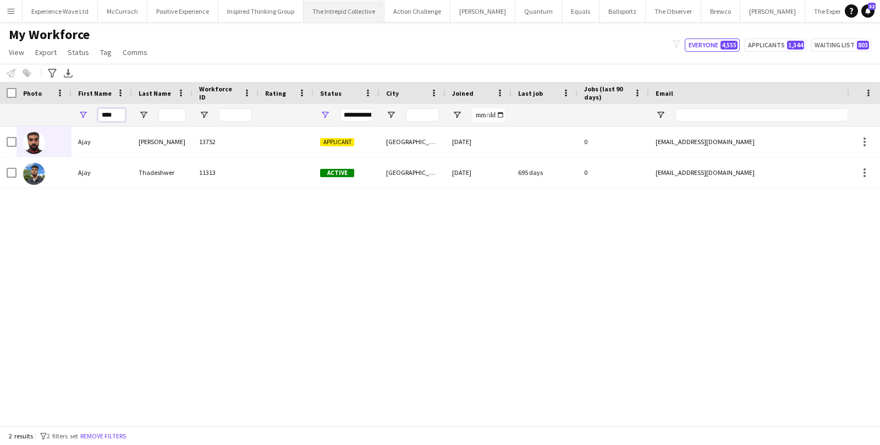
type input "****"
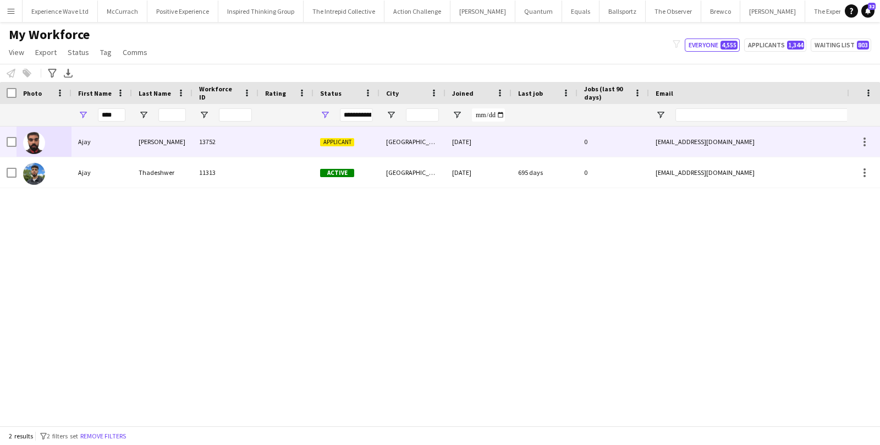
click at [199, 134] on div "13752" at bounding box center [226, 142] width 66 height 30
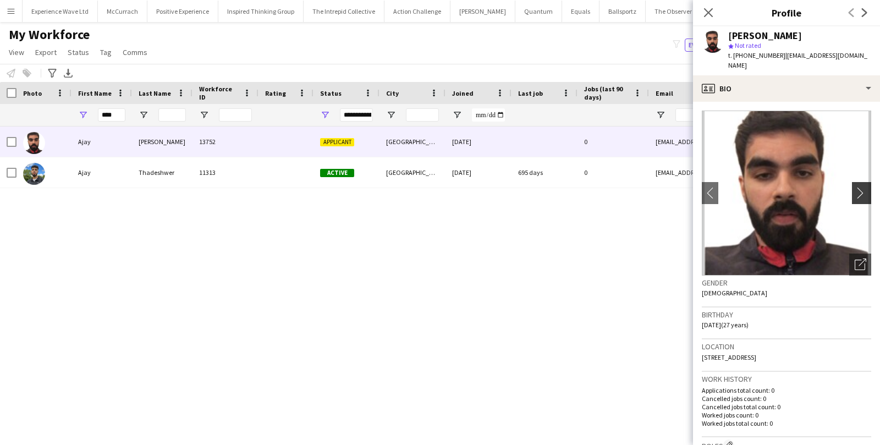
click at [858, 187] on app-icon "chevron-right" at bounding box center [863, 193] width 17 height 12
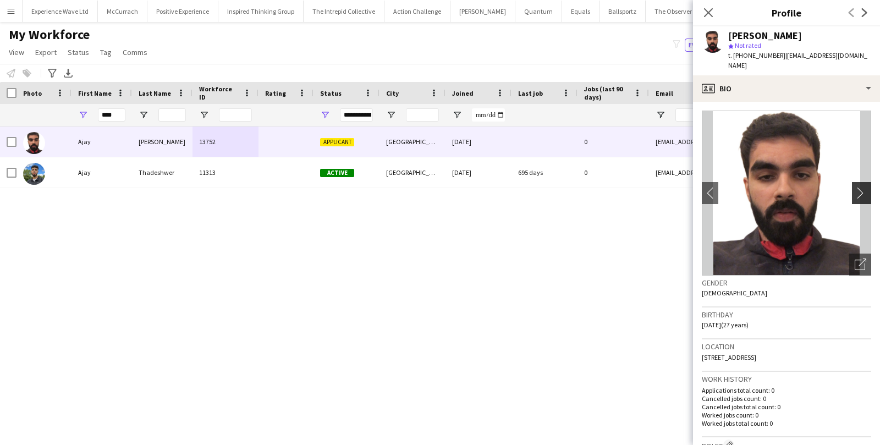
click at [858, 187] on app-icon "chevron-right" at bounding box center [863, 193] width 17 height 12
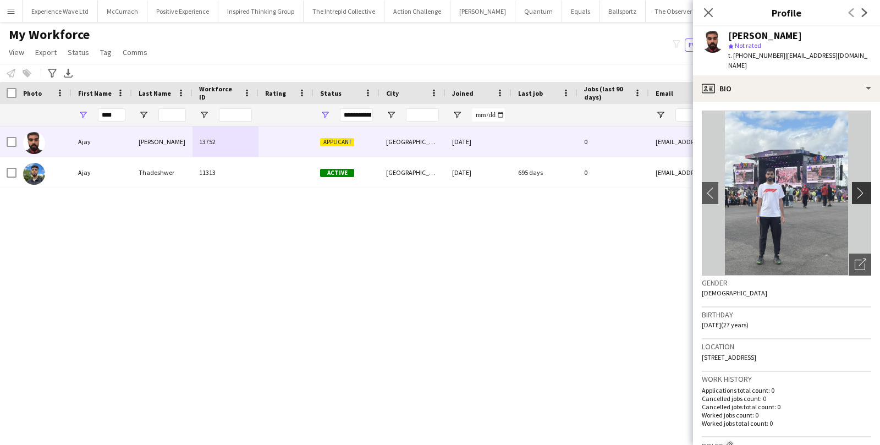
click at [858, 187] on app-icon "chevron-right" at bounding box center [863, 193] width 17 height 12
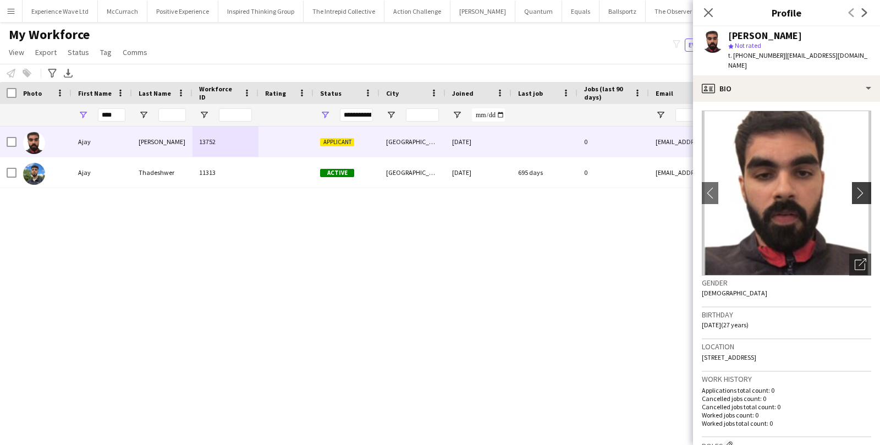
click at [858, 187] on app-icon "chevron-right" at bounding box center [863, 193] width 17 height 12
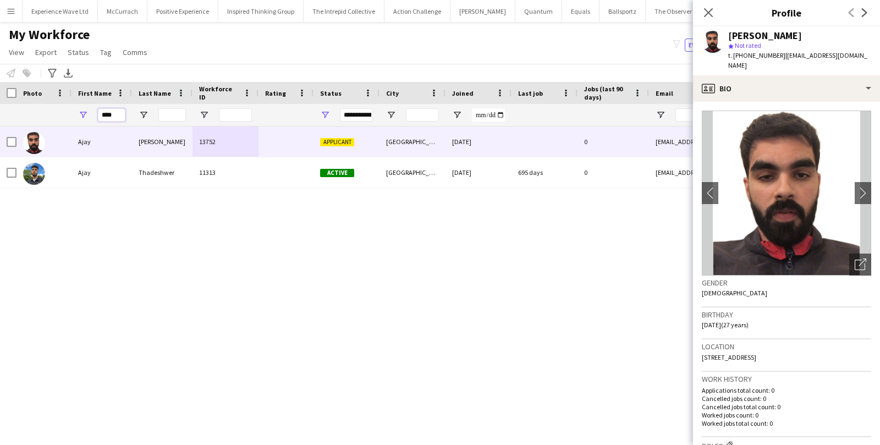
drag, startPoint x: 119, startPoint y: 113, endPoint x: 83, endPoint y: 111, distance: 35.9
click at [83, 111] on div "****" at bounding box center [102, 115] width 61 height 22
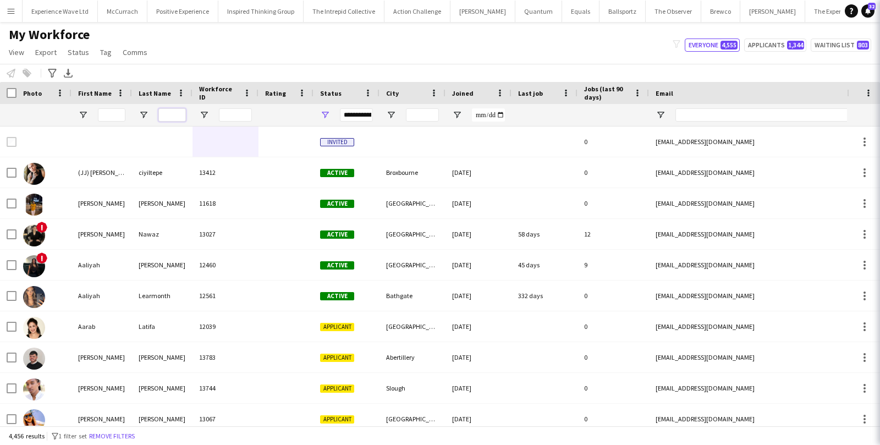
click at [177, 111] on input "Last Name Filter Input" at bounding box center [172, 114] width 28 height 13
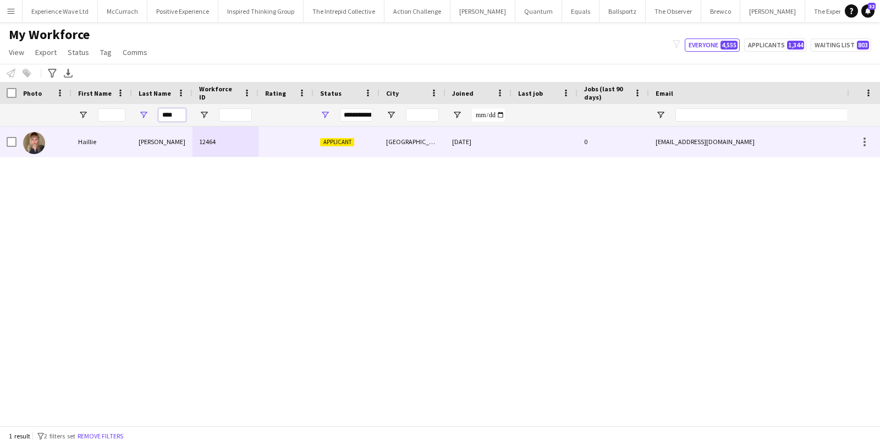
type input "****"
click at [152, 141] on div "Hudson" at bounding box center [162, 142] width 61 height 30
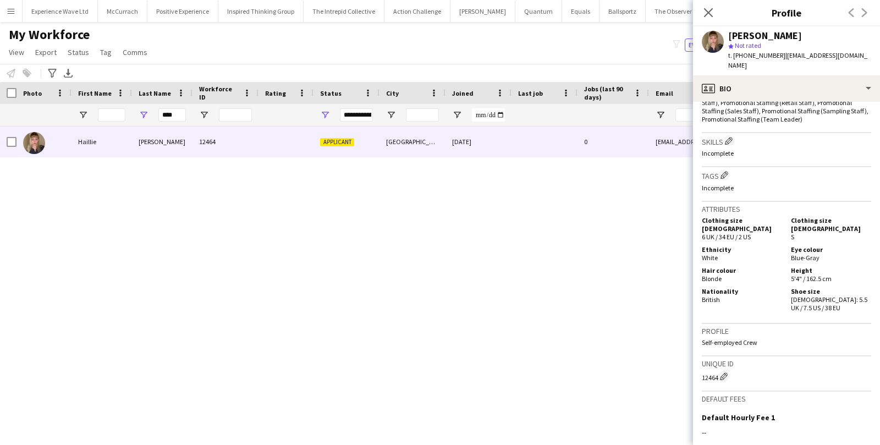
scroll to position [532, 0]
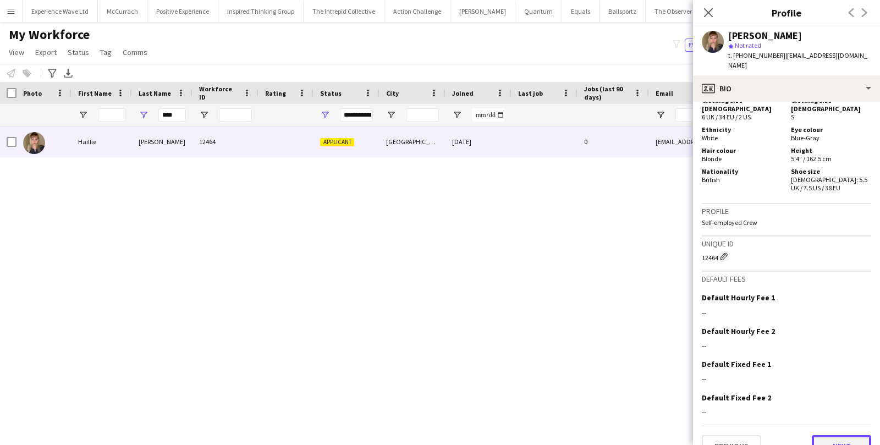
click at [826, 435] on button "Next" at bounding box center [841, 446] width 59 height 22
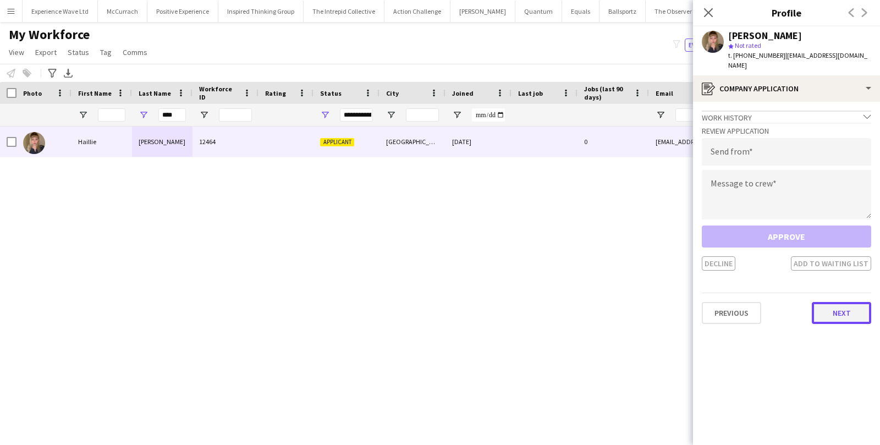
click at [844, 302] on button "Next" at bounding box center [841, 313] width 59 height 22
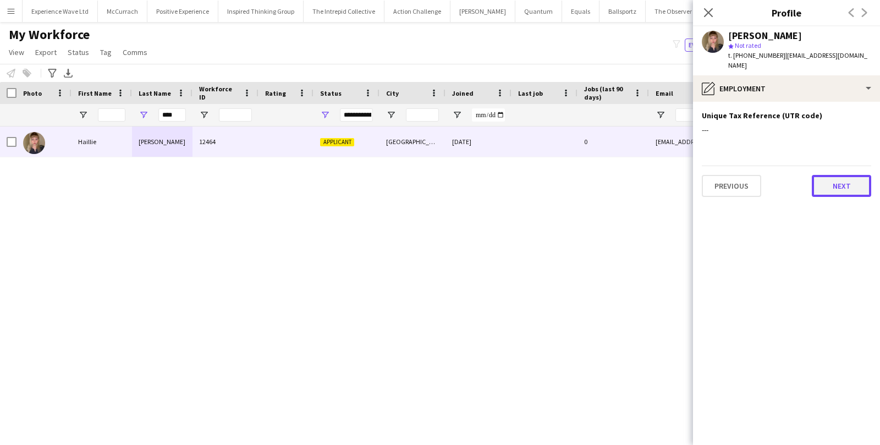
click at [842, 176] on button "Next" at bounding box center [841, 186] width 59 height 22
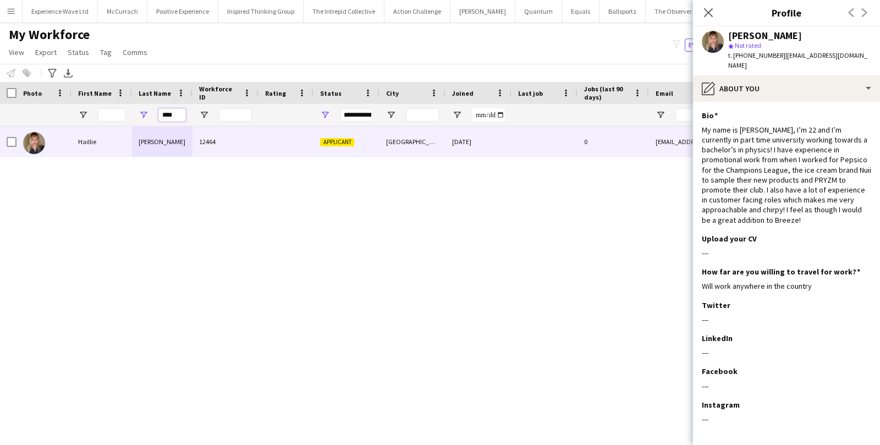
drag, startPoint x: 183, startPoint y: 114, endPoint x: 136, endPoint y: 113, distance: 46.8
click at [136, 114] on div "****" at bounding box center [162, 115] width 61 height 22
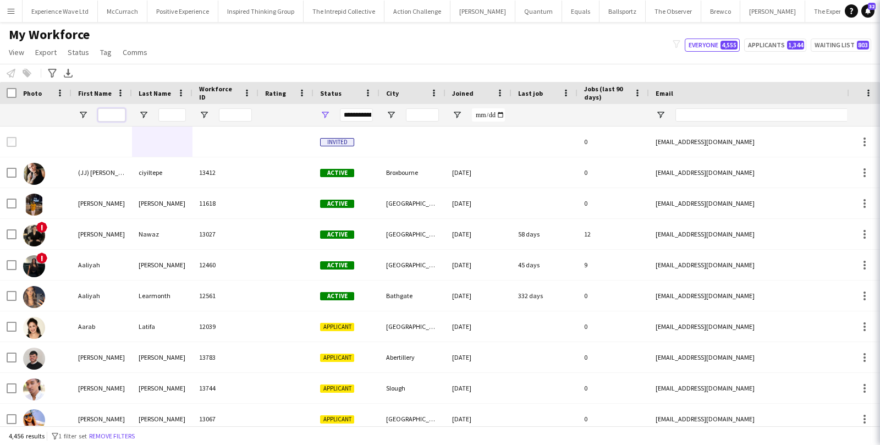
click at [117, 118] on input "First Name Filter Input" at bounding box center [112, 114] width 28 height 13
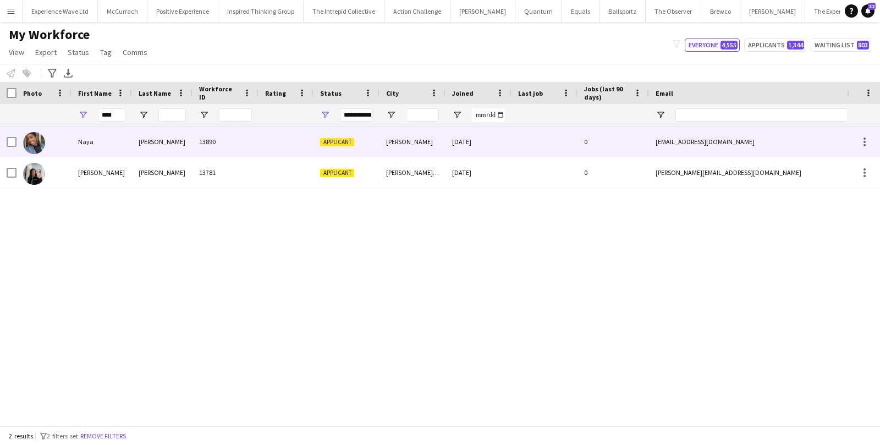
click at [102, 142] on div "Naya" at bounding box center [102, 142] width 61 height 30
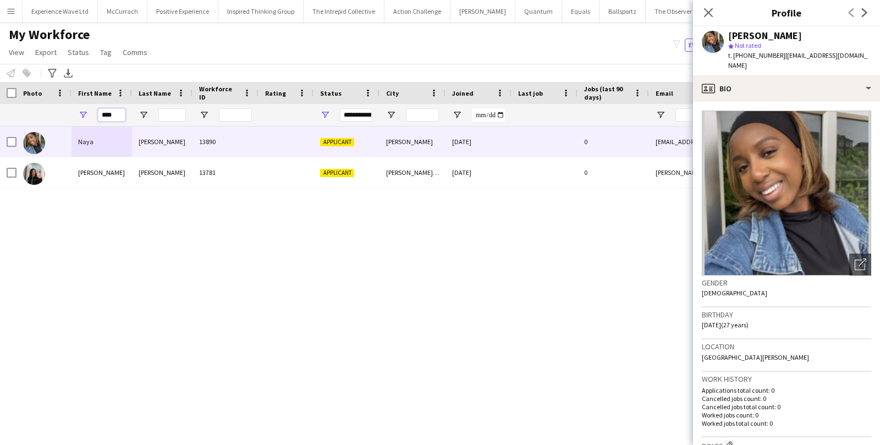
drag, startPoint x: 121, startPoint y: 114, endPoint x: 79, endPoint y: 114, distance: 42.4
click at [79, 114] on div "****" at bounding box center [102, 115] width 61 height 22
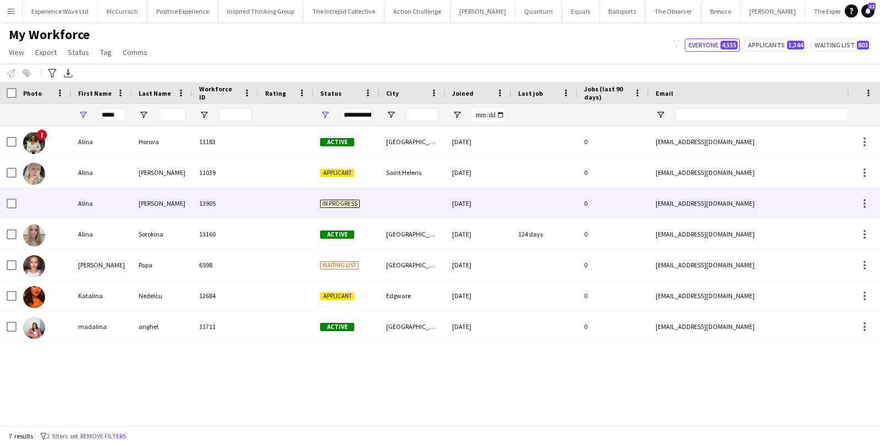
click at [98, 199] on div "Alina" at bounding box center [102, 203] width 61 height 30
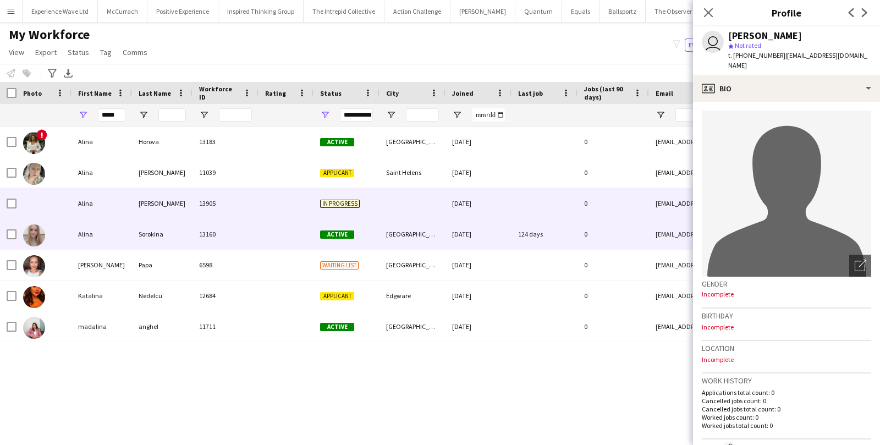
click at [98, 240] on div "Alina" at bounding box center [102, 234] width 61 height 30
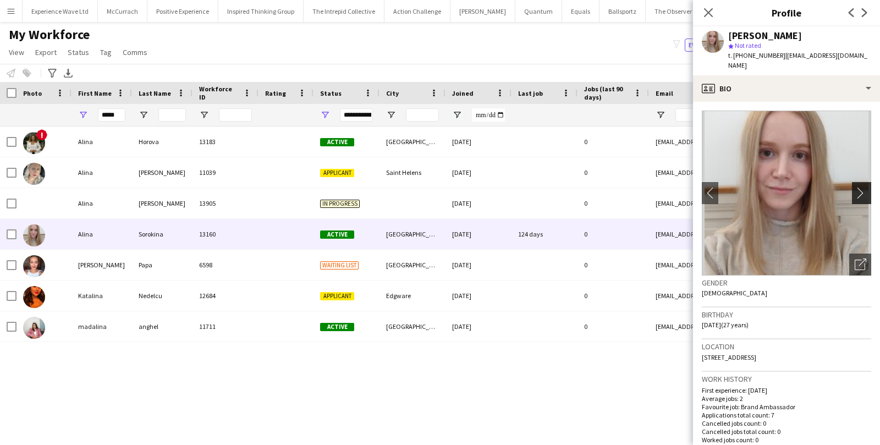
click at [866, 202] on button "chevron-right" at bounding box center [863, 193] width 22 height 22
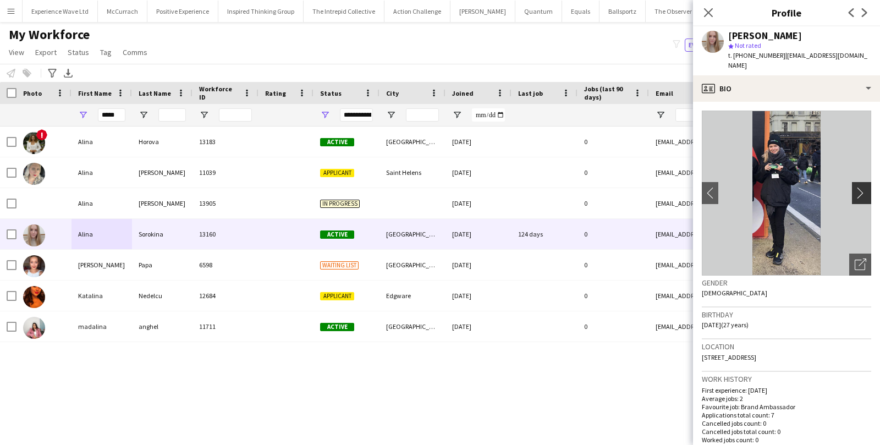
click at [860, 192] on app-icon "chevron-right" at bounding box center [863, 193] width 17 height 12
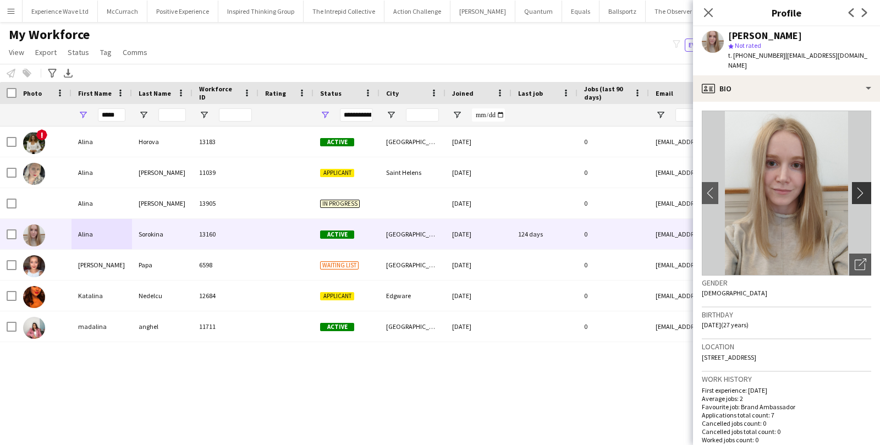
click at [860, 192] on app-icon "chevron-right" at bounding box center [863, 193] width 17 height 12
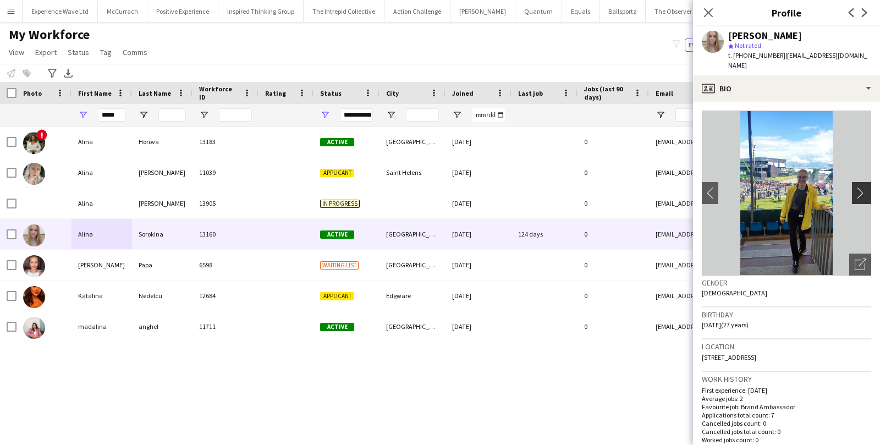
click at [860, 192] on app-icon "chevron-right" at bounding box center [863, 193] width 17 height 12
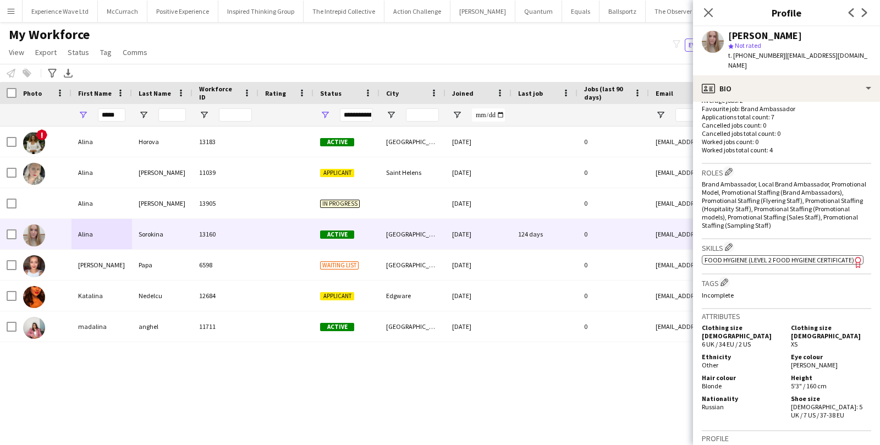
scroll to position [303, 0]
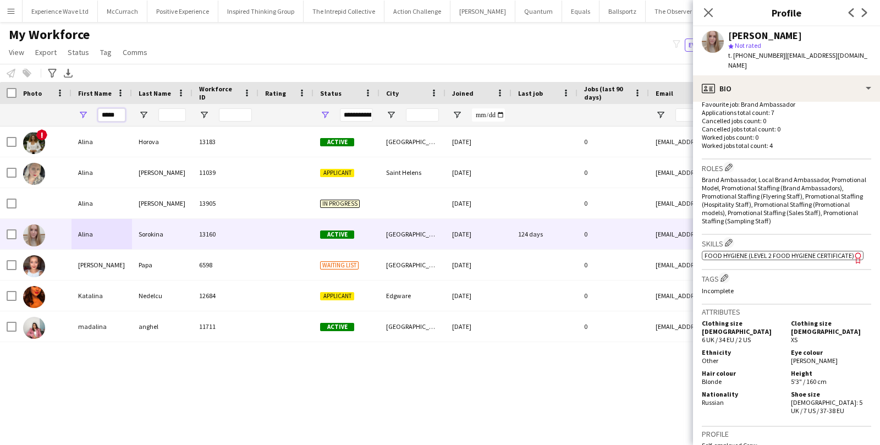
drag, startPoint x: 118, startPoint y: 116, endPoint x: 89, endPoint y: 115, distance: 28.6
click at [92, 115] on div "*****" at bounding box center [102, 115] width 61 height 22
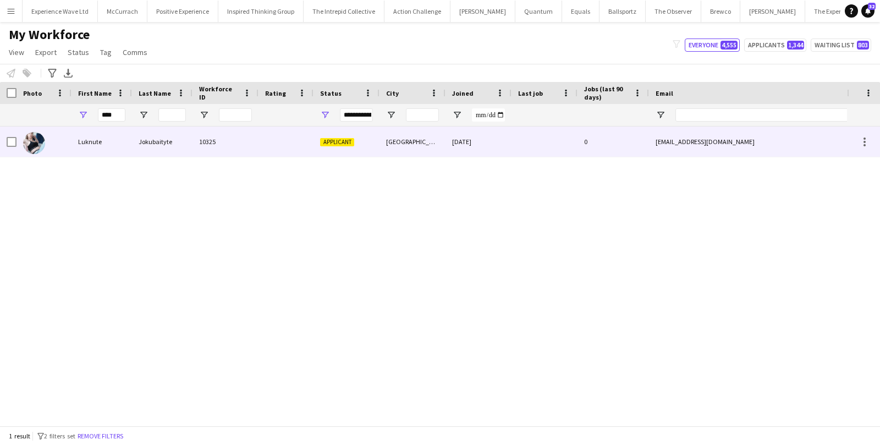
click at [104, 140] on div "Luknute" at bounding box center [102, 142] width 61 height 30
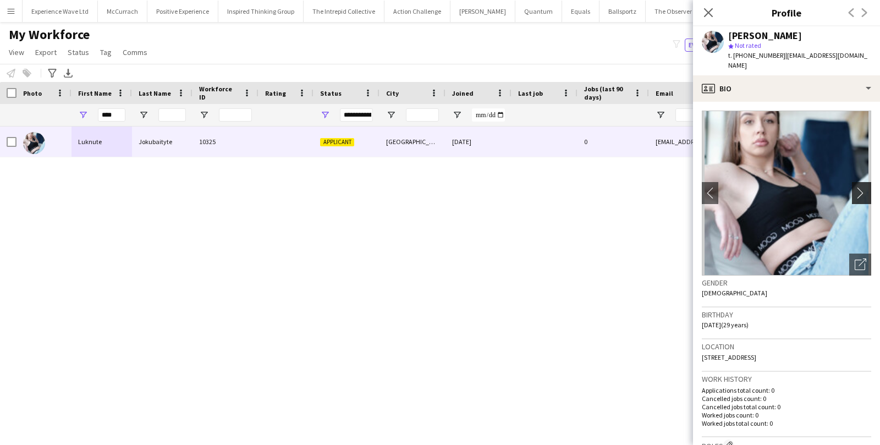
click at [860, 187] on app-icon "chevron-right" at bounding box center [863, 193] width 17 height 12
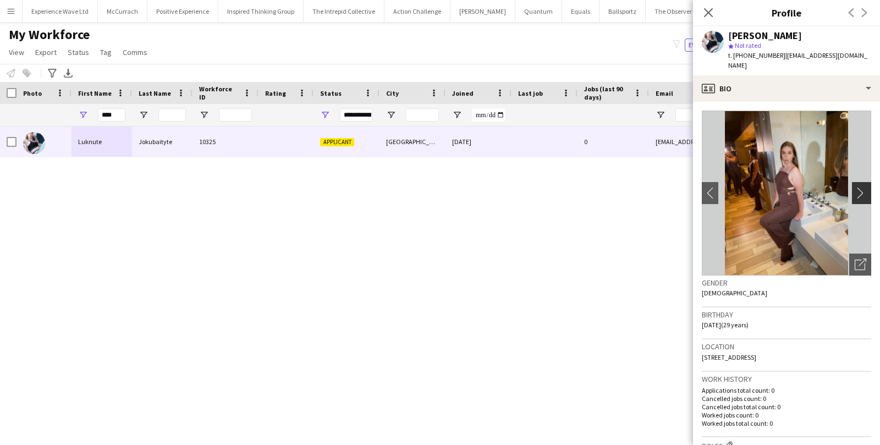
click at [860, 187] on app-icon "chevron-right" at bounding box center [863, 193] width 17 height 12
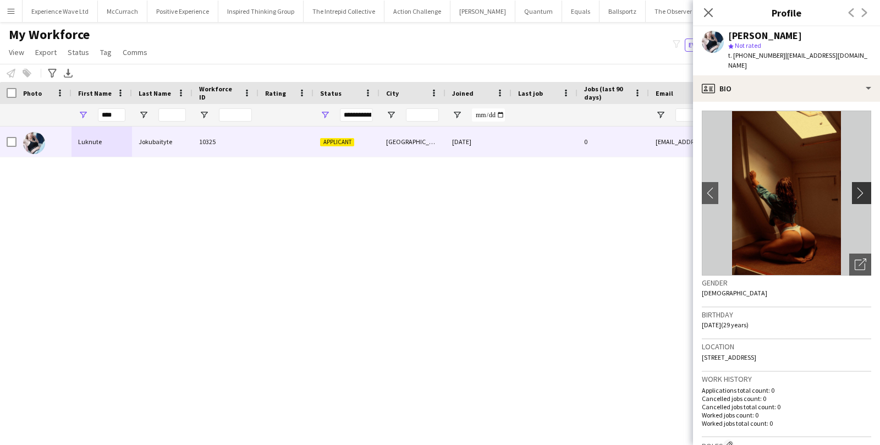
click at [860, 187] on app-icon "chevron-right" at bounding box center [863, 193] width 17 height 12
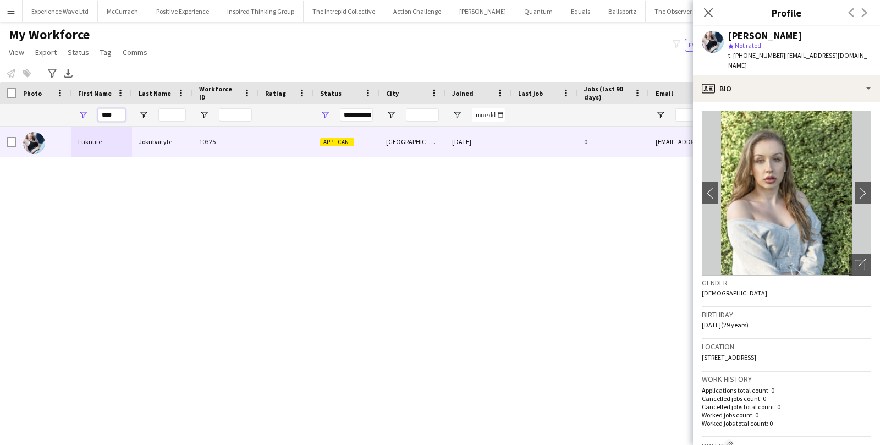
drag, startPoint x: 116, startPoint y: 117, endPoint x: 81, endPoint y: 117, distance: 34.7
click at [83, 117] on div "****" at bounding box center [102, 115] width 61 height 22
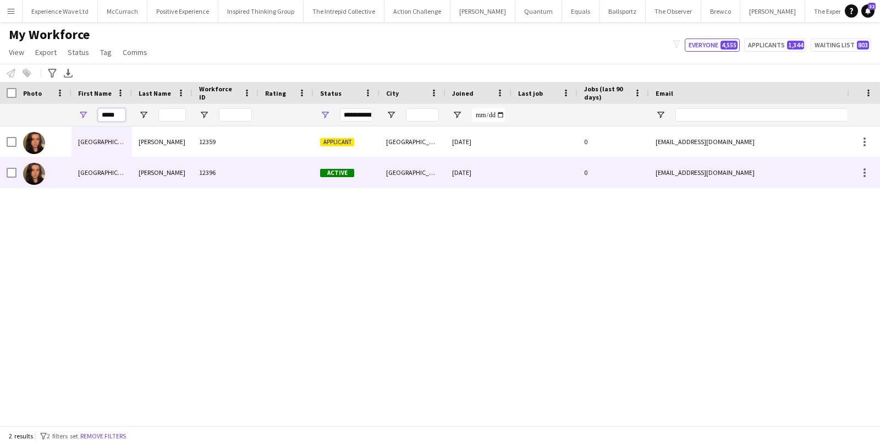
type input "*****"
click at [101, 174] on div "[GEOGRAPHIC_DATA]" at bounding box center [102, 172] width 61 height 30
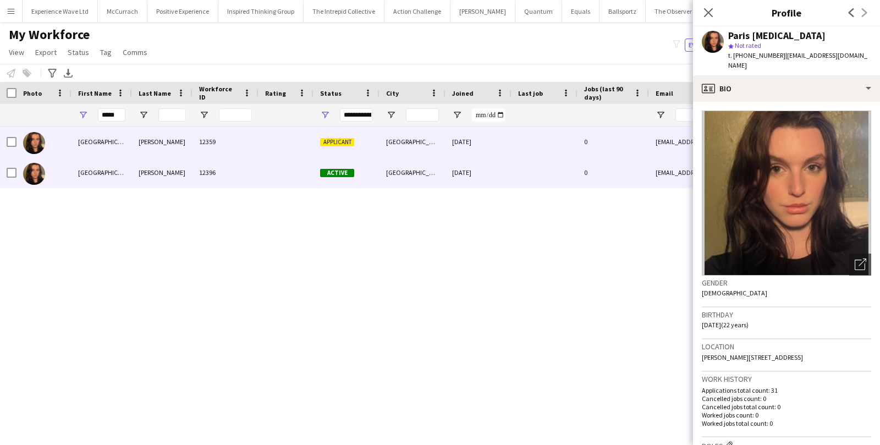
click at [294, 136] on div at bounding box center [286, 142] width 55 height 30
click at [279, 185] on div at bounding box center [286, 172] width 55 height 30
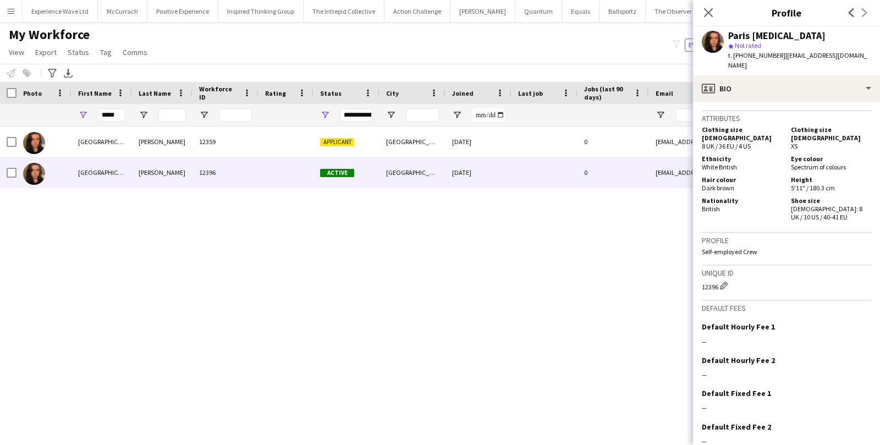
scroll to position [499, 0]
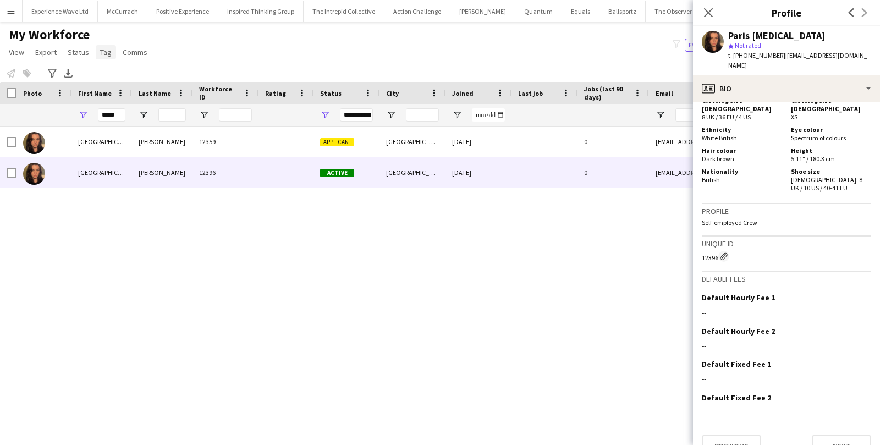
click at [106, 52] on span "Tag" at bounding box center [106, 52] width 12 height 10
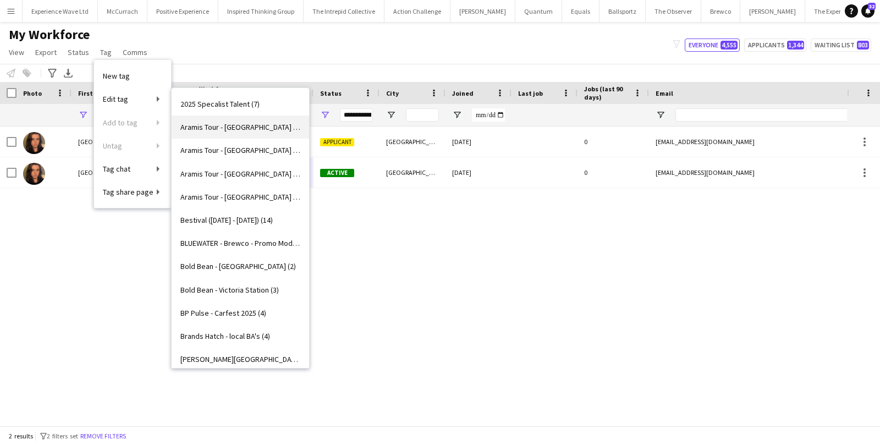
click at [233, 127] on span "Aramis Tour - [GEOGRAPHIC_DATA] (7)" at bounding box center [240, 127] width 120 height 10
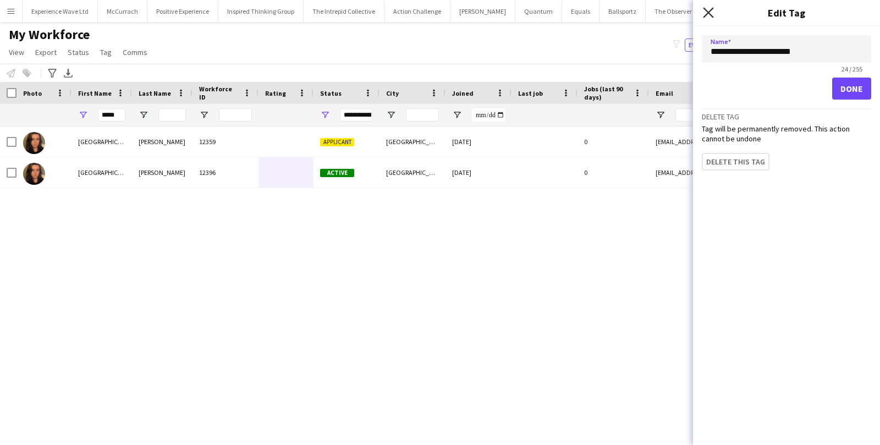
click at [707, 12] on icon at bounding box center [708, 12] width 10 height 10
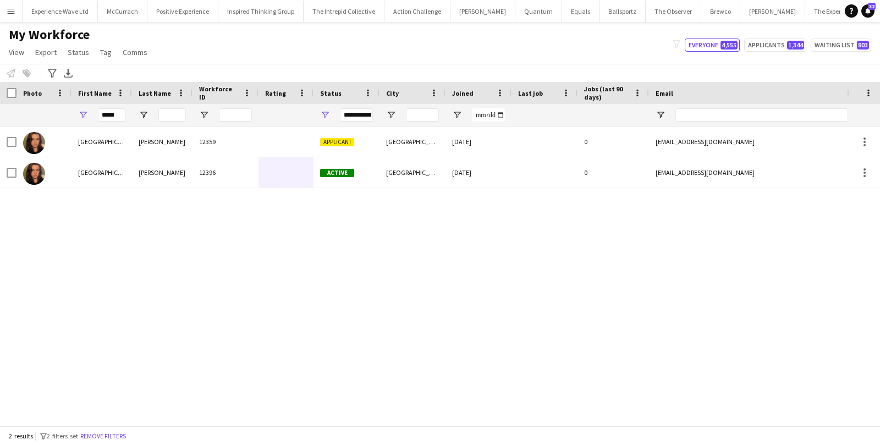
click at [105, 61] on app-page-menu "View Views Default view New view Update view Delete view Edit name Customise vi…" at bounding box center [79, 53] width 158 height 21
click at [105, 54] on span "Tag" at bounding box center [106, 52] width 12 height 10
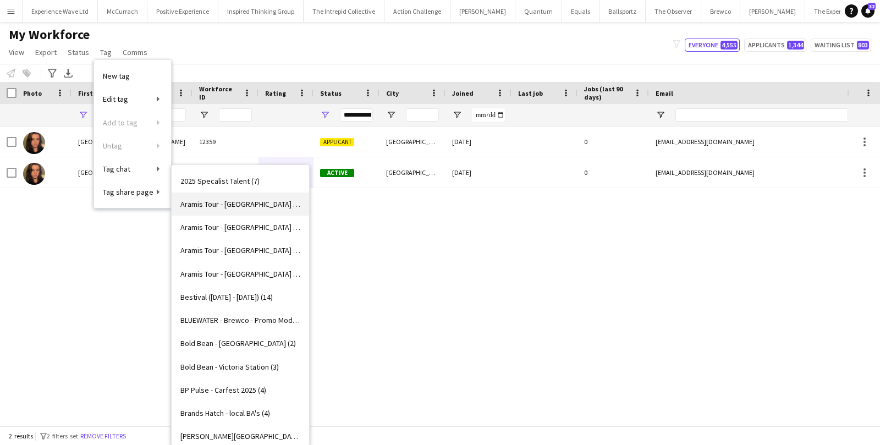
click at [258, 204] on span "Aramis Tour - [GEOGRAPHIC_DATA] (7)" at bounding box center [240, 204] width 120 height 10
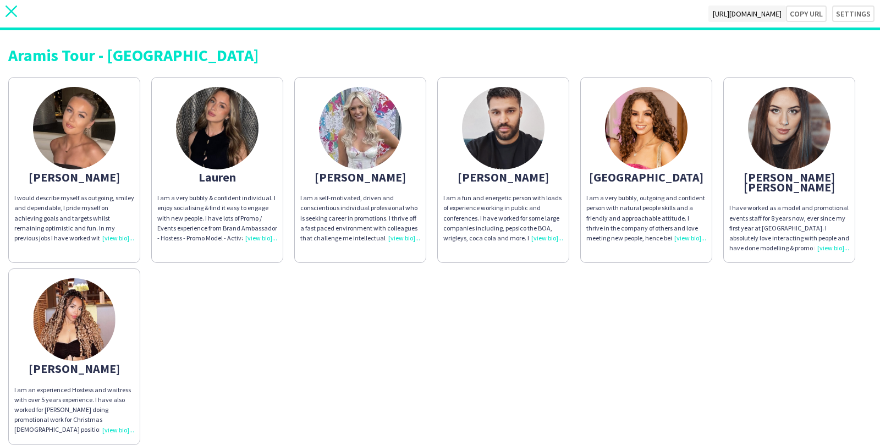
click at [8, 17] on icon "close" at bounding box center [12, 12] width 12 height 12
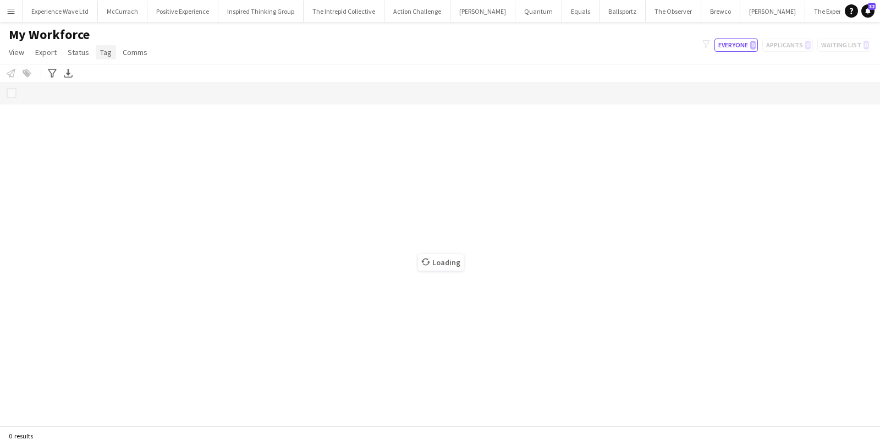
click at [103, 51] on span "Tag" at bounding box center [106, 52] width 12 height 10
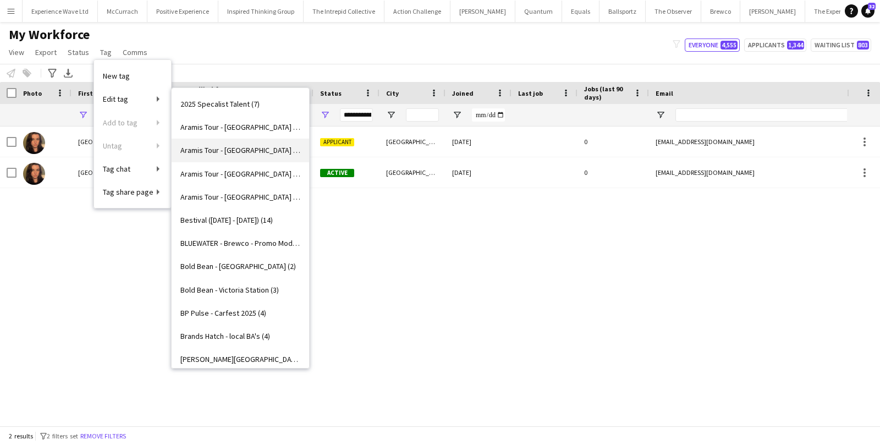
click at [192, 150] on span "Aramis Tour - [GEOGRAPHIC_DATA] (3)" at bounding box center [240, 150] width 120 height 10
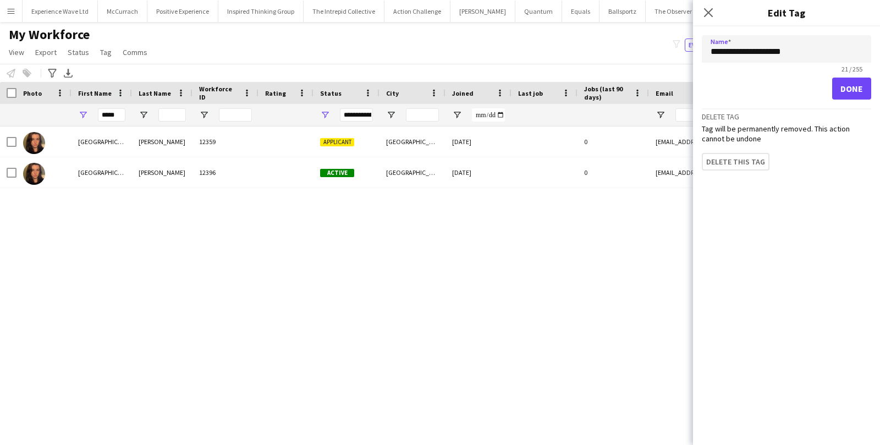
click at [114, 51] on app-page-menu "View Views Default view New view Update view Delete view Edit name Customise vi…" at bounding box center [79, 53] width 158 height 21
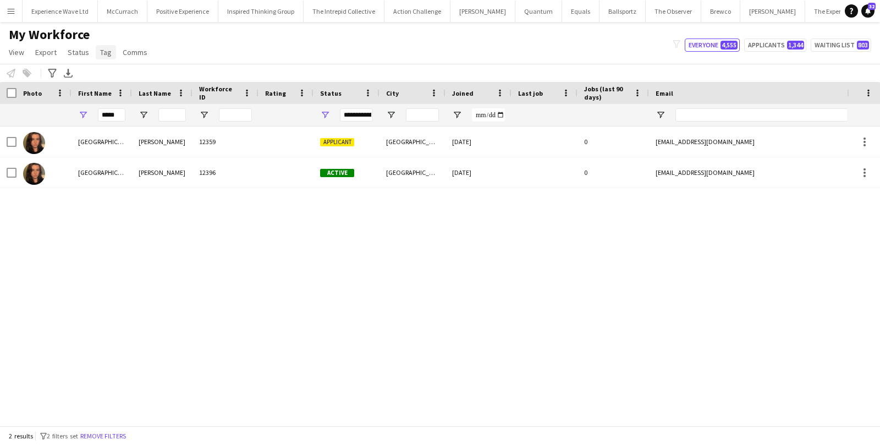
click at [107, 53] on span "Tag" at bounding box center [106, 52] width 12 height 10
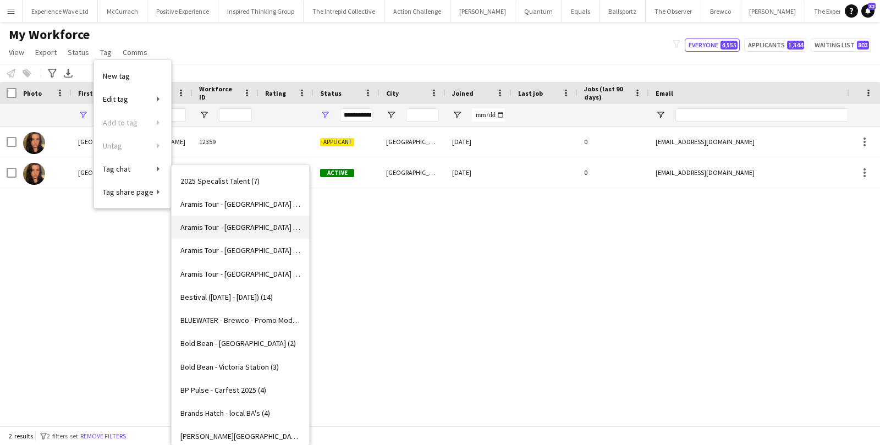
click at [250, 218] on link "Aramis Tour - [GEOGRAPHIC_DATA] (3)" at bounding box center [241, 227] width 138 height 23
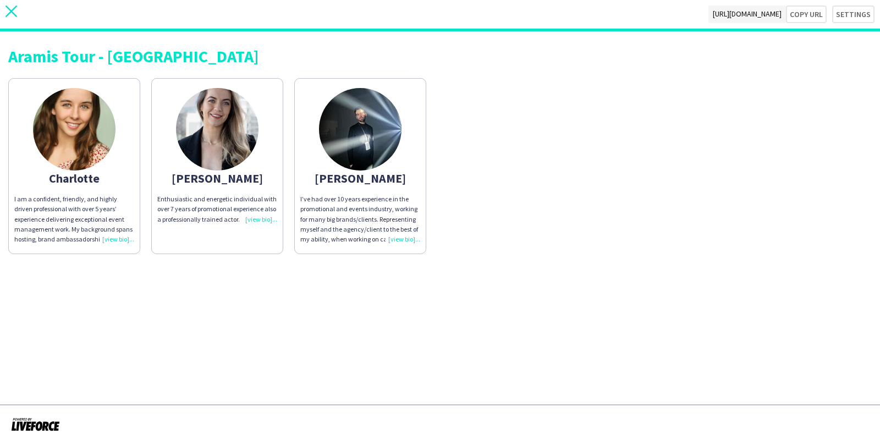
click at [9, 14] on icon "close" at bounding box center [12, 12] width 12 height 12
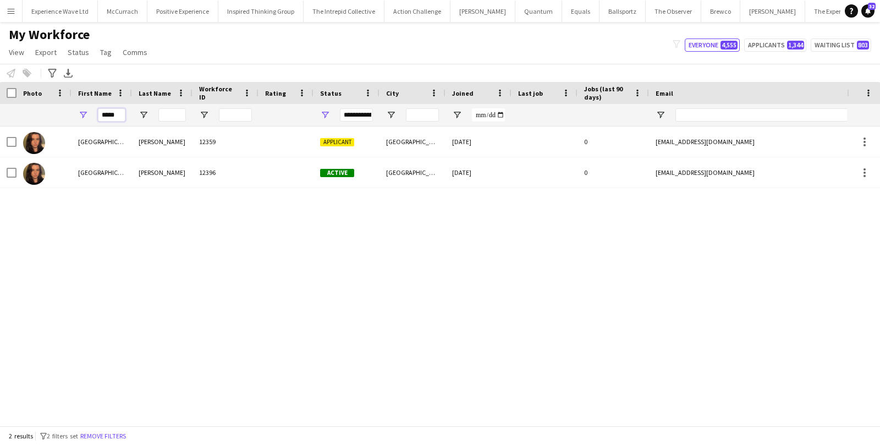
drag, startPoint x: 122, startPoint y: 113, endPoint x: 99, endPoint y: 113, distance: 22.6
click at [100, 113] on input "*****" at bounding box center [112, 114] width 28 height 13
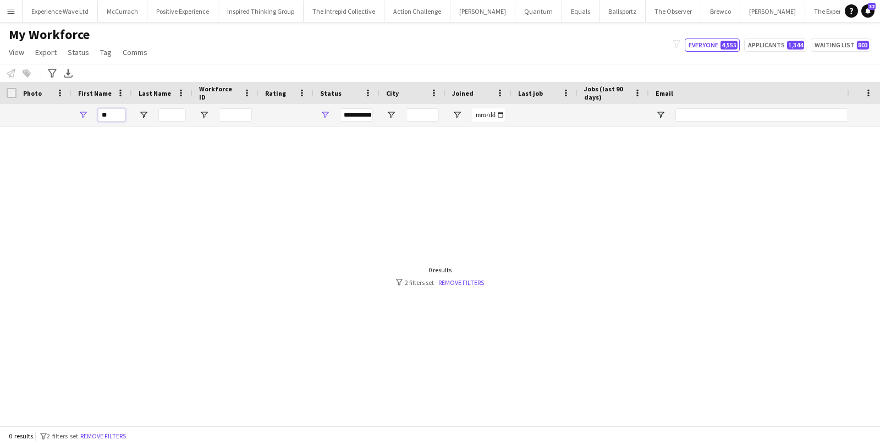
type input "*"
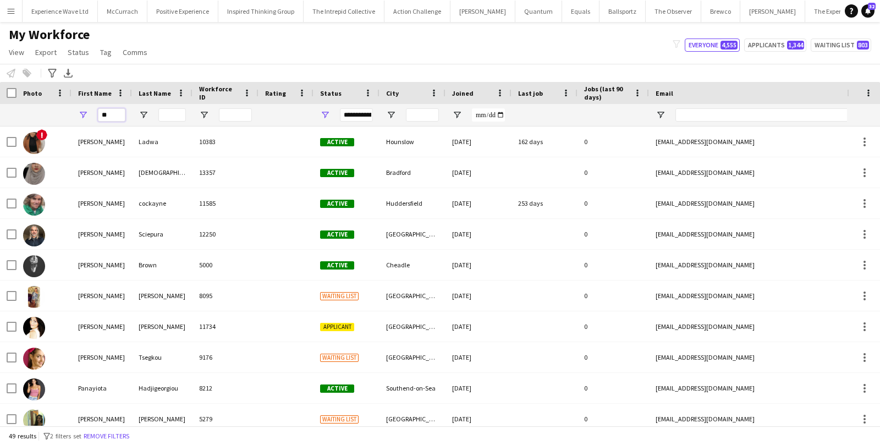
drag, startPoint x: 118, startPoint y: 112, endPoint x: 81, endPoint y: 107, distance: 37.2
click at [82, 108] on div "**" at bounding box center [102, 115] width 61 height 22
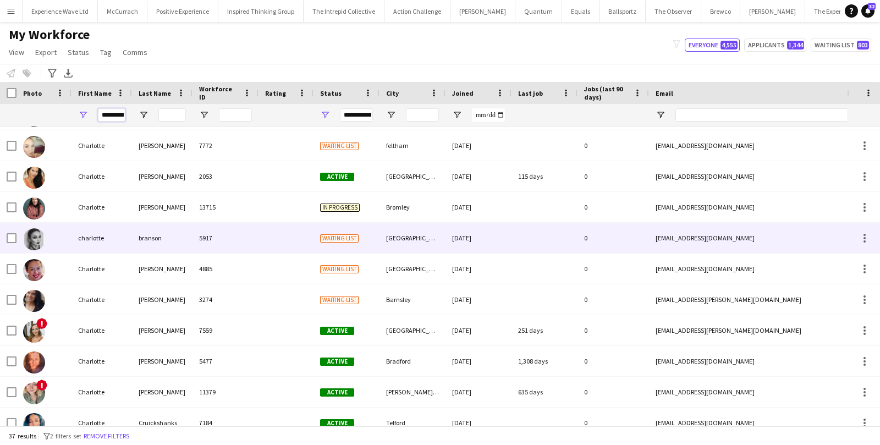
scroll to position [61, 0]
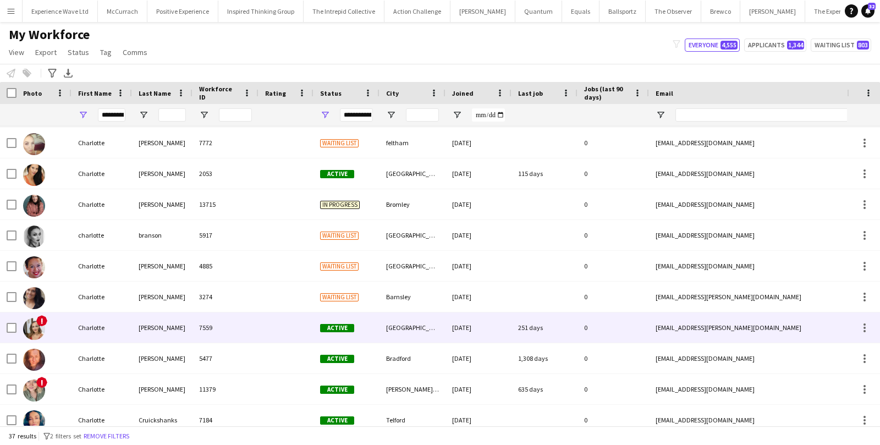
click at [100, 328] on div "Charlotte" at bounding box center [102, 327] width 61 height 30
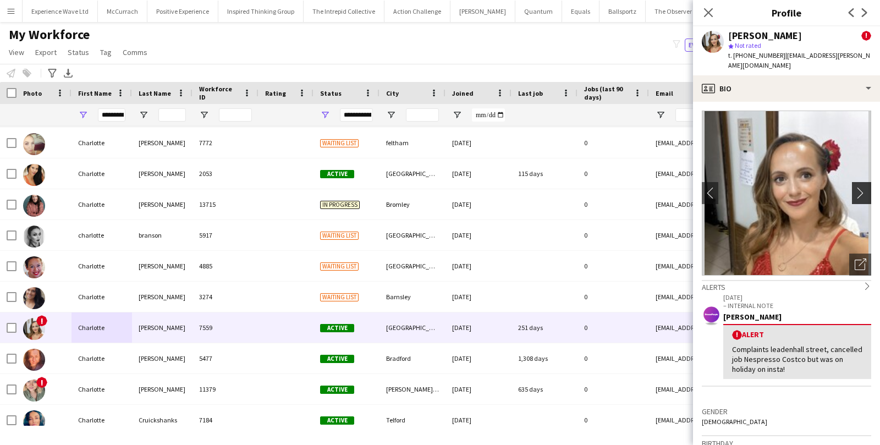
click at [868, 187] on app-icon "chevron-right" at bounding box center [863, 193] width 17 height 12
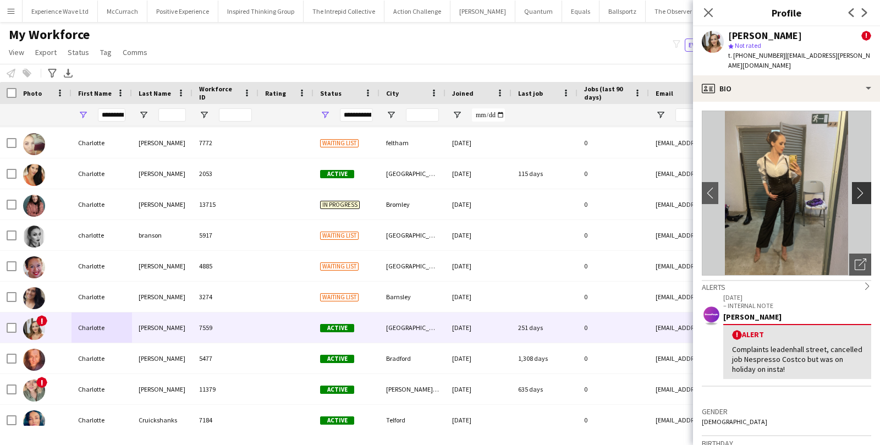
click at [867, 187] on app-icon "chevron-right" at bounding box center [863, 193] width 17 height 12
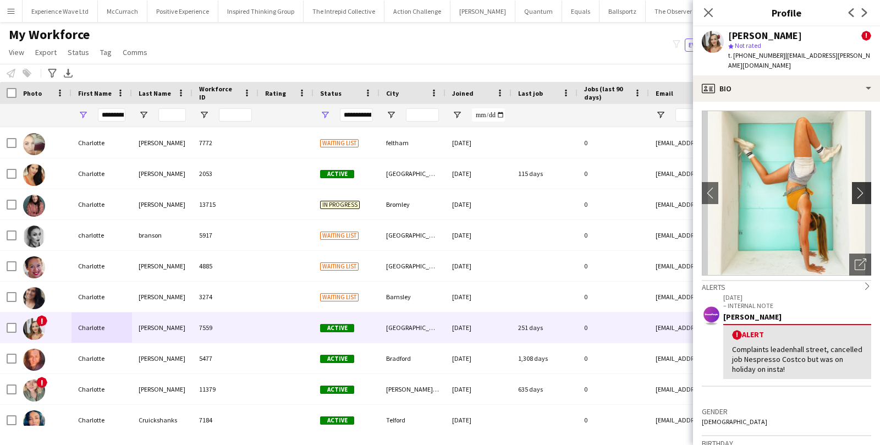
click at [867, 187] on app-icon "chevron-right" at bounding box center [863, 193] width 17 height 12
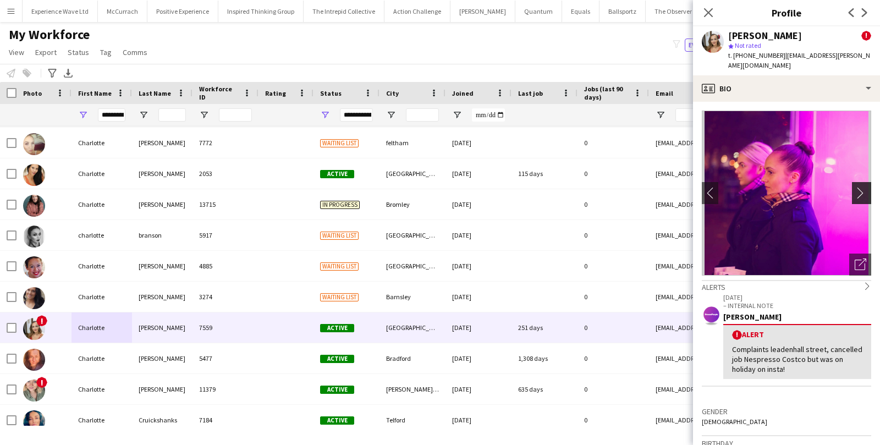
click at [865, 187] on app-icon "chevron-right" at bounding box center [863, 193] width 17 height 12
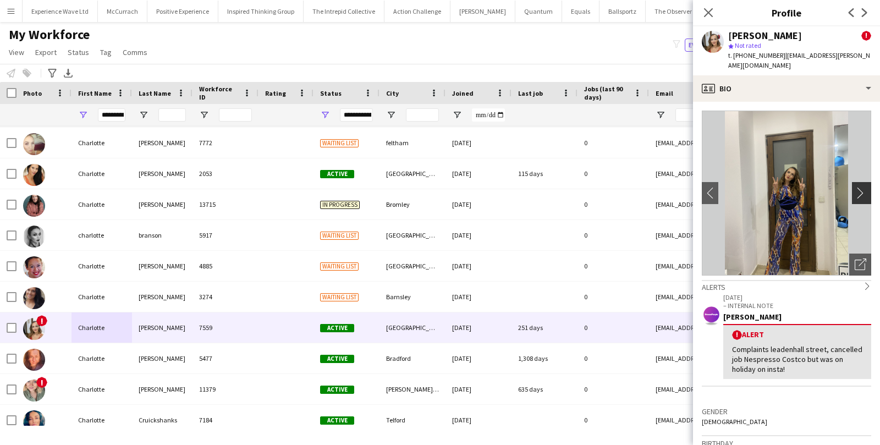
click at [865, 187] on app-icon "chevron-right" at bounding box center [863, 193] width 17 height 12
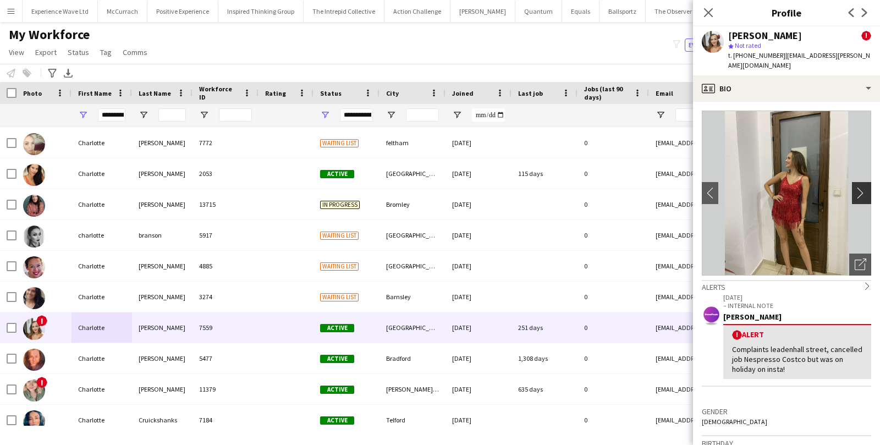
click at [865, 187] on app-icon "chevron-right" at bounding box center [863, 193] width 17 height 12
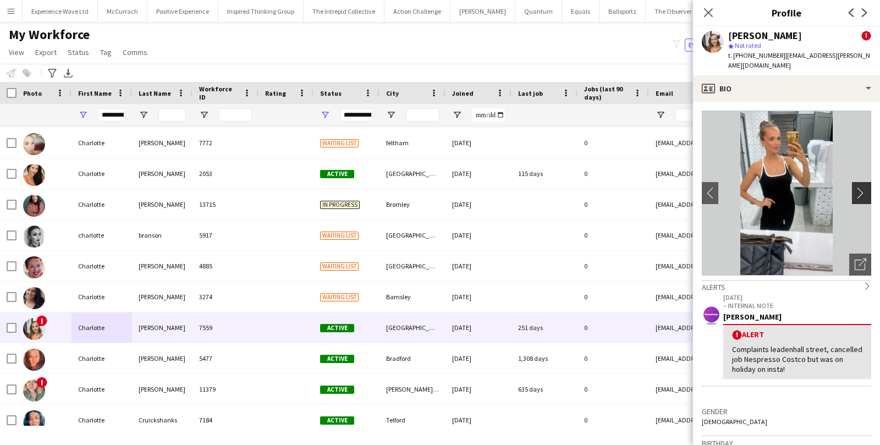
click at [865, 187] on app-icon "chevron-right" at bounding box center [863, 193] width 17 height 12
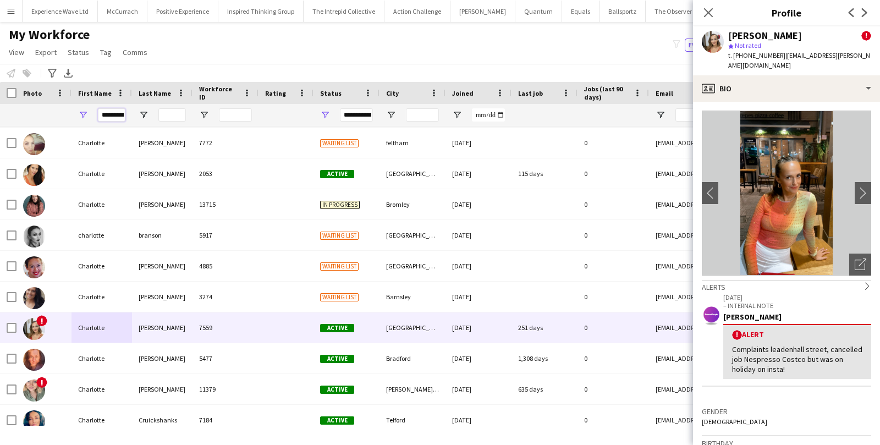
click at [117, 113] on input "*********" at bounding box center [112, 114] width 28 height 13
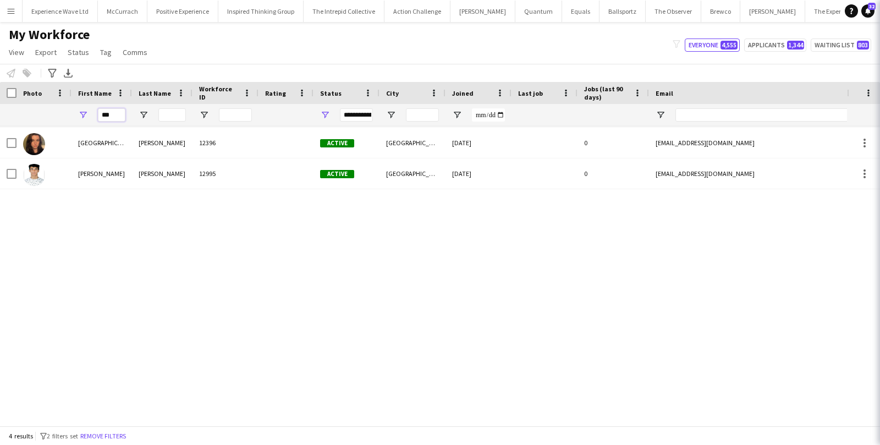
scroll to position [0, 0]
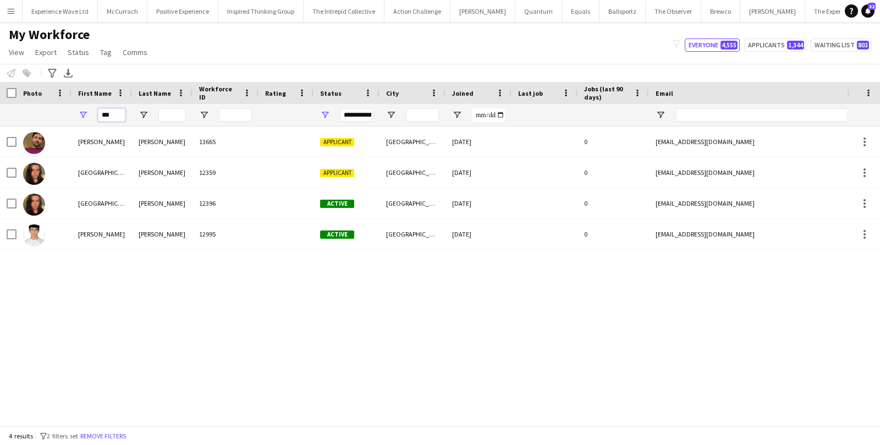
type input "***"
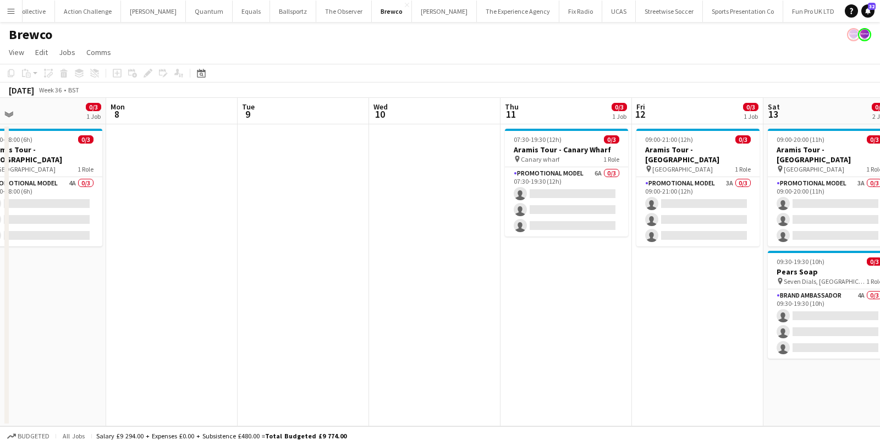
scroll to position [0, 420]
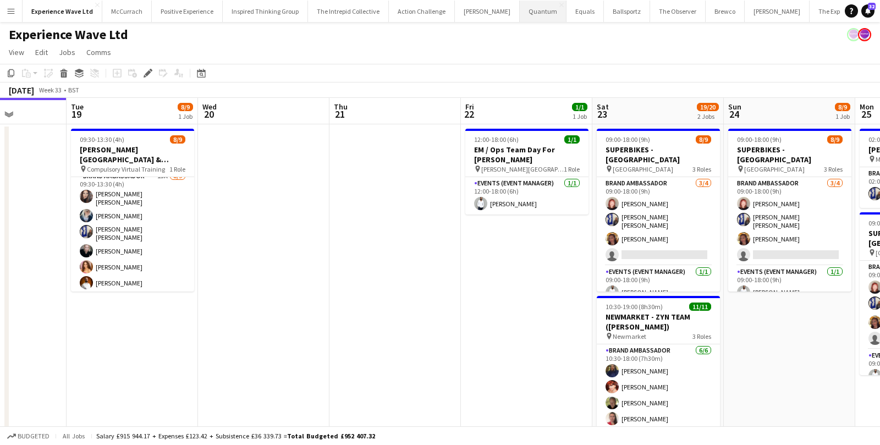
scroll to position [0, 463]
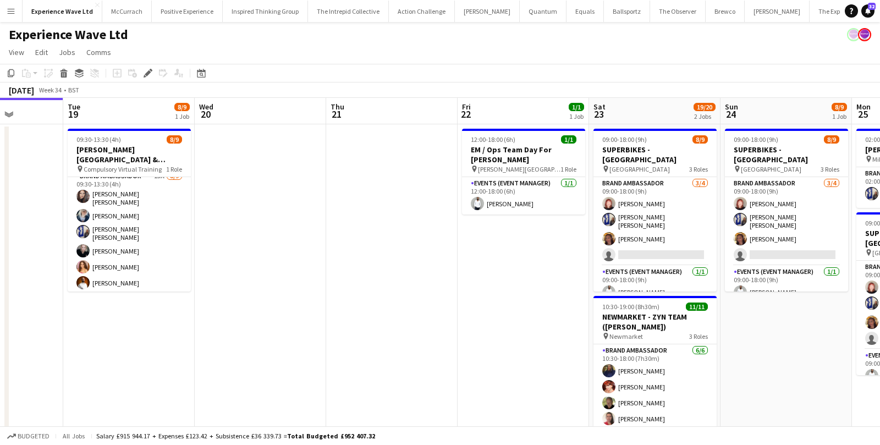
click at [12, 4] on button "Menu" at bounding box center [11, 11] width 22 height 22
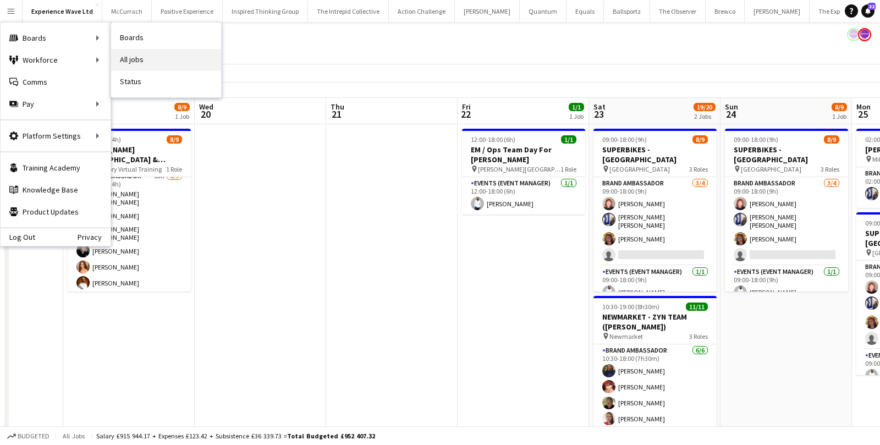
click at [139, 60] on link "All jobs" at bounding box center [166, 60] width 110 height 22
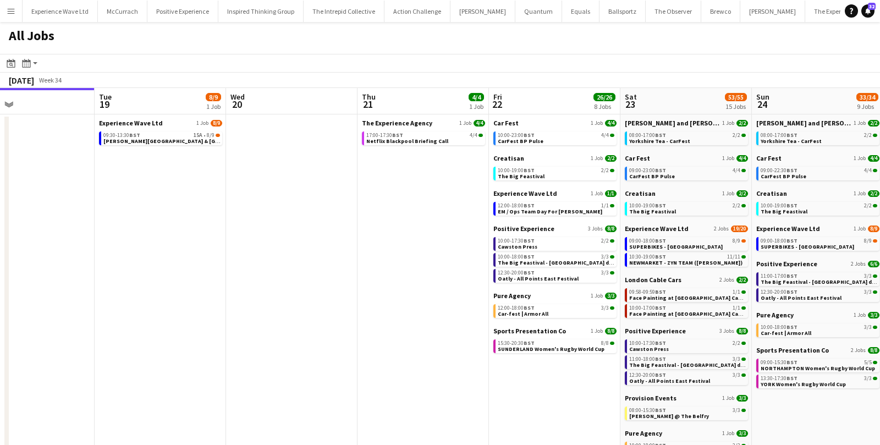
scroll to position [0, 436]
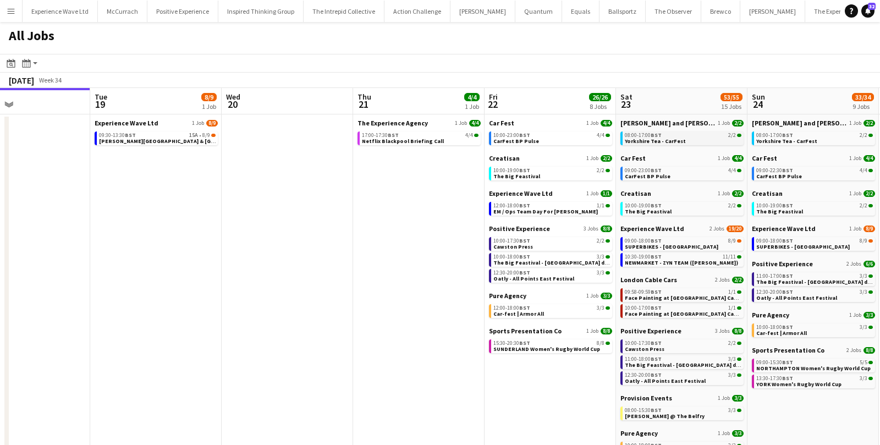
click at [644, 138] on span "Yorkshire Tea - CarFest" at bounding box center [655, 141] width 61 height 7
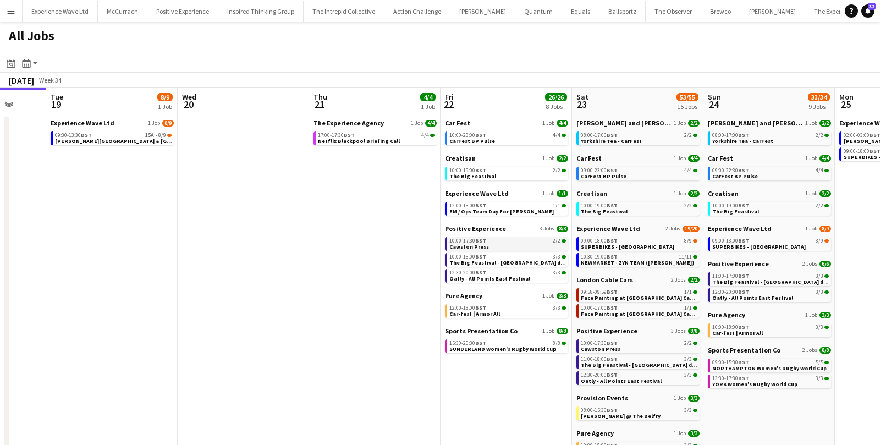
scroll to position [0, 350]
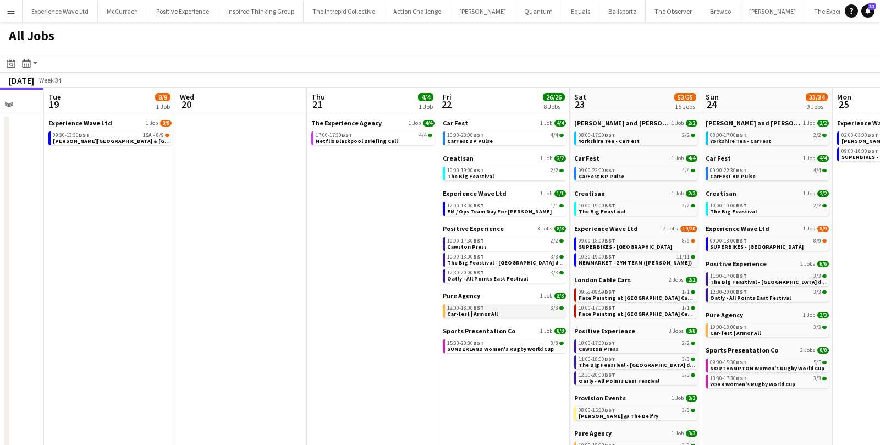
click at [474, 312] on span "Car-fest | Armor All" at bounding box center [472, 313] width 51 height 7
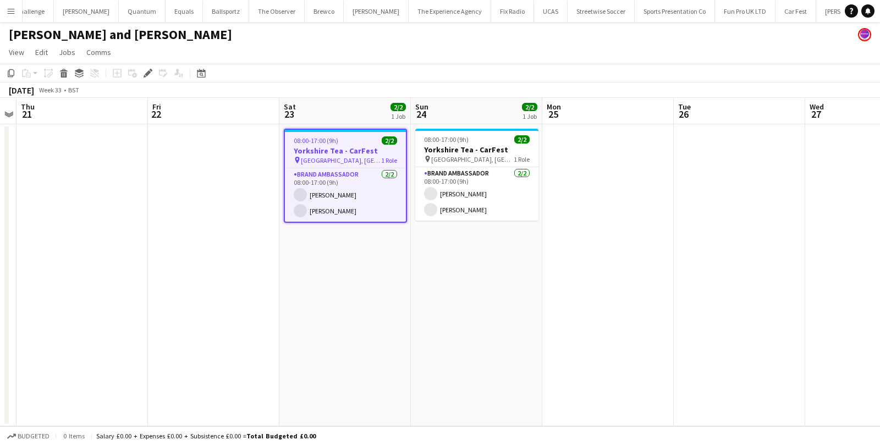
scroll to position [0, 433]
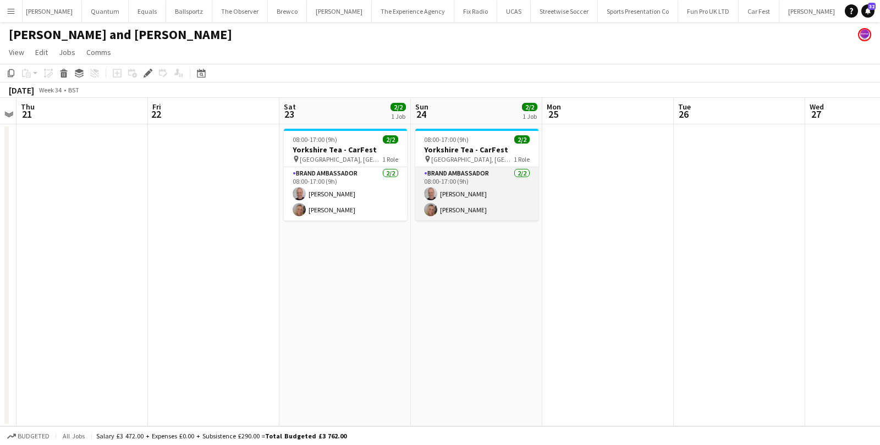
click at [484, 180] on app-card-role "Brand Ambassador [DATE] 08:00-17:00 (9h) [PERSON_NAME] [PERSON_NAME]" at bounding box center [476, 193] width 123 height 53
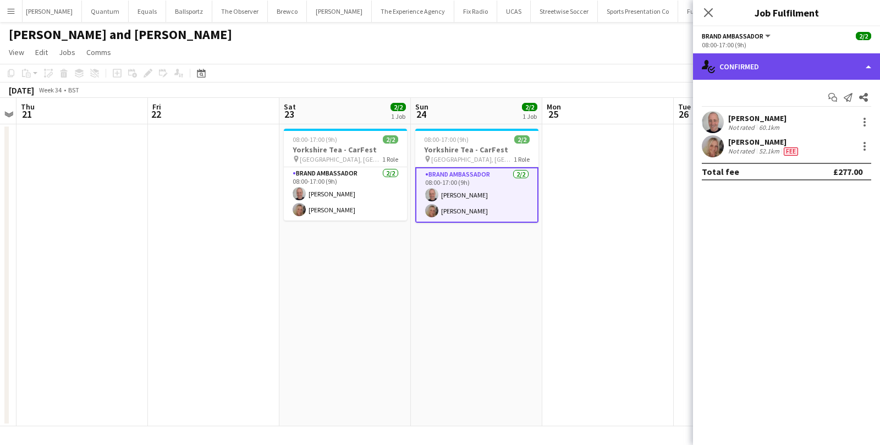
click at [794, 75] on div "single-neutral-actions-check-2 Confirmed" at bounding box center [786, 66] width 187 height 26
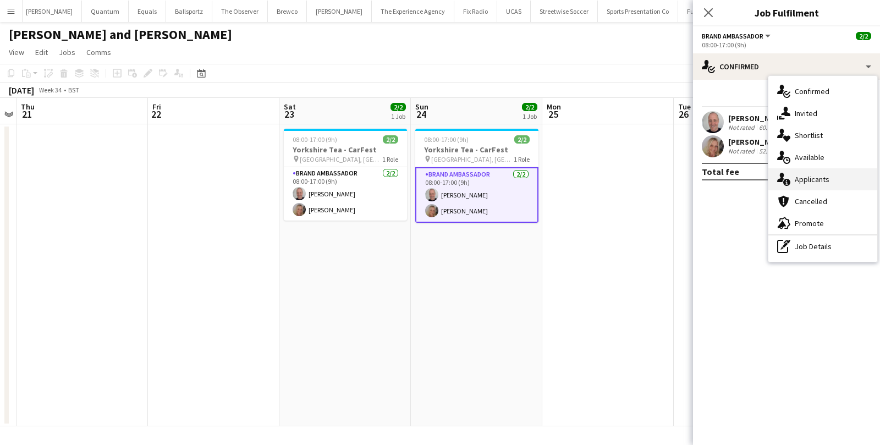
click at [796, 178] on div "single-neutral-actions-information Applicants" at bounding box center [822, 179] width 109 height 22
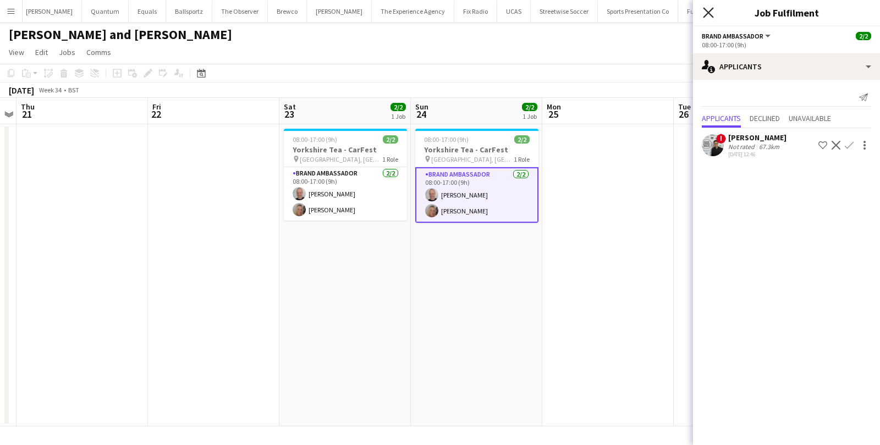
click at [704, 10] on icon "Close pop-in" at bounding box center [708, 12] width 10 height 10
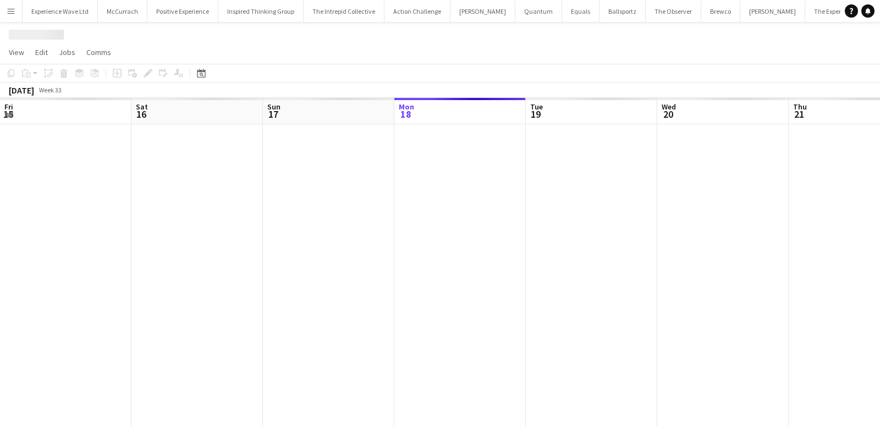
scroll to position [0, 606]
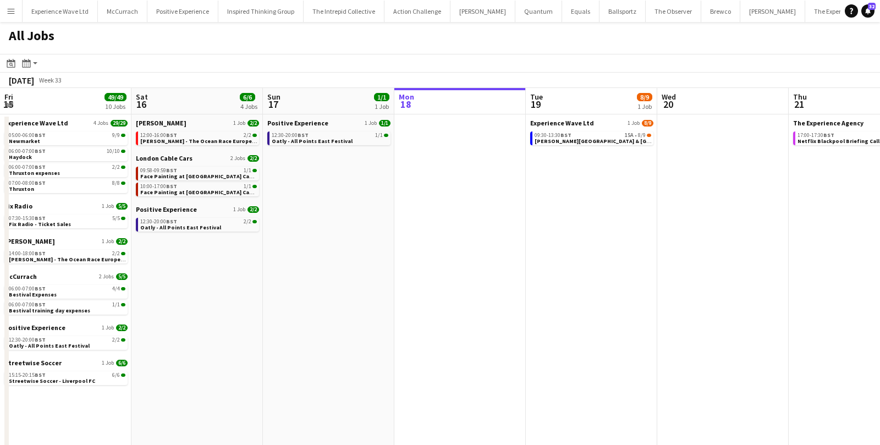
scroll to position [0, 262]
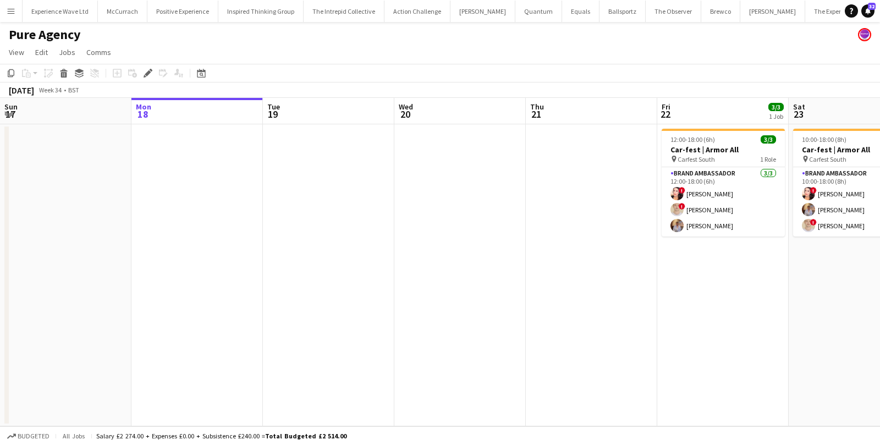
scroll to position [0, 378]
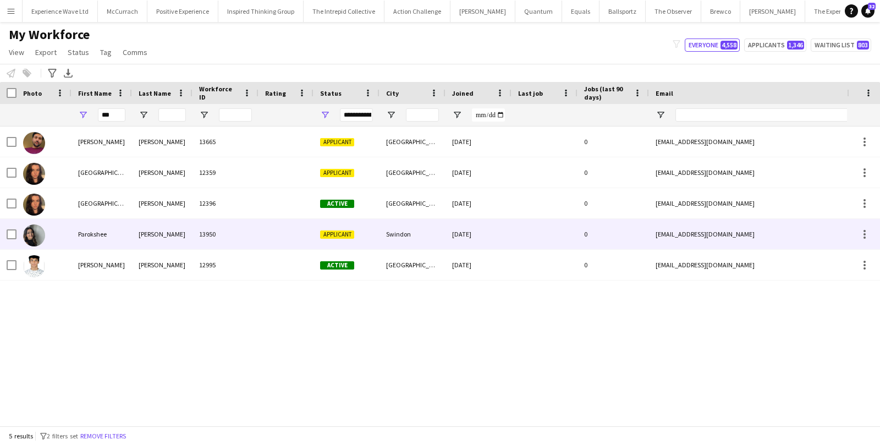
click at [123, 229] on div "Parokshee" at bounding box center [102, 234] width 61 height 30
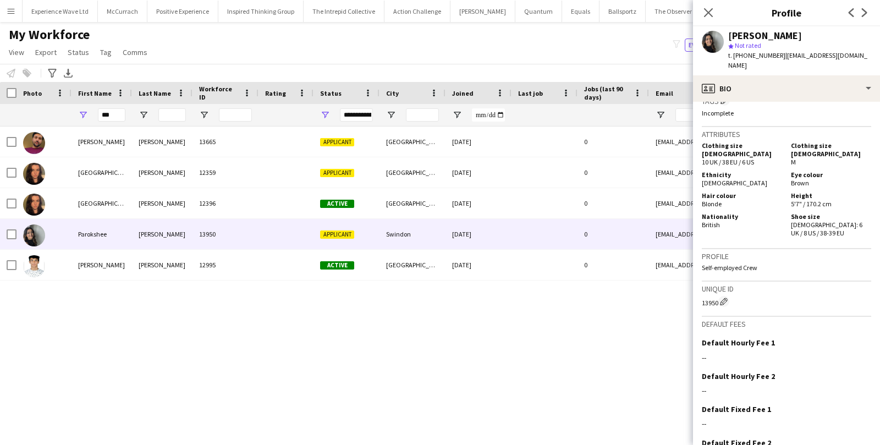
scroll to position [501, 0]
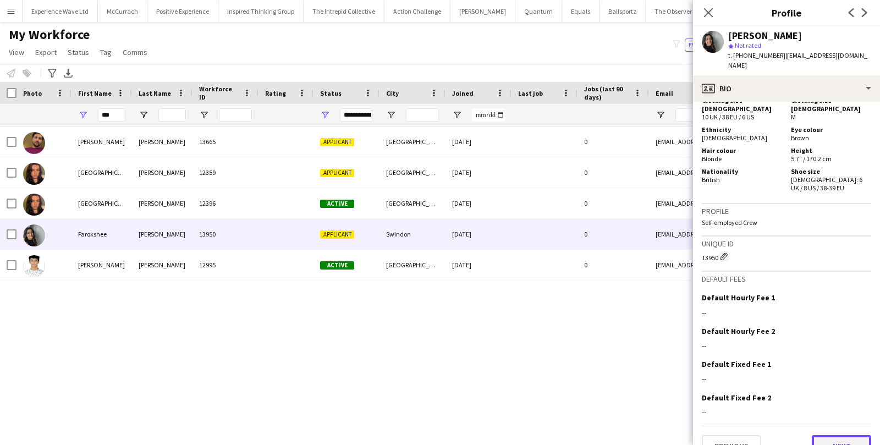
click at [857, 435] on button "Next" at bounding box center [841, 446] width 59 height 22
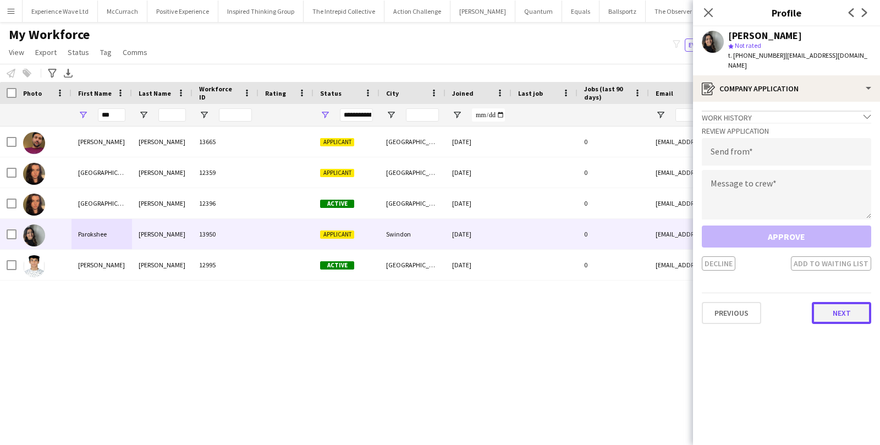
click at [838, 307] on button "Next" at bounding box center [841, 313] width 59 height 22
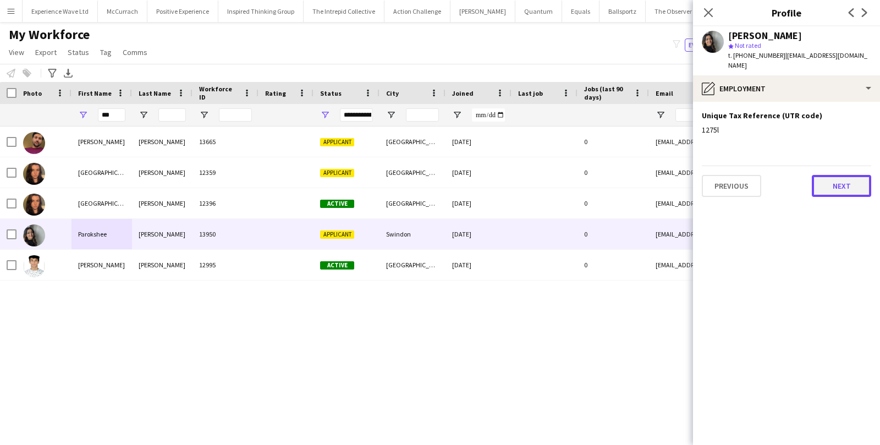
click at [847, 176] on button "Next" at bounding box center [841, 186] width 59 height 22
